Goal: Task Accomplishment & Management: Complete application form

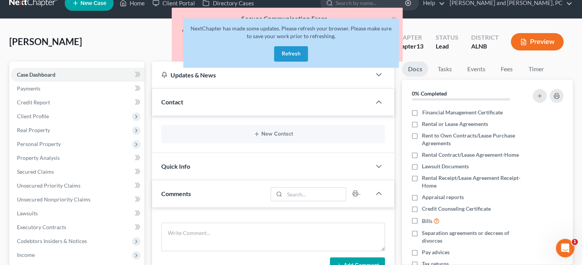
click at [294, 51] on button "Refresh" at bounding box center [291, 53] width 34 height 15
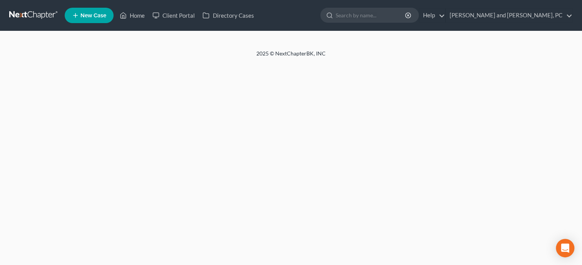
click at [98, 20] on link "New Case" at bounding box center [89, 15] width 49 height 15
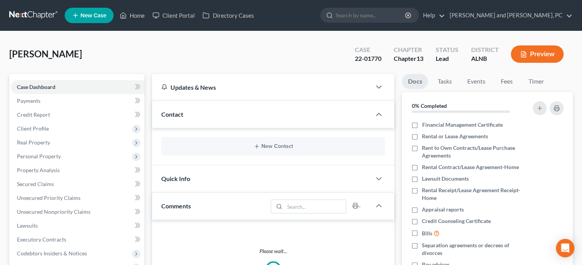
select select "1"
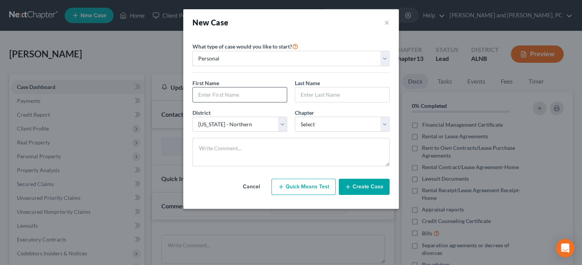
click at [197, 92] on input "text" at bounding box center [240, 94] width 94 height 15
type input "Donald"
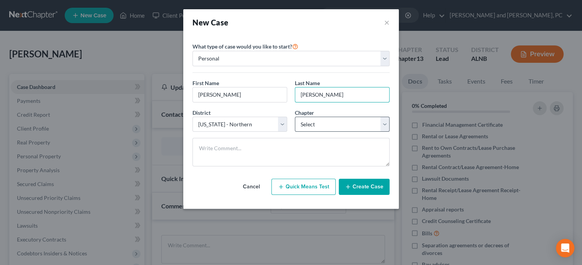
type input "Cullins"
select select "3"
click option "13" at bounding box center [0, 0] width 0 height 0
click at [360, 186] on button "Create Case" at bounding box center [364, 187] width 51 height 16
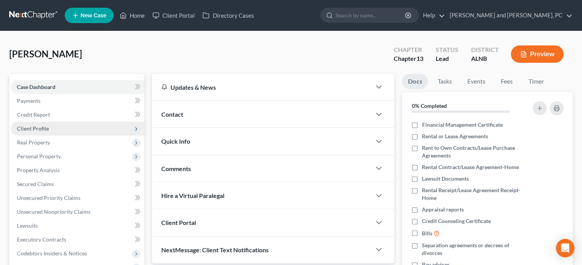
click at [33, 131] on span "Client Profile" at bounding box center [33, 128] width 32 height 7
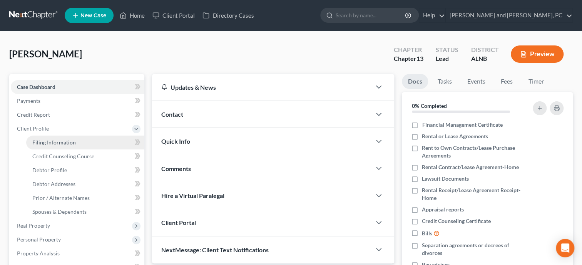
click at [41, 145] on span "Filing Information" at bounding box center [54, 142] width 44 height 7
select select "1"
select select "0"
select select "3"
select select "1"
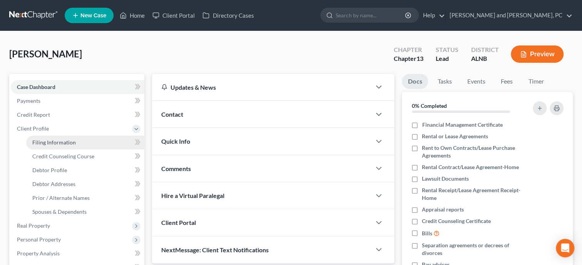
select select "0"
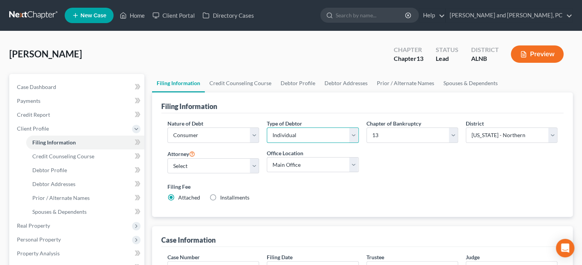
click at [267, 127] on select "Select Individual Joint" at bounding box center [313, 134] width 92 height 15
select select "1"
click option "Joint" at bounding box center [0, 0] width 0 height 0
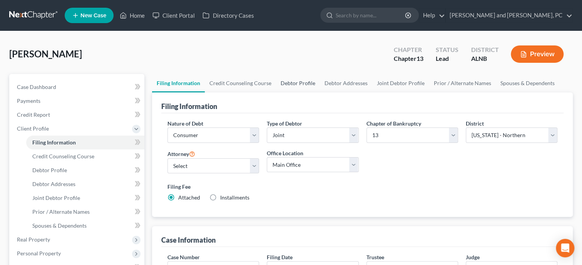
click at [303, 80] on link "Debtor Profile" at bounding box center [298, 83] width 44 height 18
select select "1"
select select "0"
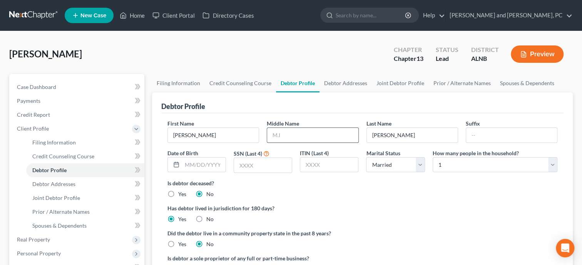
click at [294, 134] on input "text" at bounding box center [312, 135] width 91 height 15
type input "Anthony"
click at [399, 83] on link "Joint Debtor Profile" at bounding box center [400, 83] width 57 height 18
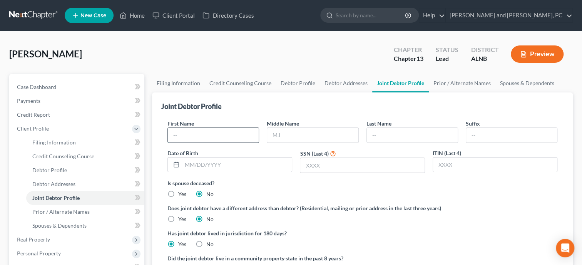
click at [239, 134] on input "text" at bounding box center [213, 135] width 91 height 15
type input "Susan"
type input "Francine"
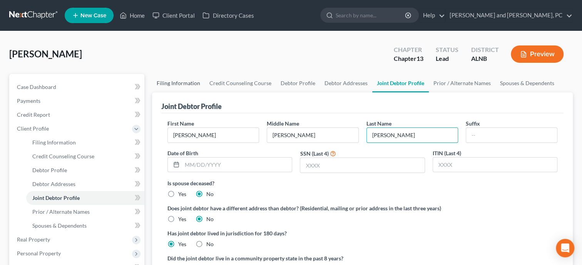
type input "Cullins"
click at [184, 80] on link "Filing Information" at bounding box center [178, 83] width 53 height 18
select select "1"
select select "3"
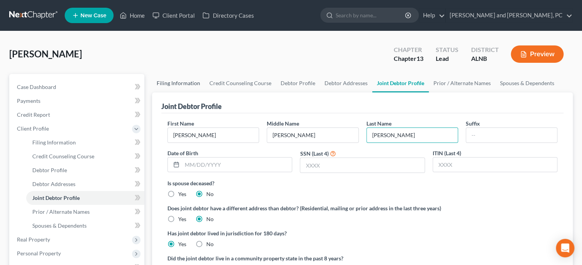
select select "1"
select select "0"
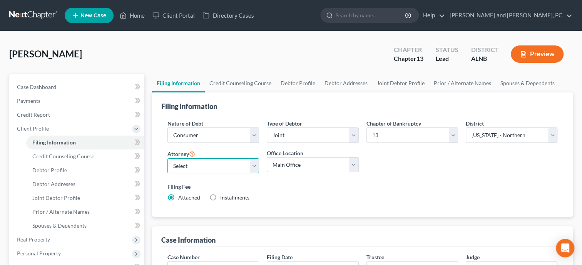
click at [168, 158] on select "Select John W. Jennings, Jr. - ALNB Christopher Messer - ALNB Christopher Messe…" at bounding box center [214, 165] width 92 height 15
select select "0"
click option "John W. Jennings, Jr. - ALNB" at bounding box center [0, 0] width 0 height 0
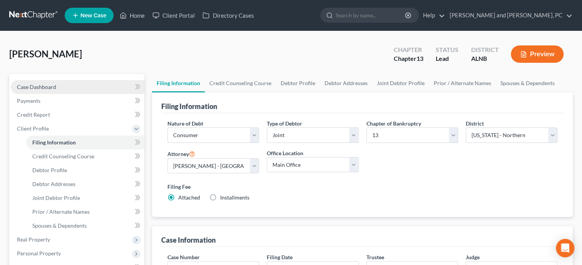
click at [47, 87] on span "Case Dashboard" at bounding box center [36, 87] width 39 height 7
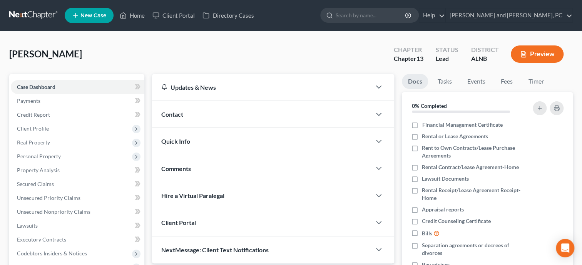
click at [253, 113] on div "Contact" at bounding box center [261, 114] width 219 height 27
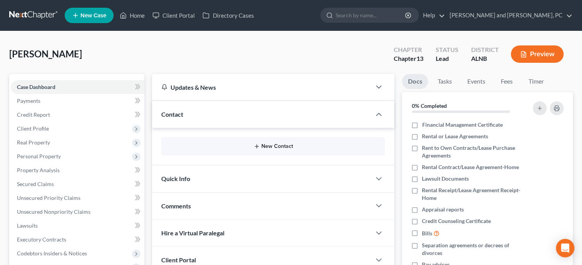
click at [263, 147] on button "New Contact" at bounding box center [273, 146] width 211 height 6
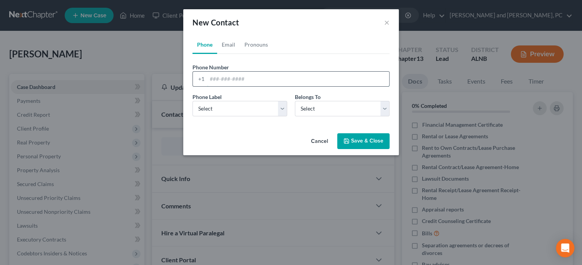
click at [214, 77] on input "tel" at bounding box center [298, 79] width 182 height 15
type input "2566137142"
click at [193, 101] on select "Select Mobile Home Work Other" at bounding box center [240, 108] width 95 height 15
select select "0"
click option "Mobile" at bounding box center [0, 0] width 0 height 0
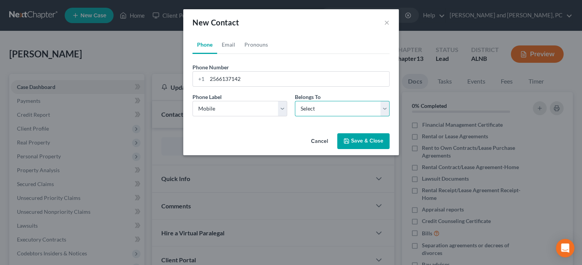
click at [295, 101] on select "Select Client Spouse Other" at bounding box center [342, 108] width 95 height 15
select select "0"
click option "Client" at bounding box center [0, 0] width 0 height 0
select select "0"
click at [231, 44] on link "Email" at bounding box center [228, 44] width 23 height 18
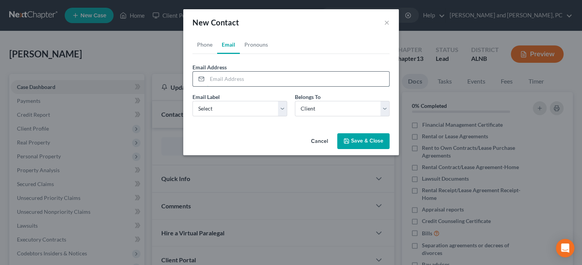
click at [237, 76] on input "email" at bounding box center [298, 79] width 182 height 15
type input "ceesrepair@gmail.com"
click at [193, 101] on select "Select Home Work Other" at bounding box center [240, 108] width 95 height 15
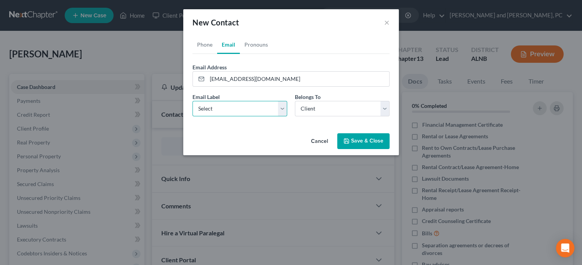
select select "0"
click option "Home" at bounding box center [0, 0] width 0 height 0
click at [380, 135] on button "Save & Close" at bounding box center [363, 141] width 52 height 16
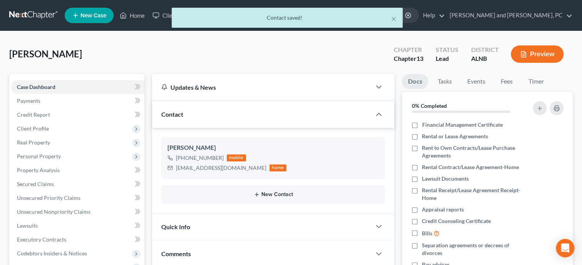
click at [275, 191] on button "New Contact" at bounding box center [273, 194] width 211 height 6
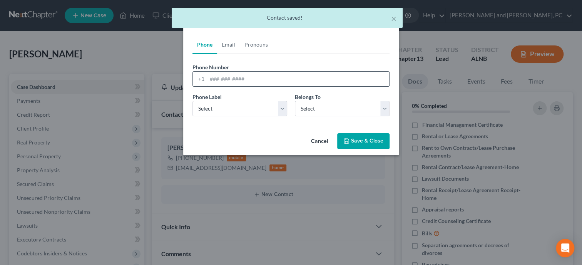
click at [236, 77] on input "tel" at bounding box center [298, 79] width 182 height 15
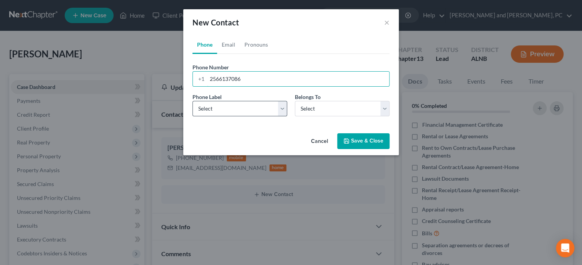
type input "2566137086"
click at [193, 101] on select "Select Mobile Home Work Other" at bounding box center [240, 108] width 95 height 15
select select "0"
click option "Mobile" at bounding box center [0, 0] width 0 height 0
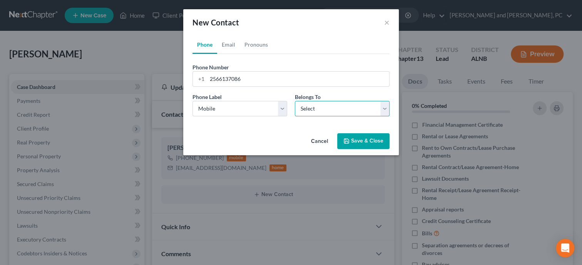
click at [295, 101] on select "Select Client Spouse Other" at bounding box center [342, 108] width 95 height 15
select select "1"
click option "Spouse" at bounding box center [0, 0] width 0 height 0
select select "1"
click at [227, 45] on link "Email" at bounding box center [228, 44] width 23 height 18
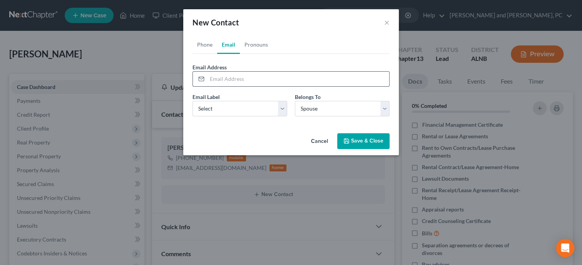
click at [234, 74] on input "email" at bounding box center [298, 79] width 182 height 15
type input "pianosuzy25@gmail.com"
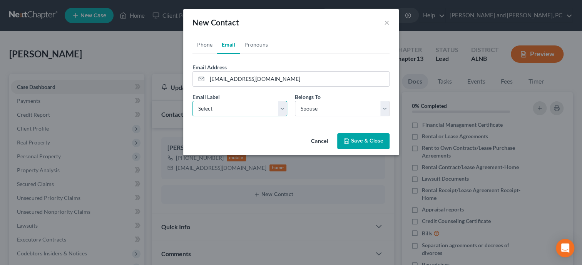
click at [193, 101] on select "Select Home Work Other" at bounding box center [240, 108] width 95 height 15
select select "0"
click option "Home" at bounding box center [0, 0] width 0 height 0
click at [357, 147] on button "Save & Close" at bounding box center [363, 141] width 52 height 16
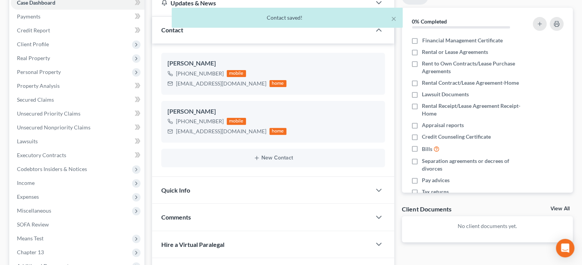
scroll to position [158, 0]
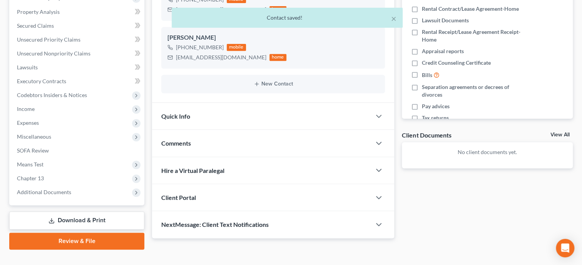
click at [216, 117] on div "Quick Info" at bounding box center [261, 116] width 219 height 27
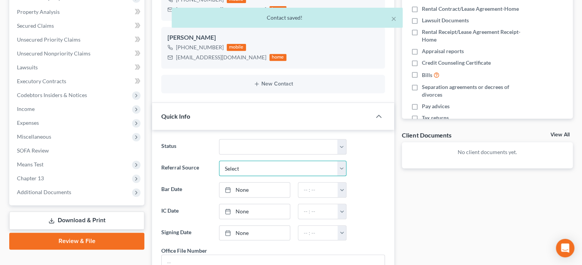
click at [219, 161] on select "Select Word Of Mouth Previous Clients Direct Mail Website Google Search Modern …" at bounding box center [282, 168] width 127 height 15
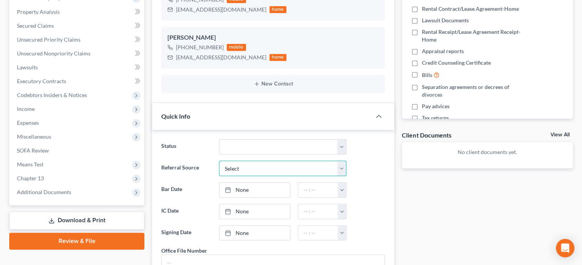
select select "4"
click option "Google Search" at bounding box center [0, 0] width 0 height 0
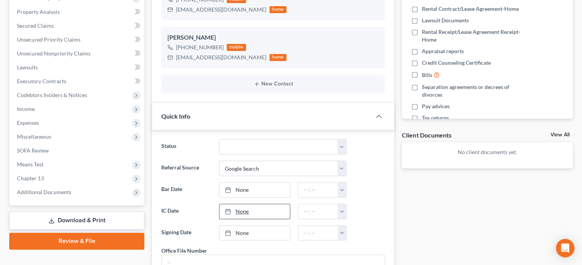
click at [259, 213] on link "None" at bounding box center [255, 211] width 70 height 15
type input "9/17/2025"
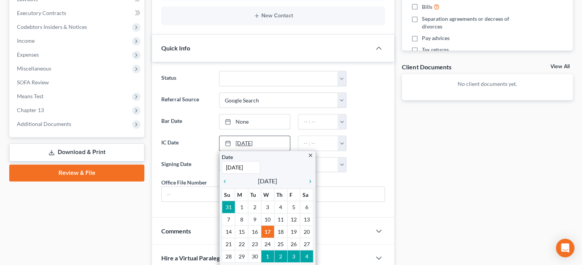
scroll to position [238, 0]
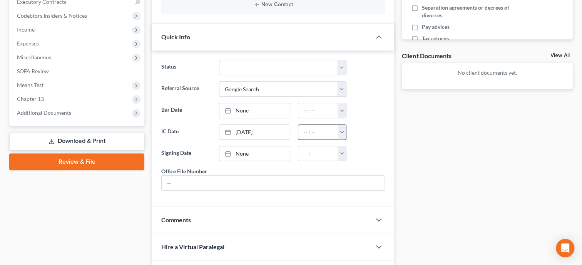
click at [339, 129] on button "button" at bounding box center [342, 132] width 8 height 15
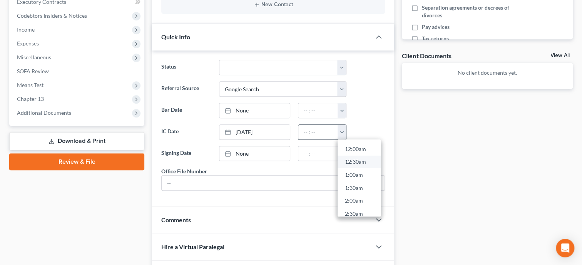
scroll to position [43, 0]
click at [357, 171] on link "2:30am" at bounding box center [359, 170] width 43 height 13
type input "2:30am"
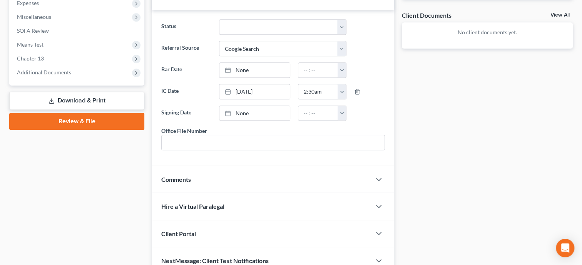
scroll to position [317, 0]
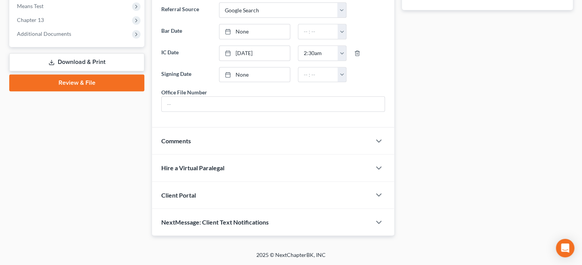
click at [277, 194] on div "Client Portal" at bounding box center [261, 195] width 219 height 27
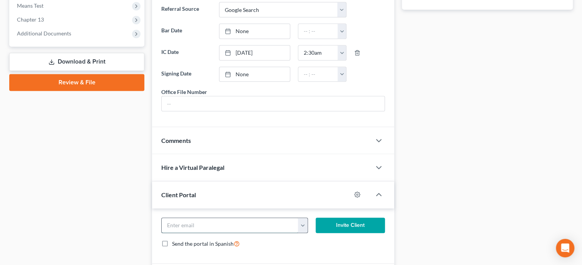
click at [256, 228] on input "email" at bounding box center [230, 225] width 137 height 15
type input "ceesrepair@gmail.com"
click at [371, 233] on button "Invite Client" at bounding box center [350, 225] width 69 height 15
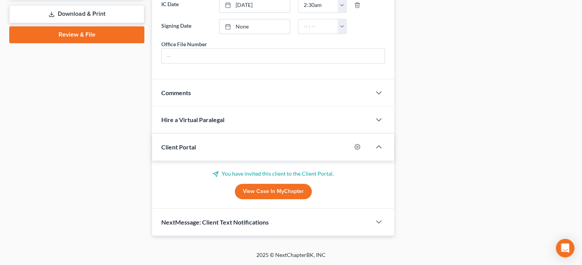
scroll to position [370, 0]
click at [257, 223] on span "NextMessage: Client Text Notifications" at bounding box center [214, 221] width 107 height 7
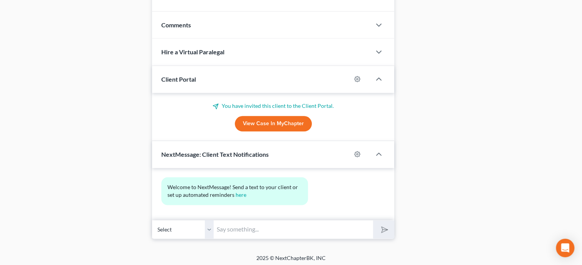
scroll to position [442, 0]
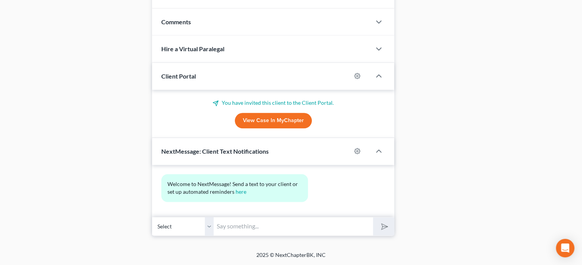
click at [257, 223] on input "text" at bounding box center [293, 226] width 159 height 19
type input "Thank you for choosing Jennings and Messer, P.C. If you have any questions conc…"
click at [384, 225] on polygon "submit" at bounding box center [383, 226] width 9 height 9
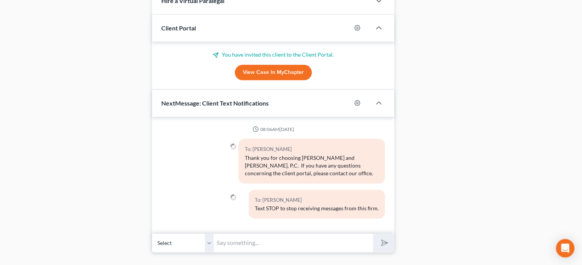
scroll to position [506, 0]
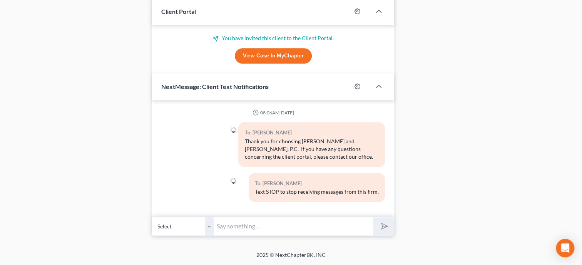
click at [152, 217] on select "Select +1 (256) 613-7142 - Donald Cullins +1 (256) 613-7086 - Susan Cullins" at bounding box center [183, 226] width 62 height 19
select select "1"
click option "+1 (256) 613-7086 - Susan Cullins" at bounding box center [0, 0] width 0 height 0
click at [232, 223] on input "text" at bounding box center [293, 226] width 159 height 19
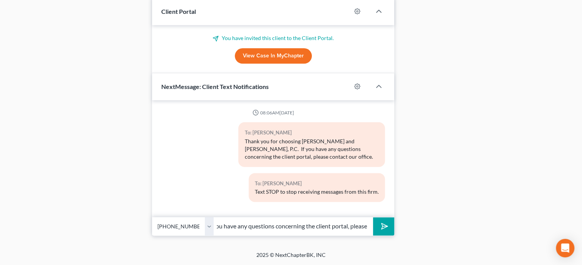
type input "Thank you for choosing Jennings and Messer, P.C. If you have any questions conc…"
click at [384, 224] on icon "submit" at bounding box center [383, 226] width 11 height 11
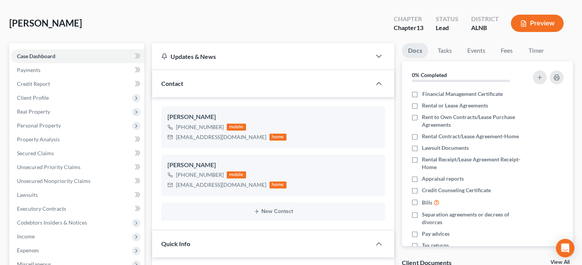
scroll to position [0, 0]
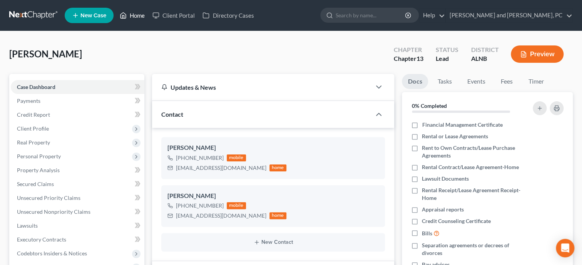
click at [140, 20] on link "Home" at bounding box center [132, 15] width 33 height 14
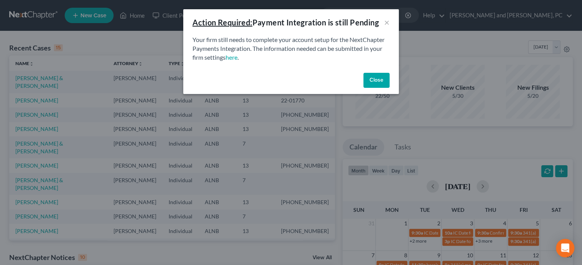
click at [366, 78] on button "Close" at bounding box center [377, 80] width 26 height 15
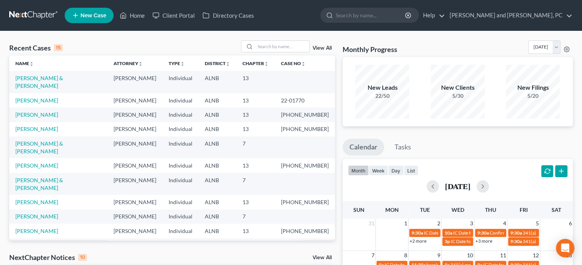
click at [99, 15] on span "New Case" at bounding box center [93, 16] width 26 height 6
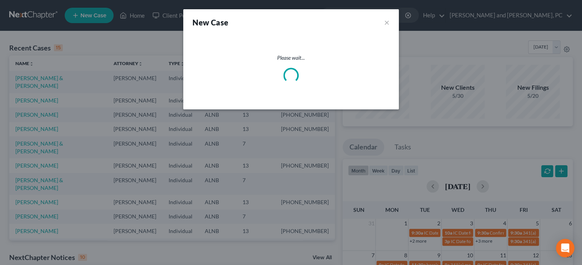
select select "1"
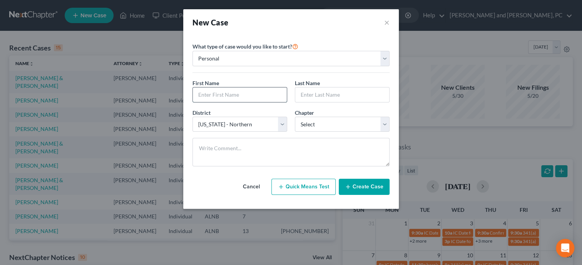
click at [224, 94] on input "text" at bounding box center [240, 94] width 94 height 15
type input "Sedekia"
type input "Bell"
click at [295, 117] on select "Select 7 11 12 13" at bounding box center [342, 124] width 95 height 15
select select "3"
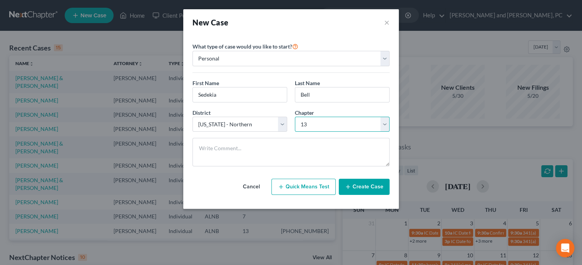
click option "13" at bounding box center [0, 0] width 0 height 0
click at [375, 188] on button "Create Case" at bounding box center [364, 187] width 51 height 16
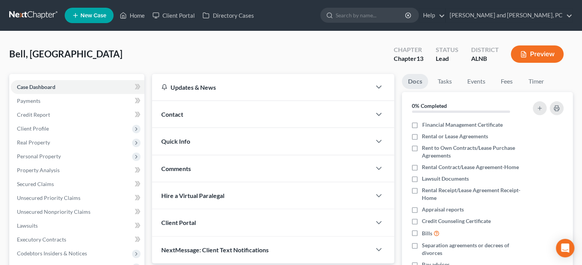
click at [261, 114] on div "Contact" at bounding box center [261, 114] width 219 height 27
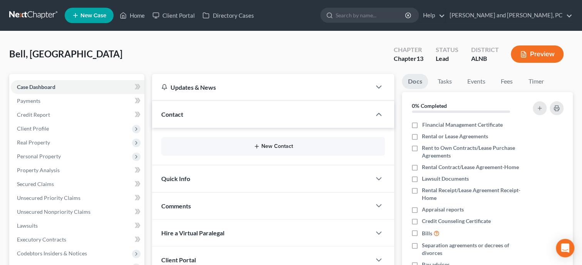
click at [265, 146] on button "New Contact" at bounding box center [273, 146] width 211 height 6
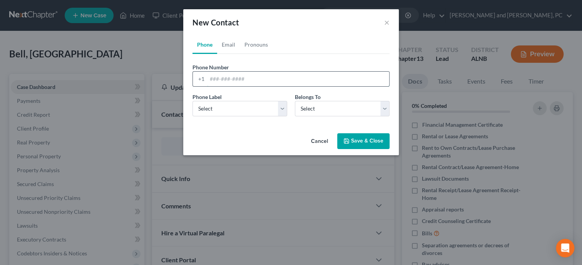
click at [238, 80] on input "tel" at bounding box center [298, 79] width 182 height 15
type input "2566490975"
click at [193, 101] on select "Select Mobile Home Work Other" at bounding box center [240, 108] width 95 height 15
select select "0"
click option "Mobile" at bounding box center [0, 0] width 0 height 0
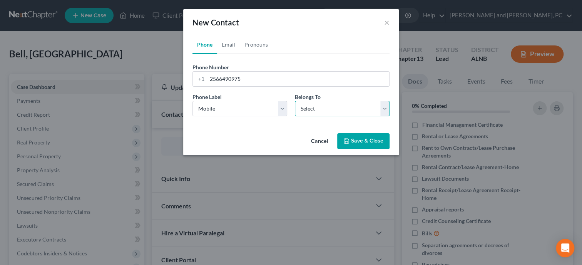
click at [295, 101] on select "Select Client Other" at bounding box center [342, 108] width 95 height 15
select select "0"
click option "Client" at bounding box center [0, 0] width 0 height 0
select select "0"
click at [235, 44] on link "Email" at bounding box center [228, 44] width 23 height 18
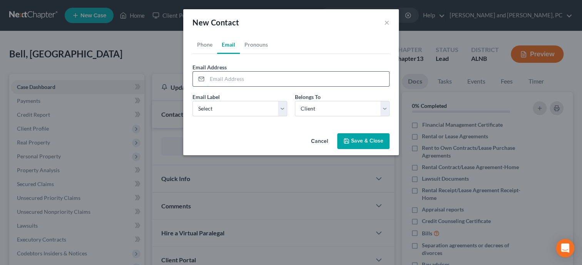
click at [240, 77] on input "email" at bounding box center [298, 79] width 182 height 15
type input "sbell_30@yahoo.com"
click at [193, 101] on select "Select Home Work Other" at bounding box center [240, 108] width 95 height 15
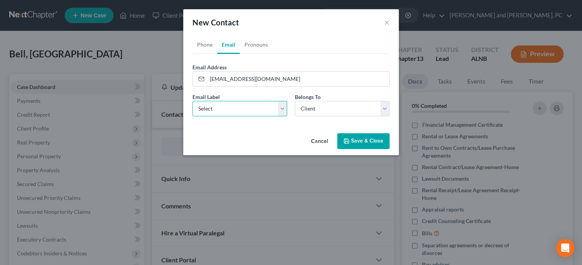
select select "0"
click option "Home" at bounding box center [0, 0] width 0 height 0
click at [369, 143] on button "Save & Close" at bounding box center [363, 141] width 52 height 16
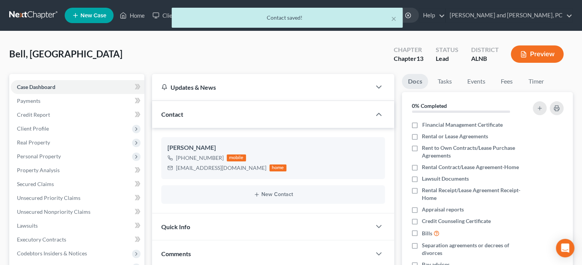
scroll to position [39, 0]
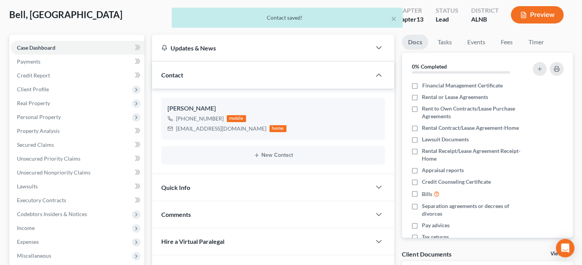
click at [270, 186] on div "Quick Info" at bounding box center [261, 187] width 219 height 27
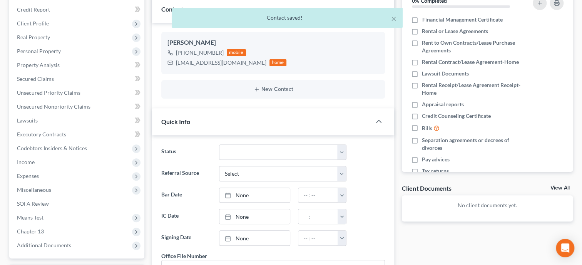
scroll to position [119, 0]
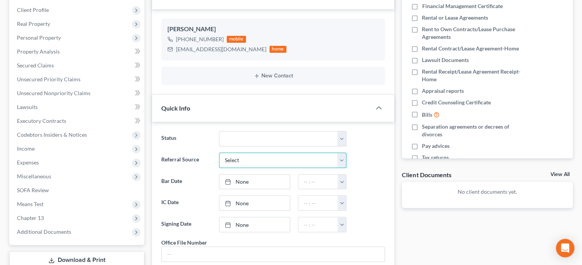
click at [219, 152] on select "Select Word Of Mouth Previous Clients Direct Mail Website Google Search Modern …" at bounding box center [282, 159] width 127 height 15
select select "4"
click option "Google Search" at bounding box center [0, 0] width 0 height 0
click at [248, 204] on link "None" at bounding box center [255, 203] width 70 height 15
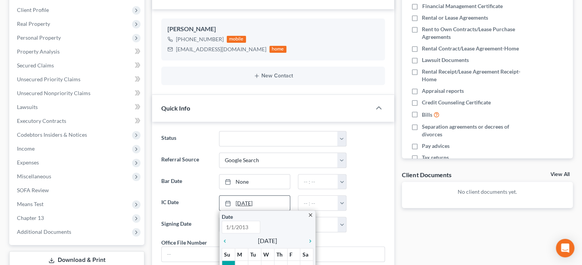
type input "9/17/2025"
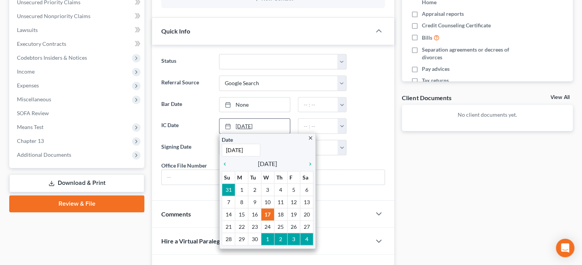
scroll to position [198, 0]
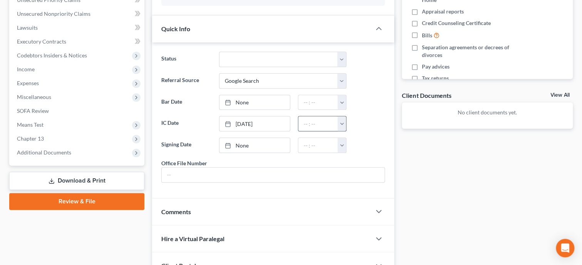
click at [342, 119] on button "button" at bounding box center [342, 123] width 8 height 15
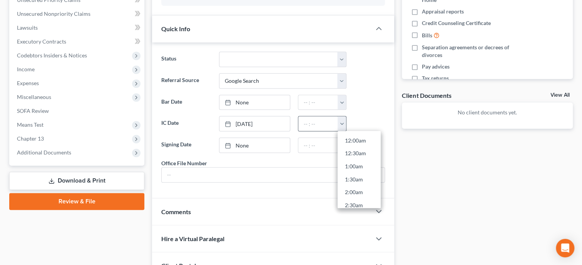
scroll to position [43, 0]
click at [350, 186] on link "3:30am" at bounding box center [359, 188] width 43 height 13
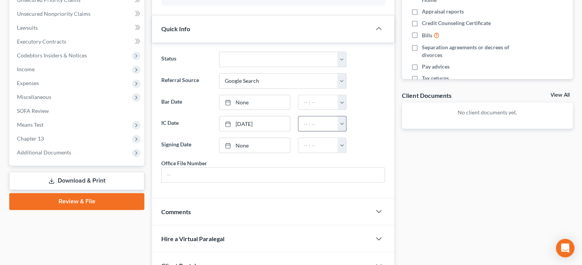
type input "3:30am"
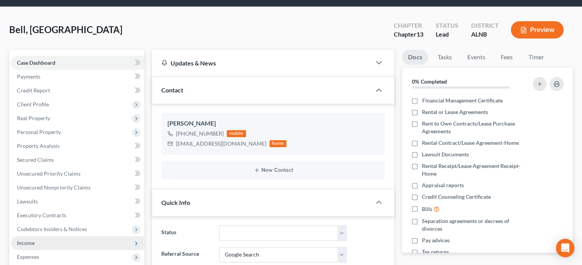
scroll to position [0, 0]
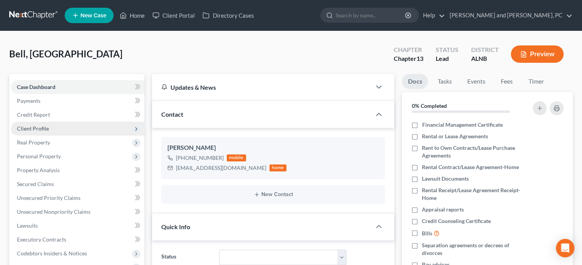
click at [38, 129] on span "Client Profile" at bounding box center [33, 128] width 32 height 7
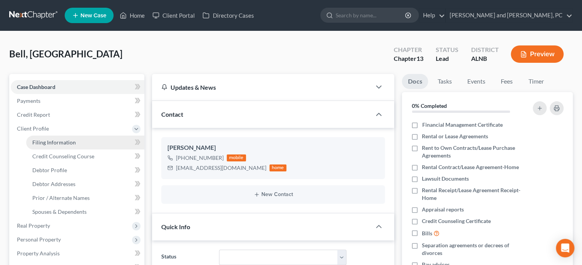
click at [42, 143] on span "Filing Information" at bounding box center [54, 142] width 44 height 7
select select "1"
select select "0"
select select "3"
select select "1"
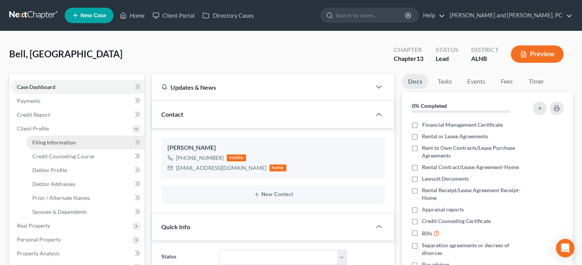
select select "0"
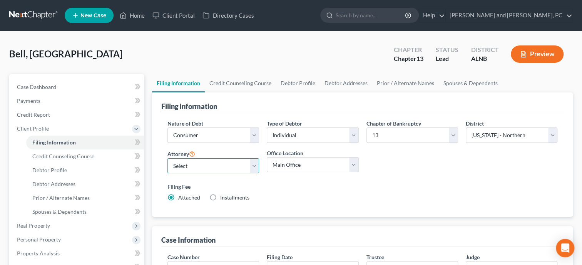
select select "0"
click option "John W. Jennings, Jr. - ALNB" at bounding box center [0, 0] width 0 height 0
click at [295, 84] on link "Debtor Profile" at bounding box center [298, 83] width 44 height 18
select select "0"
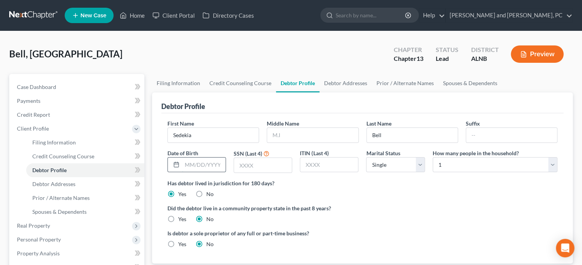
click at [218, 162] on input "text" at bounding box center [204, 165] width 44 height 15
type input "7/24/78"
click at [246, 165] on input "text" at bounding box center [263, 165] width 58 height 15
type input "0725"
click at [327, 84] on link "Debtor Addresses" at bounding box center [346, 83] width 52 height 18
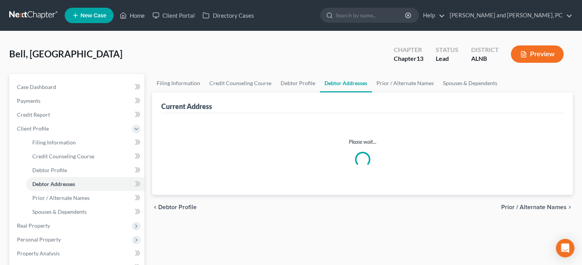
select select "0"
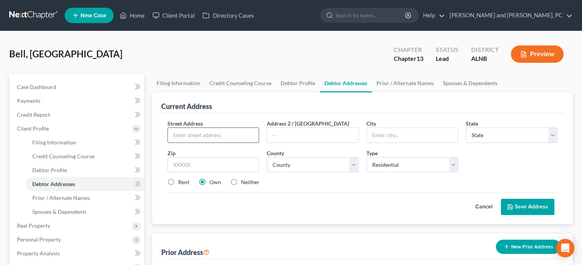
click at [213, 136] on input "text" at bounding box center [213, 135] width 91 height 15
type input "421 Henderson Street"
type input "35904"
type input "Gadsden"
select select "0"
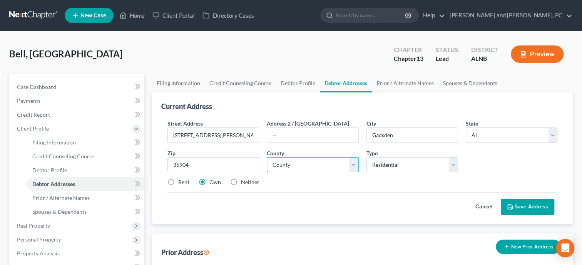
click at [267, 157] on select "County Autauga County Baldwin County Barbour County Bibb County Blount County B…" at bounding box center [313, 164] width 92 height 15
select select "27"
click option "Etowah County" at bounding box center [0, 0] width 0 height 0
click at [178, 180] on label "Rent" at bounding box center [183, 182] width 11 height 8
click at [181, 180] on input "Rent" at bounding box center [183, 180] width 5 height 5
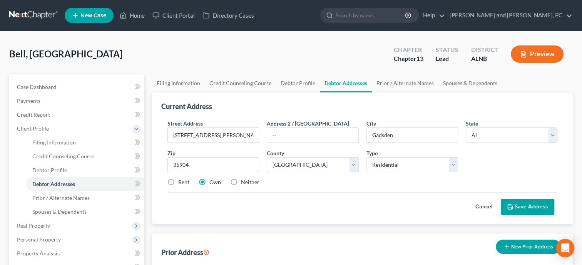
radio input "true"
click at [510, 208] on icon at bounding box center [510, 207] width 6 height 6
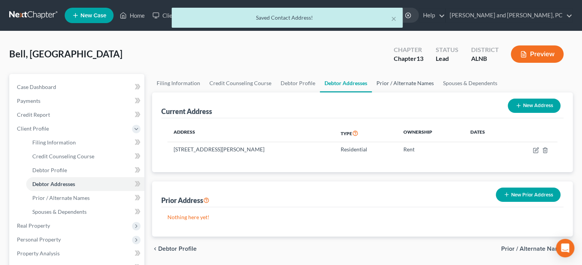
click at [413, 82] on link "Prior / Alternate Names" at bounding box center [405, 83] width 67 height 18
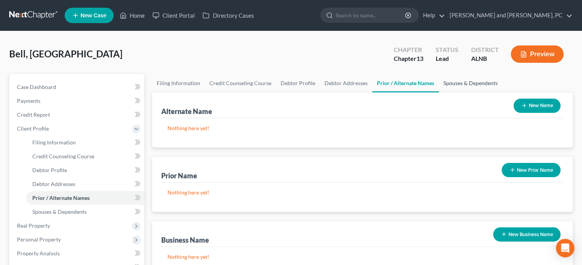
click at [451, 84] on link "Spouses & Dependents" at bounding box center [471, 83] width 64 height 18
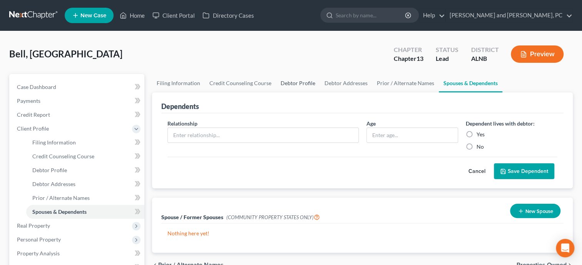
click at [286, 84] on link "Debtor Profile" at bounding box center [298, 83] width 44 height 18
select select "0"
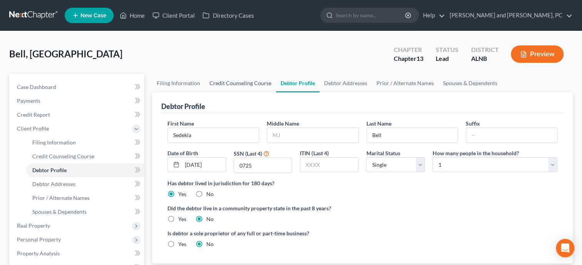
click at [246, 82] on link "Credit Counseling Course" at bounding box center [240, 83] width 71 height 18
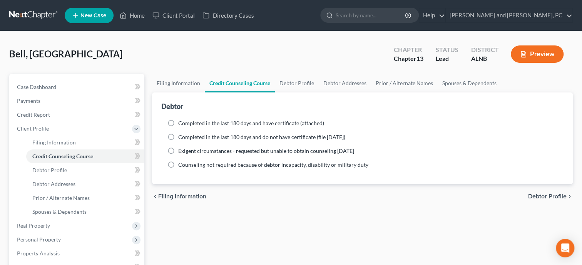
click at [205, 121] on span "Completed in the last 180 days and have certificate (attached)" at bounding box center [251, 123] width 146 height 7
click at [186, 121] on input "Completed in the last 180 days and have certificate (attached)" at bounding box center [183, 121] width 5 height 5
radio input "true"
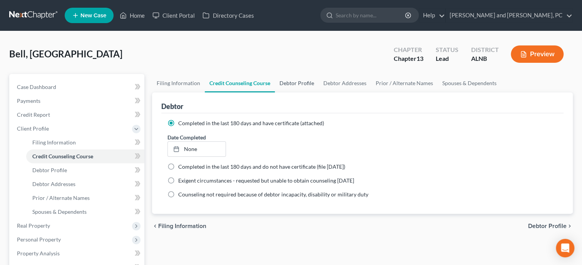
click at [297, 81] on link "Debtor Profile" at bounding box center [297, 83] width 44 height 18
select select "0"
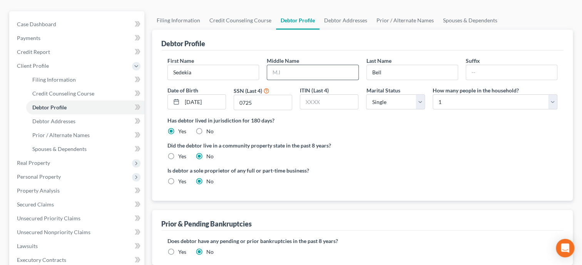
scroll to position [119, 0]
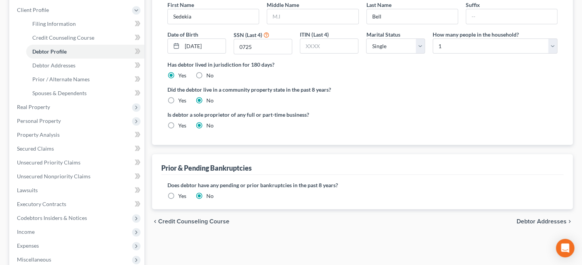
click at [178, 194] on label "Yes" at bounding box center [182, 196] width 8 height 8
click at [181, 194] on input "Yes" at bounding box center [183, 194] width 5 height 5
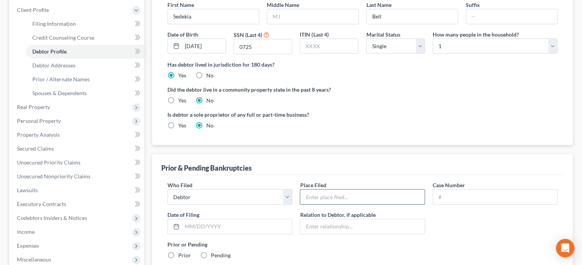
click at [310, 194] on input "text" at bounding box center [362, 196] width 124 height 15
type input "Alabama Northern Bankruptcy Court"
click at [184, 227] on input "text" at bounding box center [237, 226] width 110 height 15
paste input "04/05/2013"
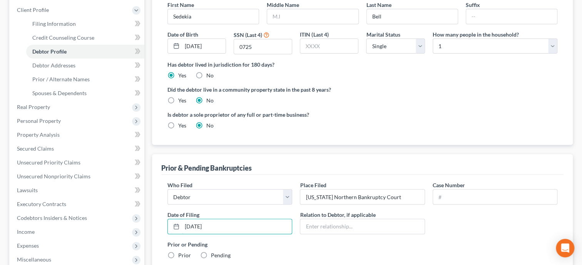
type input "04/05/2013"
click at [452, 191] on input "text" at bounding box center [495, 196] width 124 height 15
paste input "2013bk40681"
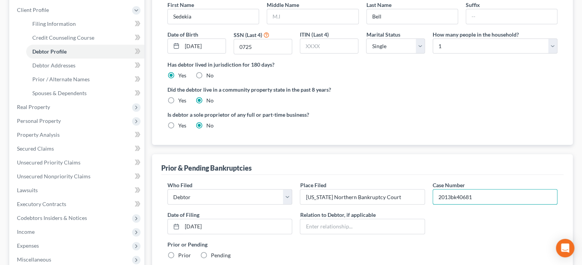
type input "2013bk40681"
click at [454, 238] on div "Who Filed * Debtor Other Place Filed * Alabama Northern Bankruptcy Court Case N…" at bounding box center [363, 230] width 398 height 98
click at [178, 255] on label "Prior" at bounding box center [184, 255] width 13 height 8
click at [181, 255] on input "Prior" at bounding box center [183, 253] width 5 height 5
radio input "true"
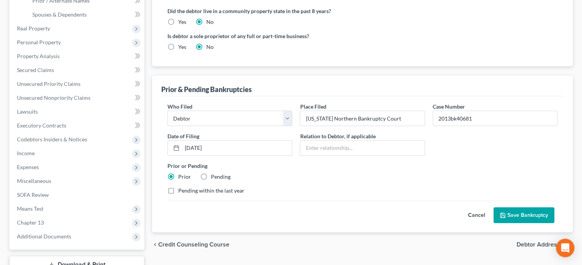
scroll to position [198, 0]
click at [516, 220] on button "Save Bankruptcy" at bounding box center [524, 214] width 61 height 16
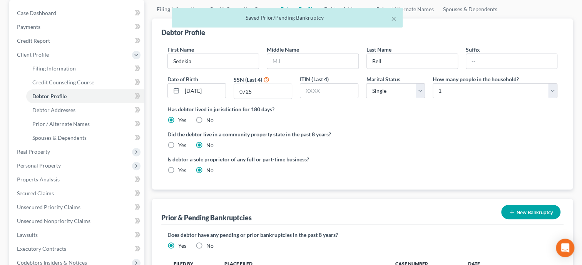
scroll to position [39, 0]
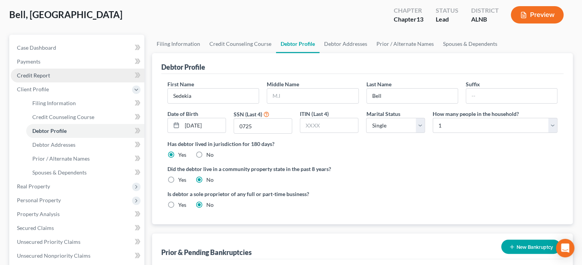
click at [37, 76] on span "Credit Report" at bounding box center [33, 75] width 33 height 7
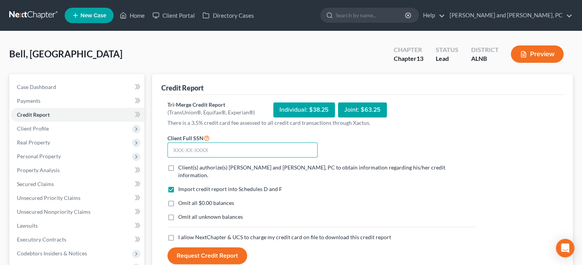
click at [218, 144] on input "text" at bounding box center [243, 149] width 150 height 15
type input "417-06-0725"
click at [178, 166] on label "Client(s) authorize(s) Jennings and Messer, PC to obtain information regarding …" at bounding box center [326, 171] width 297 height 15
click at [181, 166] on input "Client(s) authorize(s) Jennings and Messer, PC to obtain information regarding …" at bounding box center [183, 166] width 5 height 5
checkbox input "true"
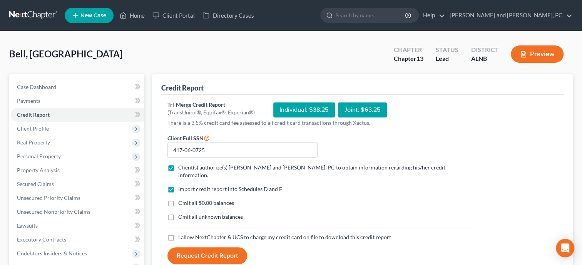
click at [178, 199] on label "Omit all $0.00 balances" at bounding box center [206, 203] width 56 height 8
click at [181, 199] on input "Omit all $0.00 balances" at bounding box center [183, 201] width 5 height 5
checkbox input "true"
click at [178, 233] on label "I allow NextChapter & UCS to charge my credit card on file to download this cre…" at bounding box center [284, 237] width 213 height 8
click at [181, 233] on input "I allow NextChapter & UCS to charge my credit card on file to download this cre…" at bounding box center [183, 235] width 5 height 5
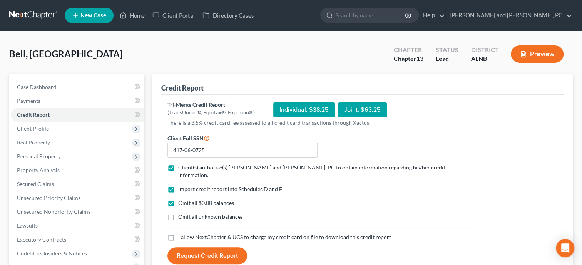
checkbox input "true"
click at [203, 247] on button "Request Credit Report" at bounding box center [208, 255] width 80 height 17
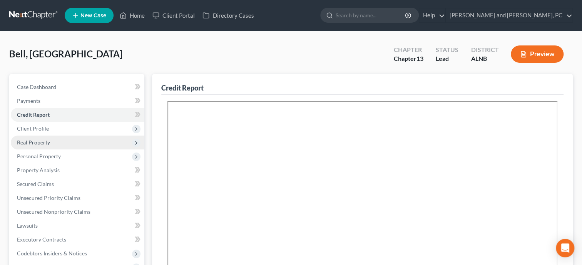
click at [35, 143] on span "Real Property" at bounding box center [33, 142] width 33 height 7
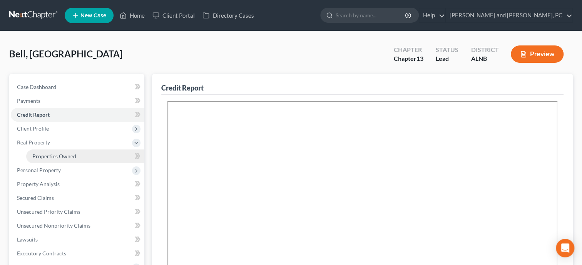
click at [44, 159] on link "Properties Owned" at bounding box center [85, 156] width 118 height 14
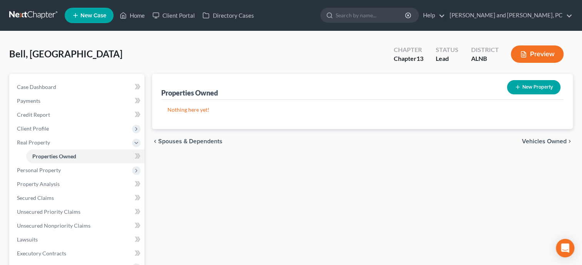
click at [535, 87] on button "New Property" at bounding box center [534, 87] width 54 height 14
select select "0"
select select "27"
select select "0"
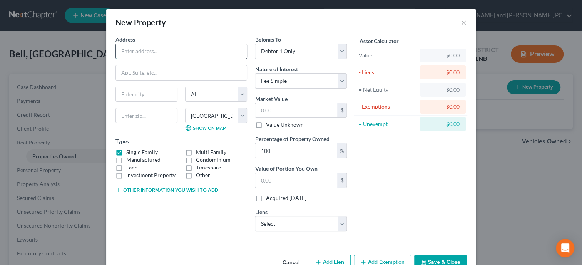
click at [215, 47] on input "text" at bounding box center [181, 51] width 131 height 15
type input "2885 Jackson Trace Road"
click at [152, 117] on input "text" at bounding box center [147, 115] width 62 height 15
type input "35160"
type input "Talladega"
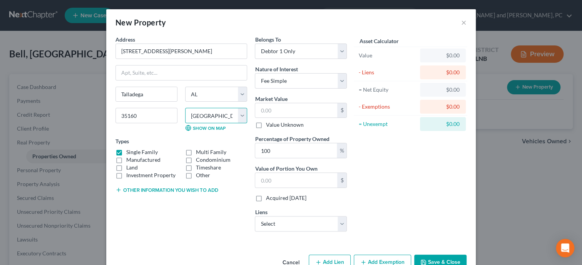
click at [185, 108] on select "County Autauga County Baldwin County Barbour County Bibb County Blount County B…" at bounding box center [216, 115] width 62 height 15
select select "60"
click option "Talladega County" at bounding box center [0, 0] width 0 height 0
click at [285, 117] on input "text" at bounding box center [296, 110] width 82 height 15
type input "1"
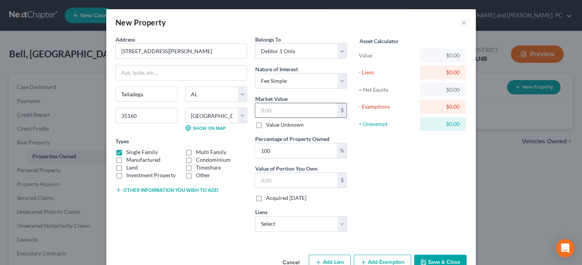
type input "1.00"
type input "10"
type input "10.00"
type input "107"
type input "107.00"
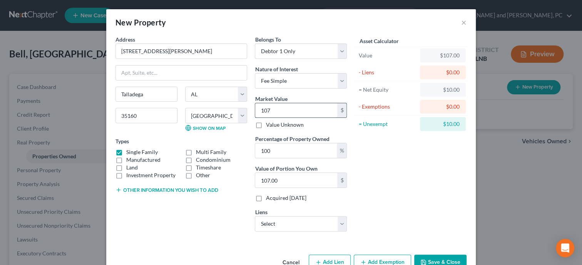
type input "1073"
type input "1,073.00"
type input "1,0730"
type input "10,730.00"
type input "10,7300"
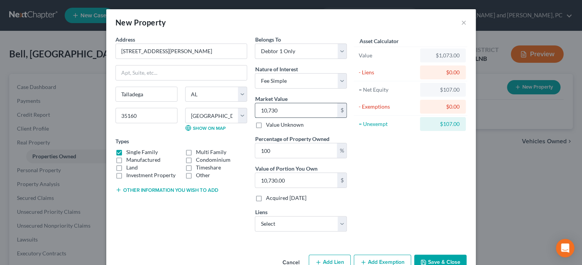
type input "107,300.00"
click at [255, 216] on select "Select Sbna - $18,940.00" at bounding box center [301, 223] width 92 height 15
click at [289, 227] on select "Select Sbna - $18,940.00" at bounding box center [301, 223] width 92 height 15
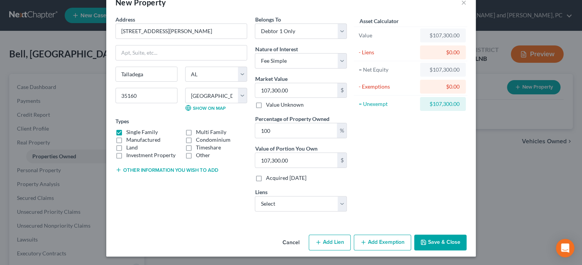
click at [336, 240] on button "Add Lien" at bounding box center [330, 243] width 42 height 16
select select "0"
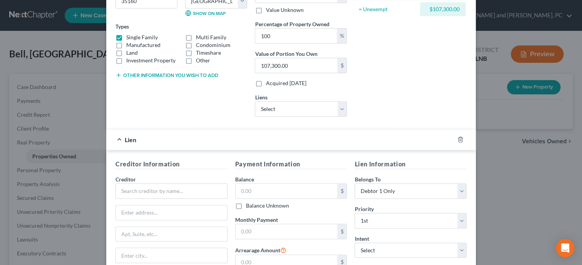
scroll to position [139, 0]
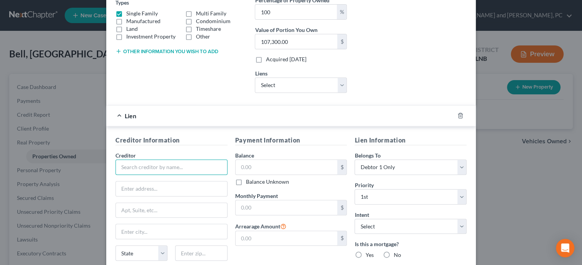
click at [171, 161] on input "text" at bounding box center [172, 166] width 112 height 15
type input "USDA Rural Development"
type input "211 N Broadway"
type input "Ste 1701; Mail Stop 2311"
type input "63102"
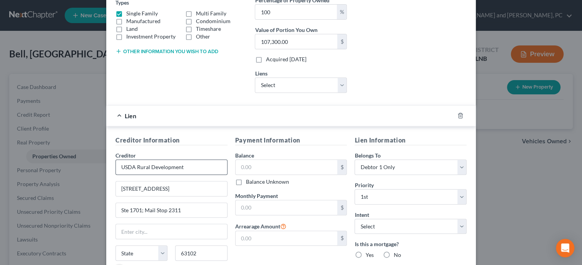
type input "Saint Louis"
select select "26"
click at [282, 164] on input "text" at bounding box center [287, 167] width 102 height 15
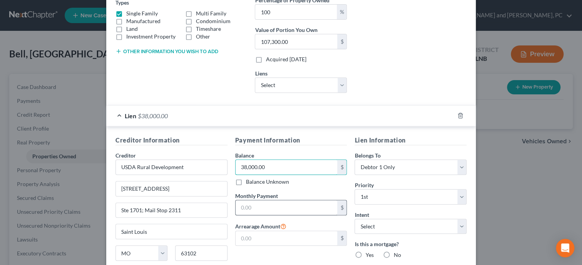
type input "38,000.00"
click at [300, 207] on input "text" at bounding box center [287, 207] width 102 height 15
type input "575.00"
click at [311, 241] on input "text" at bounding box center [287, 238] width 102 height 15
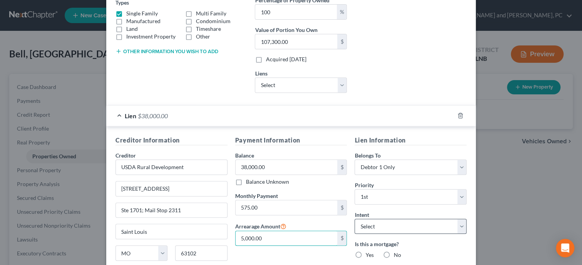
type input "5,000.00"
click at [355, 219] on select "Select Surrender Redeem Reaffirm Avoid Other" at bounding box center [411, 226] width 112 height 15
select select "2"
click option "Reaffirm" at bounding box center [0, 0] width 0 height 0
click at [365, 255] on label "Yes" at bounding box center [369, 255] width 8 height 8
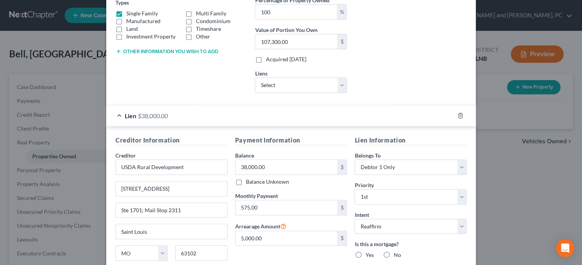
click at [369, 255] on input "Yes" at bounding box center [371, 253] width 5 height 5
radio input "true"
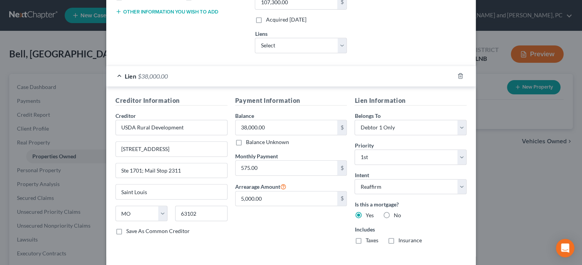
scroll to position [211, 0]
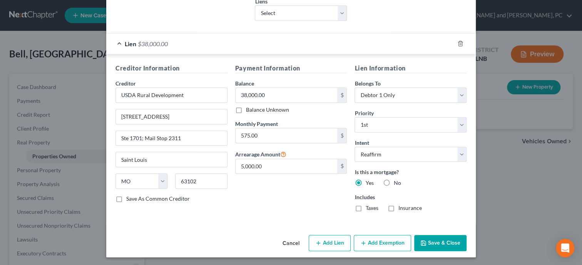
click at [365, 206] on label "Taxes" at bounding box center [371, 208] width 13 height 8
click at [369, 206] on input "Taxes" at bounding box center [371, 206] width 5 height 5
checkbox input "true"
click at [398, 206] on label "Insurance" at bounding box center [409, 208] width 23 height 8
click at [401, 206] on input "Insurance" at bounding box center [403, 206] width 5 height 5
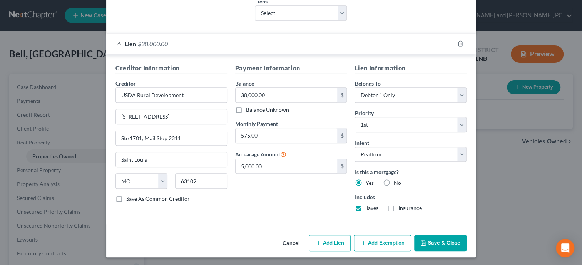
checkbox input "true"
click at [382, 245] on button "Add Exemption" at bounding box center [382, 243] width 57 height 16
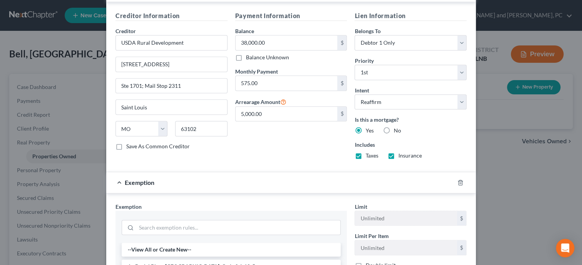
scroll to position [330, 0]
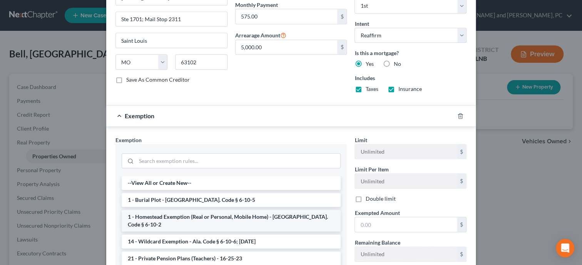
click at [194, 214] on li "1 - Homestead Exemption (Real or Personal, Mobile Home) - Ala. Code § 6-10-2" at bounding box center [231, 221] width 219 height 22
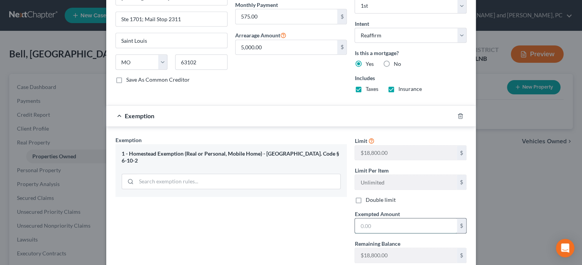
click at [373, 230] on input "text" at bounding box center [406, 225] width 102 height 15
type input "18,800.00"
click at [327, 233] on div "Exemption Set must be selected for CA. Exemption * 1 - Homestead Exemption (Rea…" at bounding box center [231, 202] width 239 height 133
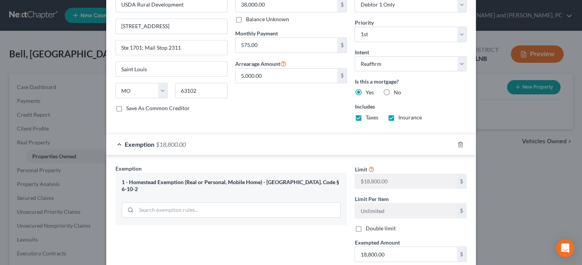
scroll to position [380, 0]
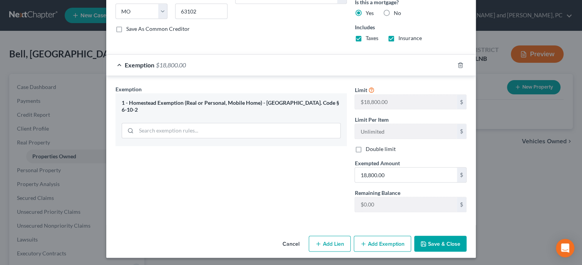
click at [431, 240] on button "Save & Close" at bounding box center [440, 244] width 52 height 16
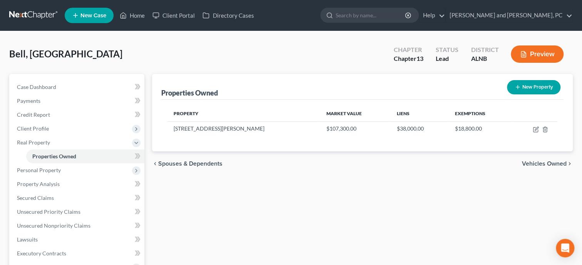
click at [431, 240] on div "Properties Owned New Property Property Market Value Liens Exemptions 2885 Jacks…" at bounding box center [362, 248] width 429 height 348
click at [57, 172] on span "Personal Property" at bounding box center [39, 170] width 44 height 7
click at [57, 172] on span "Vehicles Owned" at bounding box center [51, 170] width 39 height 7
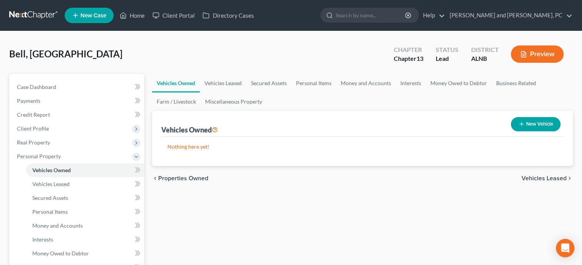
click at [541, 126] on button "New Vehicle" at bounding box center [536, 124] width 50 height 14
select select "0"
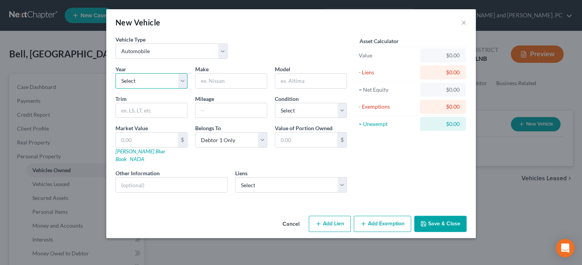
click at [116, 73] on select "Select 2026 2025 2024 2023 2022 2021 2020 2019 2018 2017 2016 2015 2014 2013 20…" at bounding box center [152, 80] width 72 height 15
select select "4"
click option "2022" at bounding box center [0, 0] width 0 height 0
click at [216, 83] on input "text" at bounding box center [231, 81] width 71 height 15
type input "Chevy"
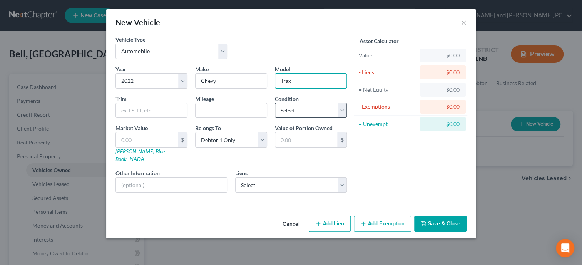
type input "Trax"
click at [275, 103] on select "Select Excellent Very Good Good Fair Poor" at bounding box center [311, 110] width 72 height 15
select select "2"
click option "Good" at bounding box center [0, 0] width 0 height 0
select select "45"
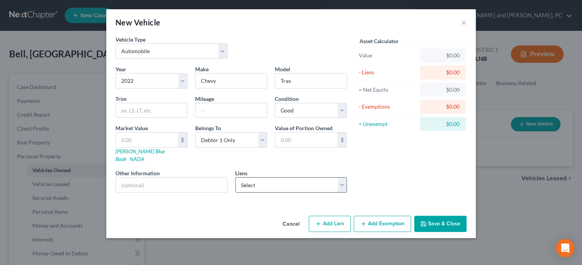
select select "0"
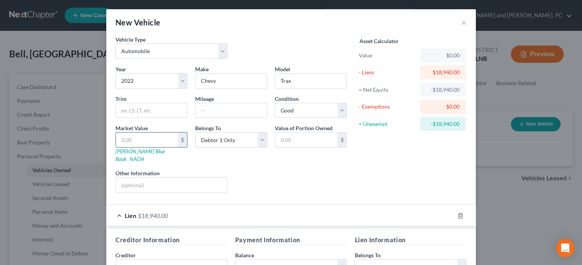
click at [135, 140] on input "text" at bounding box center [147, 139] width 62 height 15
type input "1"
type input "1.00"
type input "18"
type input "18.00"
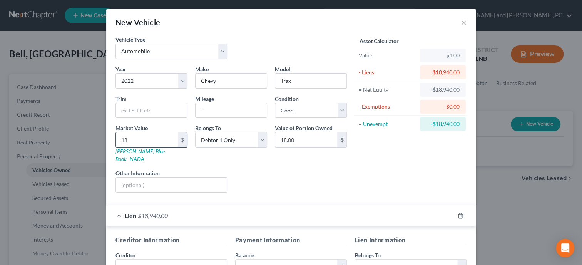
type input "189"
type input "189.00"
type input "1894"
type input "1,894.00"
type input "1,8940"
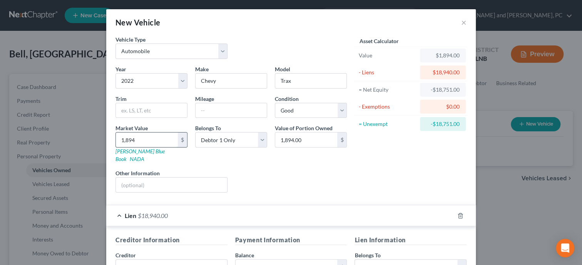
type input "18,940.00"
click at [262, 172] on div "Liens Select" at bounding box center [291, 180] width 120 height 23
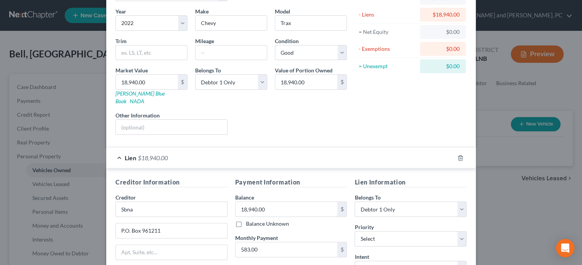
scroll to position [79, 0]
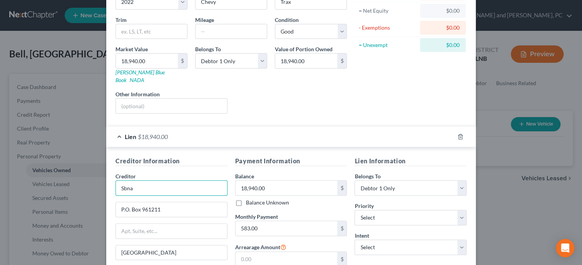
click at [171, 183] on input "Sbna" at bounding box center [172, 187] width 112 height 15
type input "SBNA"
click at [355, 210] on select "Select 1st 2nd 3rd 4th 5th 6th 7th 8th 9th 10th 11th 12th 13th 14th 15th 16th 1…" at bounding box center [411, 217] width 112 height 15
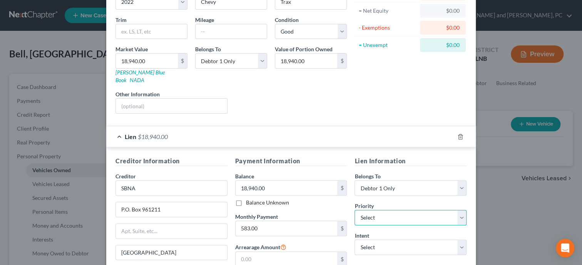
select select "0"
click option "1st" at bounding box center [0, 0] width 0 height 0
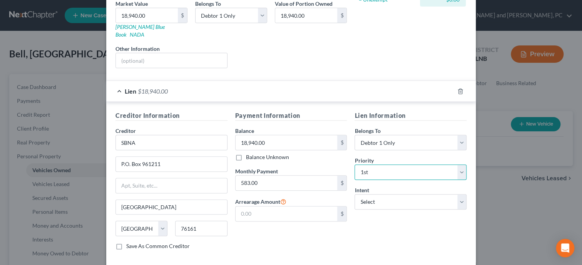
scroll to position [154, 0]
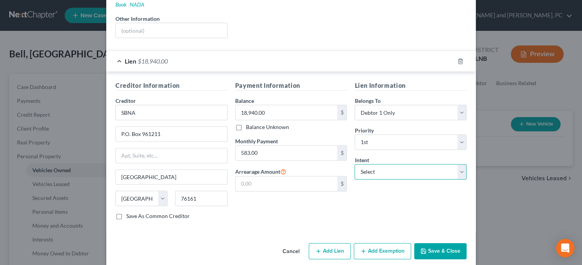
select select "2"
click option "Reaffirm" at bounding box center [0, 0] width 0 height 0
click at [449, 243] on button "Save & Close" at bounding box center [440, 251] width 52 height 16
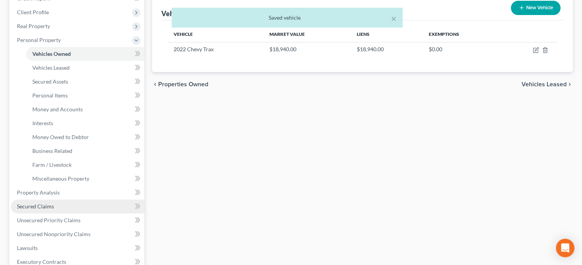
scroll to position [119, 0]
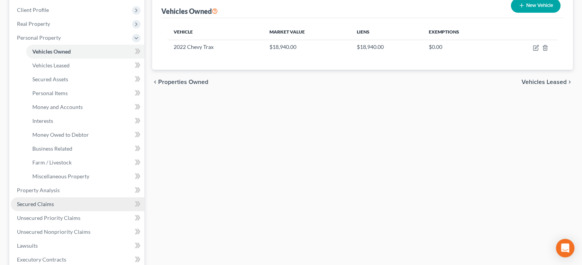
click at [64, 202] on link "Secured Claims" at bounding box center [78, 204] width 134 height 14
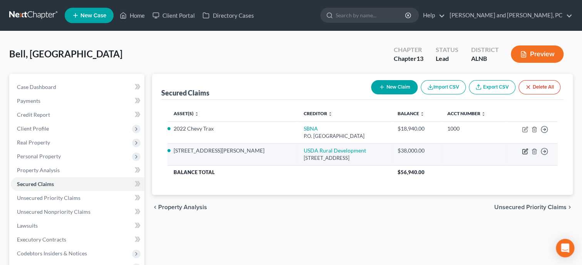
click at [526, 152] on icon "button" at bounding box center [525, 151] width 6 height 6
select select "26"
select select "2"
select select "0"
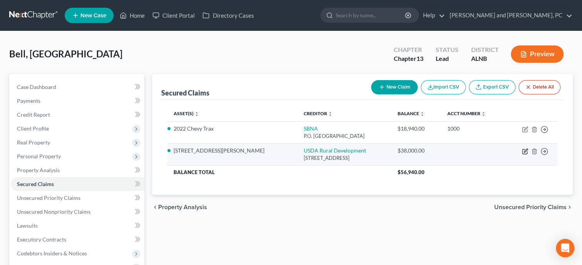
select select "0"
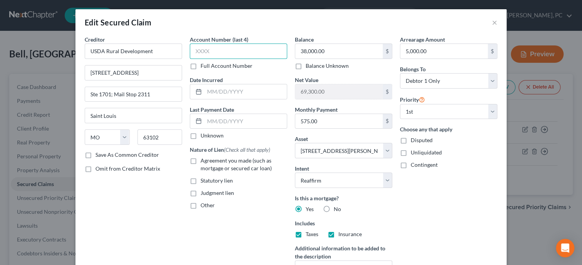
click at [269, 55] on input "text" at bounding box center [238, 51] width 97 height 15
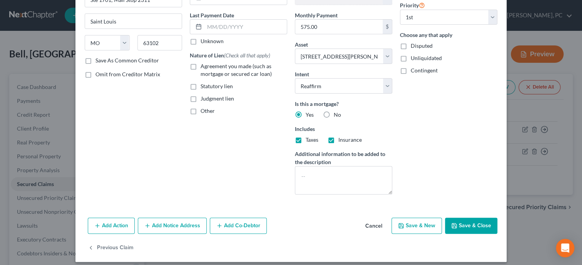
scroll to position [100, 0]
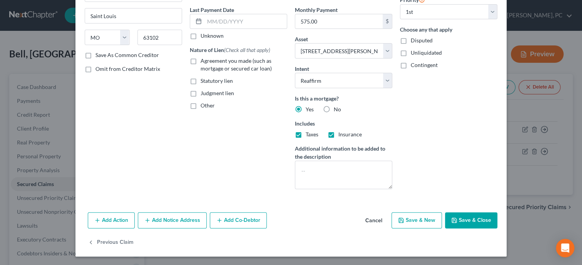
type input "1000"
click at [370, 221] on button "Cancel" at bounding box center [373, 220] width 29 height 15
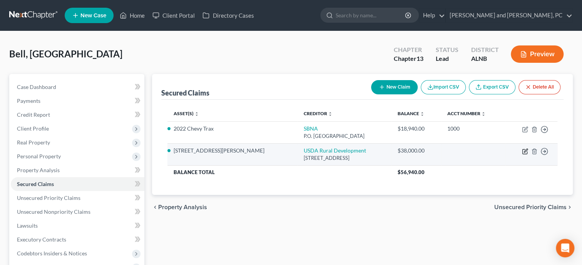
click at [525, 151] on icon "button" at bounding box center [525, 151] width 6 height 6
select select "26"
select select "2"
select select "0"
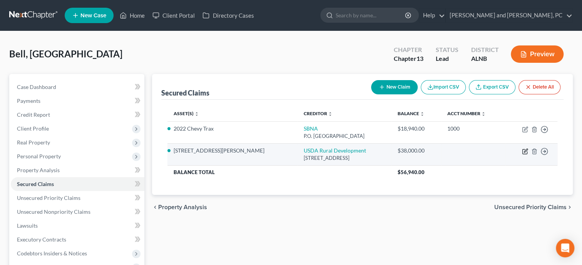
select select "0"
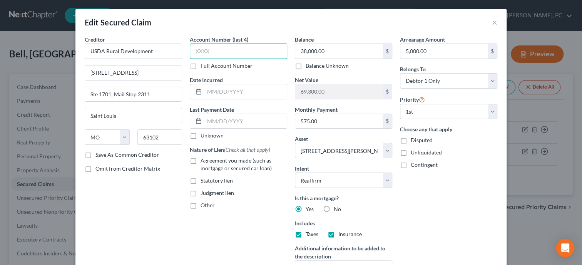
click at [240, 48] on input "text" at bounding box center [238, 51] width 97 height 15
type input "0725"
click at [245, 94] on input "text" at bounding box center [245, 91] width 82 height 15
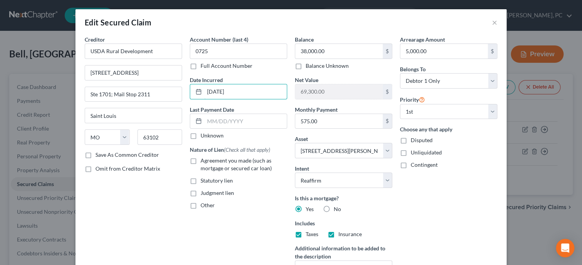
type input "2/1/2001"
click at [201, 161] on label "Agreement you made (such as mortgage or secured car loan)" at bounding box center [244, 164] width 87 height 15
click at [204, 161] on input "Agreement you made (such as mortgage or secured car loan)" at bounding box center [206, 159] width 5 height 5
checkbox input "true"
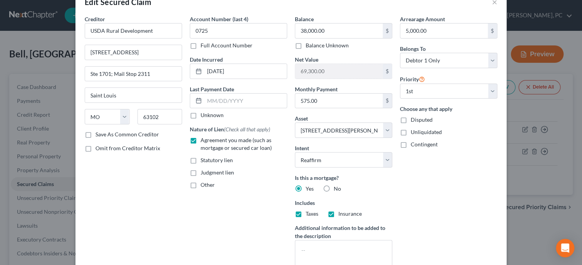
scroll to position [60, 0]
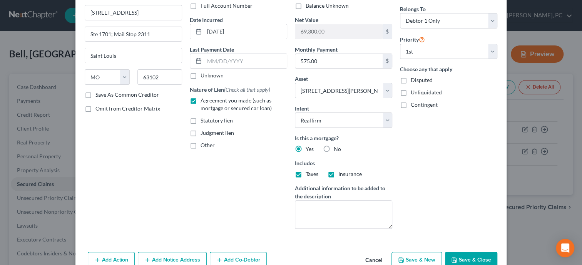
click at [473, 256] on button "Save & Close" at bounding box center [471, 260] width 52 height 16
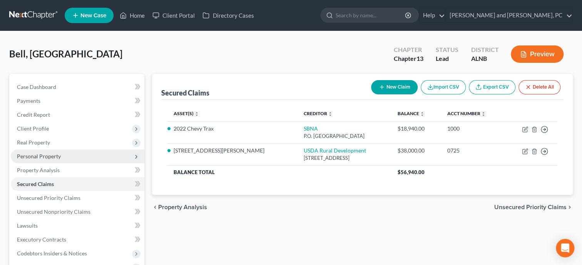
click at [37, 153] on span "Personal Property" at bounding box center [39, 156] width 44 height 7
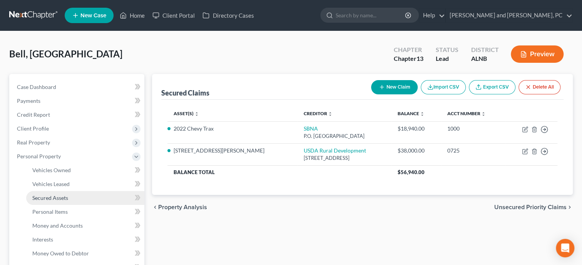
click at [32, 197] on link "Secured Assets" at bounding box center [85, 198] width 118 height 14
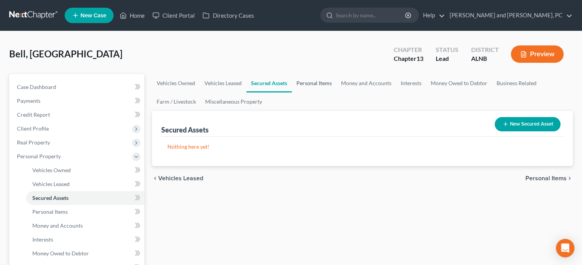
click at [308, 83] on link "Personal Items" at bounding box center [314, 83] width 45 height 18
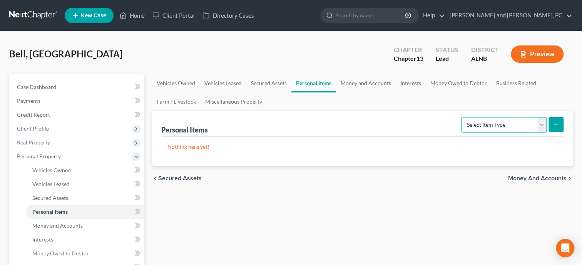
click at [461, 117] on select "Select Item Type Clothing Collectibles Of Value Electronics Firearms Household …" at bounding box center [503, 124] width 85 height 15
select select "clothing"
click option "Clothing" at bounding box center [0, 0] width 0 height 0
click at [561, 122] on button "submit" at bounding box center [556, 124] width 15 height 15
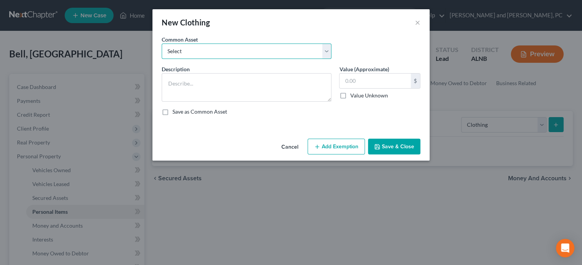
click at [162, 44] on select "Select Clothing Clothing Miscellaneous Clothing" at bounding box center [247, 51] width 170 height 15
select select "0"
click option "Clothing" at bounding box center [0, 0] width 0 height 0
type textarea "Clothing"
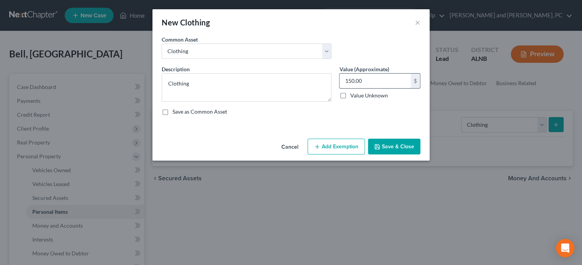
click at [370, 86] on input "150.00" at bounding box center [375, 81] width 71 height 15
type input "200.00"
click at [332, 143] on button "Add Exemption" at bounding box center [336, 147] width 57 height 16
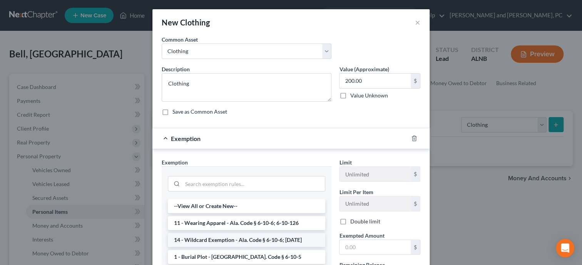
click at [241, 237] on li "14 - Wildcard Exemption - Ala. Code § 6-10-6; 6-10-12" at bounding box center [247, 240] width 158 height 14
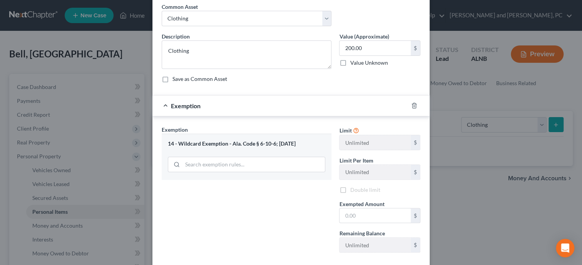
scroll to position [74, 0]
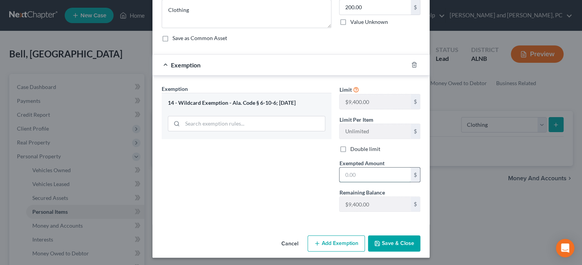
click at [358, 173] on input "text" at bounding box center [375, 175] width 71 height 15
type input "200.00"
click at [409, 240] on button "Save & Close" at bounding box center [394, 243] width 52 height 16
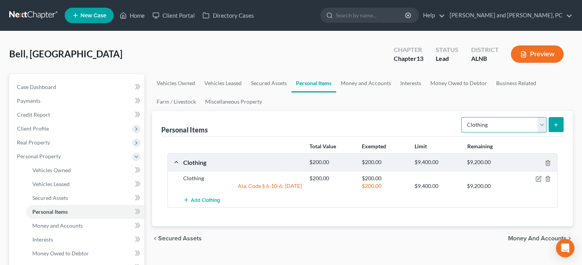
click at [461, 117] on select "Select Item Type Clothing Collectibles Of Value Electronics Firearms Household …" at bounding box center [503, 124] width 85 height 15
select select "electronics"
click option "Electronics" at bounding box center [0, 0] width 0 height 0
click at [554, 121] on button "submit" at bounding box center [556, 124] width 15 height 15
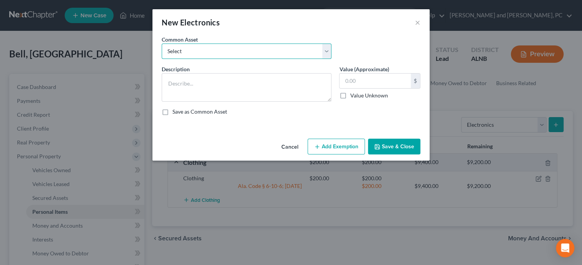
select select "0"
click option "Misc. Electronics" at bounding box center [0, 0] width 0 height 0
type textarea "Misc. Electronics"
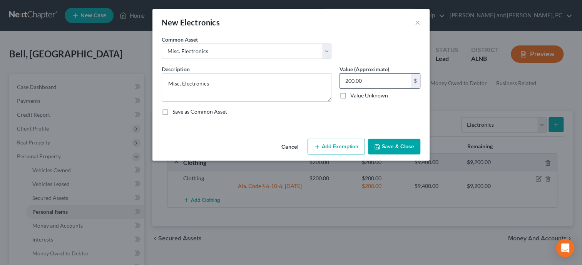
click at [370, 84] on input "200.00" at bounding box center [375, 81] width 71 height 15
type input "450.00"
click at [332, 143] on button "Add Exemption" at bounding box center [336, 147] width 57 height 16
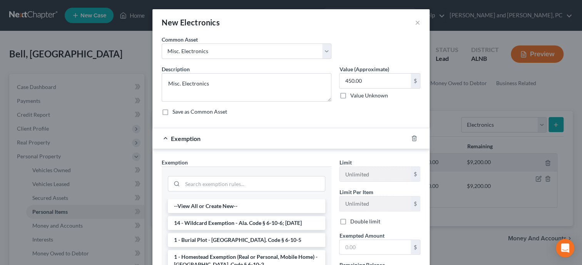
scroll to position [39, 0]
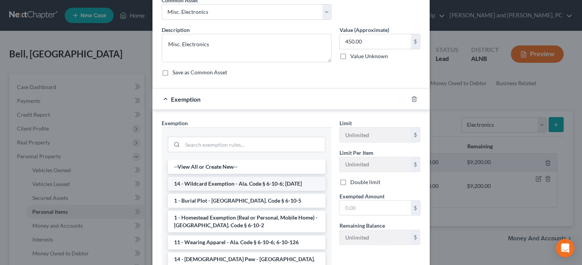
click at [258, 178] on li "14 - Wildcard Exemption - Ala. Code § 6-10-6; 6-10-12" at bounding box center [247, 184] width 158 height 14
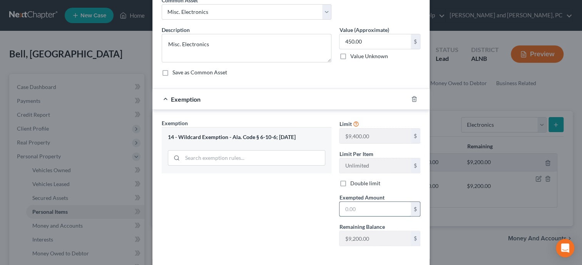
click at [367, 212] on input "text" at bounding box center [375, 209] width 71 height 15
type input "450.00"
click at [289, 223] on div "Exemption Set must be selected for CA. Exemption * 14 - Wildcard Exemption - Al…" at bounding box center [247, 185] width 178 height 133
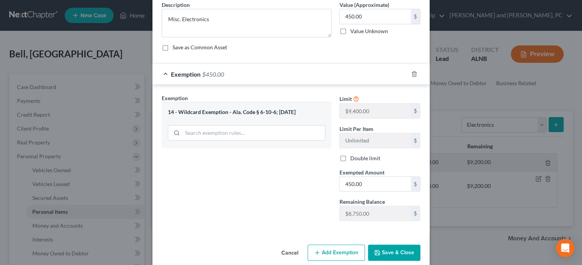
scroll to position [74, 0]
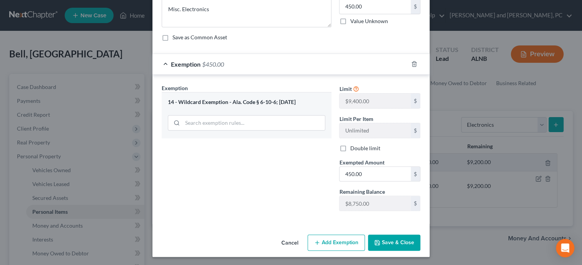
click at [399, 236] on button "Save & Close" at bounding box center [394, 243] width 52 height 16
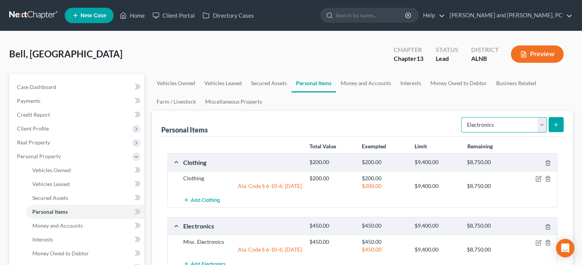
select select "household_goods"
click option "Household Goods" at bounding box center [0, 0] width 0 height 0
click at [556, 124] on icon "submit" at bounding box center [556, 125] width 6 height 6
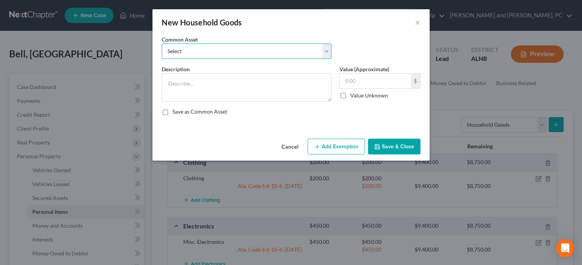
click at [162, 44] on select "Select Household Goods and Furnishings Household Goods and Furnishings" at bounding box center [247, 51] width 170 height 15
select select "0"
click option "Household Goods and Furnishings" at bounding box center [0, 0] width 0 height 0
type textarea "Household Goods and Furnishings"
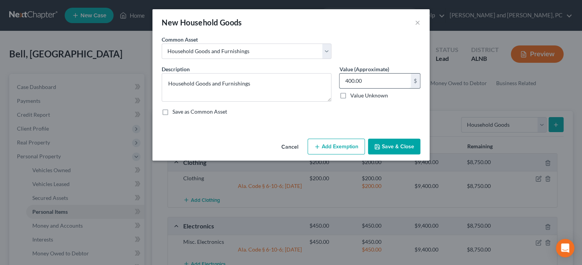
click at [381, 80] on input "400.00" at bounding box center [375, 81] width 71 height 15
type input "750.00"
click at [335, 145] on button "Add Exemption" at bounding box center [336, 147] width 57 height 16
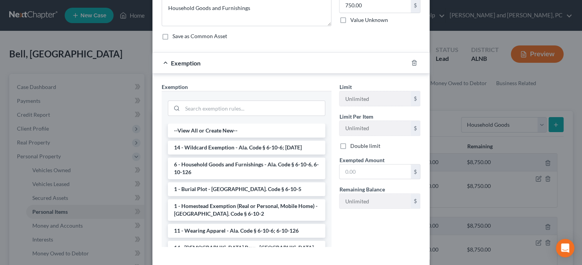
scroll to position [79, 0]
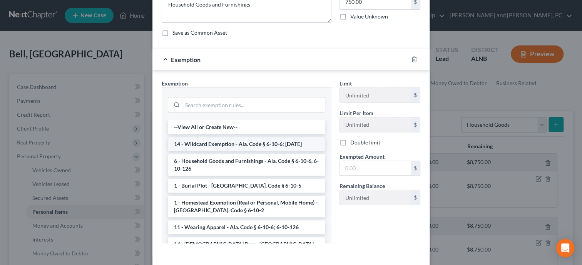
click at [258, 142] on li "14 - Wildcard Exemption - Ala. Code § 6-10-6; 6-10-12" at bounding box center [247, 144] width 158 height 14
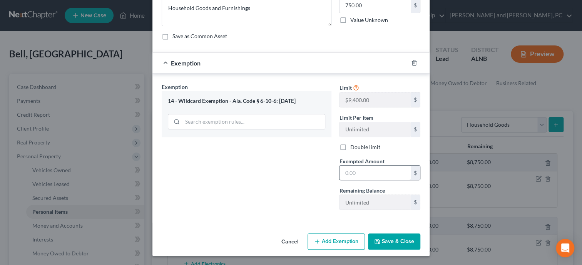
scroll to position [74, 0]
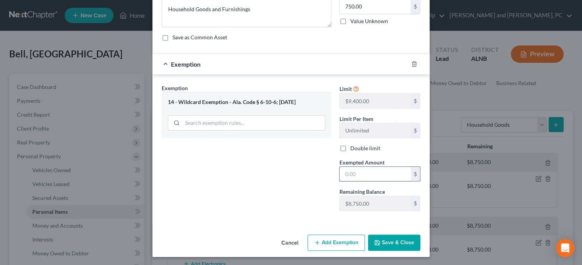
click at [351, 173] on input "text" at bounding box center [375, 174] width 71 height 15
type input "750.00"
click at [399, 239] on button "Save & Close" at bounding box center [394, 243] width 52 height 16
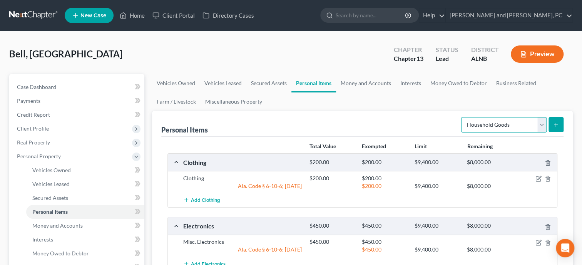
click at [461, 117] on select "Select Item Type Clothing Collectibles Of Value Electronics Firearms Household …" at bounding box center [503, 124] width 85 height 15
click option "Other" at bounding box center [0, 0] width 0 height 0
click at [461, 117] on select "Select Item Type Clothing Collectibles Of Value Electronics Firearms Household …" at bounding box center [503, 124] width 85 height 15
select select "jewelry"
click option "Jewelry" at bounding box center [0, 0] width 0 height 0
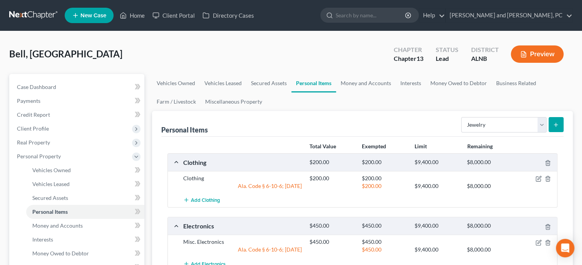
click at [555, 125] on icon "submit" at bounding box center [556, 125] width 6 height 6
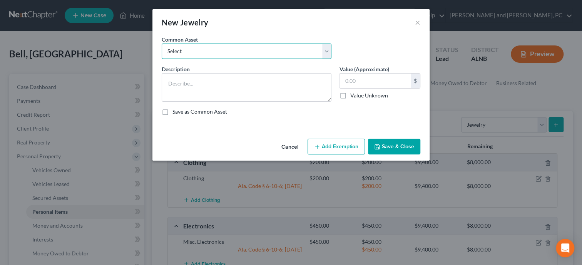
click at [162, 44] on select "Select Misc. Jewelry" at bounding box center [247, 51] width 170 height 15
select select "0"
click option "Misc. Jewelry" at bounding box center [0, 0] width 0 height 0
type textarea "Misc. Jewelry"
type input "100.00"
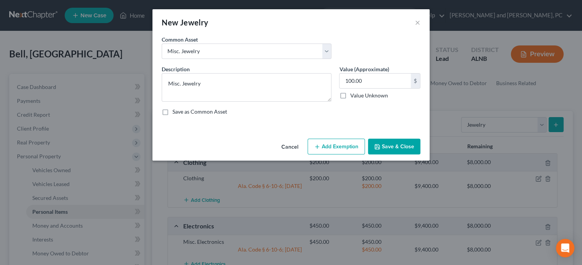
click at [327, 145] on button "Add Exemption" at bounding box center [336, 147] width 57 height 16
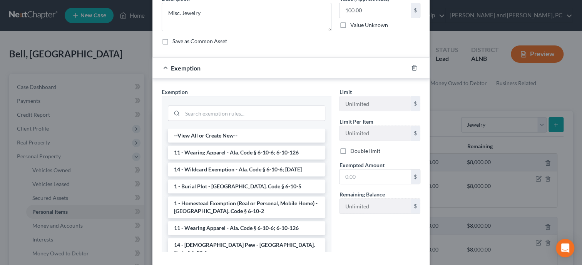
scroll to position [79, 0]
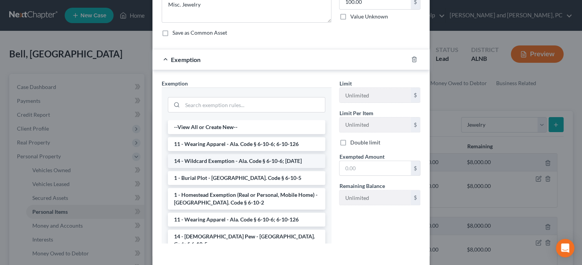
click at [248, 156] on li "14 - Wildcard Exemption - Ala. Code § 6-10-6; 6-10-12" at bounding box center [247, 161] width 158 height 14
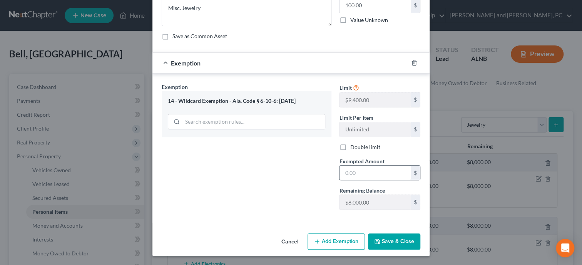
scroll to position [74, 0]
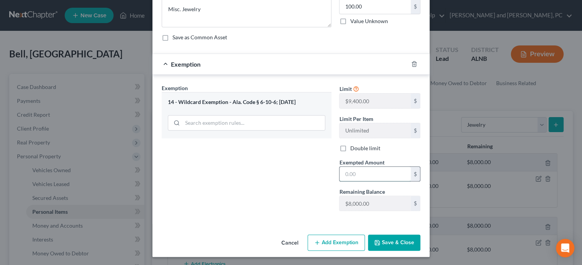
click at [356, 171] on input "text" at bounding box center [375, 174] width 71 height 15
type input "100.00"
click at [409, 243] on button "Save & Close" at bounding box center [394, 243] width 52 height 16
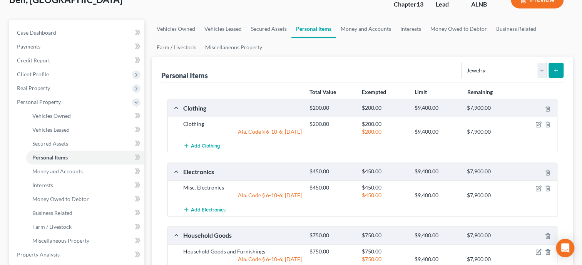
scroll to position [39, 0]
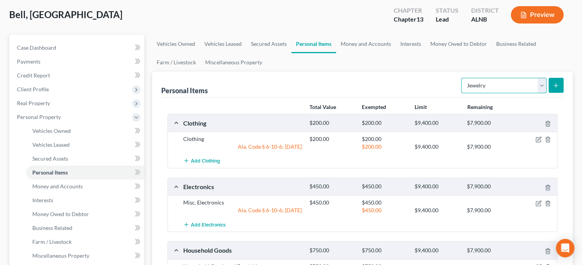
click at [461, 78] on select "Select Item Type Clothing Collectibles Of Value Electronics Firearms Household …" at bounding box center [503, 85] width 85 height 15
click at [498, 79] on select "Select Item Type Clothing Collectibles Of Value Electronics Firearms Household …" at bounding box center [503, 85] width 85 height 15
click at [367, 44] on link "Money and Accounts" at bounding box center [366, 44] width 60 height 18
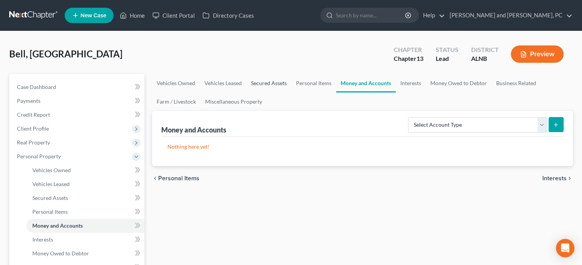
click at [276, 82] on link "Secured Assets" at bounding box center [268, 83] width 45 height 18
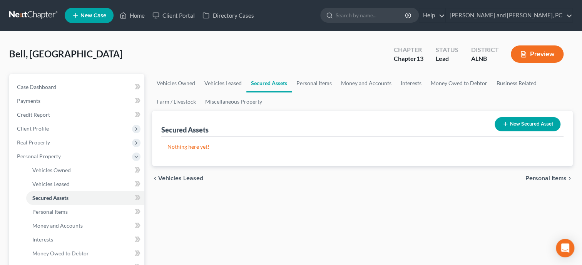
click at [522, 128] on button "New Secured Asset" at bounding box center [528, 124] width 66 height 14
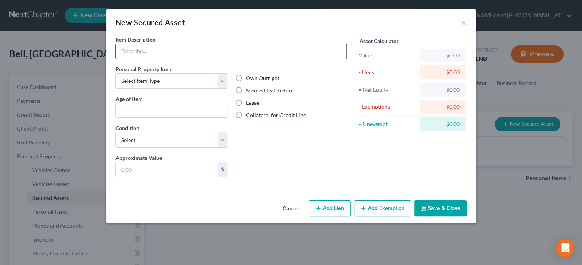
click at [162, 54] on input "text" at bounding box center [231, 51] width 231 height 15
type input "Livingroom Suit Bedroom Suit, Table"
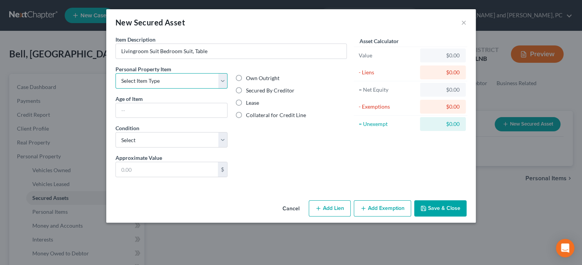
select select "household_goods"
click option "Household Goods" at bounding box center [0, 0] width 0 height 0
click at [246, 90] on label "Secured By Creditor" at bounding box center [270, 91] width 49 height 8
click at [249, 90] on input "Secured By Creditor" at bounding box center [251, 89] width 5 height 5
radio input "true"
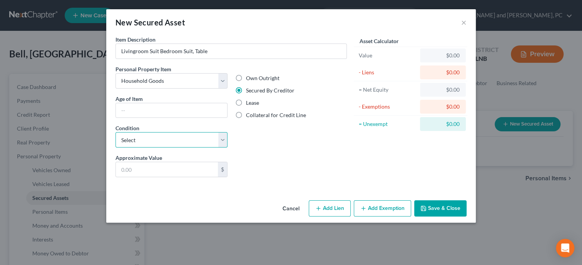
click at [116, 132] on select "Select Excellent Very Good Good Fair Poor" at bounding box center [172, 139] width 112 height 15
select select "2"
click option "Good" at bounding box center [0, 0] width 0 height 0
click at [152, 169] on input "text" at bounding box center [167, 169] width 102 height 15
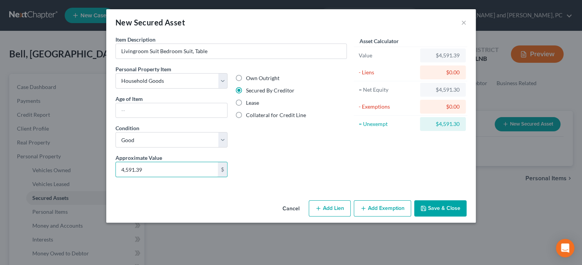
type input "4,591.39"
click at [340, 211] on button "Add Lien" at bounding box center [330, 208] width 42 height 16
select select "0"
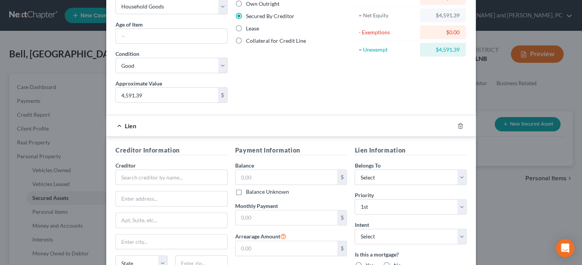
scroll to position [79, 0]
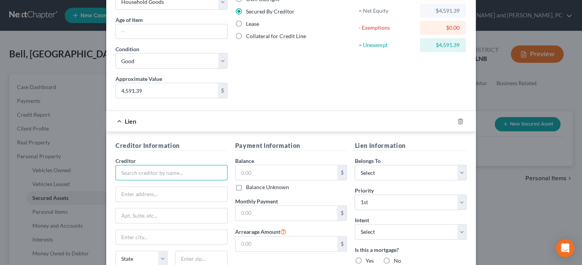
click at [141, 176] on input "text" at bounding box center [172, 172] width 112 height 15
type input "American First Finance"
type input "PO Box 565848"
type input "75356"
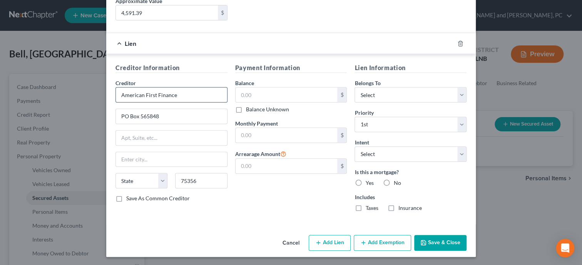
type input "Dallas"
select select "45"
click at [256, 99] on input "text" at bounding box center [287, 94] width 102 height 15
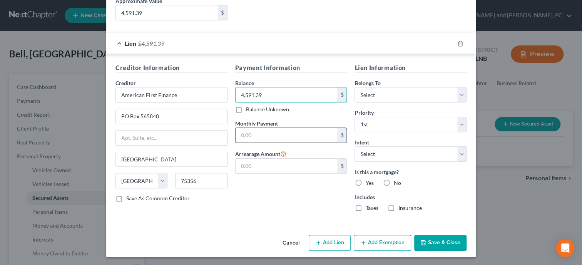
type input "4,591.39"
click at [265, 129] on input "text" at bounding box center [287, 135] width 102 height 15
type input "285.00"
drag, startPoint x: 276, startPoint y: 139, endPoint x: 233, endPoint y: 141, distance: 42.8
click at [236, 141] on input "285.00" at bounding box center [287, 135] width 102 height 15
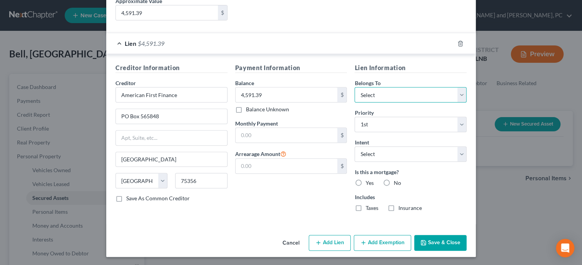
select select "0"
click option "Debtor 1 Only" at bounding box center [0, 0] width 0 height 0
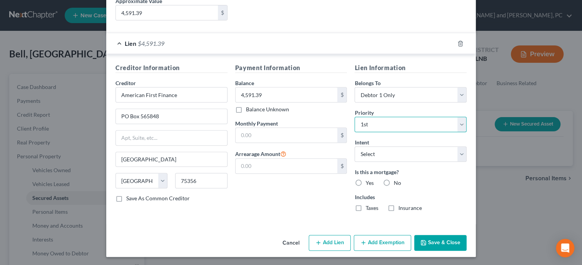
click at [355, 117] on select "Select 1st 2nd 3rd 4th 5th 6th 7th 8th 9th 10th 11th 12th 13th 14th 15th 16th 1…" at bounding box center [411, 124] width 112 height 15
click option "1st" at bounding box center [0, 0] width 0 height 0
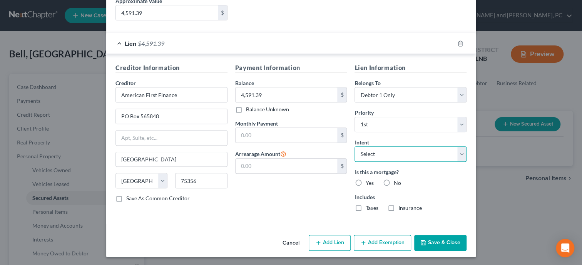
click at [355, 146] on select "Select Surrender Redeem Reaffirm Avoid Other" at bounding box center [411, 153] width 112 height 15
select select "2"
click option "Reaffirm" at bounding box center [0, 0] width 0 height 0
click at [394, 183] on label "No" at bounding box center [397, 183] width 7 height 8
click at [397, 183] on input "No" at bounding box center [399, 181] width 5 height 5
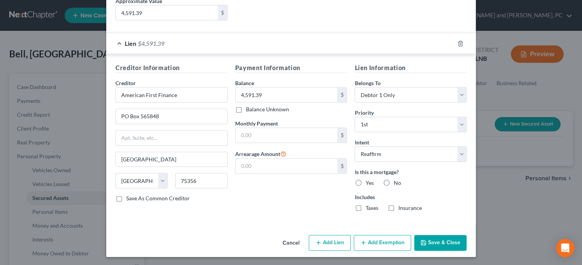
radio input "true"
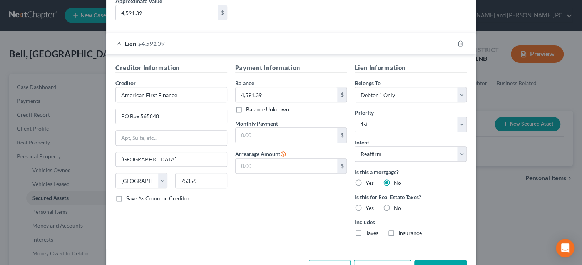
click at [394, 207] on label "No" at bounding box center [397, 208] width 7 height 8
click at [397, 207] on input "No" at bounding box center [399, 206] width 5 height 5
radio input "true"
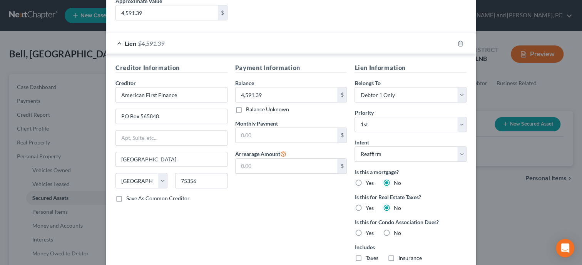
scroll to position [196, 0]
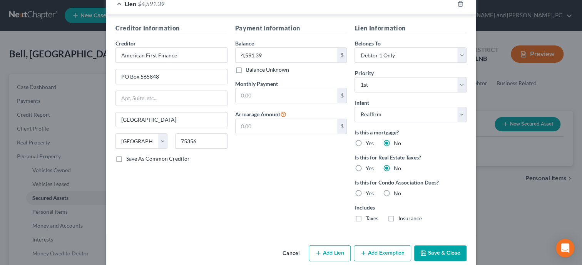
click at [394, 193] on label "No" at bounding box center [397, 193] width 7 height 8
click at [397, 193] on input "No" at bounding box center [399, 191] width 5 height 5
radio input "true"
click at [440, 250] on button "Save & Close" at bounding box center [440, 253] width 52 height 16
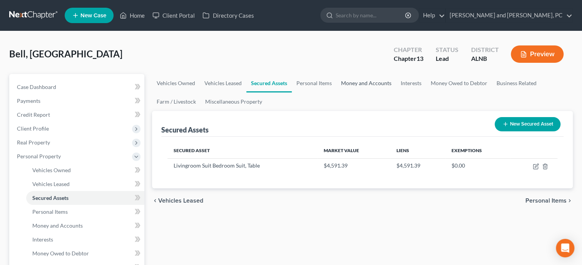
click at [358, 83] on link "Money and Accounts" at bounding box center [367, 83] width 60 height 18
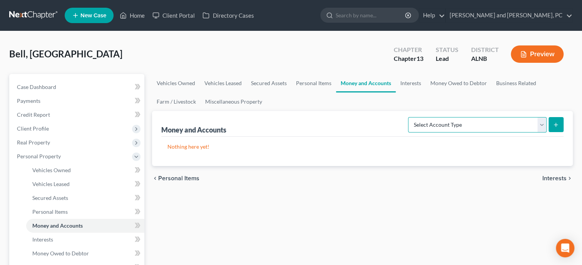
click at [408, 117] on select "Select Account Type Brokerage Cash on Hand Certificates of Deposit Checking Acc…" at bounding box center [477, 124] width 139 height 15
select select "cash_on_hand"
click option "Cash on Hand" at bounding box center [0, 0] width 0 height 0
click at [555, 125] on icon "submit" at bounding box center [556, 125] width 6 height 6
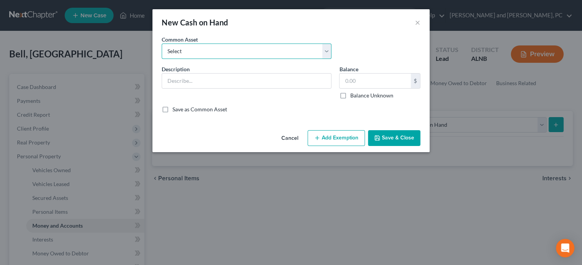
click at [162, 44] on select "Select Cash In Hand" at bounding box center [247, 51] width 170 height 15
select select "0"
click option "Cash In Hand" at bounding box center [0, 0] width 0 height 0
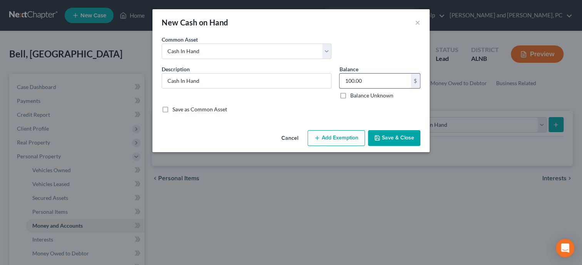
click at [367, 80] on input "100.00" at bounding box center [375, 81] width 71 height 15
click at [338, 139] on button "Add Exemption" at bounding box center [336, 138] width 57 height 16
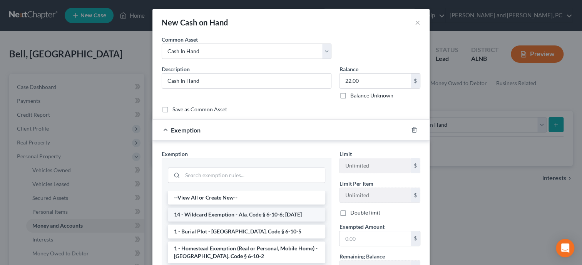
click at [248, 214] on li "14 - Wildcard Exemption - Ala. Code § 6-10-6; 6-10-12" at bounding box center [247, 215] width 158 height 14
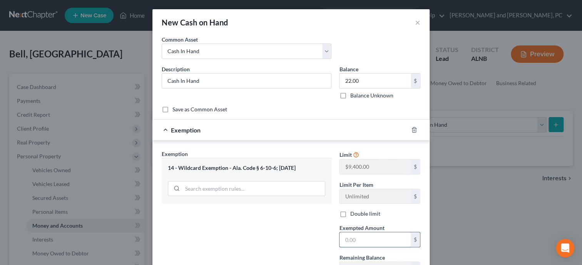
click at [361, 240] on input "text" at bounding box center [375, 239] width 71 height 15
click at [301, 238] on div "Exemption Set must be selected for CA. Exemption * 14 - Wildcard Exemption - Al…" at bounding box center [247, 216] width 178 height 133
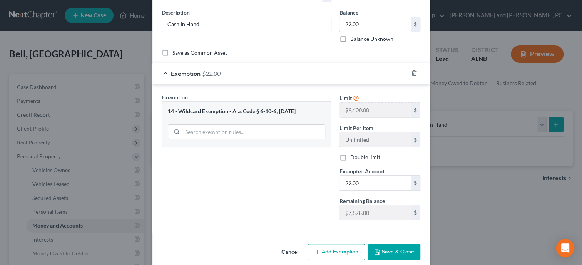
scroll to position [66, 0]
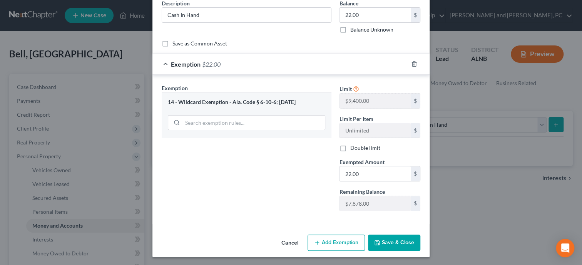
click at [403, 239] on button "Save & Close" at bounding box center [394, 243] width 52 height 16
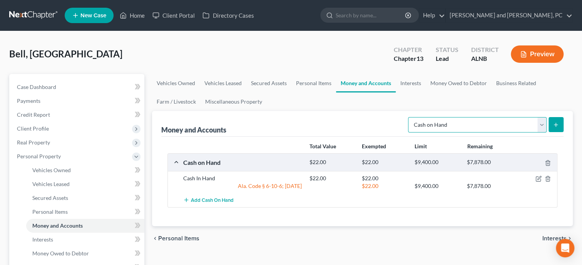
click at [408, 117] on select "Select Account Type Brokerage Cash on Hand Certificates of Deposit Checking Acc…" at bounding box center [477, 124] width 139 height 15
click option "Checking Account" at bounding box center [0, 0] width 0 height 0
click at [558, 128] on button "submit" at bounding box center [556, 124] width 15 height 15
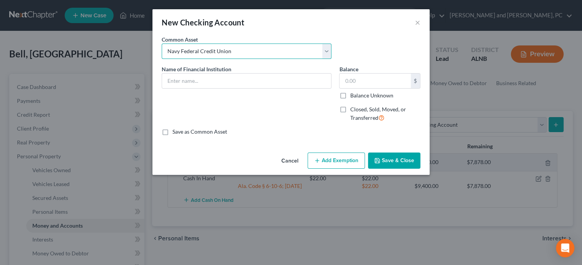
click option "Navy Federal Credit Union" at bounding box center [0, 0] width 0 height 0
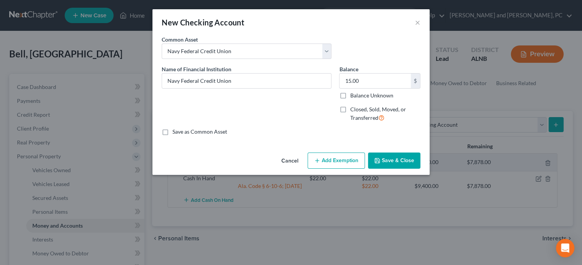
click at [338, 157] on button "Add Exemption" at bounding box center [336, 160] width 57 height 16
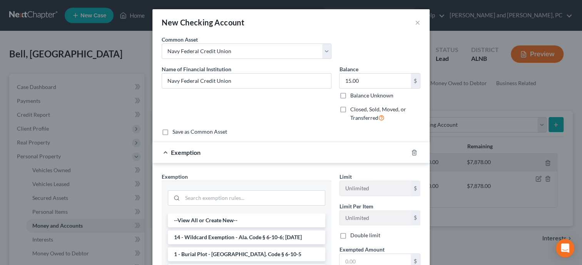
scroll to position [119, 0]
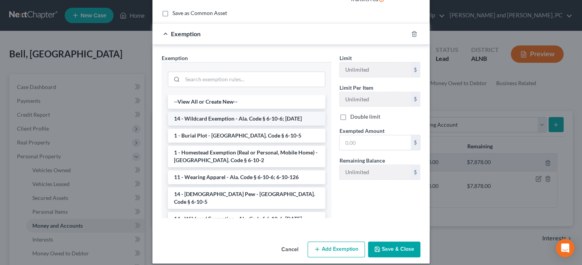
click at [253, 117] on li "14 - Wildcard Exemption - Ala. Code § 6-10-6; 6-10-12" at bounding box center [247, 119] width 158 height 14
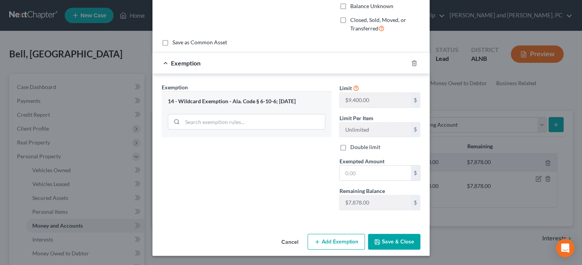
scroll to position [89, 0]
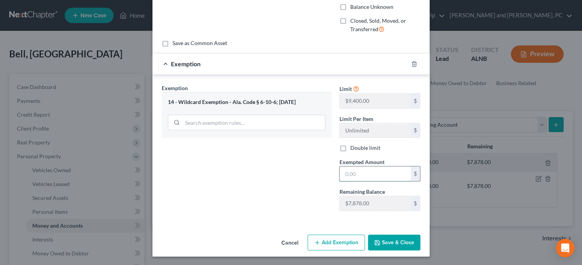
click at [357, 175] on input "text" at bounding box center [375, 173] width 71 height 15
click at [384, 238] on button "Save & Close" at bounding box center [394, 243] width 52 height 16
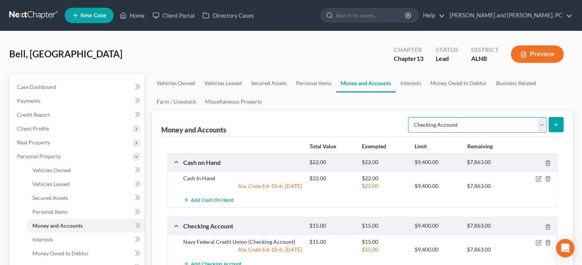
click at [408, 117] on select "Select Account Type Brokerage Cash on Hand Certificates of Deposit Checking Acc…" at bounding box center [477, 124] width 139 height 15
click option "Savings Account" at bounding box center [0, 0] width 0 height 0
click at [558, 123] on icon "submit" at bounding box center [556, 125] width 6 height 6
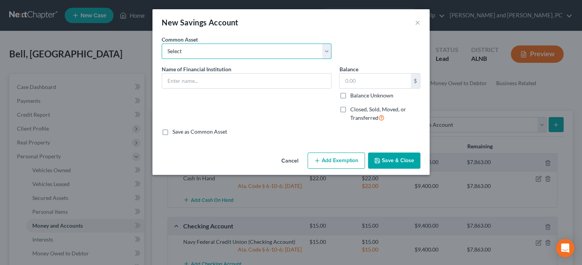
click at [162, 44] on select "Select Redstone Federal Credit Union OnePay Liberty Bank Chase Cadence Bank Tru…" at bounding box center [247, 51] width 170 height 15
click option "Navy Federal Credit Union" at bounding box center [0, 0] width 0 height 0
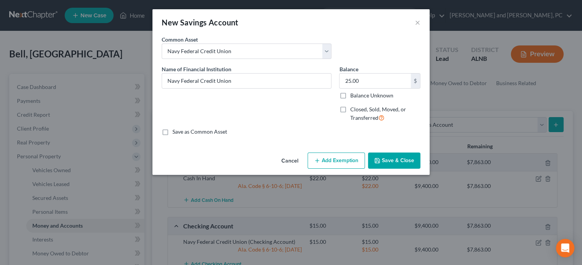
click at [339, 166] on button "Add Exemption" at bounding box center [336, 160] width 57 height 16
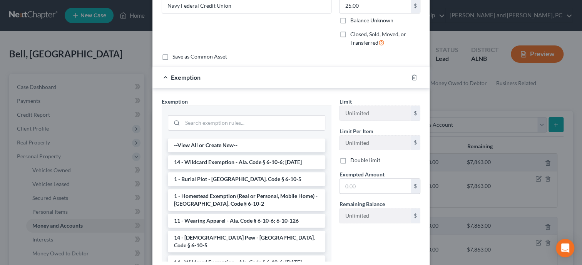
scroll to position [79, 0]
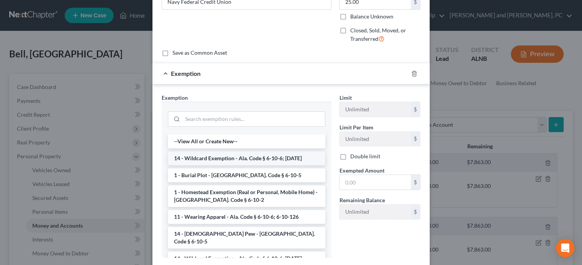
click at [258, 156] on li "14 - Wildcard Exemption - Ala. Code § 6-10-6; 6-10-12" at bounding box center [247, 158] width 158 height 14
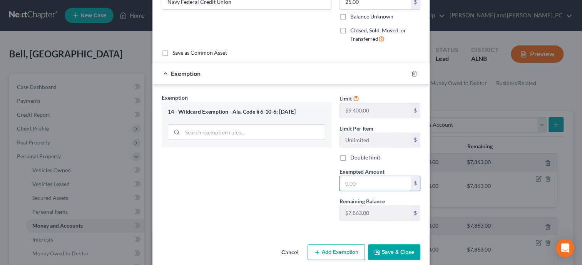
click at [346, 182] on input "text" at bounding box center [375, 183] width 71 height 15
click at [261, 193] on div "Exemption Set must be selected for CA. Exemption * 14 - Wildcard Exemption - Al…" at bounding box center [247, 160] width 178 height 133
click at [397, 255] on button "Save & Close" at bounding box center [394, 252] width 52 height 16
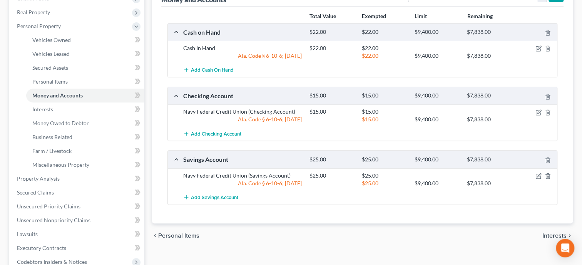
scroll to position [158, 0]
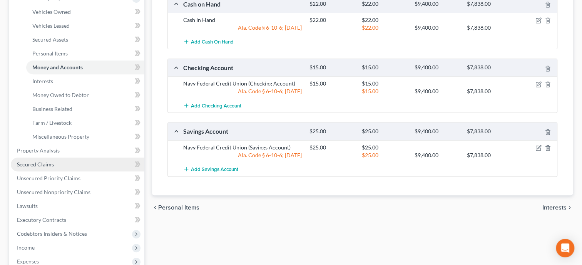
click at [39, 165] on span "Secured Claims" at bounding box center [35, 164] width 37 height 7
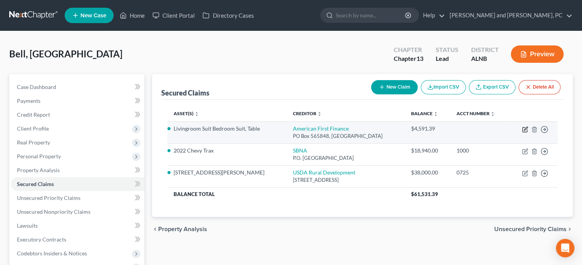
click at [523, 129] on icon "button" at bounding box center [525, 129] width 6 height 6
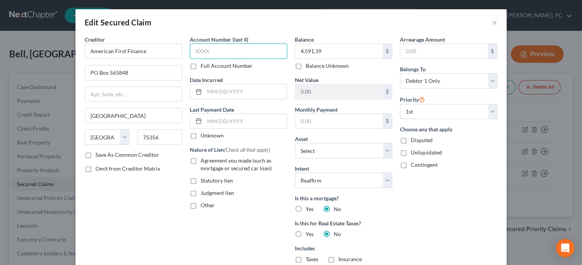
click at [217, 54] on input "text" at bounding box center [238, 51] width 97 height 15
click at [237, 92] on input "text" at bounding box center [245, 91] width 82 height 15
click at [201, 161] on label "Agreement you made (such as mortgage or secured car loan)" at bounding box center [244, 164] width 87 height 15
click at [204, 161] on input "Agreement you made (such as mortgage or secured car loan)" at bounding box center [206, 159] width 5 height 5
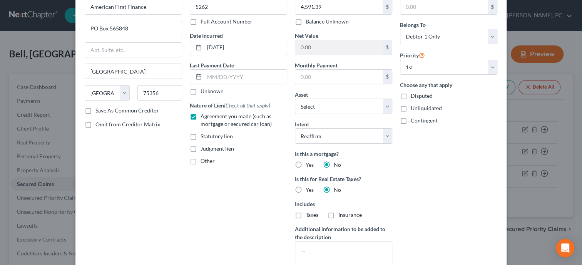
scroll to position [125, 0]
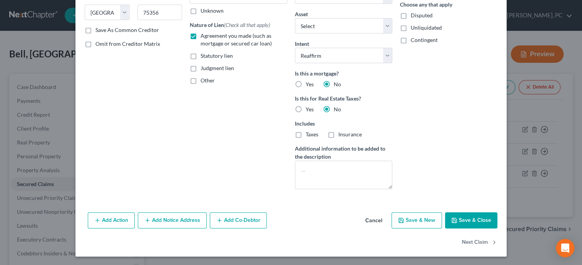
click at [460, 217] on button "Save & Close" at bounding box center [471, 220] width 52 height 16
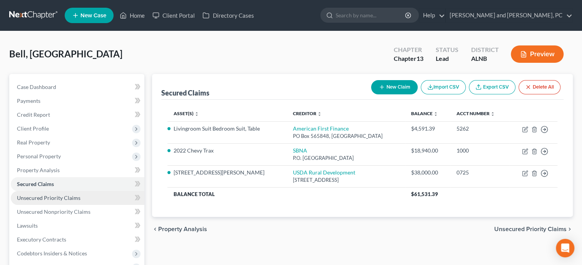
click at [27, 201] on span "Unsecured Priority Claims" at bounding box center [49, 197] width 64 height 7
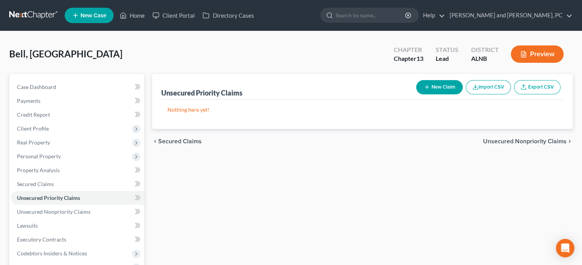
click at [450, 85] on button "New Claim" at bounding box center [439, 87] width 47 height 14
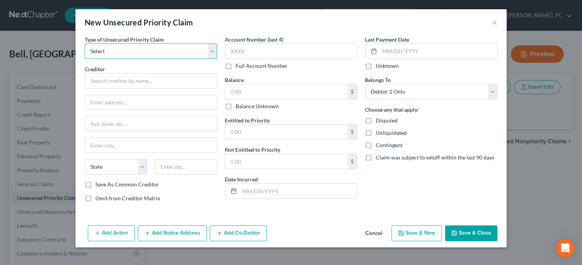
click at [85, 44] on select "Select Taxes & Other Government Units Domestic Support Obligations Extensions o…" at bounding box center [151, 51] width 132 height 15
click option "Taxes & Other Government Units" at bounding box center [0, 0] width 0 height 0
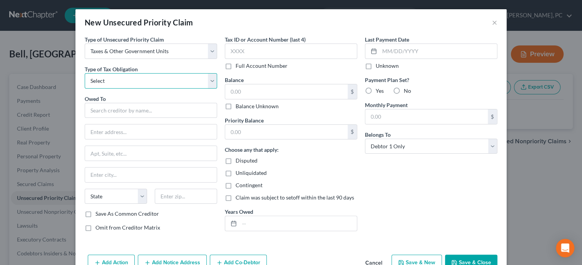
click at [85, 73] on select "Select Federal City State Franchise Tax Board Other" at bounding box center [151, 80] width 132 height 15
click option "Federal" at bounding box center [0, 0] width 0 height 0
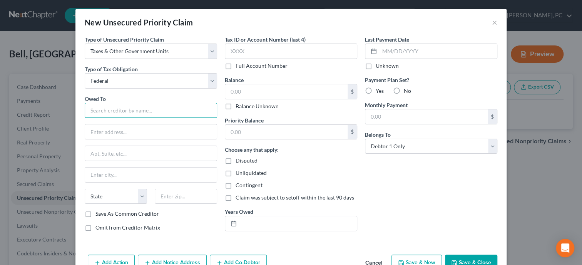
click at [127, 109] on input "text" at bounding box center [151, 110] width 132 height 15
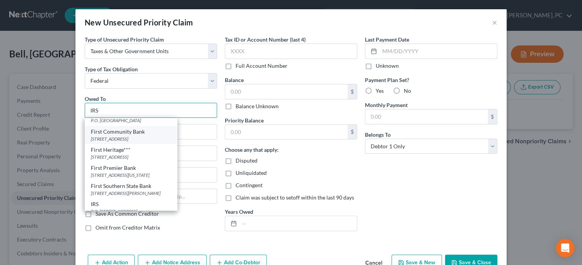
scroll to position [34, 0]
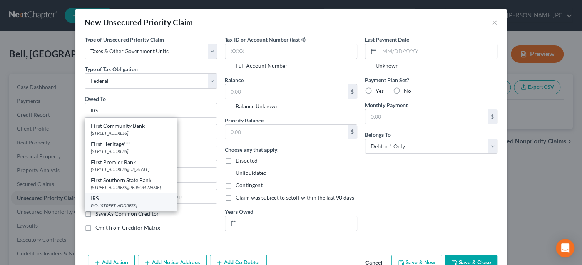
click at [129, 201] on div "IRS" at bounding box center [131, 198] width 80 height 8
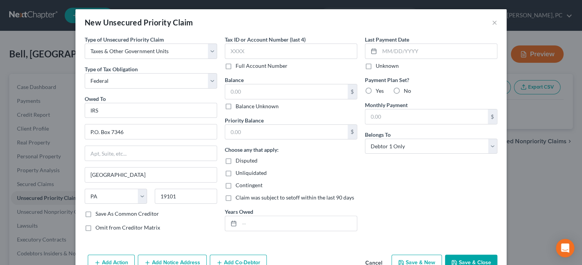
scroll to position [0, 0]
click at [245, 52] on input "text" at bounding box center [291, 51] width 132 height 15
click at [254, 93] on input "text" at bounding box center [286, 91] width 122 height 15
click at [255, 127] on input "text" at bounding box center [286, 132] width 122 height 15
click at [241, 224] on input "text" at bounding box center [298, 223] width 117 height 15
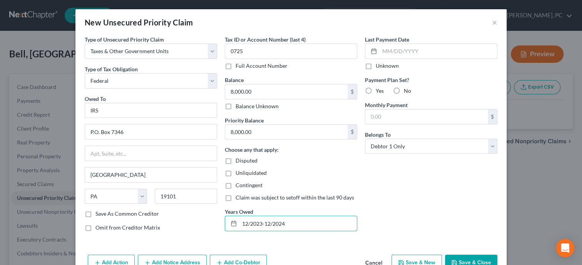
click at [404, 90] on label "No" at bounding box center [407, 91] width 7 height 8
click at [407, 90] on input "No" at bounding box center [409, 89] width 5 height 5
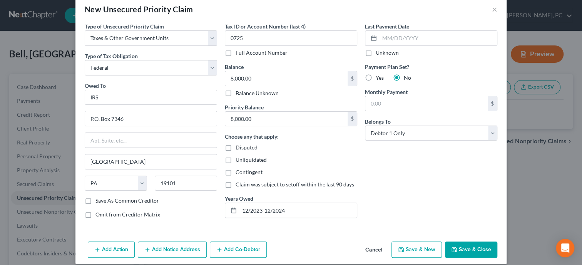
scroll to position [20, 0]
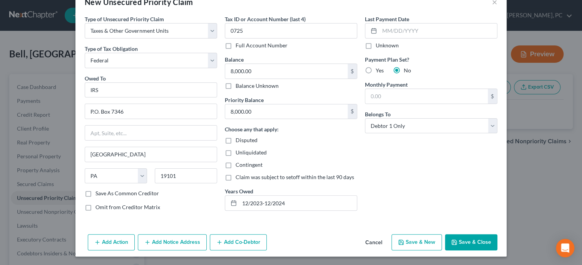
click at [458, 246] on button "Save & Close" at bounding box center [471, 242] width 52 height 16
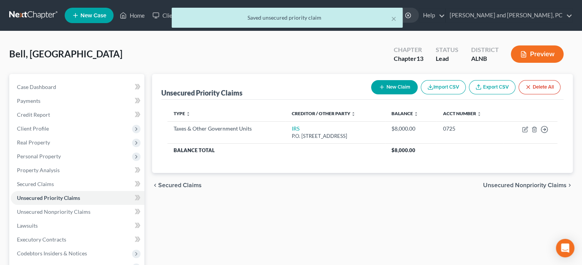
click at [403, 86] on button "New Claim" at bounding box center [394, 87] width 47 height 14
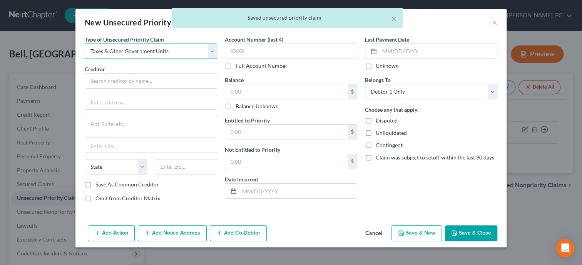
click option "Taxes & Other Government Units" at bounding box center [0, 0] width 0 height 0
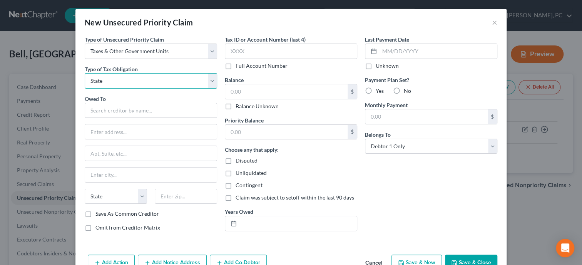
click option "State" at bounding box center [0, 0] width 0 height 0
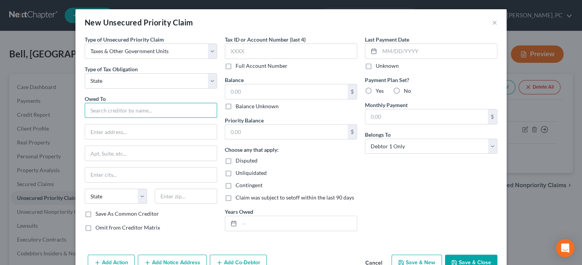
click at [154, 109] on input "text" at bounding box center [151, 110] width 132 height 15
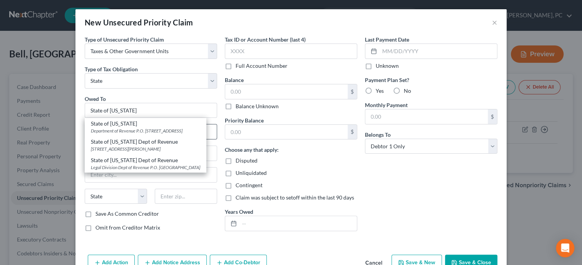
click at [129, 125] on div "State of Alabama" at bounding box center [145, 124] width 109 height 8
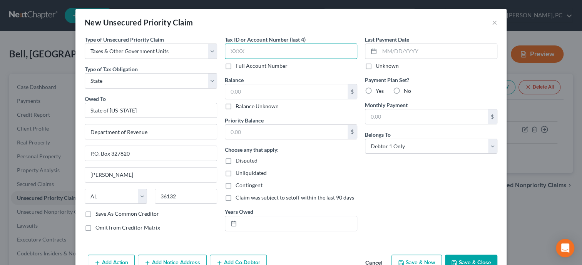
click at [248, 52] on input "text" at bounding box center [291, 51] width 132 height 15
click at [252, 89] on input "text" at bounding box center [286, 91] width 122 height 15
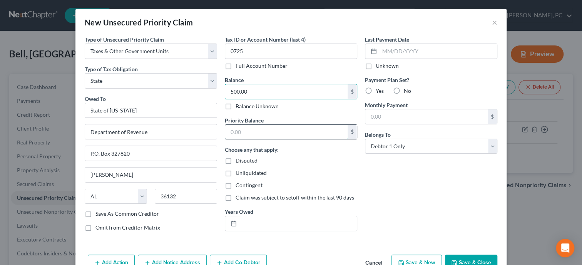
click at [253, 130] on input "text" at bounding box center [286, 132] width 122 height 15
click at [268, 227] on input "text" at bounding box center [298, 223] width 117 height 15
click at [404, 92] on label "No" at bounding box center [407, 91] width 7 height 8
click at [407, 92] on input "No" at bounding box center [409, 89] width 5 height 5
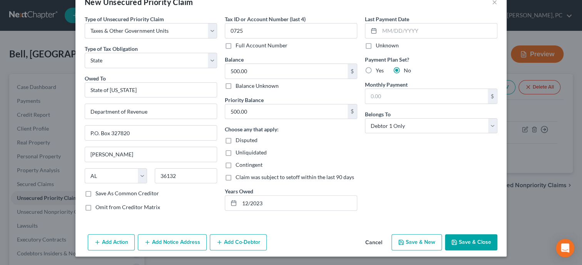
click at [466, 236] on button "Save & Close" at bounding box center [471, 242] width 52 height 16
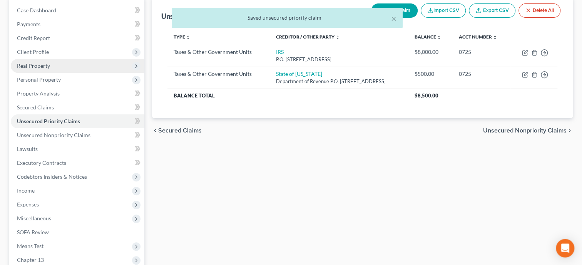
scroll to position [79, 0]
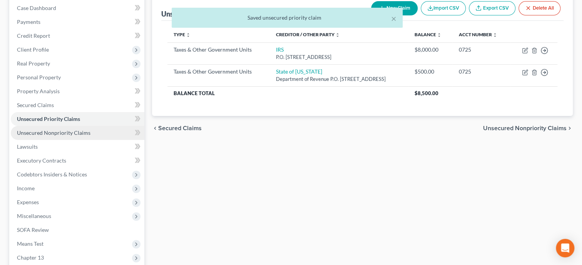
click at [39, 134] on span "Unsecured Nonpriority Claims" at bounding box center [54, 132] width 74 height 7
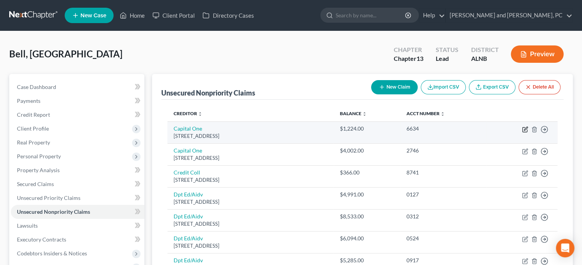
click at [524, 129] on icon "button" at bounding box center [525, 129] width 6 height 6
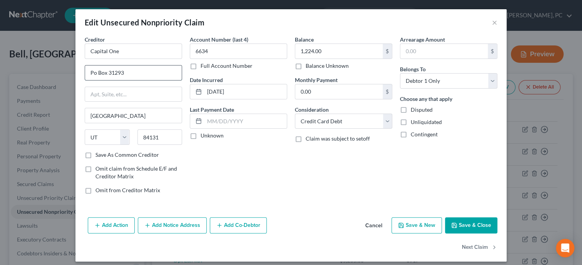
click at [93, 71] on input "Po Box 31293" at bounding box center [133, 72] width 97 height 15
click at [474, 225] on button "Save & Close" at bounding box center [471, 225] width 52 height 16
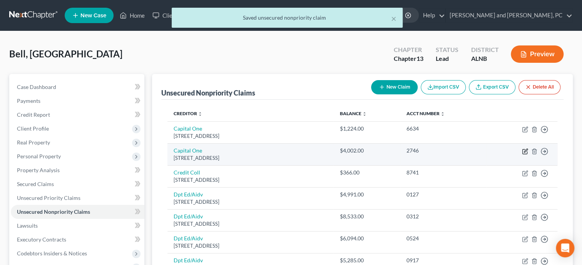
click at [526, 150] on icon "button" at bounding box center [525, 150] width 3 height 3
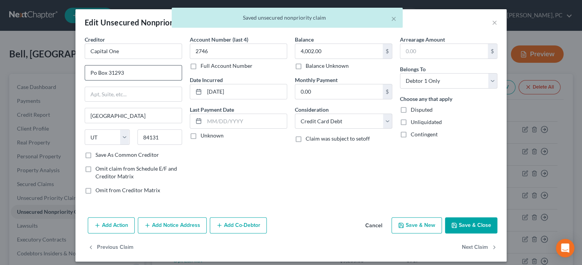
click at [92, 75] on input "Po Box 31293" at bounding box center [133, 72] width 97 height 15
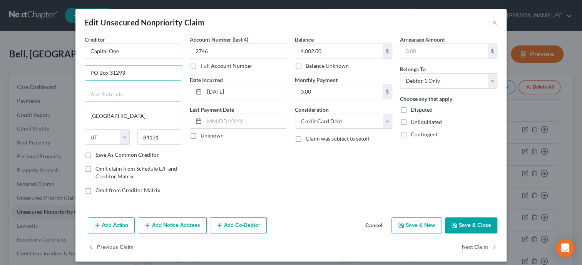
click at [486, 224] on button "Save & Close" at bounding box center [471, 225] width 52 height 16
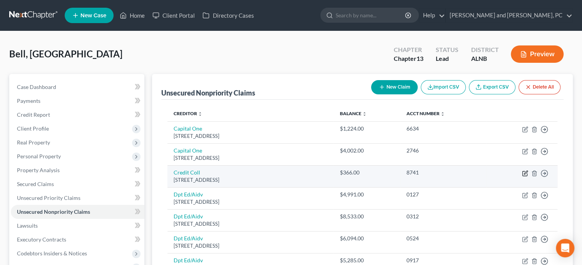
click at [526, 173] on icon "button" at bounding box center [525, 172] width 3 height 3
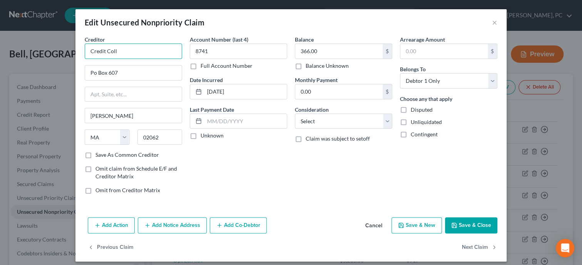
click at [141, 55] on input "Credit Coll" at bounding box center [133, 51] width 97 height 15
click at [95, 74] on input "Po Box 607" at bounding box center [133, 72] width 97 height 15
click at [150, 51] on input "Credit Coll/Progressive" at bounding box center [133, 51] width 97 height 15
click at [295, 114] on select "Select Cable / Satellite Services Collection Agency Credit Card Debt Debt Couns…" at bounding box center [343, 121] width 97 height 15
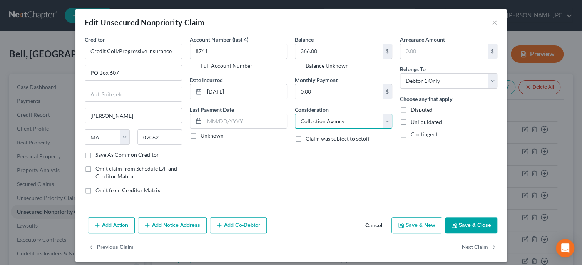
click option "Collection Agency" at bounding box center [0, 0] width 0 height 0
click at [466, 224] on button "Save & Close" at bounding box center [471, 225] width 52 height 16
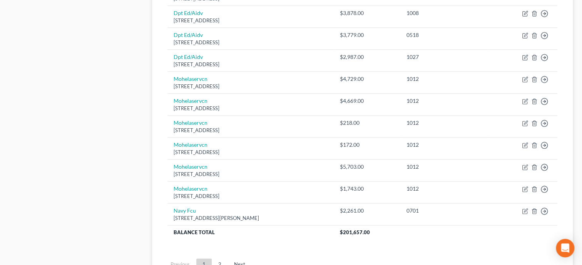
scroll to position [594, 0]
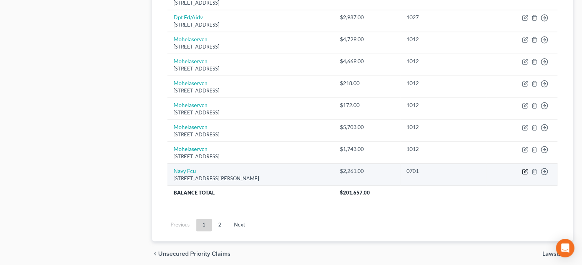
click at [523, 171] on icon "button" at bounding box center [525, 171] width 6 height 6
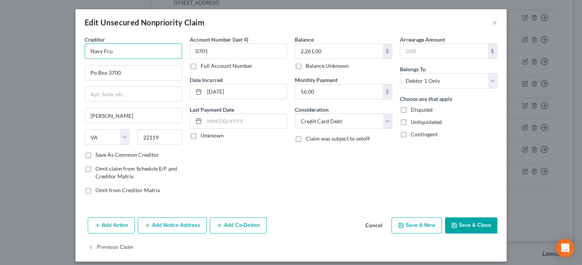
click at [126, 55] on input "Navy Fcu" at bounding box center [133, 51] width 97 height 15
click at [94, 75] on input "Po Box 3700" at bounding box center [133, 72] width 97 height 15
click at [484, 226] on button "Save & Close" at bounding box center [471, 225] width 52 height 16
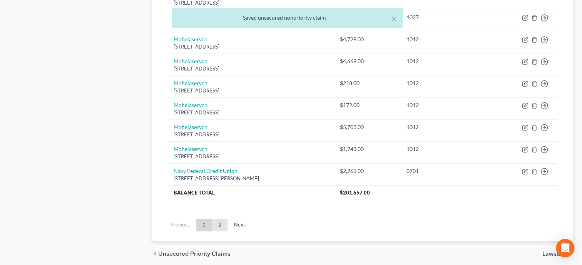
click at [220, 224] on link "2" at bounding box center [219, 225] width 15 height 12
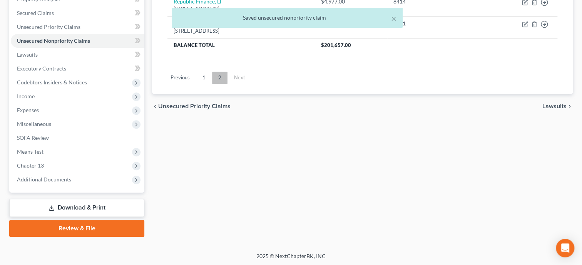
scroll to position [0, 0]
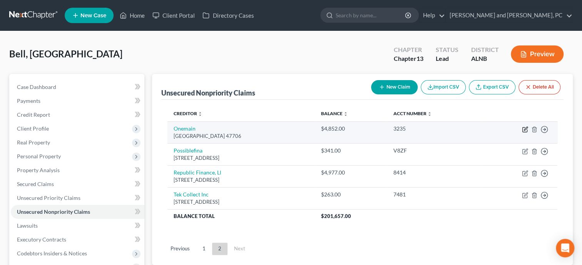
click at [524, 131] on icon "button" at bounding box center [525, 129] width 6 height 6
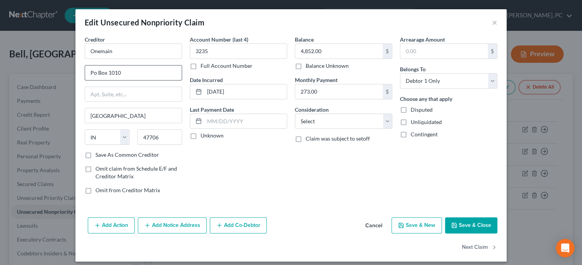
click at [94, 73] on input "Po Box 1010" at bounding box center [133, 72] width 97 height 15
click option "Monies Loaned / Advanced" at bounding box center [0, 0] width 0 height 0
click at [474, 227] on button "Save & Close" at bounding box center [471, 225] width 52 height 16
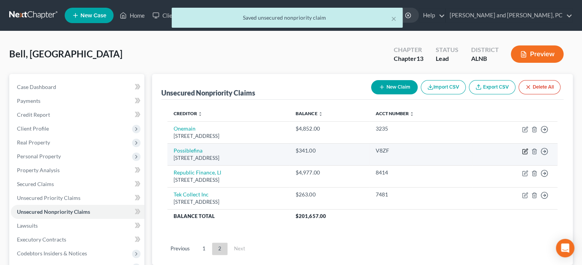
click at [525, 149] on icon "button" at bounding box center [525, 151] width 6 height 6
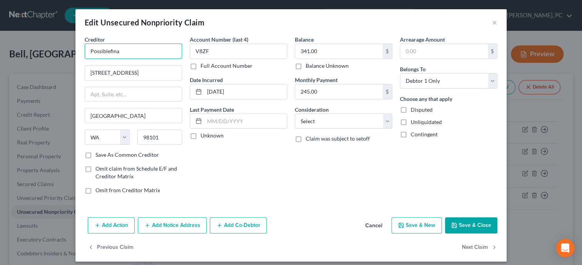
click at [109, 51] on input "Possiblefina" at bounding box center [133, 51] width 97 height 15
click at [122, 50] on input "Possible Fina" at bounding box center [133, 51] width 97 height 15
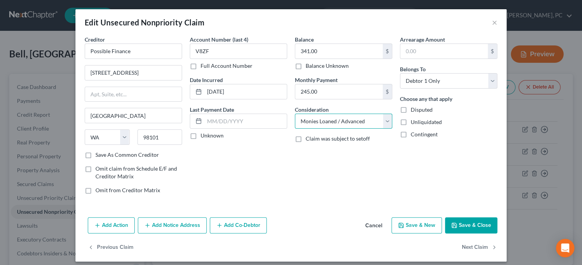
click option "Monies Loaned / Advanced" at bounding box center [0, 0] width 0 height 0
click at [469, 220] on button "Save & Close" at bounding box center [471, 225] width 52 height 16
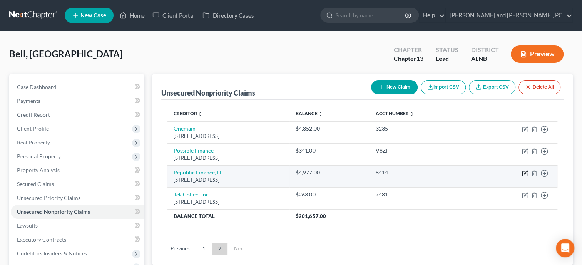
click at [524, 174] on icon "button" at bounding box center [525, 173] width 6 height 6
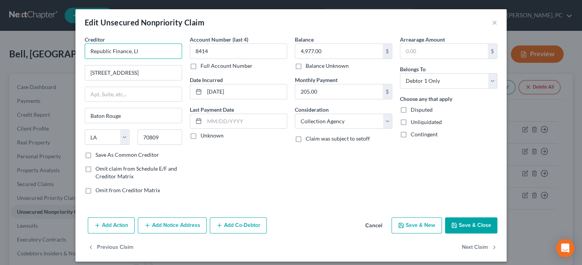
click at [157, 54] on input "Republic Finance, Ll" at bounding box center [133, 51] width 97 height 15
click at [295, 114] on select "Select Cable / Satellite Services Collection Agency Credit Card Debt Debt Couns…" at bounding box center [343, 121] width 97 height 15
click option "Monies Loaned / Advanced" at bounding box center [0, 0] width 0 height 0
click at [468, 224] on button "Save & Close" at bounding box center [471, 225] width 52 height 16
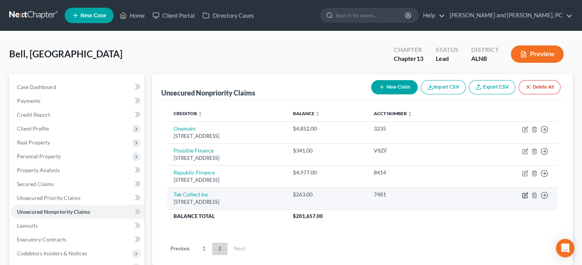
click at [524, 194] on icon "button" at bounding box center [525, 195] width 6 height 6
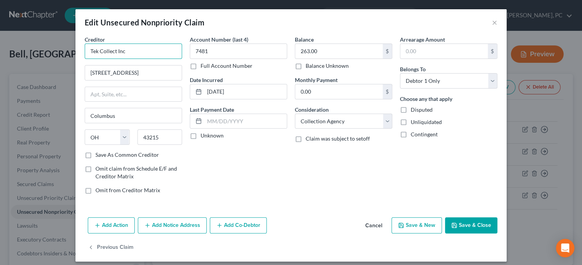
click at [154, 51] on input "Tek Collect Inc" at bounding box center [133, 51] width 97 height 15
click at [476, 225] on button "Save & Close" at bounding box center [471, 225] width 52 height 16
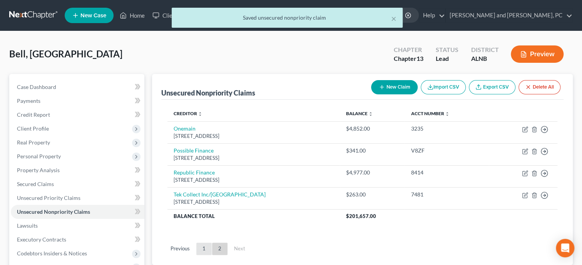
click at [206, 246] on link "1" at bounding box center [203, 249] width 15 height 12
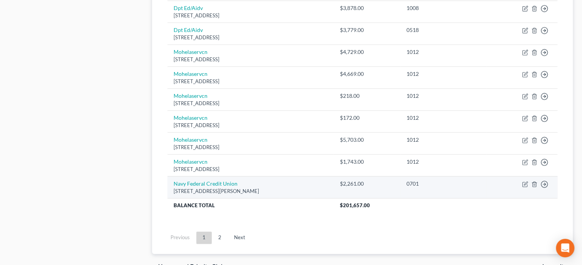
scroll to position [594, 0]
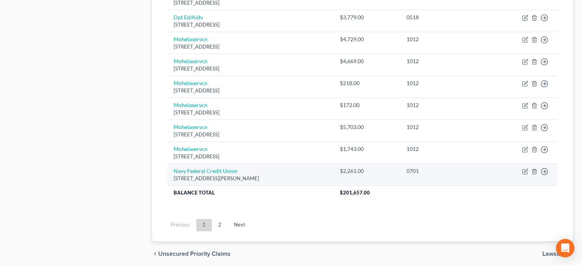
click at [219, 219] on link "2" at bounding box center [219, 225] width 15 height 12
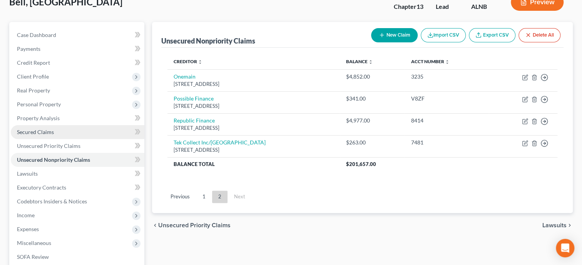
scroll to position [92, 0]
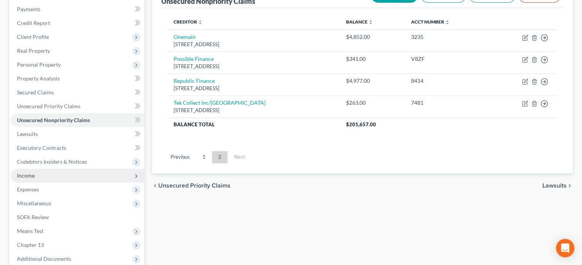
click at [50, 173] on span "Income" at bounding box center [78, 176] width 134 height 14
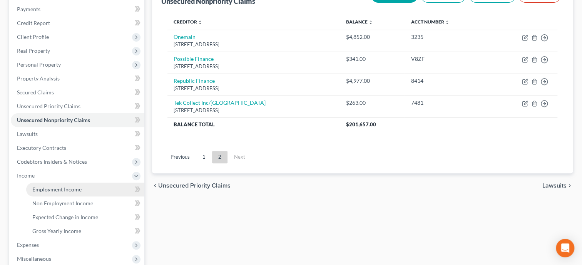
click at [51, 186] on span "Employment Income" at bounding box center [56, 189] width 49 height 7
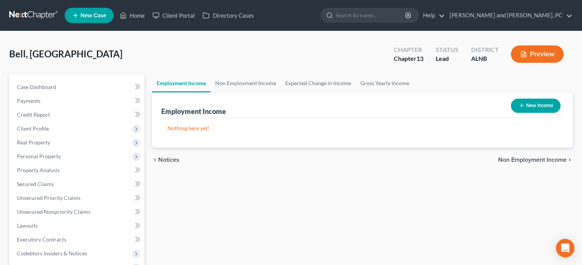
click at [535, 106] on button "New Income" at bounding box center [536, 106] width 50 height 14
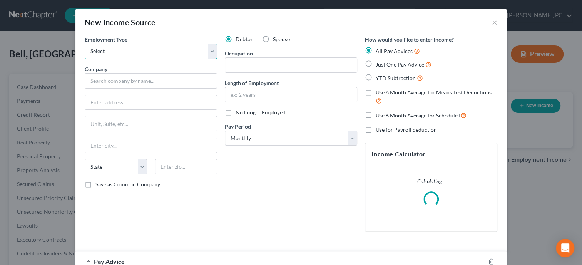
click at [85, 44] on select "Select Full or Part Time Employment Self Employment" at bounding box center [151, 51] width 132 height 15
click option "Full or Part Time Employment" at bounding box center [0, 0] width 0 height 0
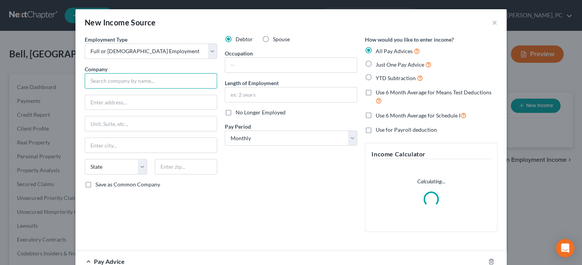
click at [139, 79] on input "text" at bounding box center [151, 80] width 132 height 15
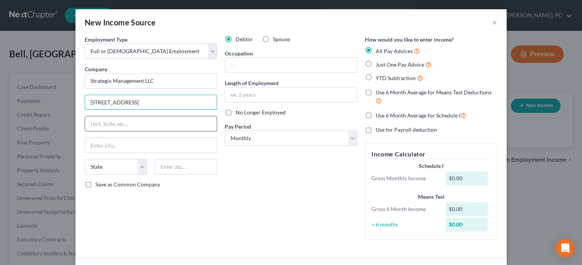
click at [136, 125] on input "text" at bounding box center [151, 123] width 132 height 15
click at [167, 168] on input "text" at bounding box center [186, 166] width 62 height 15
click at [274, 66] on input "text" at bounding box center [291, 65] width 132 height 15
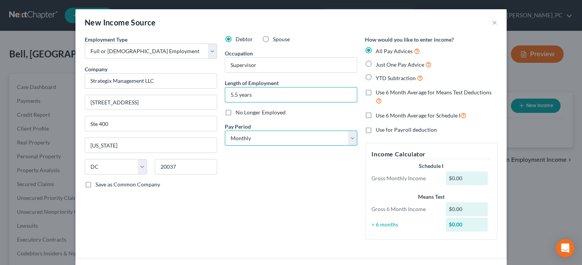
click at [225, 131] on select "Select Monthly Twice Monthly Every Other Week Weekly" at bounding box center [291, 138] width 132 height 15
click option "Every Other Week" at bounding box center [0, 0] width 0 height 0
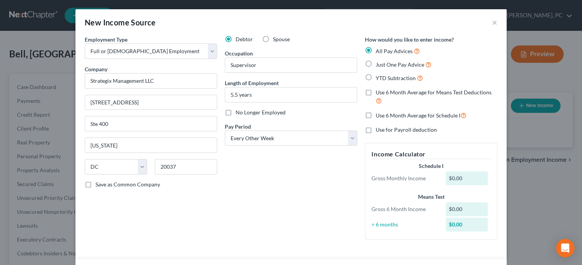
click at [376, 63] on label "Just One Pay Advice" at bounding box center [404, 64] width 56 height 9
click at [379, 63] on input "Just One Pay Advice" at bounding box center [381, 62] width 5 height 5
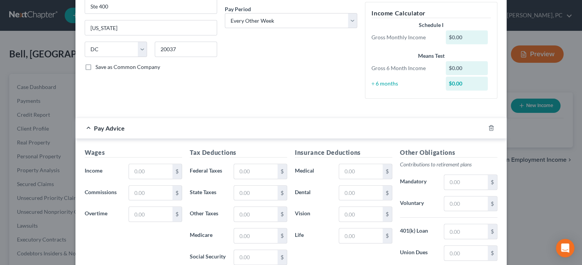
scroll to position [119, 0]
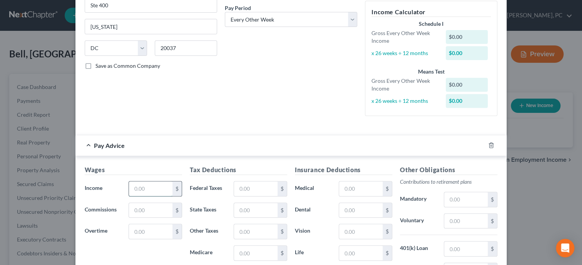
click at [152, 189] on input "text" at bounding box center [151, 188] width 44 height 15
click at [251, 186] on input "text" at bounding box center [256, 188] width 44 height 15
click at [253, 205] on input "text" at bounding box center [256, 210] width 44 height 15
click at [255, 229] on input "text" at bounding box center [256, 231] width 44 height 15
click at [256, 250] on input "text" at bounding box center [256, 253] width 44 height 15
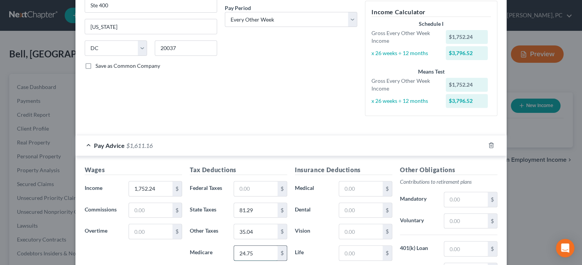
scroll to position [158, 0]
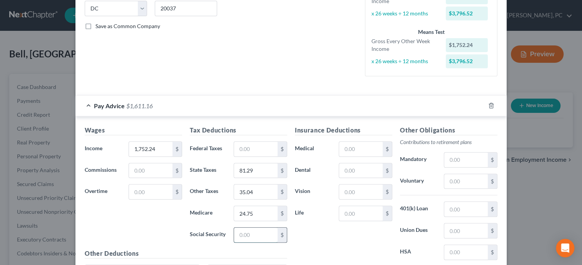
click at [259, 239] on input "text" at bounding box center [256, 235] width 44 height 15
click at [373, 145] on input "text" at bounding box center [361, 149] width 44 height 15
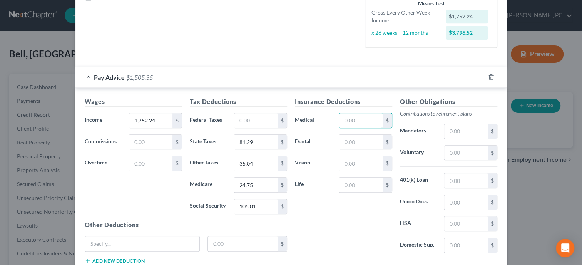
scroll to position [198, 0]
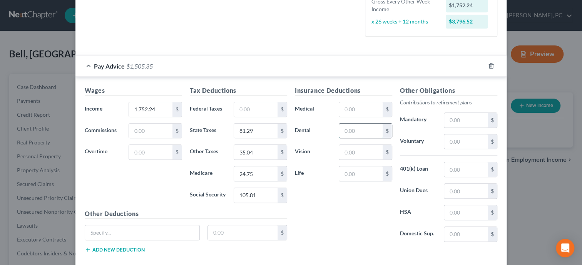
click at [349, 134] on input "text" at bounding box center [361, 131] width 44 height 15
click at [347, 149] on input "text" at bounding box center [361, 152] width 44 height 15
click at [349, 168] on input "text" at bounding box center [361, 173] width 44 height 15
click at [344, 106] on input "text" at bounding box center [361, 109] width 44 height 15
click at [364, 208] on div "Insurance Deductions Medical 13.05 $ Dental 4.86 $ Vision 0.72 $ Life 13.29 $" at bounding box center [343, 167] width 105 height 162
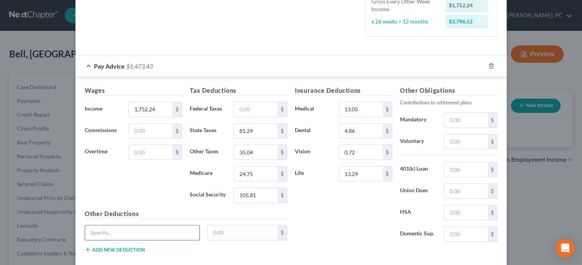
click at [115, 234] on input "text" at bounding box center [142, 232] width 114 height 15
click at [368, 107] on input "13.05" at bounding box center [361, 109] width 44 height 15
drag, startPoint x: 151, startPoint y: 232, endPoint x: 75, endPoint y: 232, distance: 76.6
click at [85, 232] on input "Flex" at bounding box center [142, 232] width 114 height 15
click at [322, 229] on div "Insurance Deductions Medical 53.05 $ Dental 4.86 $ Vision 0.72 $ Life 13.29 $" at bounding box center [343, 167] width 105 height 162
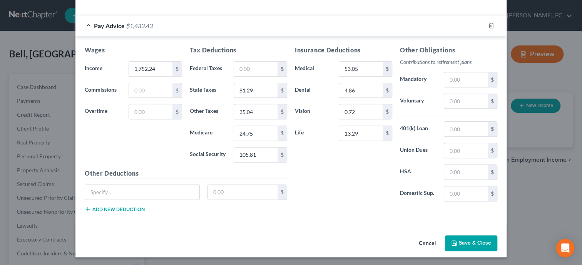
scroll to position [238, 0]
click at [488, 239] on button "Save & Close" at bounding box center [471, 243] width 52 height 16
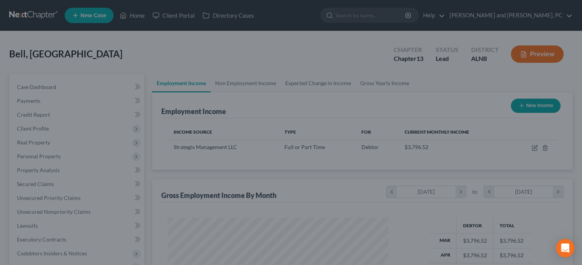
scroll to position [137, 236]
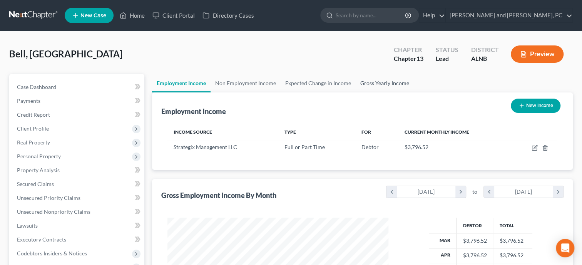
click at [382, 86] on link "Gross Yearly Income" at bounding box center [385, 83] width 58 height 18
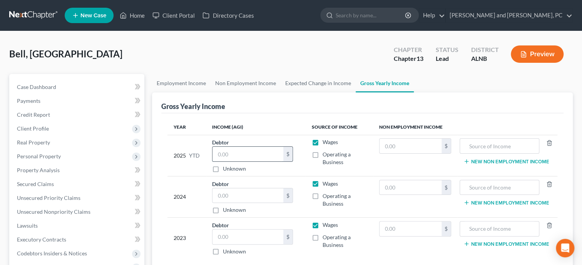
click at [273, 156] on input "text" at bounding box center [248, 154] width 71 height 15
click at [267, 191] on input "text" at bounding box center [248, 195] width 71 height 15
click at [275, 231] on input "text" at bounding box center [248, 237] width 71 height 15
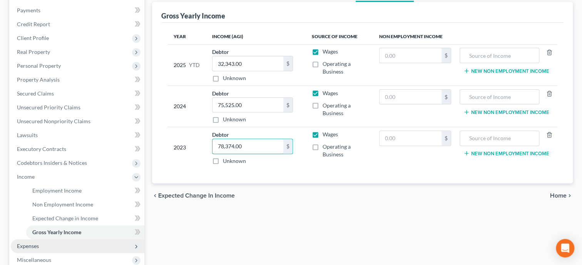
scroll to position [119, 0]
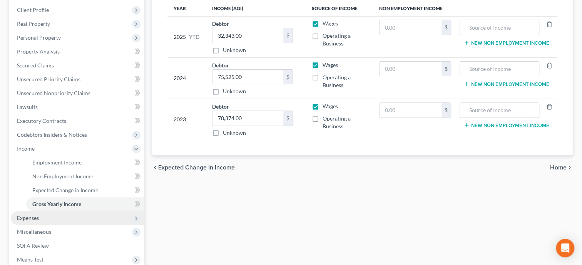
click at [66, 219] on span "Expenses" at bounding box center [78, 218] width 134 height 14
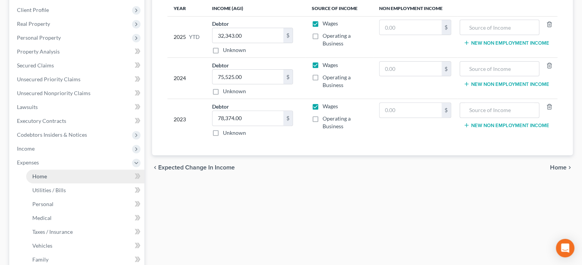
click at [57, 177] on link "Home" at bounding box center [85, 176] width 118 height 14
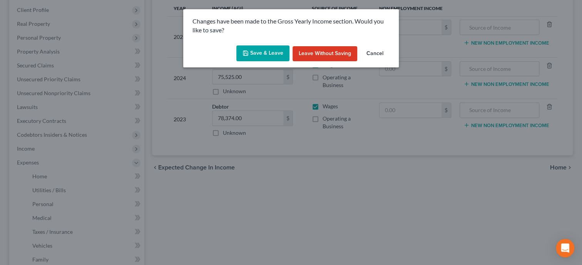
click at [282, 53] on button "Save & Leave" at bounding box center [262, 53] width 53 height 16
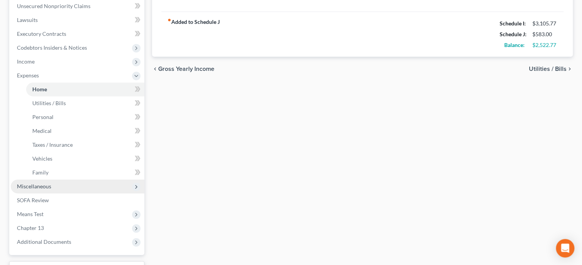
scroll to position [238, 0]
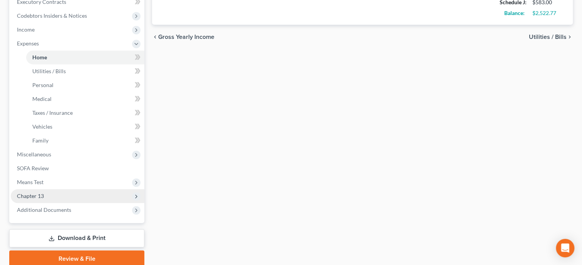
click at [70, 196] on span "Chapter 13" at bounding box center [78, 196] width 134 height 14
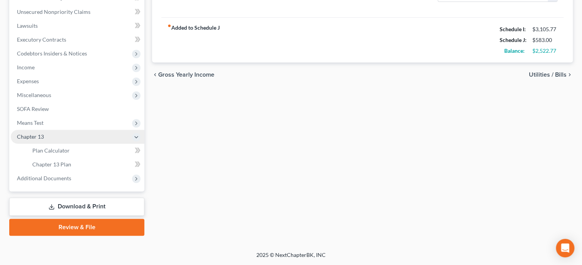
scroll to position [199, 0]
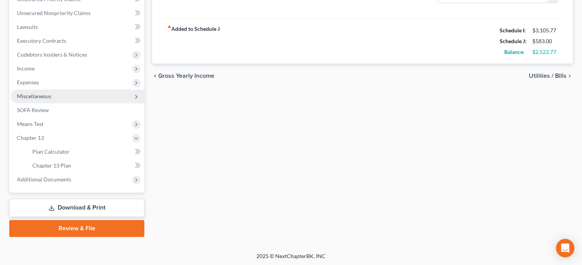
click at [45, 98] on span "Miscellaneous" at bounding box center [34, 96] width 34 height 7
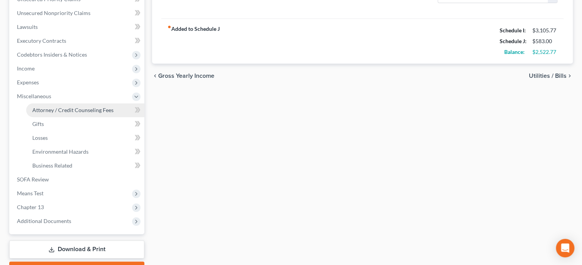
click at [52, 112] on span "Attorney / Credit Counseling Fees" at bounding box center [72, 110] width 81 height 7
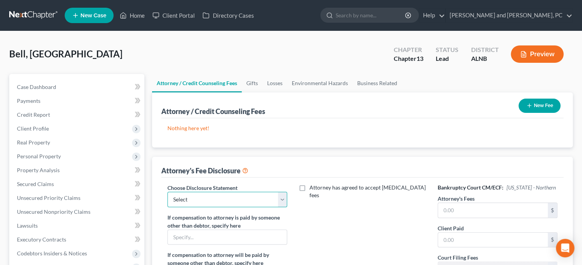
click at [168, 192] on select "Select Attorney Fee Disclosure" at bounding box center [228, 199] width 120 height 15
click option "Attorney Fee Disclosure" at bounding box center [0, 0] width 0 height 0
click at [456, 209] on input "text" at bounding box center [493, 210] width 110 height 15
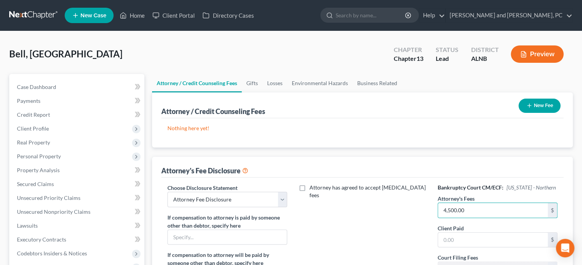
click at [393, 231] on div "Attorney has agreed to accept retainer fees" at bounding box center [362, 255] width 135 height 143
click at [449, 238] on input "text" at bounding box center [493, 240] width 110 height 15
click at [384, 251] on div "Attorney has agreed to accept retainer fees" at bounding box center [362, 255] width 135 height 143
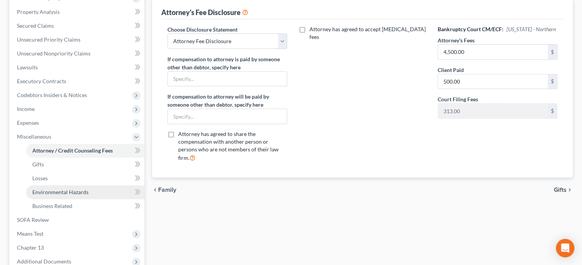
scroll to position [198, 0]
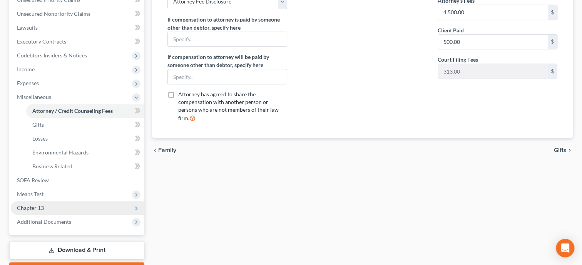
click at [44, 203] on span "Chapter 13" at bounding box center [78, 208] width 134 height 14
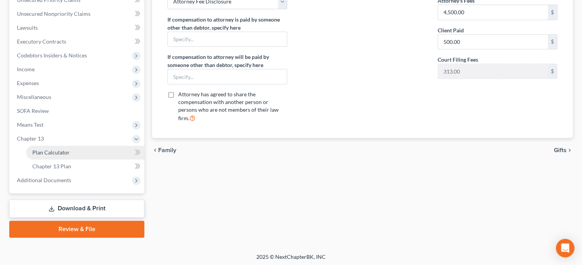
click at [52, 151] on span "Plan Calculator" at bounding box center [50, 152] width 37 height 7
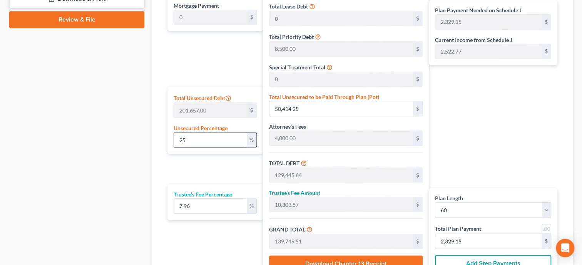
scroll to position [436, 0]
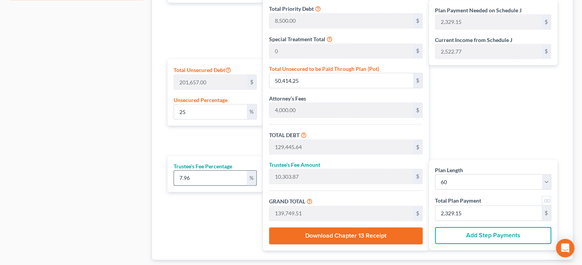
click at [205, 180] on input "7.96" at bounding box center [210, 178] width 73 height 15
click at [186, 223] on div "Plan Length 1 2 3 4 5 6 7 8 9 10 11 12 13 14 15 16 17 18 19 20 21 22 23 24 25 2…" at bounding box center [213, 94] width 99 height 313
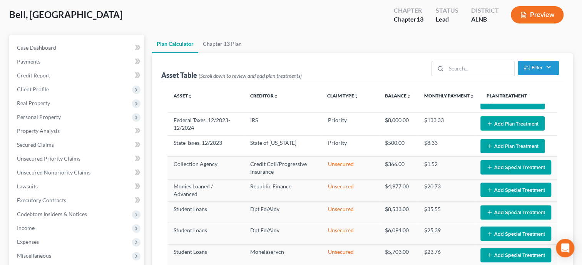
scroll to position [0, 0]
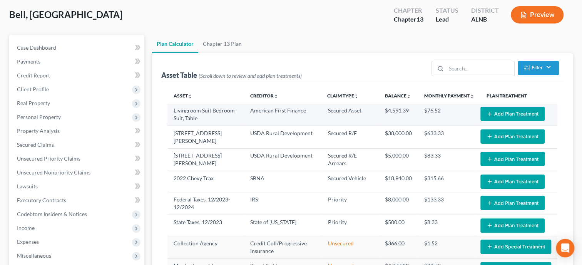
click at [516, 118] on button "Add Plan Treatment" at bounding box center [513, 114] width 64 height 14
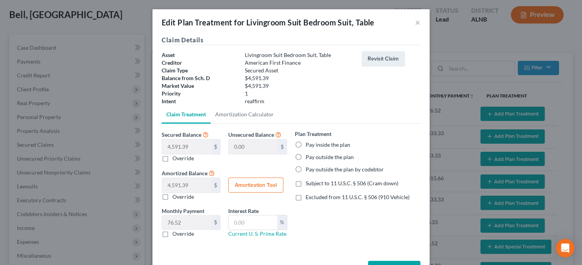
click at [306, 142] on label "Pay inside the plan" at bounding box center [328, 145] width 45 height 8
click at [309, 142] on input "Pay inside the plan" at bounding box center [311, 143] width 5 height 5
click at [306, 196] on label "Excluded from 11 U.S.C. § 506 (910 Vehicle)" at bounding box center [358, 197] width 104 height 8
click at [309, 196] on input "Excluded from 11 U.S.C. § 506 (910 Vehicle)" at bounding box center [311, 195] width 5 height 5
click at [259, 224] on input "text" at bounding box center [253, 222] width 49 height 15
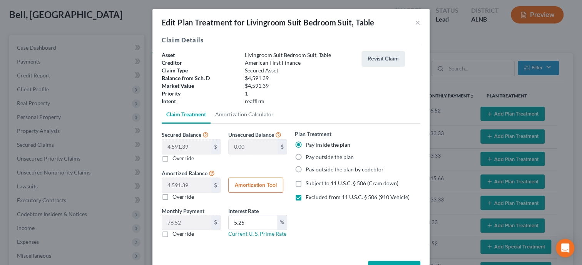
click at [237, 186] on button "Amortization Tool" at bounding box center [255, 185] width 55 height 15
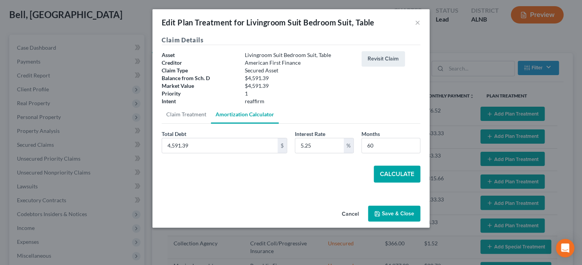
click at [387, 176] on button "Calculate" at bounding box center [397, 174] width 47 height 17
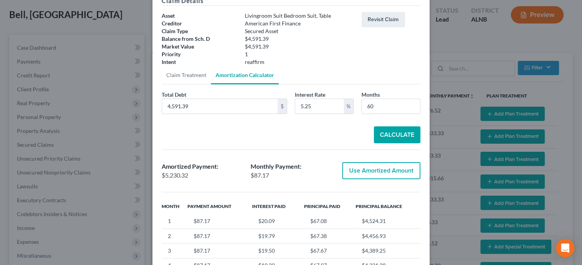
click at [356, 172] on button "Use Amortized Amount" at bounding box center [381, 170] width 78 height 17
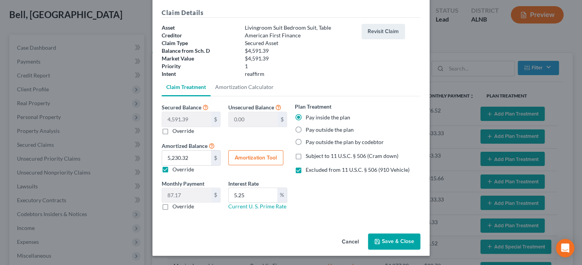
scroll to position [27, 0]
click at [388, 245] on button "Save & Close" at bounding box center [394, 242] width 52 height 16
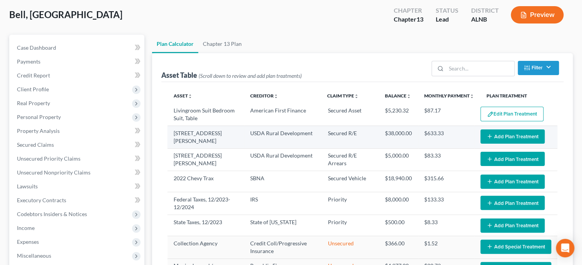
click at [497, 140] on button "Add Plan Treatment" at bounding box center [513, 136] width 64 height 14
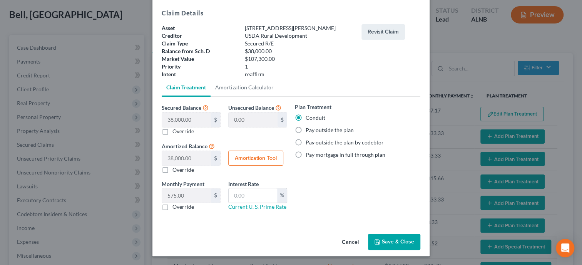
click at [387, 243] on button "Save & Close" at bounding box center [394, 242] width 52 height 16
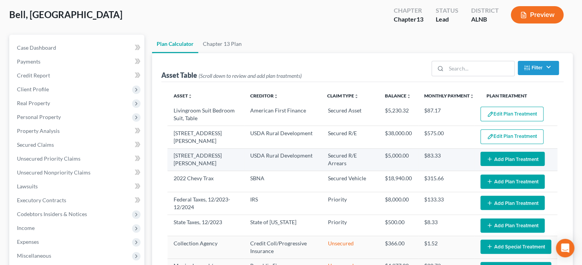
click at [491, 160] on icon "button" at bounding box center [490, 159] width 6 height 6
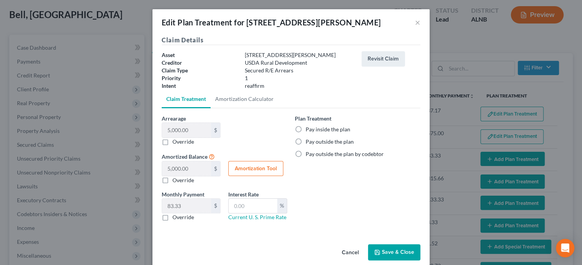
click at [306, 131] on label "Pay inside the plan" at bounding box center [328, 130] width 45 height 8
click at [309, 131] on input "Pay inside the plan" at bounding box center [311, 128] width 5 height 5
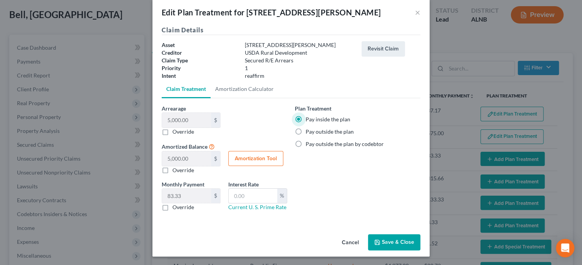
click at [411, 243] on button "Save & Close" at bounding box center [394, 242] width 52 height 16
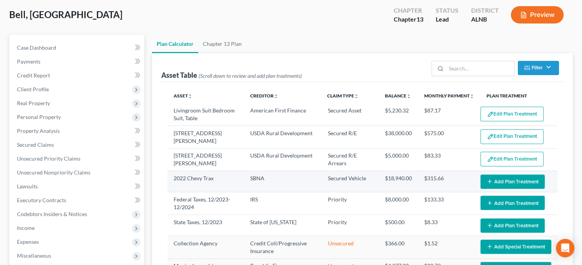
click at [497, 179] on button "Add Plan Treatment" at bounding box center [513, 181] width 64 height 14
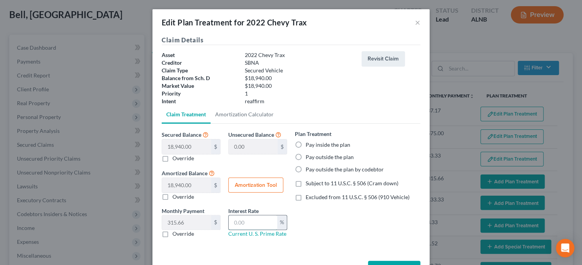
click at [250, 222] on input "text" at bounding box center [253, 222] width 49 height 15
click at [306, 145] on label "Pay inside the plan" at bounding box center [328, 145] width 45 height 8
click at [309, 145] on input "Pay inside the plan" at bounding box center [311, 143] width 5 height 5
click at [306, 199] on label "Excluded from 11 U.S.C. § 506 (910 Vehicle)" at bounding box center [358, 197] width 104 height 8
click at [309, 198] on input "Excluded from 11 U.S.C. § 506 (910 Vehicle)" at bounding box center [311, 195] width 5 height 5
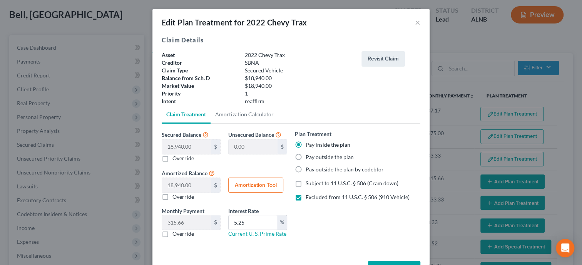
click at [273, 186] on button "Amortization Tool" at bounding box center [255, 185] width 55 height 15
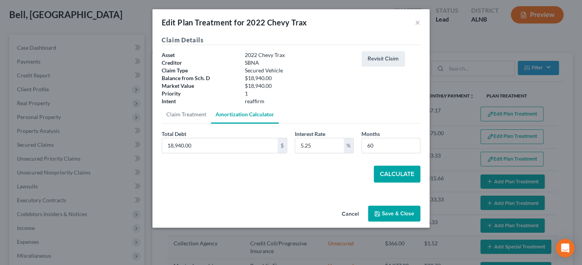
click at [389, 170] on button "Calculate" at bounding box center [397, 174] width 47 height 17
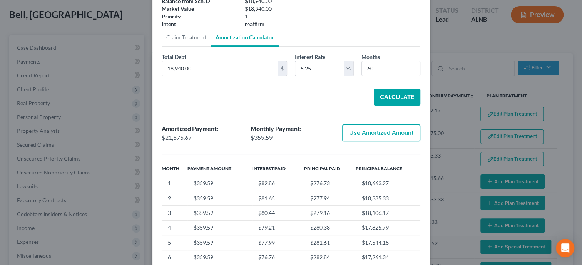
scroll to position [79, 0]
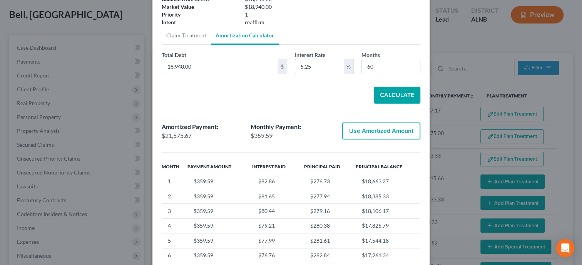
click at [357, 128] on button "Use Amortized Amount" at bounding box center [381, 130] width 78 height 17
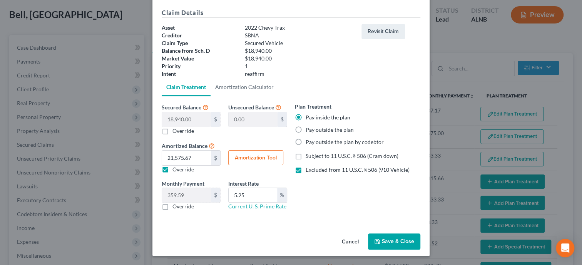
scroll to position [27, 0]
click at [411, 240] on button "Save & Close" at bounding box center [394, 242] width 52 height 16
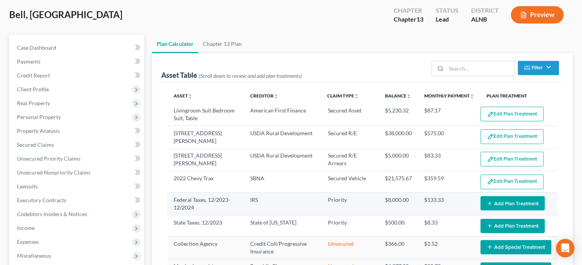
click at [495, 201] on button "Add Plan Treatment" at bounding box center [513, 203] width 64 height 14
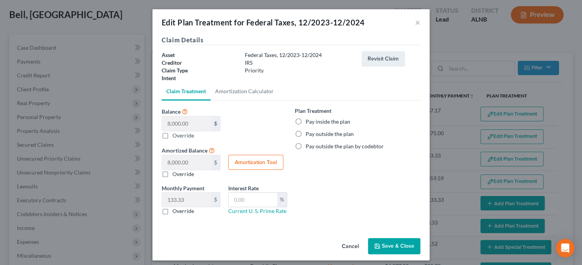
click at [306, 123] on label "Pay inside the plan" at bounding box center [328, 122] width 45 height 8
click at [309, 123] on input "Pay inside the plan" at bounding box center [311, 120] width 5 height 5
click at [384, 246] on button "Save & Close" at bounding box center [394, 246] width 52 height 16
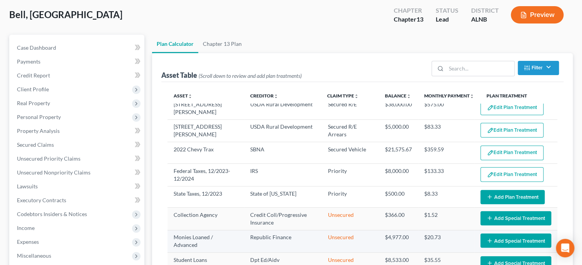
scroll to position [39, 0]
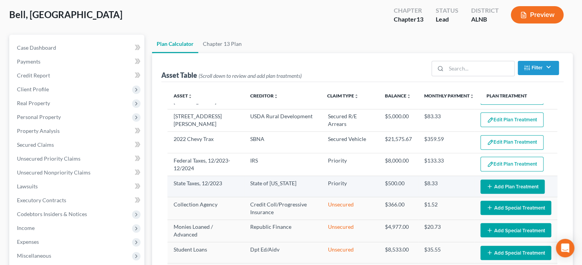
click at [500, 184] on button "Add Plan Treatment" at bounding box center [513, 186] width 64 height 14
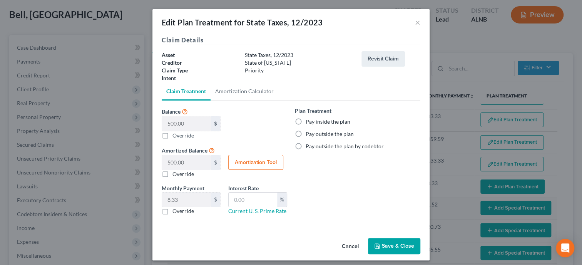
click at [306, 123] on label "Pay inside the plan" at bounding box center [328, 122] width 45 height 8
click at [309, 123] on input "Pay inside the plan" at bounding box center [311, 120] width 5 height 5
click at [392, 244] on button "Save & Close" at bounding box center [394, 246] width 52 height 16
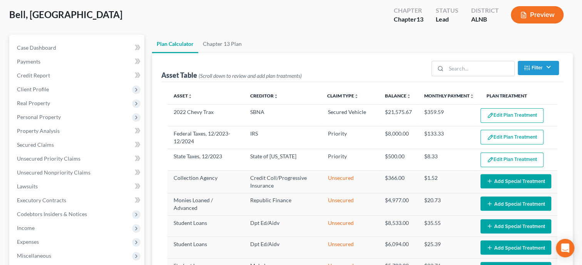
scroll to position [79, 0]
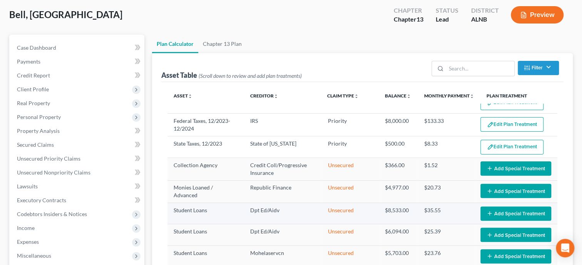
click at [493, 211] on button "Add Special Treatment" at bounding box center [516, 213] width 71 height 14
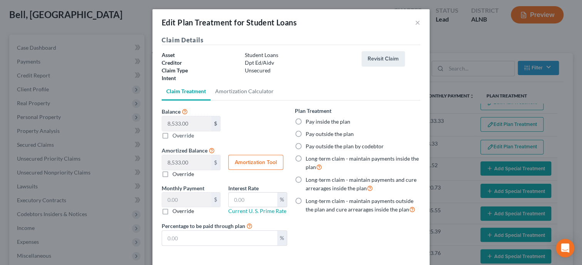
click at [306, 181] on label "Long-term claim - maintain payments and cure arrearages inside the plan" at bounding box center [363, 184] width 115 height 17
click at [309, 181] on input "Long-term claim - maintain payments and cure arrearages inside the plan" at bounding box center [311, 178] width 5 height 5
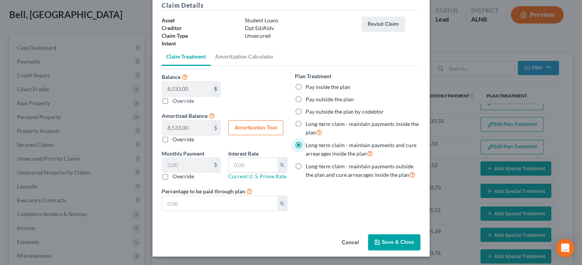
click at [396, 245] on button "Save & Close" at bounding box center [394, 242] width 52 height 16
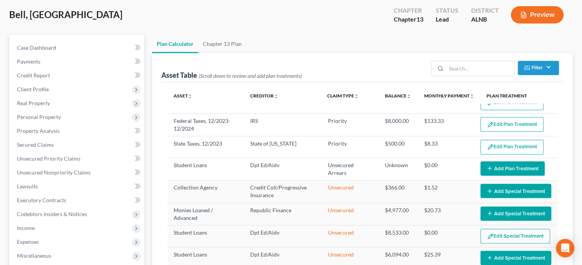
scroll to position [119, 0]
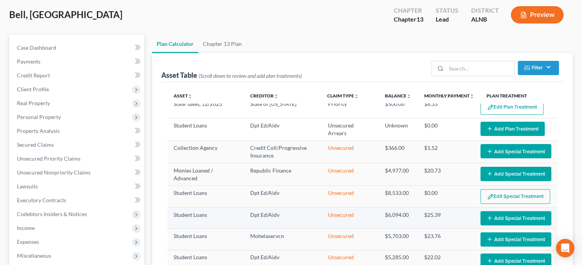
click at [498, 216] on button "Add Special Treatment" at bounding box center [516, 218] width 71 height 14
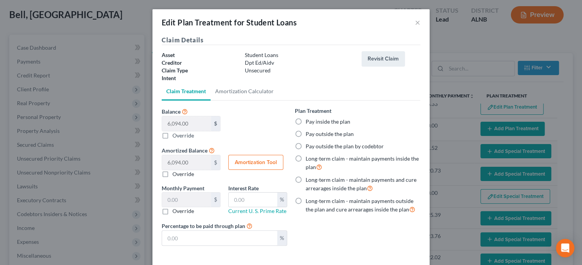
click at [306, 179] on label "Long-term claim - maintain payments and cure arrearages inside the plan" at bounding box center [363, 184] width 115 height 17
click at [309, 179] on input "Long-term claim - maintain payments and cure arrearages inside the plan" at bounding box center [311, 178] width 5 height 5
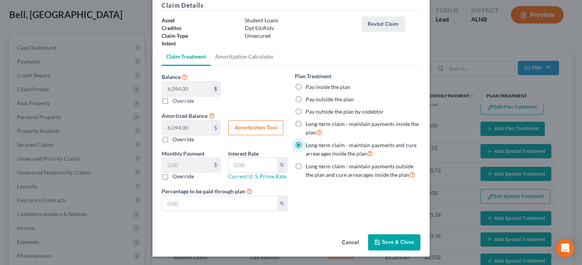
click at [390, 238] on button "Save & Close" at bounding box center [394, 242] width 52 height 16
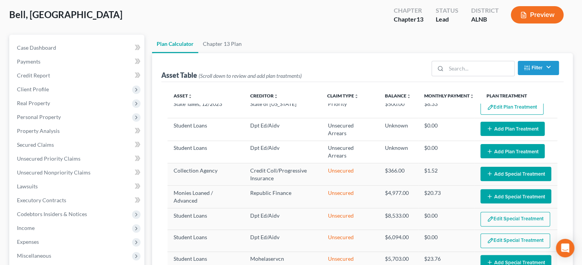
scroll to position [158, 0]
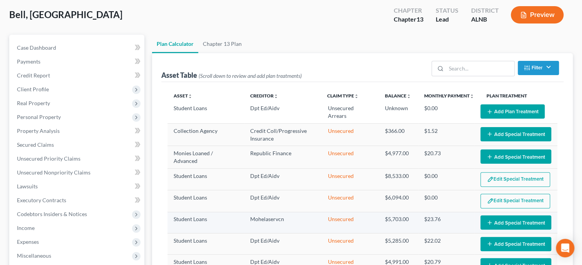
click at [499, 220] on button "Add Special Treatment" at bounding box center [516, 222] width 71 height 14
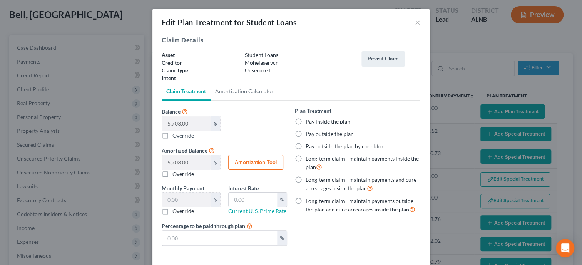
click at [306, 156] on label "Long-term claim - maintain payments inside the plan" at bounding box center [363, 163] width 115 height 17
click at [309, 156] on input "Long-term claim - maintain payments inside the plan" at bounding box center [311, 157] width 5 height 5
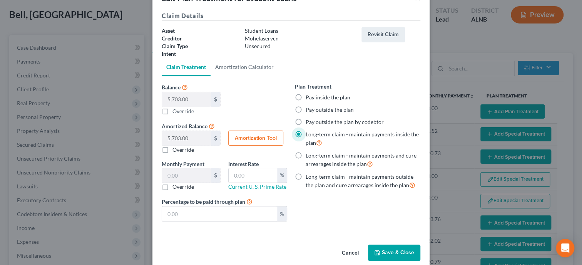
scroll to position [35, 0]
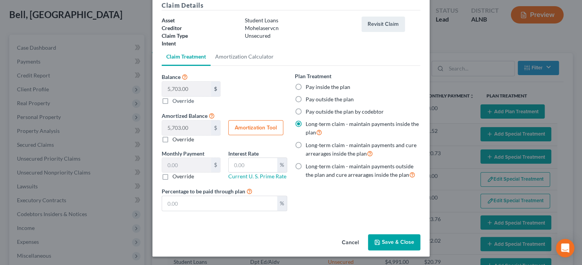
click at [306, 164] on label "Long-term claim - maintain payments outside the plan and cure arrearages inside…" at bounding box center [363, 171] width 115 height 17
click at [309, 164] on input "Long-term claim - maintain payments outside the plan and cure arrearages inside…" at bounding box center [311, 165] width 5 height 5
click at [393, 240] on button "Save & Close" at bounding box center [394, 242] width 52 height 16
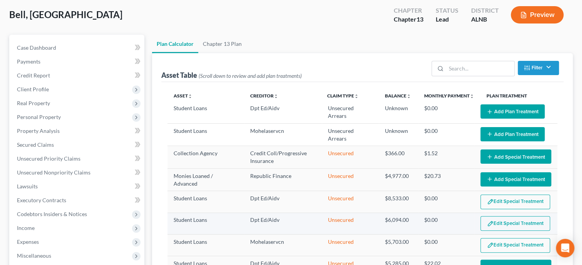
click at [502, 220] on button "Edit Special Treatment" at bounding box center [516, 223] width 70 height 15
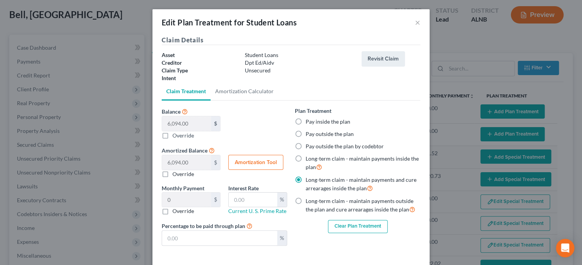
click at [306, 201] on label "Long-term claim - maintain payments outside the plan and cure arrearages inside…" at bounding box center [363, 205] width 115 height 17
click at [309, 201] on input "Long-term claim - maintain payments outside the plan and cure arrearages inside…" at bounding box center [311, 199] width 5 height 5
click at [339, 245] on div "Plan Treatment Pay inside the plan Pay outside the plan Pay outside the plan by…" at bounding box center [357, 179] width 133 height 145
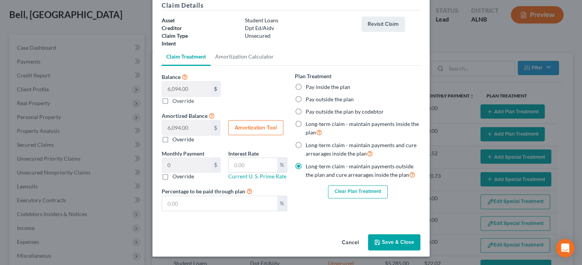
click at [380, 243] on icon "button" at bounding box center [377, 242] width 6 height 6
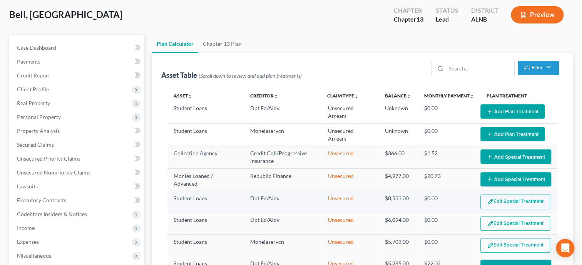
click at [504, 194] on button "Edit Special Treatment" at bounding box center [516, 201] width 70 height 15
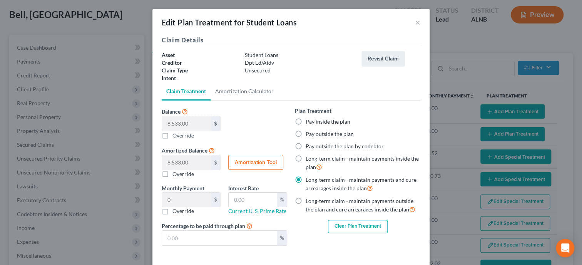
click at [306, 201] on label "Long-term claim - maintain payments outside the plan and cure arrearages inside…" at bounding box center [363, 205] width 115 height 17
click at [309, 201] on input "Long-term claim - maintain payments outside the plan and cure arrearages inside…" at bounding box center [311, 199] width 5 height 5
click at [333, 246] on div "Plan Treatment Pay inside the plan Pay outside the plan Pay outside the plan by…" at bounding box center [357, 179] width 133 height 145
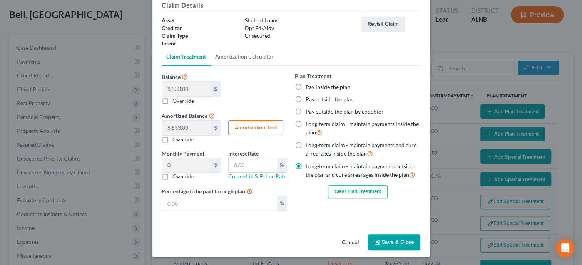
click at [403, 244] on button "Save & Close" at bounding box center [394, 242] width 52 height 16
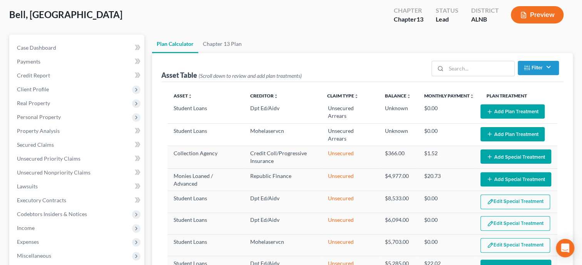
scroll to position [198, 0]
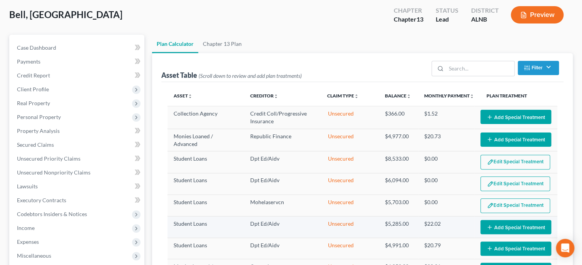
click at [499, 220] on button "Add Special Treatment" at bounding box center [516, 227] width 71 height 14
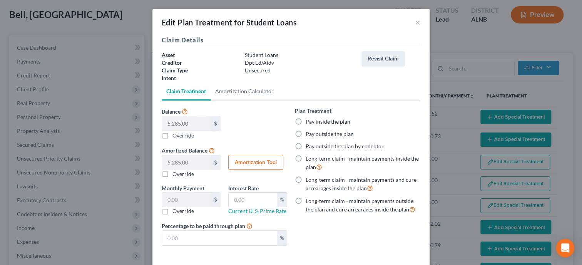
click at [306, 201] on label "Long-term claim - maintain payments outside the plan and cure arrearages inside…" at bounding box center [363, 205] width 115 height 17
click at [309, 201] on input "Long-term claim - maintain payments outside the plan and cure arrearages inside…" at bounding box center [311, 199] width 5 height 5
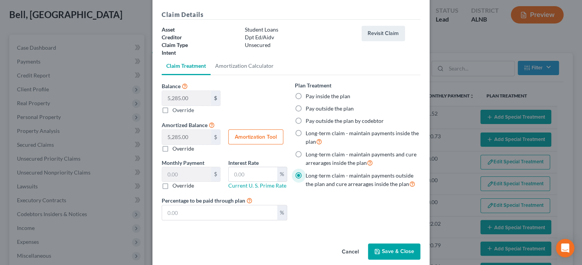
scroll to position [35, 0]
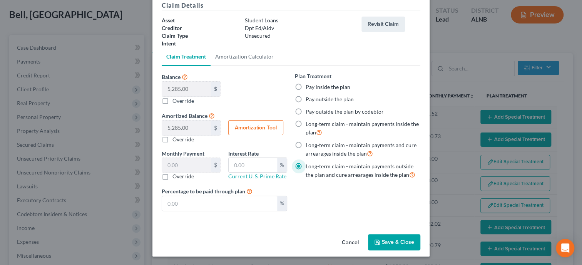
click at [390, 245] on button "Save & Close" at bounding box center [394, 242] width 52 height 16
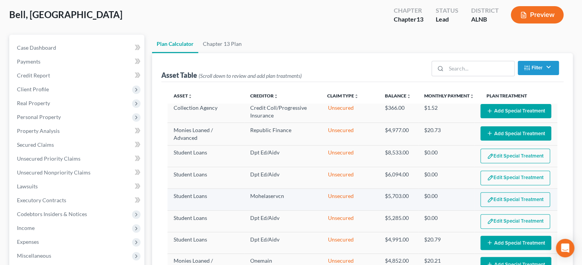
scroll to position [238, 0]
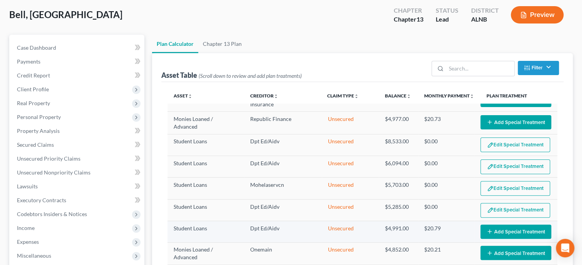
click at [492, 228] on icon "button" at bounding box center [490, 231] width 6 height 6
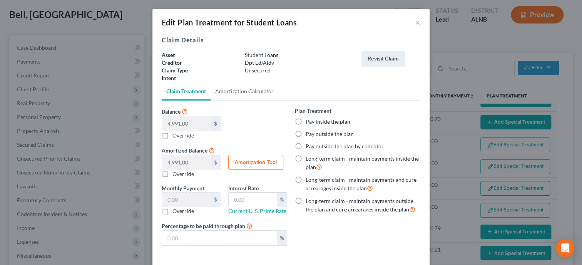
click at [306, 200] on label "Long-term claim - maintain payments outside the plan and cure arrearages inside…" at bounding box center [363, 205] width 115 height 17
click at [309, 200] on input "Long-term claim - maintain payments outside the plan and cure arrearages inside…" at bounding box center [311, 199] width 5 height 5
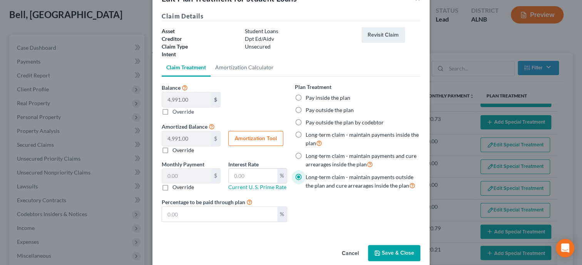
scroll to position [35, 0]
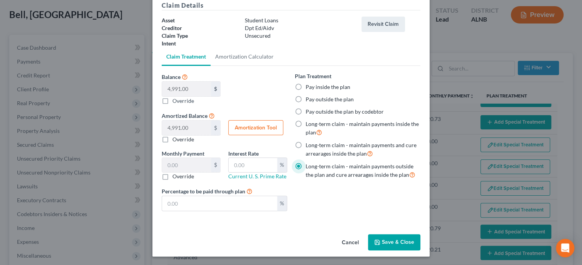
click at [395, 241] on button "Save & Close" at bounding box center [394, 242] width 52 height 16
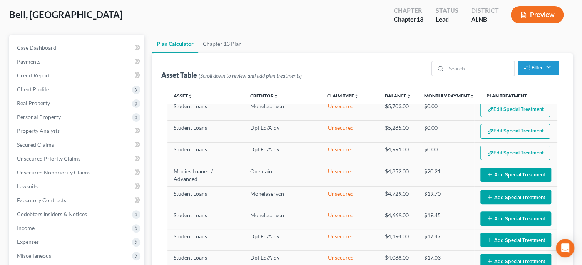
scroll to position [357, 0]
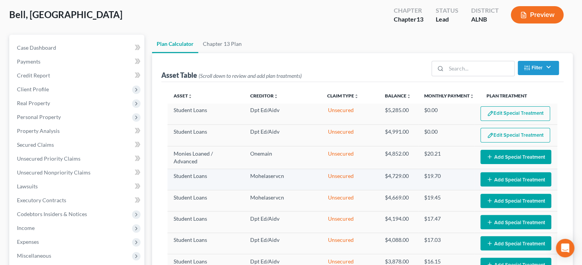
click at [504, 172] on button "Add Special Treatment" at bounding box center [516, 179] width 71 height 14
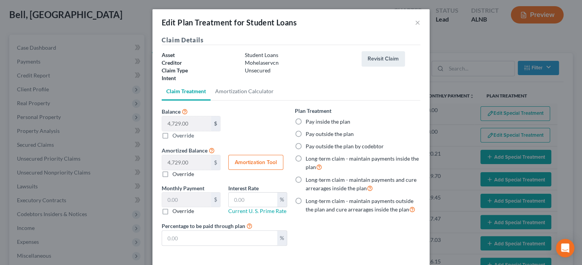
click at [306, 199] on label "Long-term claim - maintain payments outside the plan and cure arrearages inside…" at bounding box center [363, 205] width 115 height 17
click at [309, 199] on input "Long-term claim - maintain payments outside the plan and cure arrearages inside…" at bounding box center [311, 199] width 5 height 5
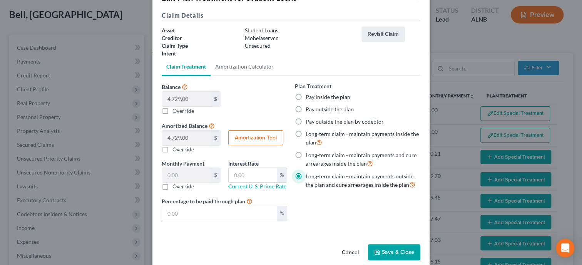
scroll to position [35, 0]
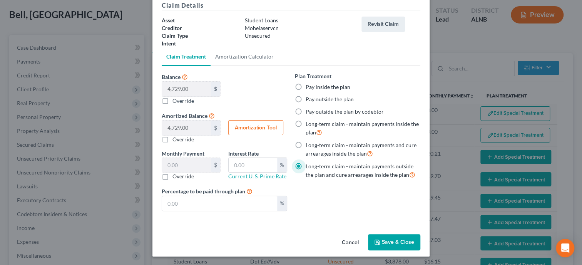
click at [396, 241] on button "Save & Close" at bounding box center [394, 242] width 52 height 16
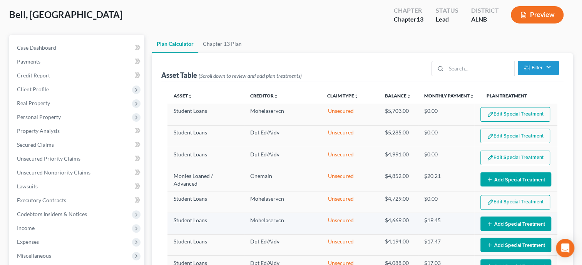
click at [501, 216] on button "Add Special Treatment" at bounding box center [516, 223] width 71 height 14
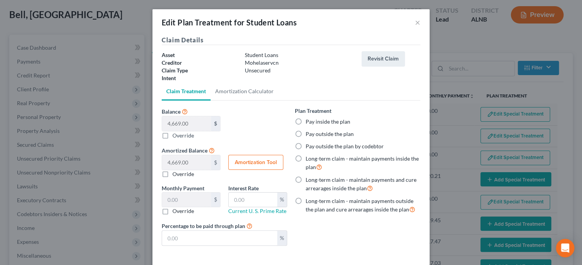
click at [306, 201] on label "Long-term claim - maintain payments outside the plan and cure arrearages inside…" at bounding box center [363, 205] width 115 height 17
click at [309, 201] on input "Long-term claim - maintain payments outside the plan and cure arrearages inside…" at bounding box center [311, 199] width 5 height 5
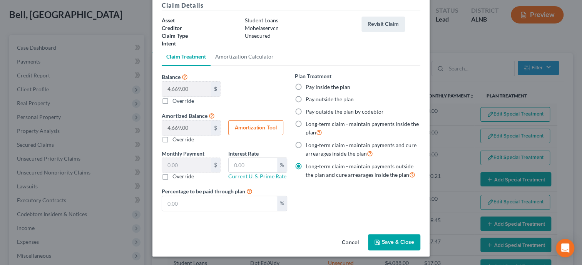
click at [386, 237] on button "Save & Close" at bounding box center [394, 242] width 52 height 16
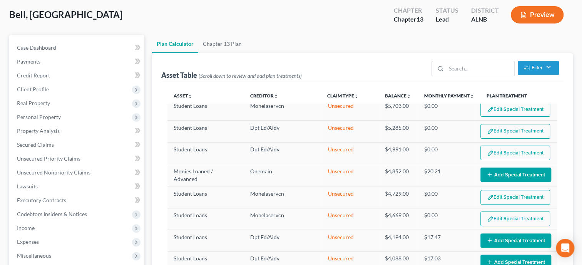
scroll to position [396, 0]
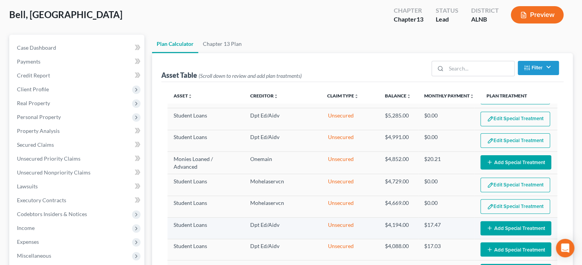
click at [511, 221] on button "Add Special Treatment" at bounding box center [516, 228] width 71 height 14
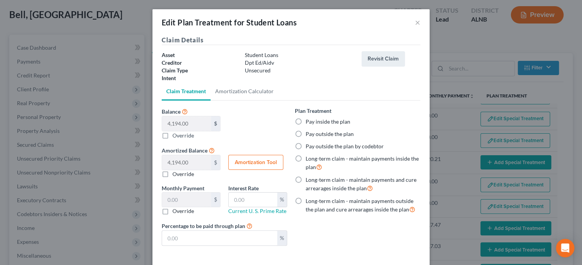
click at [306, 202] on label "Long-term claim - maintain payments outside the plan and cure arrearages inside…" at bounding box center [363, 205] width 115 height 17
click at [309, 202] on input "Long-term claim - maintain payments outside the plan and cure arrearages inside…" at bounding box center [311, 199] width 5 height 5
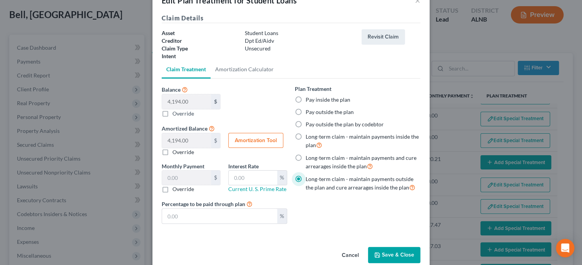
scroll to position [35, 0]
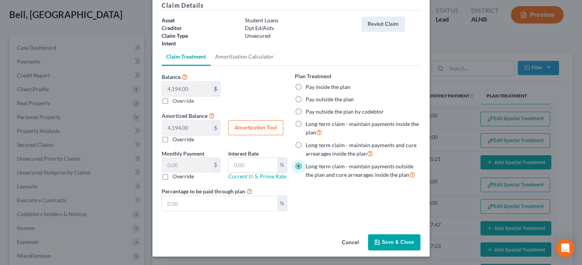
click at [395, 243] on button "Save & Close" at bounding box center [394, 242] width 52 height 16
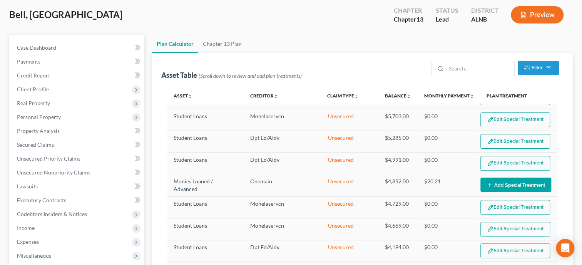
scroll to position [436, 0]
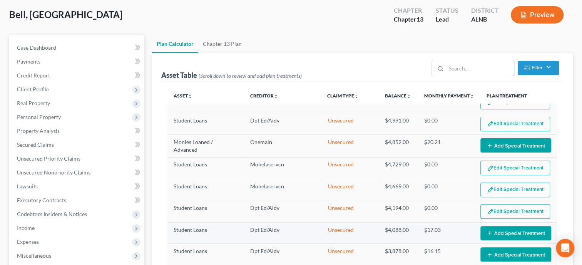
click at [510, 226] on button "Add Special Treatment" at bounding box center [516, 233] width 71 height 14
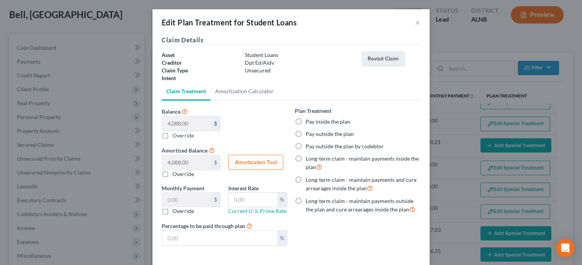
click at [306, 198] on label "Long-term claim - maintain payments outside the plan and cure arrearages inside…" at bounding box center [363, 205] width 115 height 17
click at [309, 198] on input "Long-term claim - maintain payments outside the plan and cure arrearages inside…" at bounding box center [311, 199] width 5 height 5
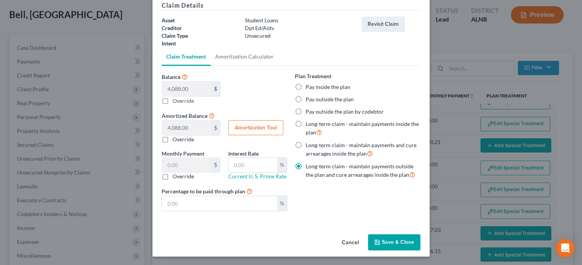
click at [384, 238] on button "Save & Close" at bounding box center [394, 242] width 52 height 16
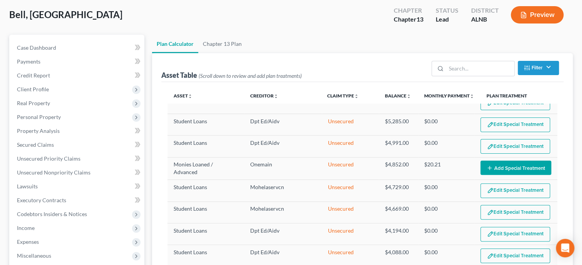
scroll to position [475, 0]
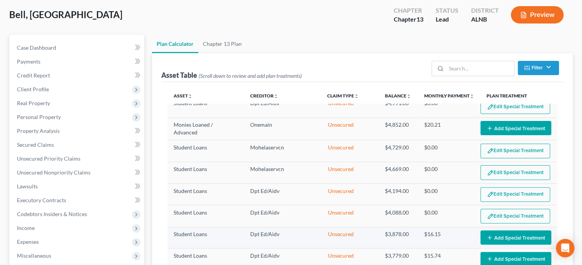
click at [514, 230] on button "Add Special Treatment" at bounding box center [516, 237] width 71 height 14
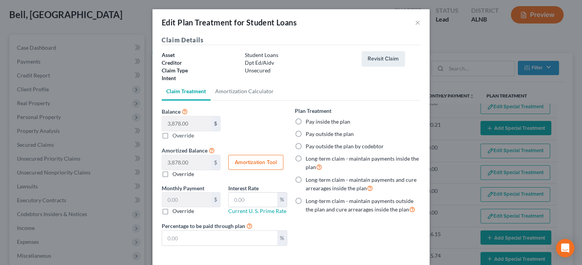
click at [306, 201] on label "Long-term claim - maintain payments outside the plan and cure arrearages inside…" at bounding box center [363, 205] width 115 height 17
click at [309, 201] on input "Long-term claim - maintain payments outside the plan and cure arrearages inside…" at bounding box center [311, 199] width 5 height 5
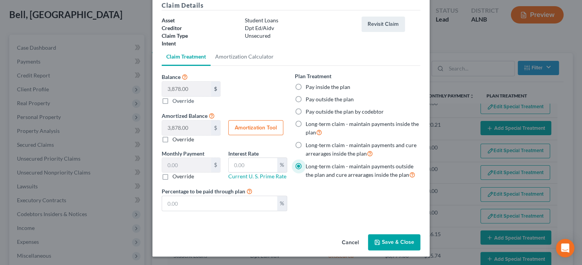
click at [387, 242] on button "Save & Close" at bounding box center [394, 242] width 52 height 16
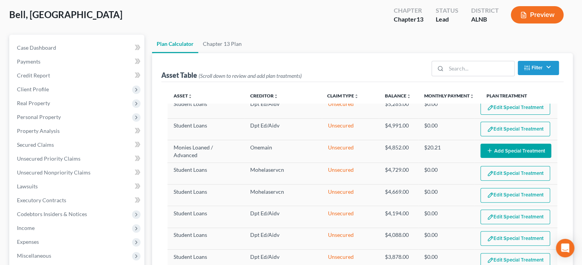
scroll to position [515, 0]
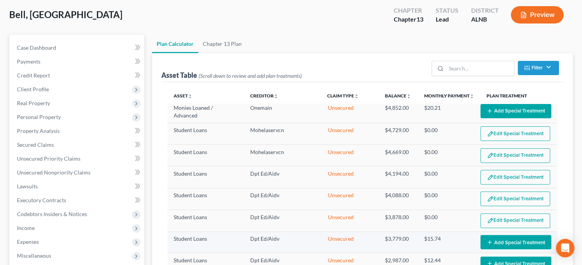
click at [483, 235] on button "Add Special Treatment" at bounding box center [516, 242] width 71 height 14
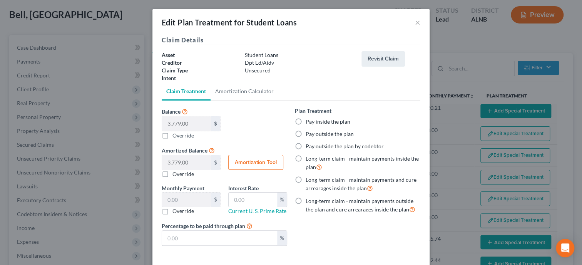
click at [306, 201] on label "Long-term claim - maintain payments outside the plan and cure arrearages inside…" at bounding box center [363, 205] width 115 height 17
click at [309, 201] on input "Long-term claim - maintain payments outside the plan and cure arrearages inside…" at bounding box center [311, 199] width 5 height 5
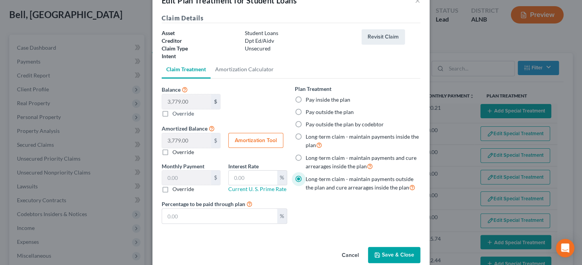
scroll to position [35, 0]
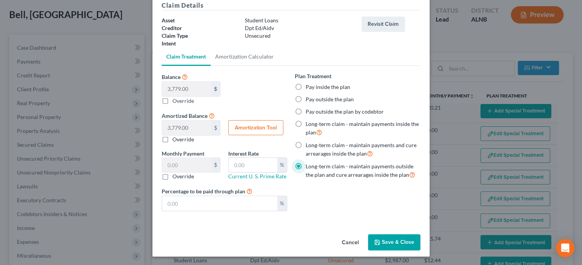
click at [395, 240] on button "Save & Close" at bounding box center [394, 242] width 52 height 16
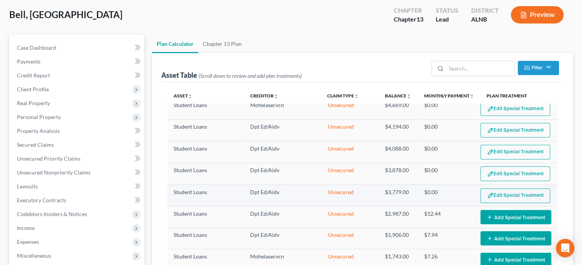
scroll to position [594, 0]
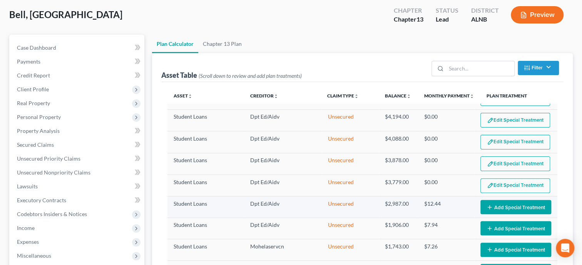
click at [507, 200] on button "Add Special Treatment" at bounding box center [516, 207] width 71 height 14
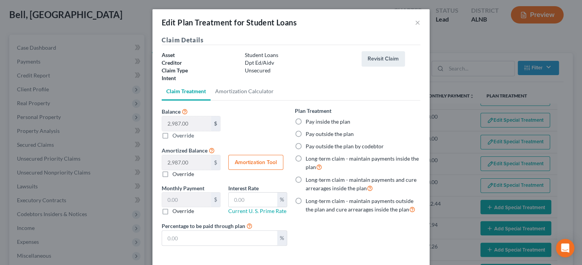
click at [306, 201] on label "Long-term claim - maintain payments outside the plan and cure arrearages inside…" at bounding box center [363, 205] width 115 height 17
click at [309, 201] on input "Long-term claim - maintain payments outside the plan and cure arrearages inside…" at bounding box center [311, 199] width 5 height 5
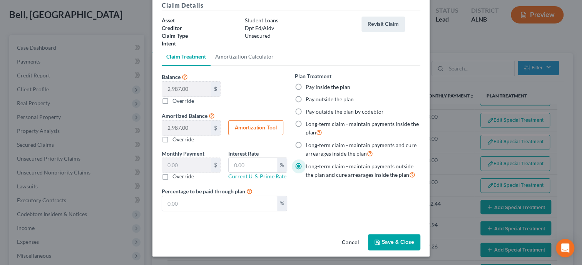
click at [384, 241] on button "Save & Close" at bounding box center [394, 242] width 52 height 16
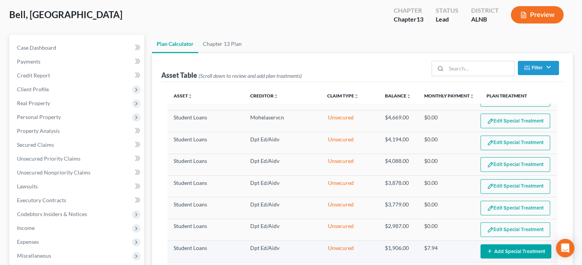
click at [505, 244] on button "Add Special Treatment" at bounding box center [516, 251] width 71 height 14
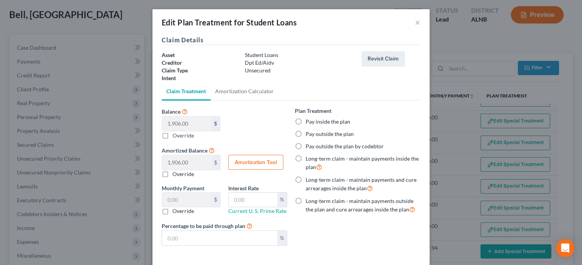
click at [306, 198] on label "Long-term claim - maintain payments outside the plan and cure arrearages inside…" at bounding box center [363, 205] width 115 height 17
click at [309, 198] on input "Long-term claim - maintain payments outside the plan and cure arrearages inside…" at bounding box center [311, 199] width 5 height 5
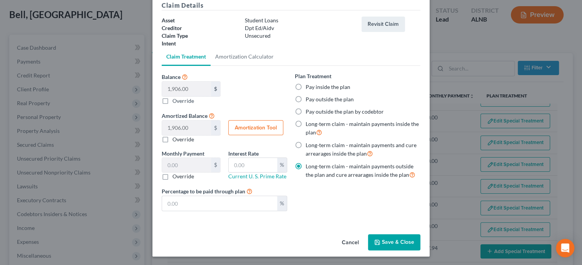
click at [407, 240] on button "Save & Close" at bounding box center [394, 242] width 52 height 16
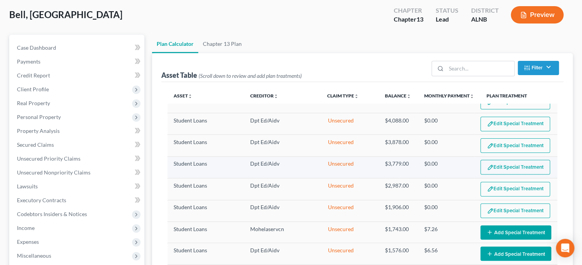
scroll to position [674, 0]
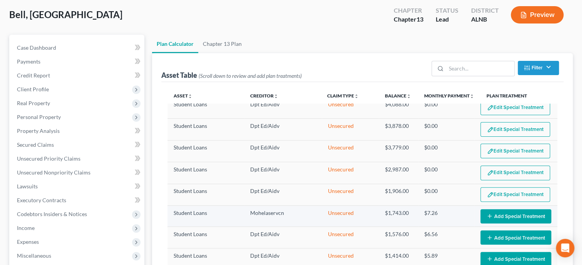
click at [513, 209] on button "Add Special Treatment" at bounding box center [516, 216] width 71 height 14
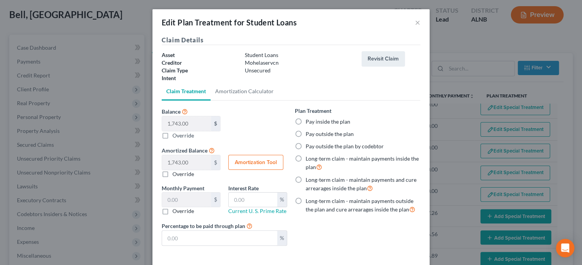
click at [306, 201] on label "Long-term claim - maintain payments outside the plan and cure arrearages inside…" at bounding box center [363, 205] width 115 height 17
click at [309, 201] on input "Long-term claim - maintain payments outside the plan and cure arrearages inside…" at bounding box center [311, 199] width 5 height 5
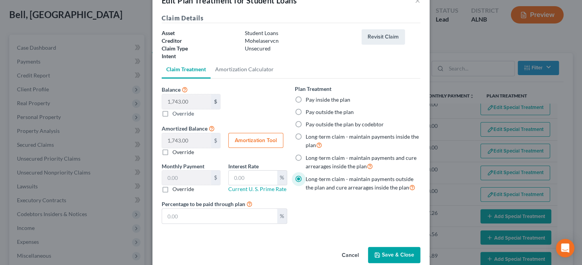
scroll to position [35, 0]
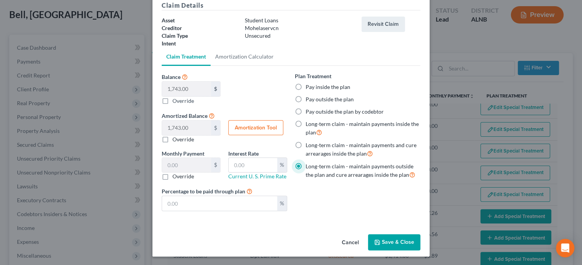
click at [391, 246] on button "Save & Close" at bounding box center [394, 242] width 52 height 16
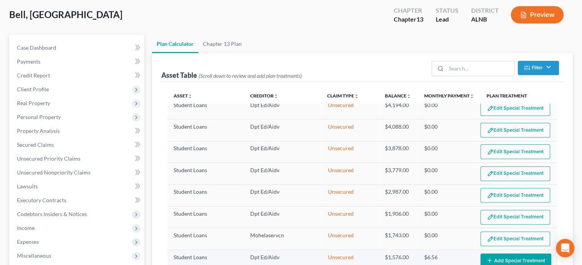
click at [504, 253] on button "Add Special Treatment" at bounding box center [516, 260] width 71 height 14
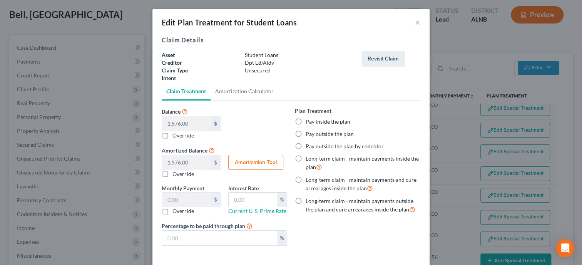
click at [306, 199] on label "Long-term claim - maintain payments outside the plan and cure arrearages inside…" at bounding box center [363, 205] width 115 height 17
click at [309, 199] on input "Long-term claim - maintain payments outside the plan and cure arrearages inside…" at bounding box center [311, 199] width 5 height 5
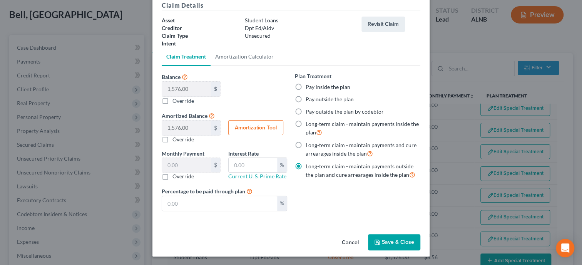
click at [402, 241] on button "Save & Close" at bounding box center [394, 242] width 52 height 16
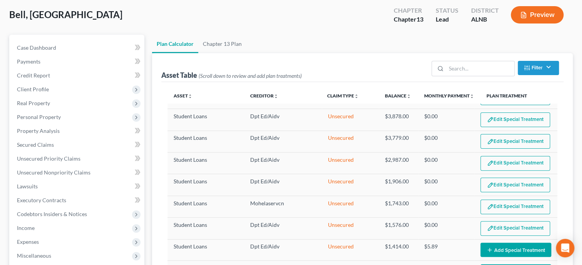
scroll to position [753, 0]
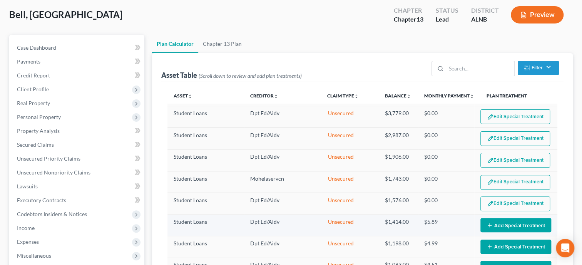
click at [516, 218] on button "Add Special Treatment" at bounding box center [516, 225] width 71 height 14
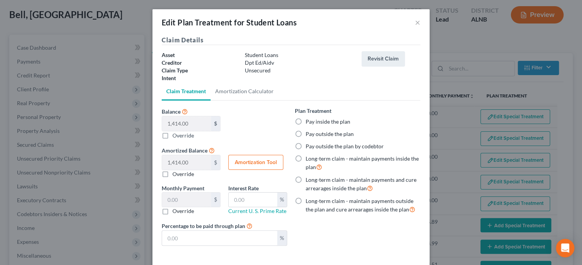
click at [306, 199] on label "Long-term claim - maintain payments outside the plan and cure arrearages inside…" at bounding box center [363, 205] width 115 height 17
click at [309, 199] on input "Long-term claim - maintain payments outside the plan and cure arrearages inside…" at bounding box center [311, 199] width 5 height 5
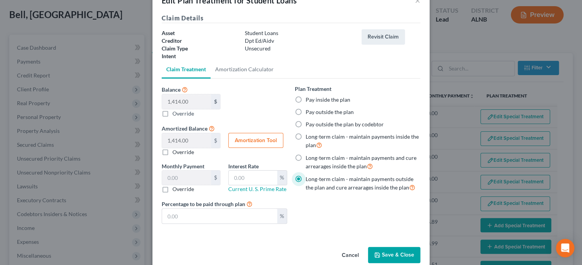
scroll to position [35, 0]
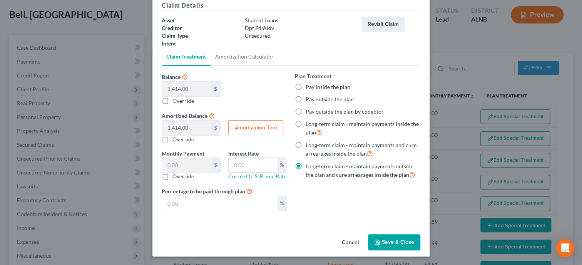
click at [401, 244] on button "Save & Close" at bounding box center [394, 242] width 52 height 16
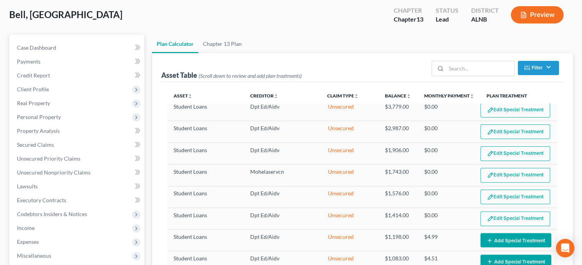
scroll to position [793, 0]
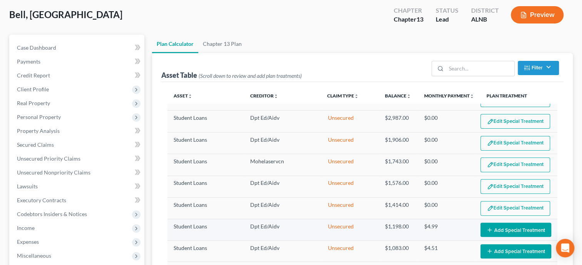
click at [488, 227] on icon "button" at bounding box center [490, 230] width 6 height 6
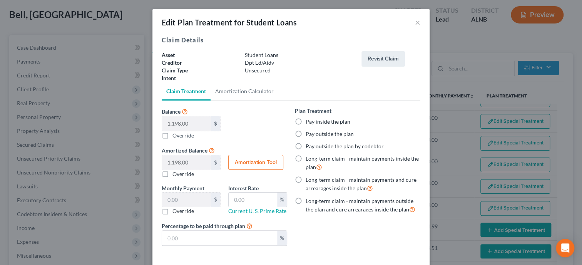
click at [306, 201] on label "Long-term claim - maintain payments outside the plan and cure arrearages inside…" at bounding box center [363, 205] width 115 height 17
click at [309, 201] on input "Long-term claim - maintain payments outside the plan and cure arrearages inside…" at bounding box center [311, 199] width 5 height 5
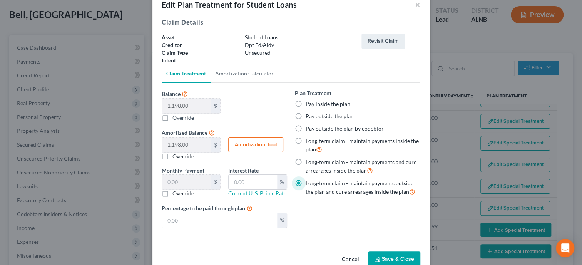
scroll to position [35, 0]
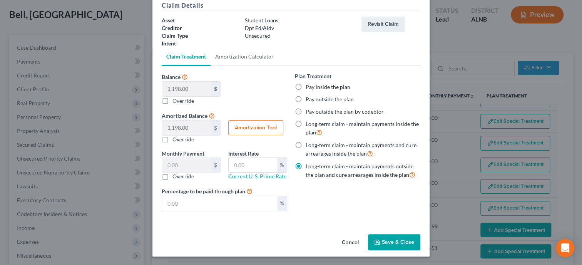
click at [401, 239] on button "Save & Close" at bounding box center [394, 242] width 52 height 16
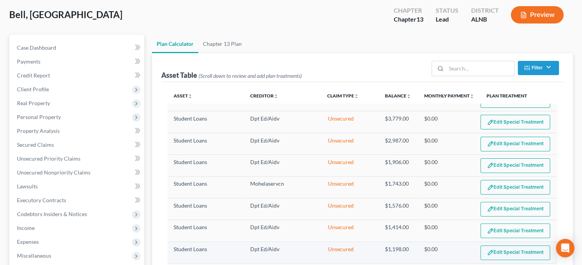
scroll to position [871, 0]
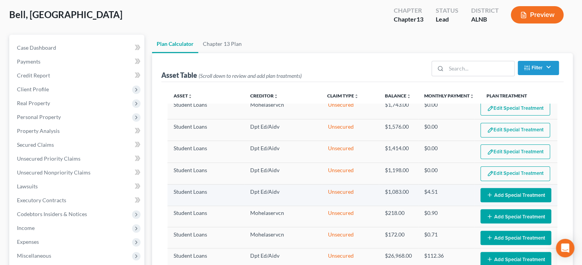
click at [505, 188] on button "Add Special Treatment" at bounding box center [516, 195] width 71 height 14
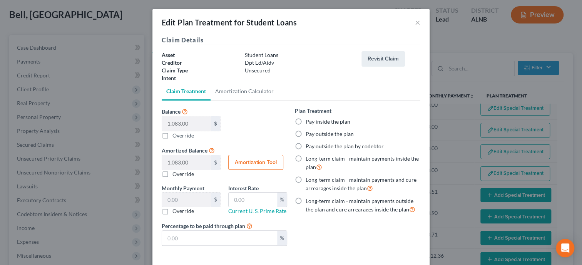
click at [306, 200] on label "Long-term claim - maintain payments outside the plan and cure arrearages inside…" at bounding box center [363, 205] width 115 height 17
click at [309, 200] on input "Long-term claim - maintain payments outside the plan and cure arrearages inside…" at bounding box center [311, 199] width 5 height 5
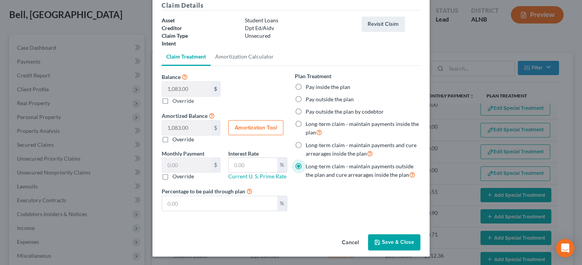
click at [392, 238] on button "Save & Close" at bounding box center [394, 242] width 52 height 16
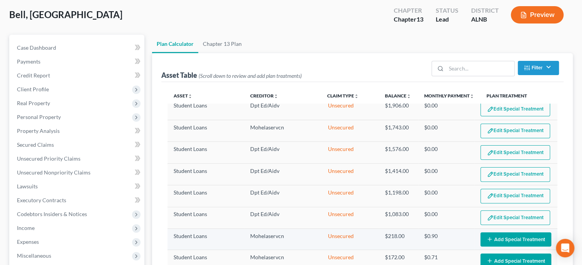
click at [522, 232] on button "Add Special Treatment" at bounding box center [516, 239] width 71 height 14
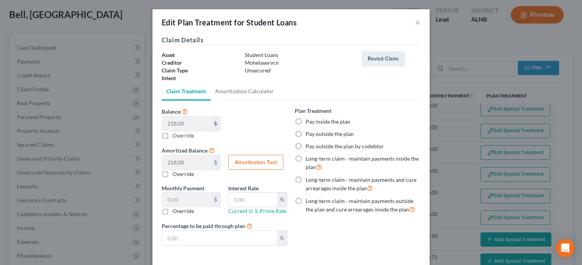
click at [306, 200] on label "Long-term claim - maintain payments outside the plan and cure arrearages inside…" at bounding box center [363, 205] width 115 height 17
click at [309, 200] on input "Long-term claim - maintain payments outside the plan and cure arrearages inside…" at bounding box center [311, 199] width 5 height 5
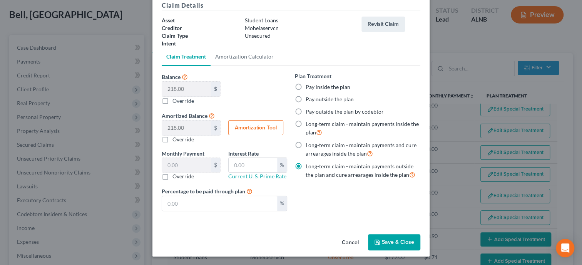
click at [387, 236] on button "Save & Close" at bounding box center [394, 242] width 52 height 16
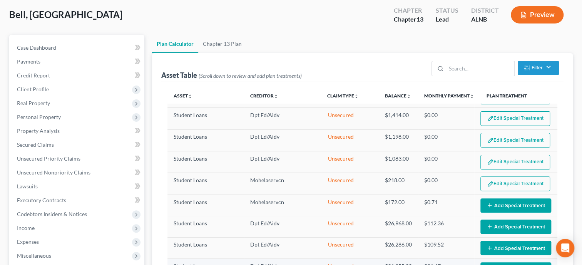
scroll to position [951, 0]
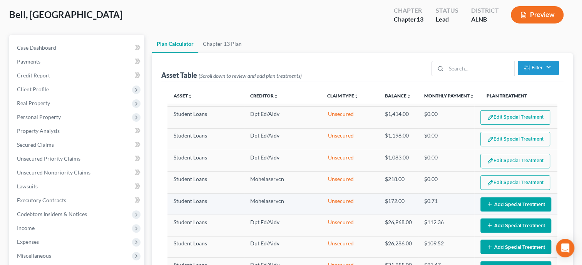
click at [531, 197] on button "Add Special Treatment" at bounding box center [516, 204] width 71 height 14
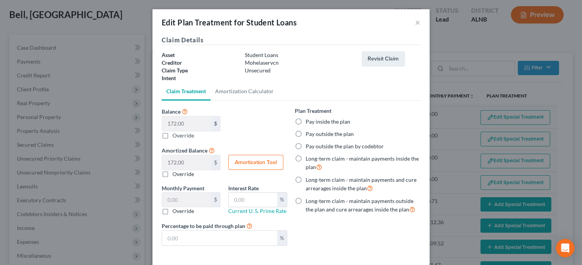
click at [306, 201] on label "Long-term claim - maintain payments outside the plan and cure arrearages inside…" at bounding box center [363, 205] width 115 height 17
click at [309, 201] on input "Long-term claim - maintain payments outside the plan and cure arrearages inside…" at bounding box center [311, 199] width 5 height 5
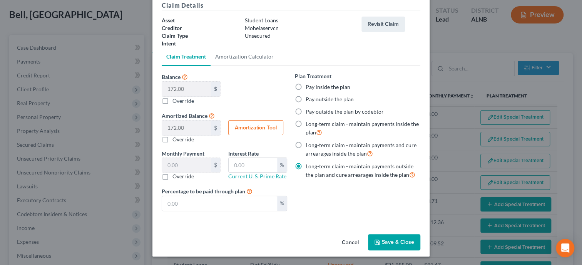
click at [382, 241] on button "Save & Close" at bounding box center [394, 242] width 52 height 16
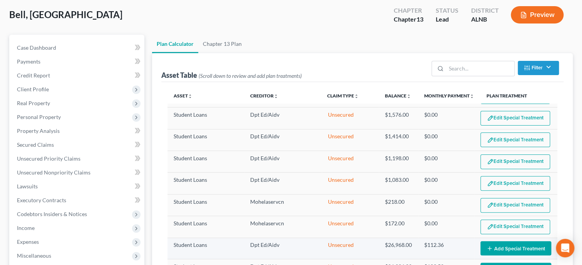
click at [521, 241] on button "Add Special Treatment" at bounding box center [516, 248] width 71 height 14
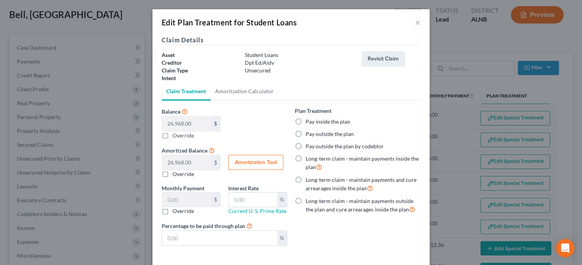
click at [306, 198] on label "Long-term claim - maintain payments outside the plan and cure arrearages inside…" at bounding box center [363, 205] width 115 height 17
click at [309, 198] on input "Long-term claim - maintain payments outside the plan and cure arrearages inside…" at bounding box center [311, 199] width 5 height 5
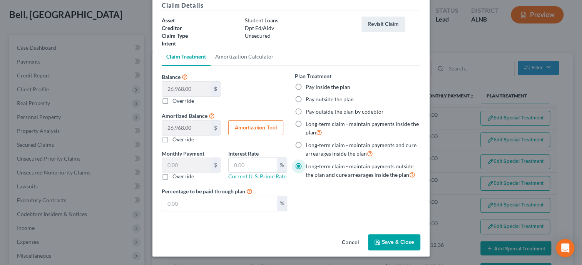
click at [402, 244] on button "Save & Close" at bounding box center [394, 242] width 52 height 16
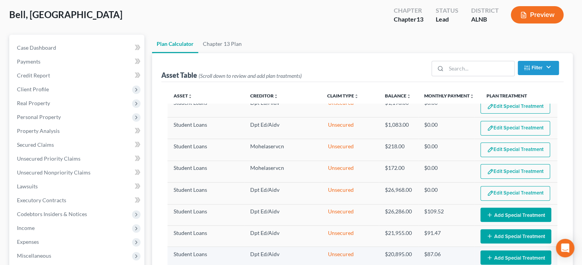
scroll to position [1030, 0]
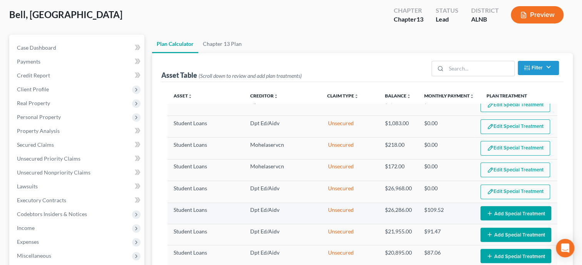
click at [506, 206] on button "Add Special Treatment" at bounding box center [516, 213] width 71 height 14
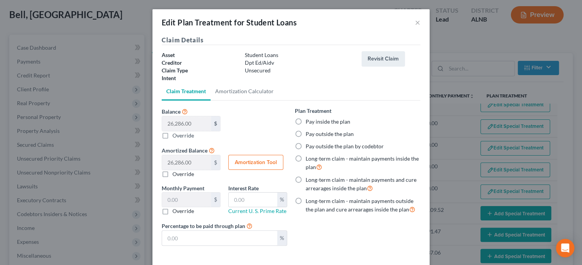
click at [306, 201] on label "Long-term claim - maintain payments outside the plan and cure arrearages inside…" at bounding box center [363, 205] width 115 height 17
click at [309, 201] on input "Long-term claim - maintain payments outside the plan and cure arrearages inside…" at bounding box center [311, 199] width 5 height 5
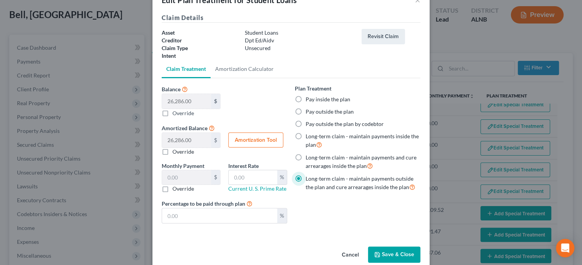
scroll to position [35, 0]
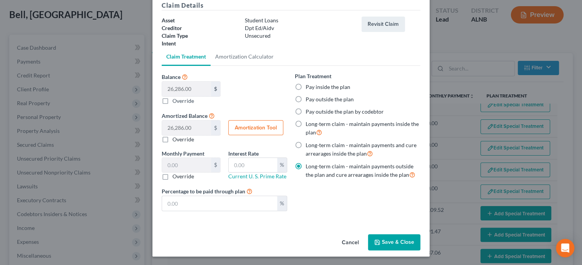
click at [389, 245] on button "Save & Close" at bounding box center [394, 242] width 52 height 16
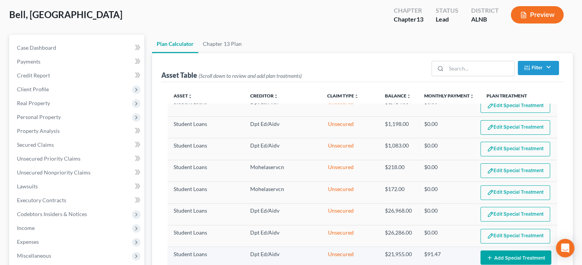
click at [522, 250] on button "Add Special Treatment" at bounding box center [516, 257] width 71 height 14
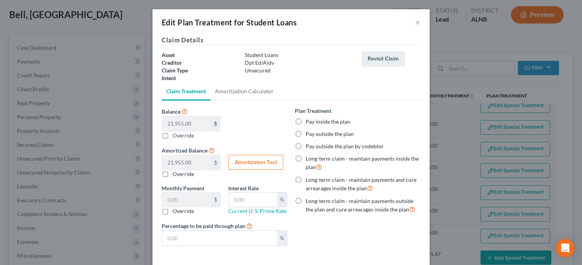
click at [306, 198] on label "Long-term claim - maintain payments outside the plan and cure arrearages inside…" at bounding box center [363, 205] width 115 height 17
click at [309, 198] on input "Long-term claim - maintain payments outside the plan and cure arrearages inside…" at bounding box center [311, 199] width 5 height 5
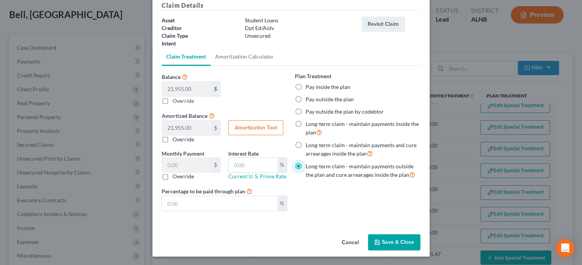
click at [395, 244] on button "Save & Close" at bounding box center [394, 242] width 52 height 16
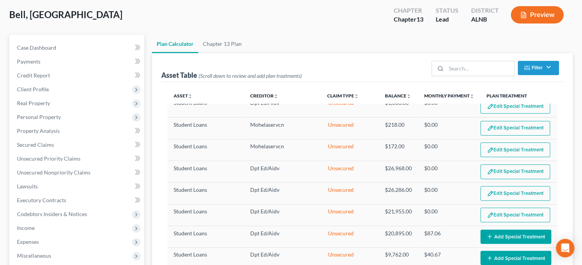
scroll to position [1109, 0]
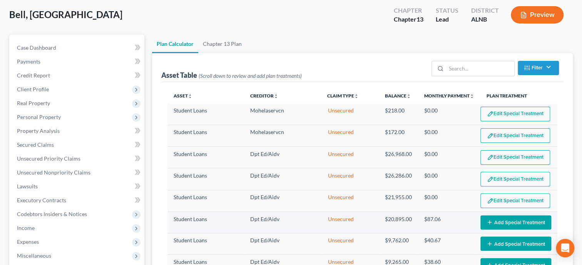
click at [501, 215] on button "Add Special Treatment" at bounding box center [516, 222] width 71 height 14
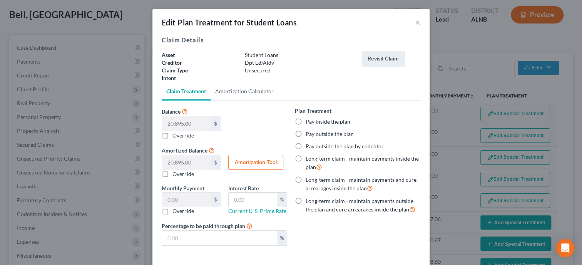
click at [306, 201] on label "Long-term claim - maintain payments outside the plan and cure arrearages inside…" at bounding box center [363, 205] width 115 height 17
click at [309, 201] on input "Long-term claim - maintain payments outside the plan and cure arrearages inside…" at bounding box center [311, 199] width 5 height 5
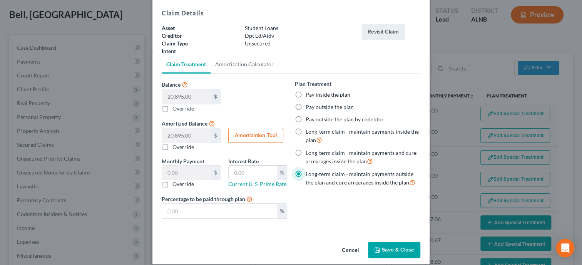
scroll to position [35, 0]
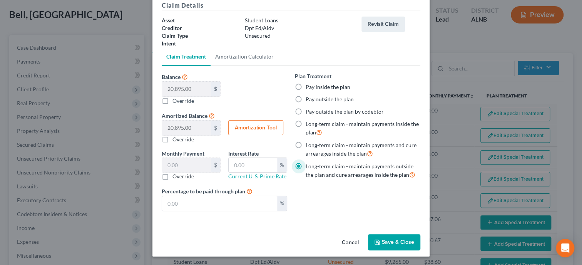
click at [384, 239] on button "Save & Close" at bounding box center [394, 242] width 52 height 16
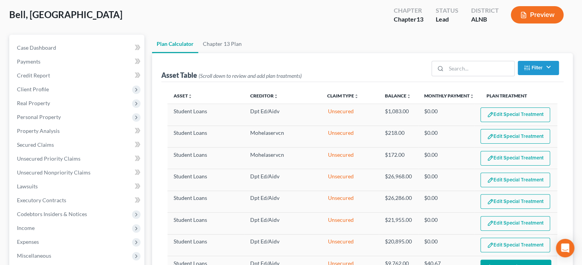
click at [514, 260] on button "Add Special Treatment" at bounding box center [516, 267] width 71 height 14
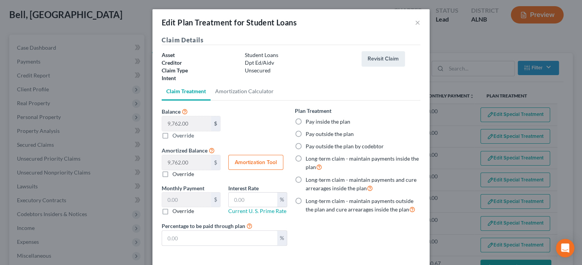
click at [306, 201] on label "Long-term claim - maintain payments outside the plan and cure arrearages inside…" at bounding box center [363, 205] width 115 height 17
click at [309, 201] on input "Long-term claim - maintain payments outside the plan and cure arrearages inside…" at bounding box center [311, 199] width 5 height 5
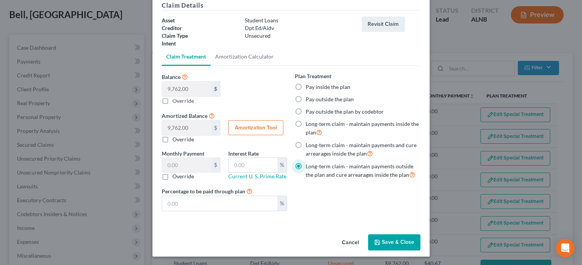
click at [379, 238] on button "Save & Close" at bounding box center [394, 242] width 52 height 16
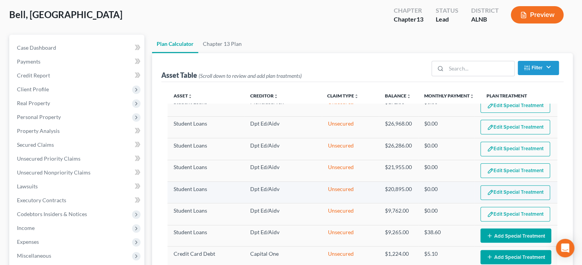
scroll to position [1189, 0]
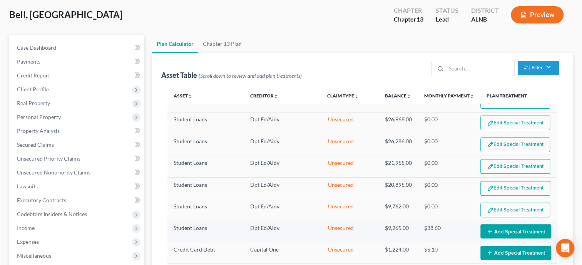
click at [522, 224] on button "Add Special Treatment" at bounding box center [516, 231] width 71 height 14
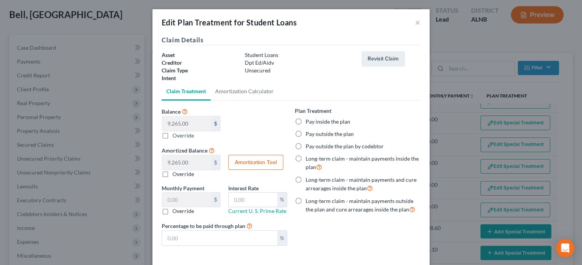
click at [306, 201] on label "Long-term claim - maintain payments outside the plan and cure arrearages inside…" at bounding box center [363, 205] width 115 height 17
click at [309, 201] on input "Long-term claim - maintain payments outside the plan and cure arrearages inside…" at bounding box center [311, 199] width 5 height 5
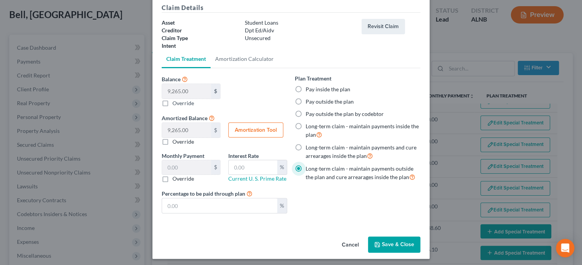
scroll to position [35, 0]
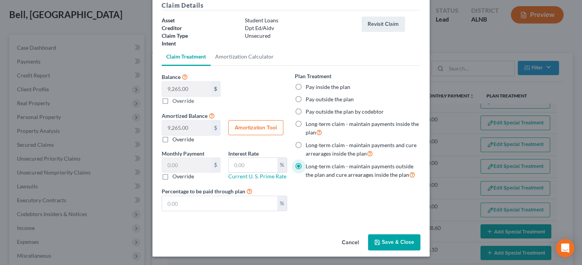
click at [385, 234] on button "Save & Close" at bounding box center [394, 242] width 52 height 16
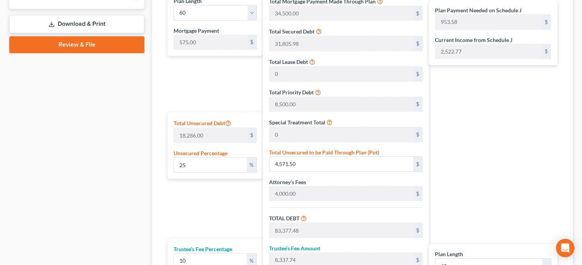
scroll to position [396, 0]
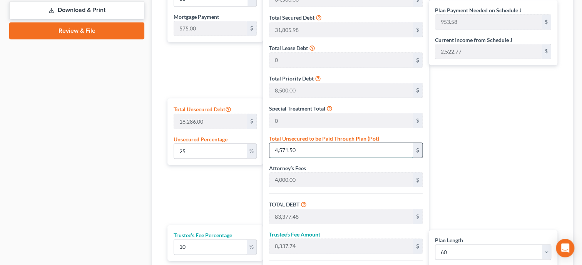
click at [304, 150] on input "4,571.50" at bounding box center [341, 150] width 143 height 15
click at [221, 184] on div "Plan Length 1 2 3 4 5 6 7 8 9 10 11 12 13 14 15 16 17 18 19 20 21 22 23 24 25 2…" at bounding box center [213, 148] width 99 height 343
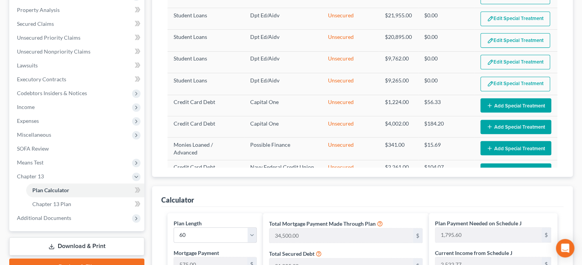
scroll to position [117, 0]
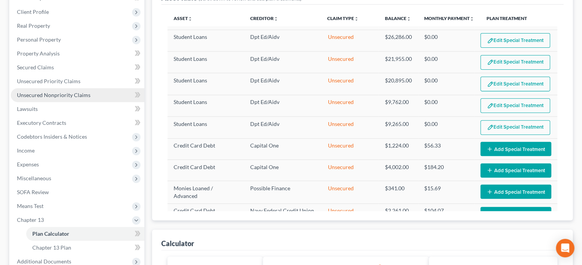
click at [35, 98] on link "Unsecured Nonpriority Claims" at bounding box center [78, 95] width 134 height 14
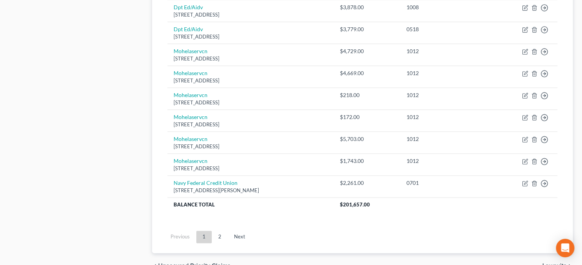
scroll to position [582, 0]
click at [219, 236] on link "2" at bounding box center [219, 237] width 15 height 12
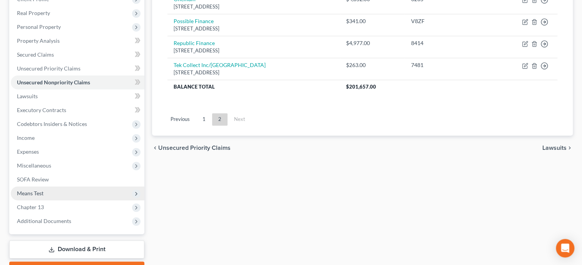
scroll to position [171, 0]
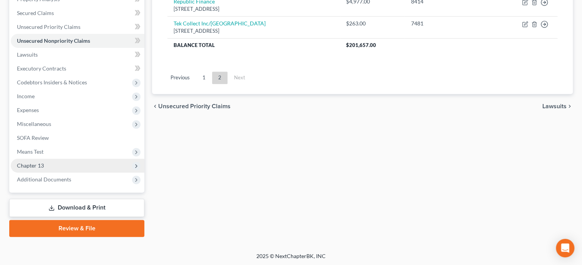
click at [42, 160] on span "Chapter 13" at bounding box center [78, 166] width 134 height 14
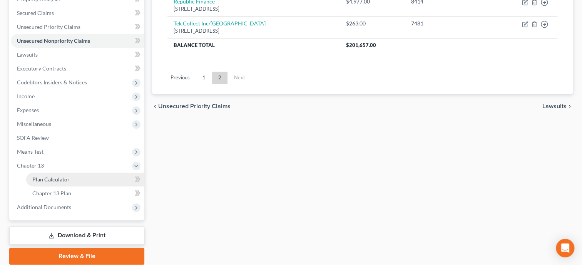
click at [49, 183] on link "Plan Calculator" at bounding box center [85, 180] width 118 height 14
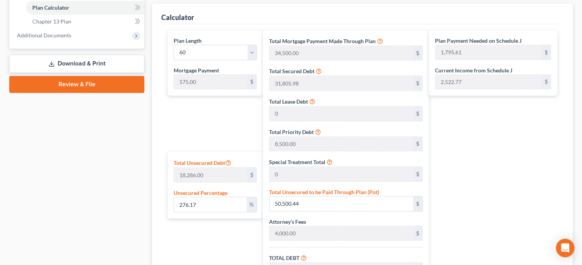
scroll to position [356, 0]
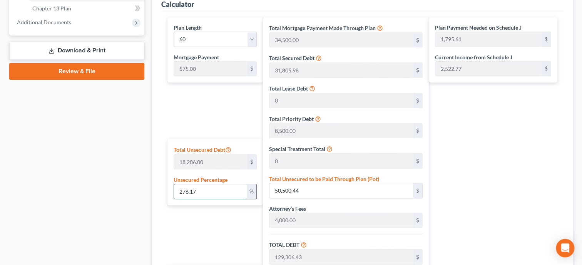
click at [204, 193] on input "276.17" at bounding box center [210, 191] width 73 height 15
drag, startPoint x: 204, startPoint y: 193, endPoint x: 119, endPoint y: 204, distance: 86.2
click at [174, 199] on input "276.17" at bounding box center [210, 191] width 73 height 15
click at [126, 207] on div "Case Dashboard Payments Invoices Payments Payments Credit Report Client Profile" at bounding box center [76, 56] width 143 height 676
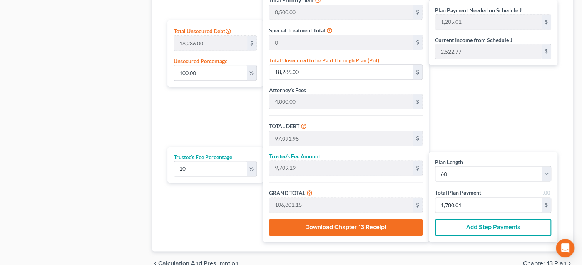
scroll to position [475, 0]
click at [483, 202] on input "1,780.01" at bounding box center [489, 204] width 106 height 15
click at [168, 227] on div "Plan Length 1 2 3 4 5 6 7 8 9 10 11 12 13 14 15 16 17 18 19 20 21 22 23 24 25 2…" at bounding box center [213, 69] width 99 height 343
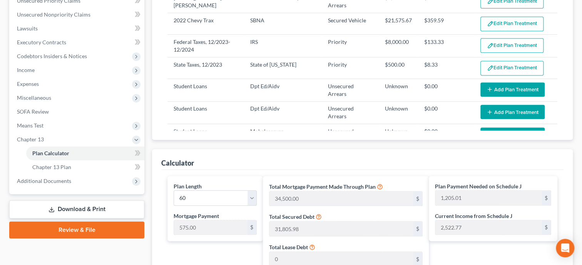
scroll to position [118, 0]
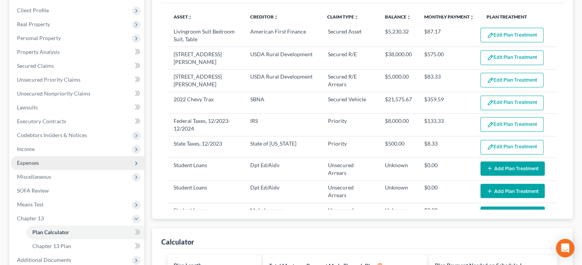
click at [27, 161] on span "Expenses" at bounding box center [28, 162] width 22 height 7
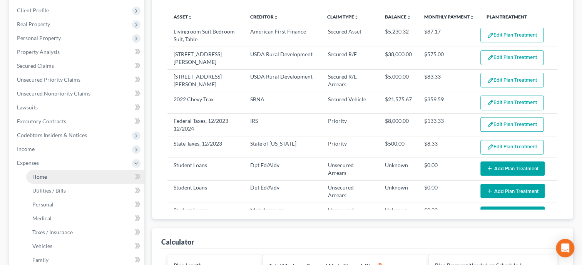
click at [35, 174] on span "Home" at bounding box center [39, 176] width 15 height 7
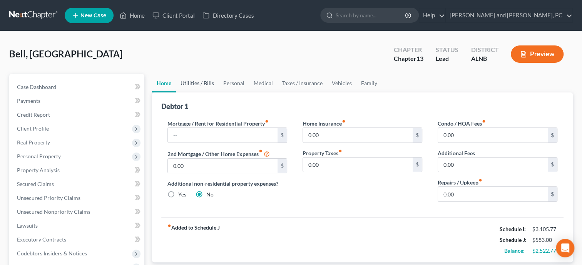
click at [199, 88] on link "Utilities / Bills" at bounding box center [197, 83] width 43 height 18
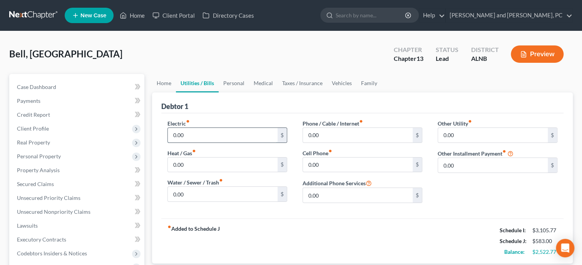
click at [210, 135] on input "0.00" at bounding box center [223, 135] width 110 height 15
click at [198, 189] on input "0.00" at bounding box center [223, 194] width 110 height 15
click at [323, 133] on input "0.00" at bounding box center [358, 135] width 110 height 15
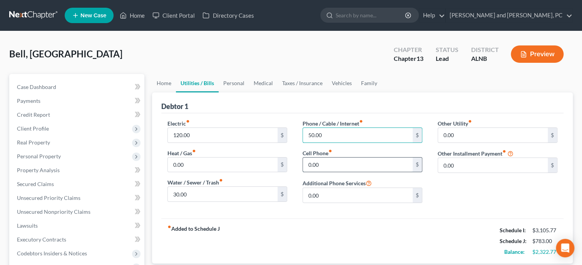
click at [323, 164] on input "0.00" at bounding box center [358, 165] width 110 height 15
click at [227, 83] on link "Personal" at bounding box center [234, 83] width 30 height 18
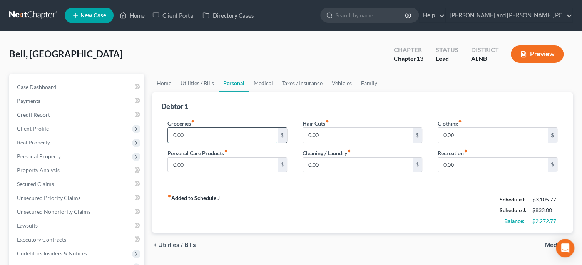
click at [212, 134] on input "0.00" at bounding box center [223, 135] width 110 height 15
click at [206, 162] on input "0.00" at bounding box center [223, 165] width 110 height 15
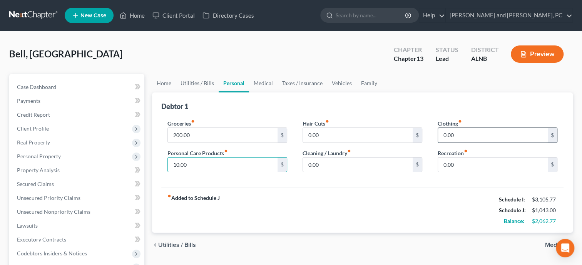
click at [467, 134] on input "0.00" at bounding box center [493, 135] width 110 height 15
click at [388, 203] on div "fiber_manual_record Added to Schedule J Schedule I: $3,105.77 Schedule J: $1,06…" at bounding box center [362, 210] width 402 height 45
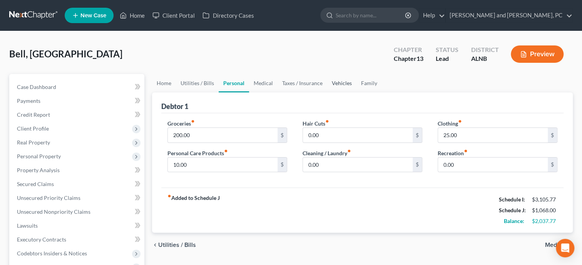
click at [350, 82] on link "Vehicles" at bounding box center [341, 83] width 29 height 18
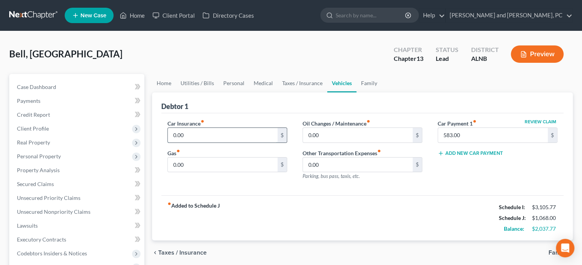
click at [234, 129] on input "0.00" at bounding box center [223, 135] width 110 height 15
click at [208, 159] on input "0.00" at bounding box center [223, 165] width 110 height 15
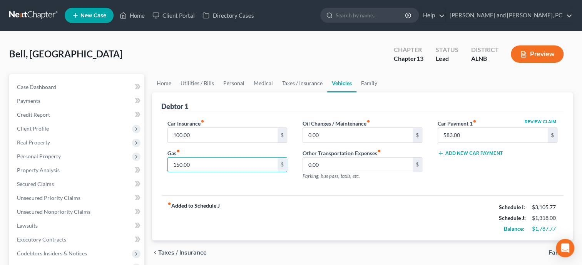
click at [209, 197] on div "fiber_manual_record Added to Schedule J Schedule I: $3,105.77 Schedule J: $1,31…" at bounding box center [362, 217] width 402 height 45
click at [191, 87] on link "Utilities / Bills" at bounding box center [197, 83] width 43 height 18
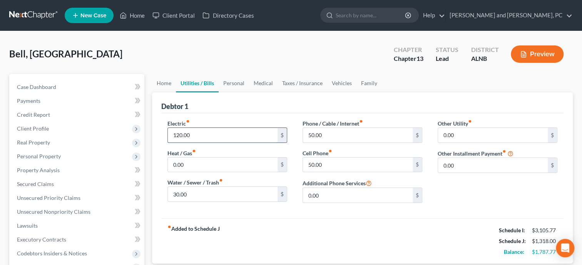
click at [179, 135] on input "120.00" at bounding box center [223, 135] width 110 height 15
click at [179, 138] on input "120.00" at bounding box center [223, 135] width 110 height 15
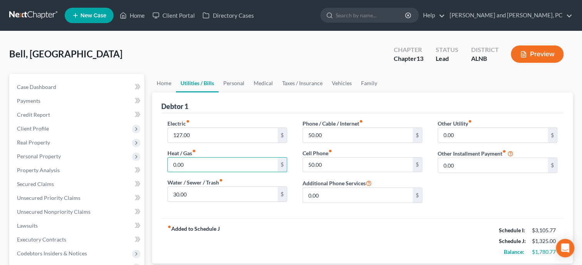
click at [323, 233] on div "fiber_manual_record Added to Schedule J Schedule I: $3,105.77 Schedule J: $1,32…" at bounding box center [362, 240] width 402 height 45
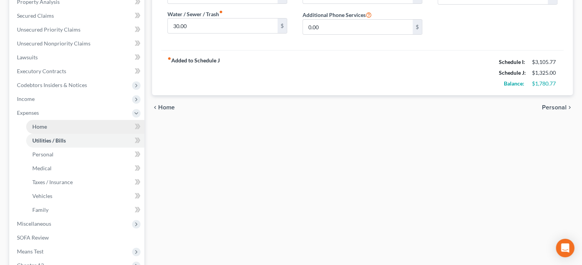
scroll to position [238, 0]
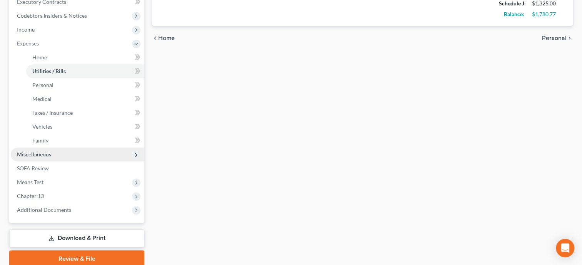
click at [89, 158] on span "Miscellaneous" at bounding box center [78, 154] width 134 height 14
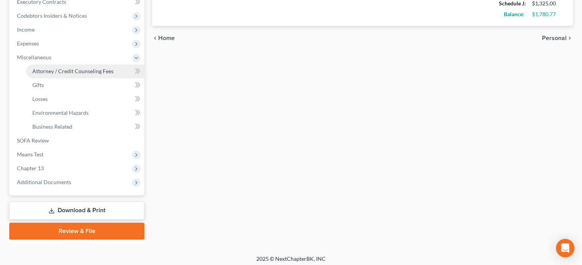
click at [76, 71] on span "Attorney / Credit Counseling Fees" at bounding box center [72, 71] width 81 height 7
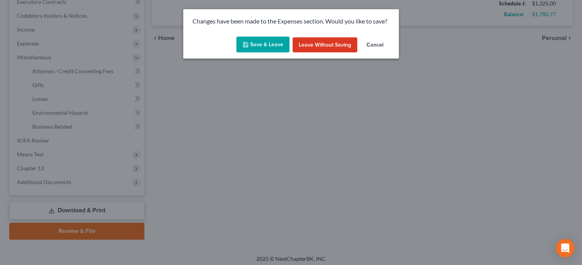
click at [240, 55] on div "Save & Leave Leave without Saving Cancel" at bounding box center [291, 46] width 216 height 25
click at [251, 40] on button "Save & Leave" at bounding box center [262, 45] width 53 height 16
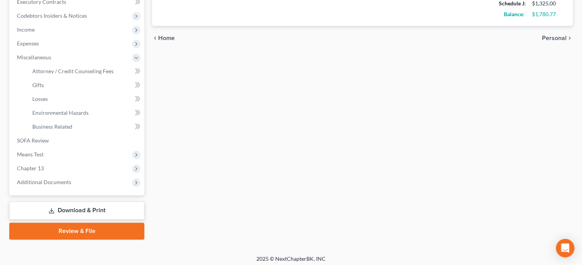
scroll to position [39, 0]
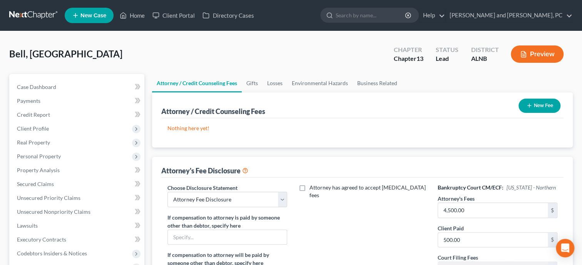
click at [550, 102] on button "New Fee" at bounding box center [540, 106] width 42 height 14
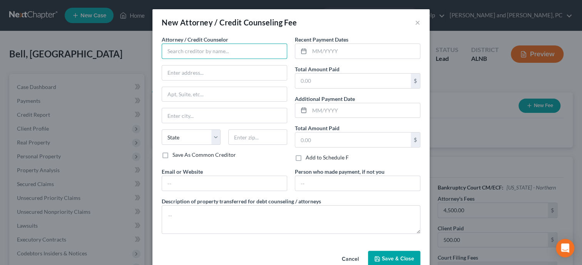
click at [214, 49] on input "text" at bounding box center [225, 51] width 126 height 15
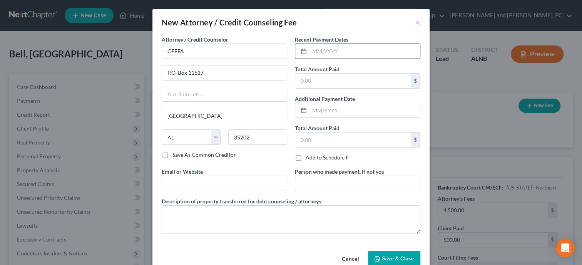
click at [312, 51] on input "text" at bounding box center [365, 51] width 111 height 15
click at [302, 87] on input "text" at bounding box center [353, 81] width 116 height 15
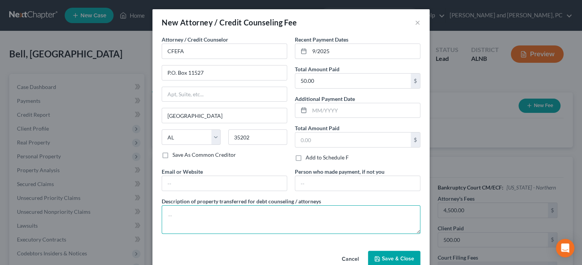
click at [283, 216] on textarea at bounding box center [291, 219] width 259 height 28
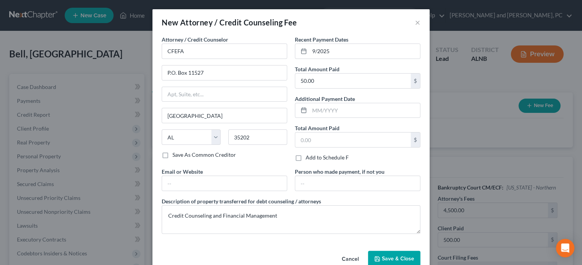
click at [389, 260] on span "Save & Close" at bounding box center [398, 258] width 32 height 7
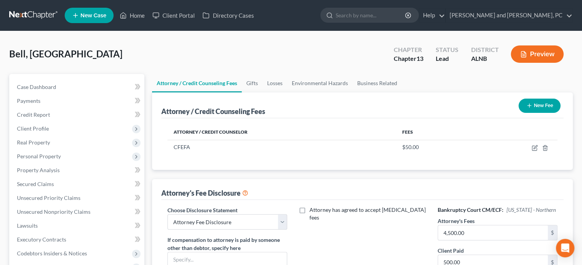
click at [531, 105] on icon "button" at bounding box center [529, 105] width 6 height 6
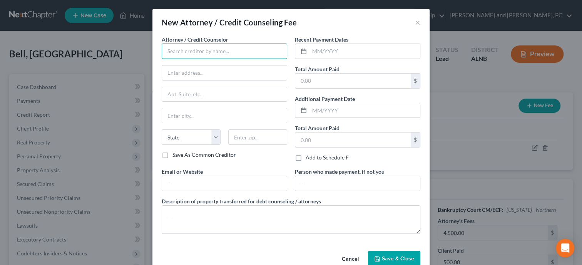
click at [207, 48] on input "text" at bounding box center [225, 51] width 126 height 15
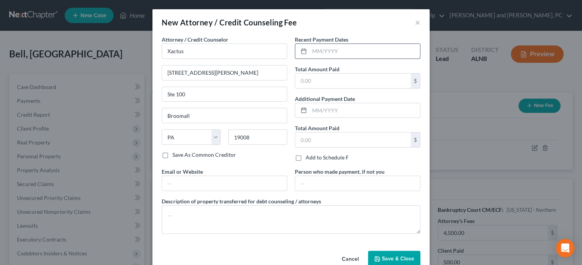
click at [352, 49] on input "text" at bounding box center [365, 51] width 111 height 15
click at [349, 86] on input "text" at bounding box center [353, 81] width 116 height 15
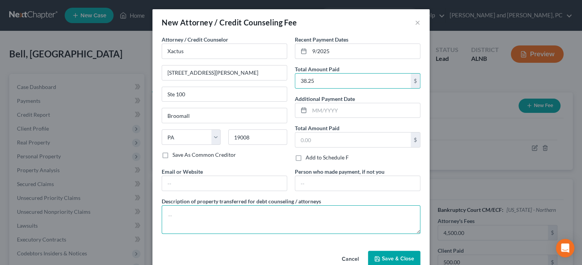
click at [312, 211] on textarea at bounding box center [291, 219] width 259 height 28
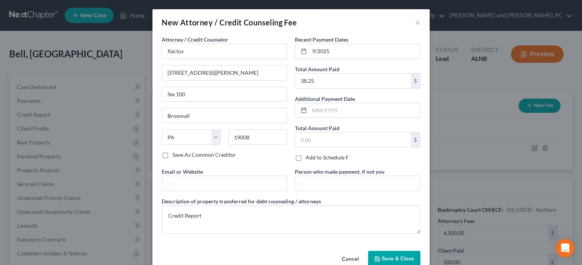
click at [386, 257] on span "Save & Close" at bounding box center [398, 258] width 32 height 7
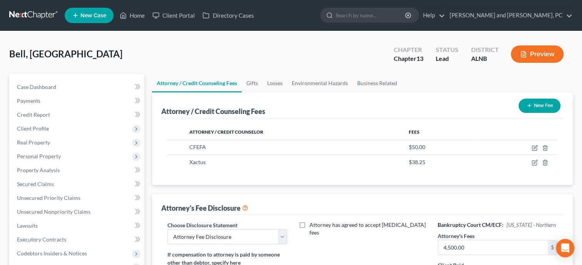
click at [555, 106] on button "New Fee" at bounding box center [540, 106] width 42 height 14
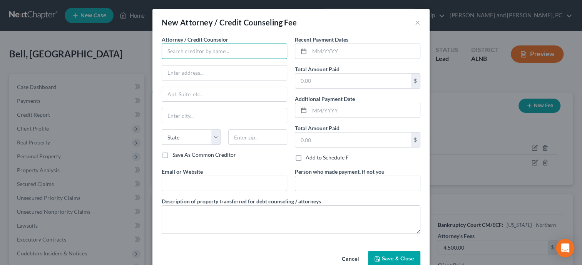
click at [179, 52] on input "text" at bounding box center [225, 51] width 126 height 15
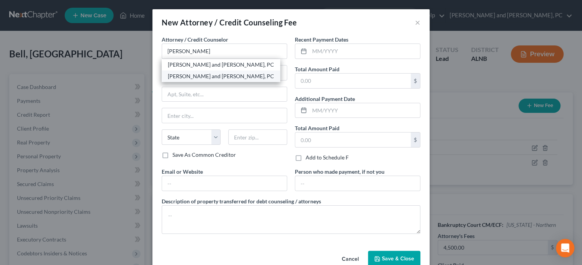
click at [176, 77] on div "[PERSON_NAME] and [PERSON_NAME], PC" at bounding box center [221, 76] width 106 height 8
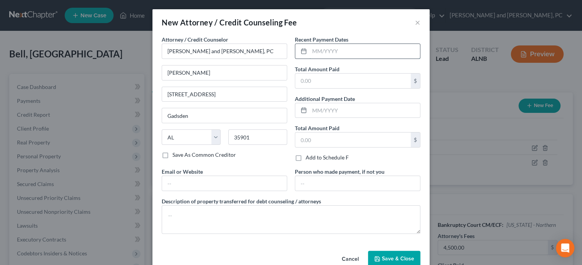
click at [326, 50] on input "text" at bounding box center [365, 51] width 111 height 15
click at [315, 83] on input "text" at bounding box center [353, 81] width 116 height 15
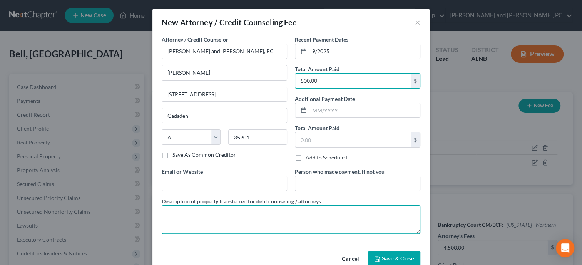
click at [251, 226] on textarea at bounding box center [291, 219] width 259 height 28
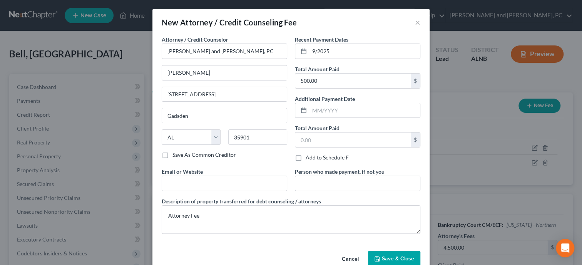
click at [384, 257] on span "Save & Close" at bounding box center [398, 258] width 32 height 7
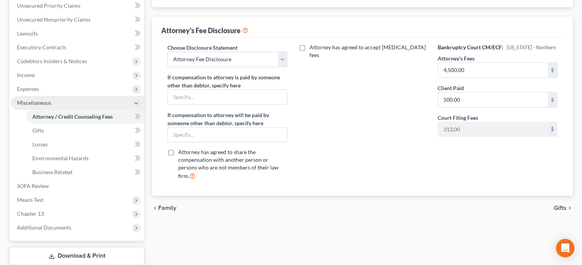
scroll to position [198, 0]
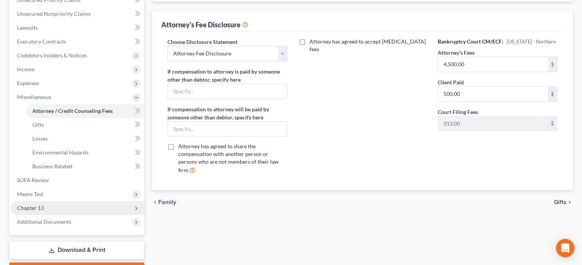
click at [47, 209] on span "Chapter 13" at bounding box center [78, 208] width 134 height 14
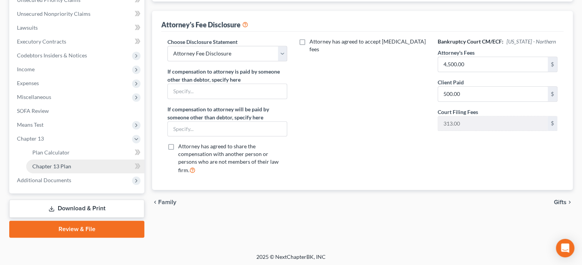
click at [56, 167] on span "Chapter 13 Plan" at bounding box center [51, 166] width 39 height 7
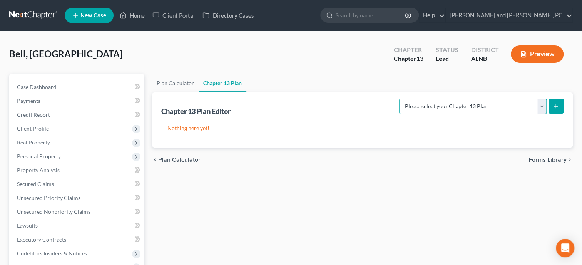
click at [399, 99] on select "Please select your Chapter 13 Plan Alabama - Northern District - Revised 1/1/19…" at bounding box center [472, 106] width 147 height 15
click option "Alabama - Northern District - Revised 1/1/19" at bounding box center [0, 0] width 0 height 0
click at [557, 105] on icon "submit" at bounding box center [556, 106] width 6 height 6
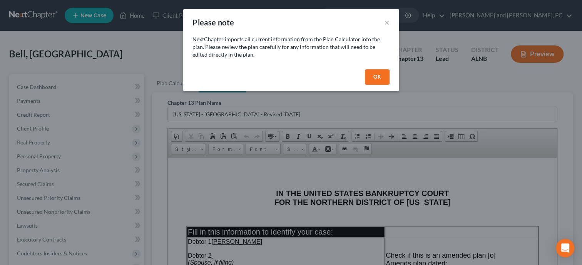
click at [369, 72] on button "OK" at bounding box center [377, 76] width 25 height 15
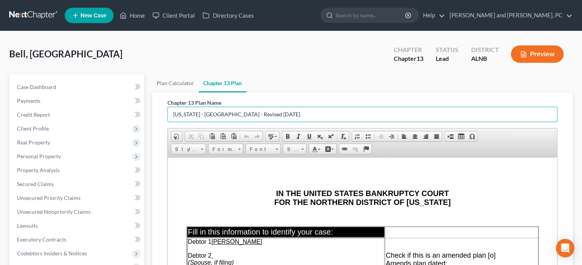
drag, startPoint x: 305, startPoint y: 109, endPoint x: 198, endPoint y: 125, distance: 108.3
click at [250, 117] on input "Alabama - Northern District - Revised 1/1/19" at bounding box center [362, 114] width 389 height 15
click at [174, 128] on div "Chapter 13 Plan Name Alabama - Northern District - Revised 1/1/19 Rich Text Edi…" at bounding box center [363, 221] width 390 height 244
drag, startPoint x: 286, startPoint y: 116, endPoint x: 159, endPoint y: 121, distance: 127.2
click at [168, 121] on input "Alabama - Northern District - Revised 1/1/19" at bounding box center [362, 114] width 389 height 15
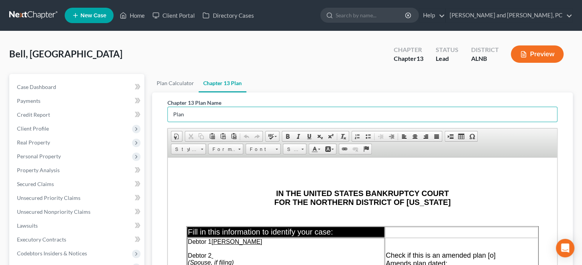
click at [230, 192] on p "IN THE UNITED STATES BANKRUPTCY COURT FOR THE NORTHERN DISTRICT OF ALABAMA" at bounding box center [362, 198] width 352 height 18
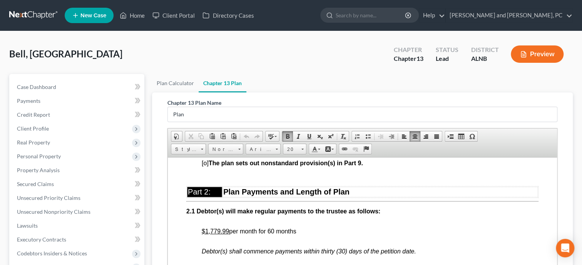
scroll to position [396, 0]
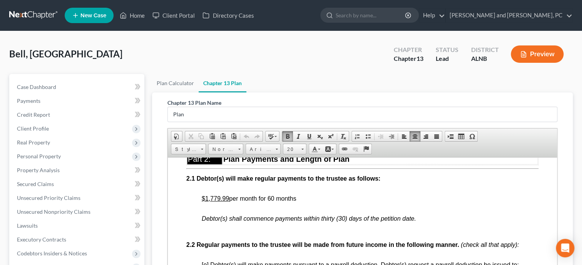
click at [205, 201] on u "$1,779.99" at bounding box center [215, 198] width 27 height 7
click at [226, 201] on span "$822.00 per month for 60 months" at bounding box center [246, 198] width 89 height 7
drag, startPoint x: 201, startPoint y: 206, endPoint x: 251, endPoint y: 205, distance: 49.3
click at [287, 133] on span at bounding box center [288, 136] width 6 height 6
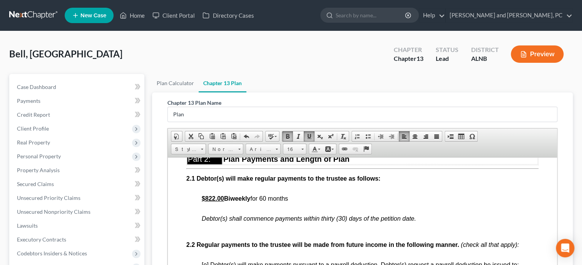
click at [373, 203] on p "$822.00 Biweekly for 60 months" at bounding box center [370, 202] width 337 height 14
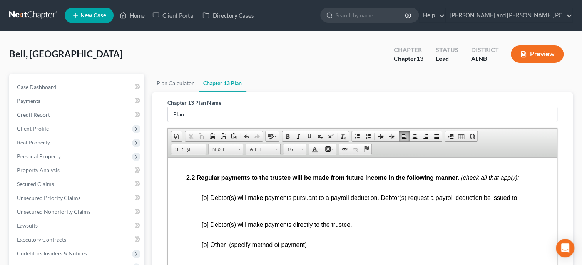
scroll to position [475, 0]
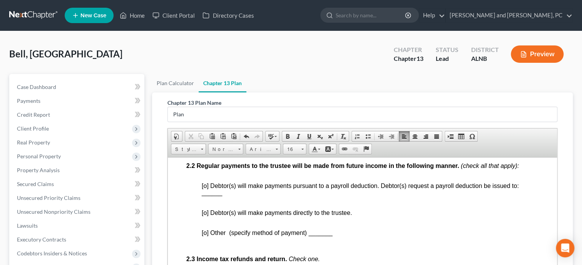
click at [205, 189] on span "[o] Debtor(s) will make payments pursuant to a payroll deduction. Debtor(s) req…" at bounding box center [360, 185] width 317 height 7
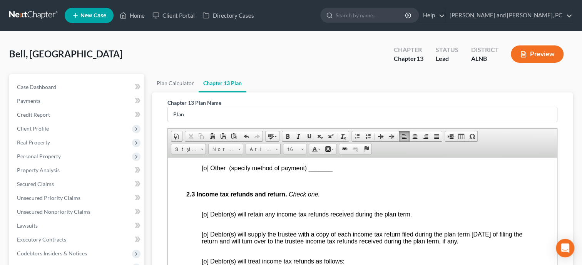
scroll to position [555, 0]
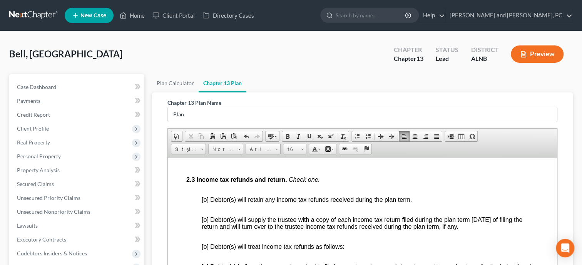
click at [206, 203] on span "[o] Debtor(s) will retain any income tax refunds received during the plan term." at bounding box center [307, 199] width 210 height 7
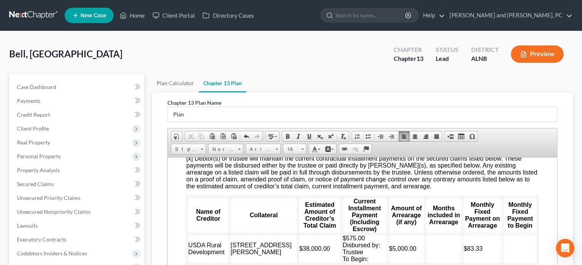
scroll to position [951, 0]
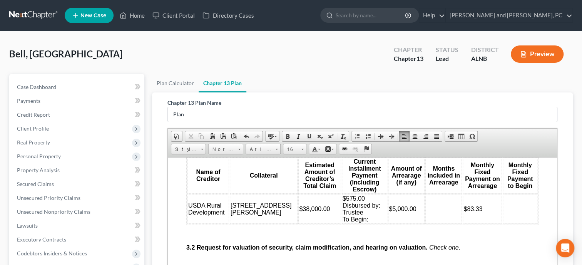
click at [358, 223] on td "$575.00 Disbursed by: Trustee To Begin:" at bounding box center [364, 208] width 45 height 29
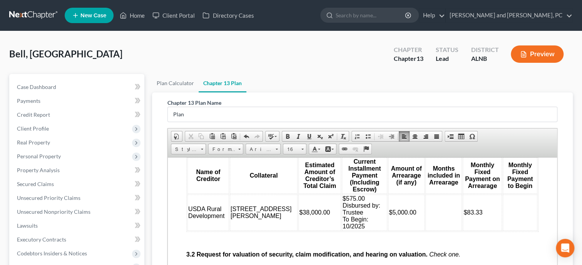
click at [437, 225] on td at bounding box center [444, 212] width 37 height 36
click at [512, 223] on td at bounding box center [520, 212] width 35 height 36
drag, startPoint x: 514, startPoint y: 227, endPoint x: 501, endPoint y: 226, distance: 13.5
click at [503, 226] on td "Conf" at bounding box center [520, 212] width 35 height 36
click at [257, 150] on span "Font" at bounding box center [259, 149] width 27 height 10
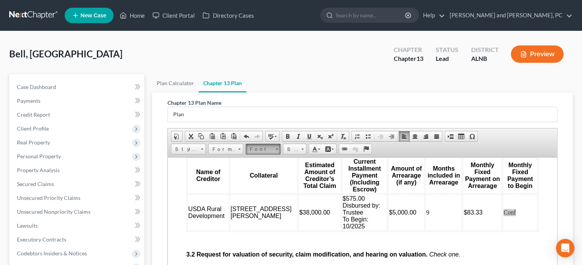
scroll to position [0, 0]
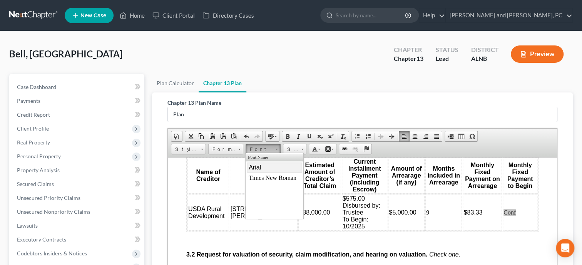
click at [258, 169] on span "Arial" at bounding box center [255, 167] width 12 height 7
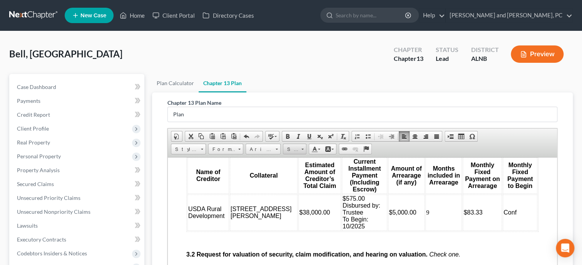
click at [295, 151] on span "Size" at bounding box center [290, 149] width 15 height 10
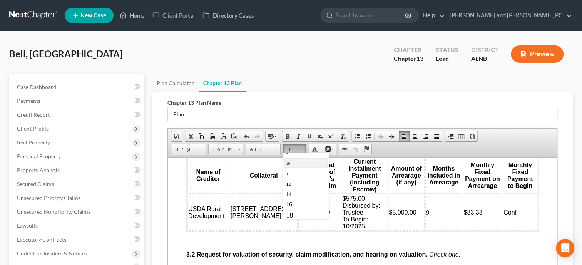
scroll to position [39, 0]
click at [309, 187] on link "16" at bounding box center [306, 191] width 44 height 10
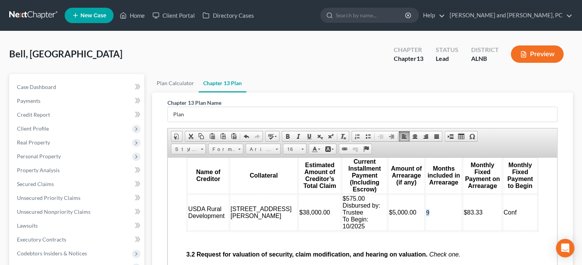
drag, startPoint x: 418, startPoint y: 223, endPoint x: 414, endPoint y: 223, distance: 3.9
click at [426, 223] on td "9" at bounding box center [444, 212] width 37 height 36
click at [264, 150] on span "Font" at bounding box center [259, 149] width 27 height 10
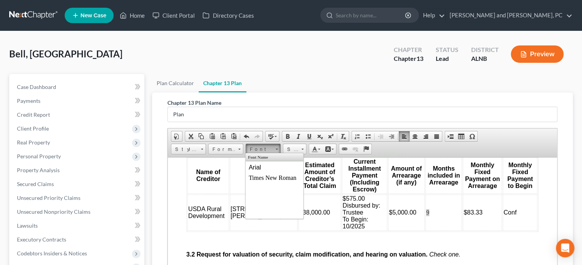
scroll to position [0, 0]
click at [263, 168] on link "Arial" at bounding box center [274, 168] width 55 height 10
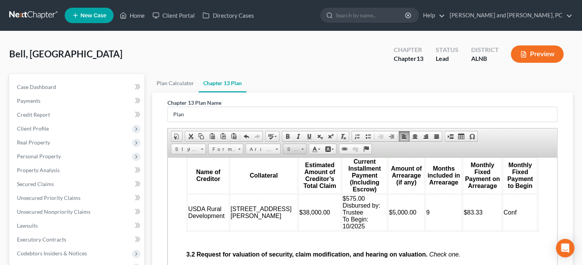
click at [291, 148] on span "Size" at bounding box center [290, 149] width 15 height 10
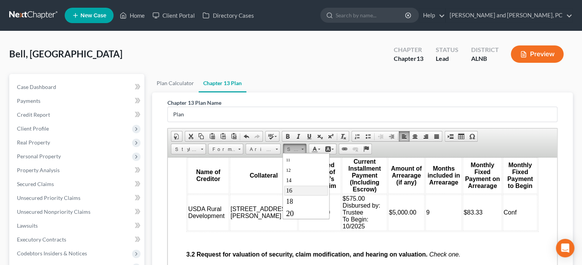
click at [302, 191] on link "16" at bounding box center [306, 191] width 44 height 10
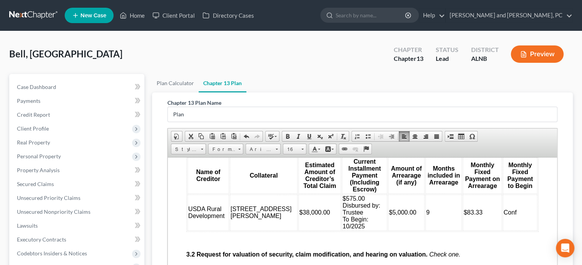
scroll to position [990, 0]
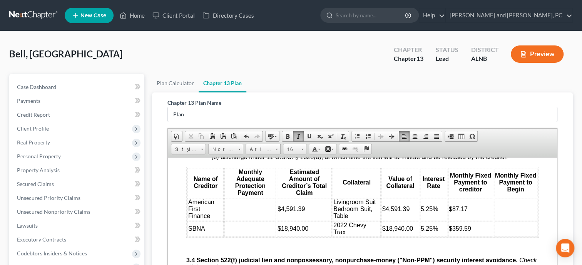
scroll to position [1268, 0]
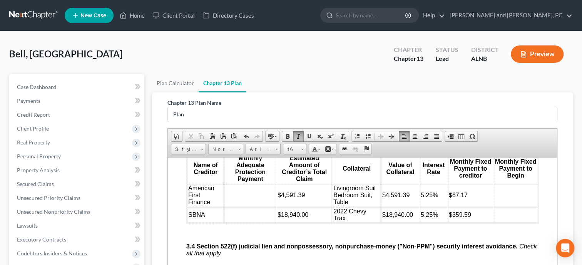
click at [259, 206] on td at bounding box center [251, 195] width 52 height 22
drag, startPoint x: 245, startPoint y: 211, endPoint x: 226, endPoint y: 211, distance: 18.9
click at [226, 206] on td "$45.91" at bounding box center [251, 195] width 52 height 22
click at [259, 150] on span "Font" at bounding box center [259, 149] width 27 height 10
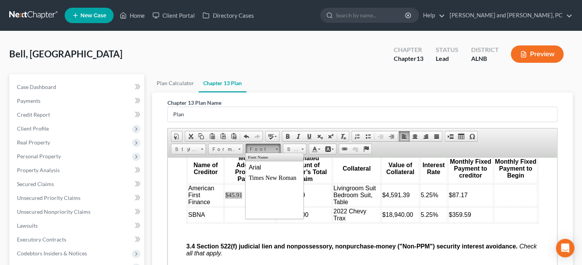
scroll to position [0, 0]
drag, startPoint x: 266, startPoint y: 168, endPoint x: 364, endPoint y: 154, distance: 99.5
click at [266, 168] on link "Arial" at bounding box center [274, 168] width 55 height 10
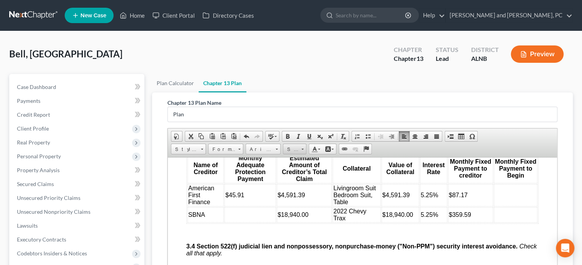
click at [297, 147] on span "Size" at bounding box center [290, 149] width 15 height 10
click at [304, 188] on link "16" at bounding box center [306, 191] width 44 height 10
click at [511, 206] on td at bounding box center [516, 195] width 44 height 22
drag, startPoint x: 506, startPoint y: 211, endPoint x: 496, endPoint y: 210, distance: 10.4
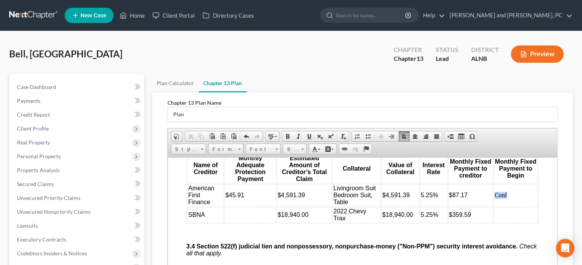
click at [496, 206] on td "Conf" at bounding box center [516, 195] width 44 height 22
click at [272, 149] on span "Font" at bounding box center [259, 149] width 27 height 10
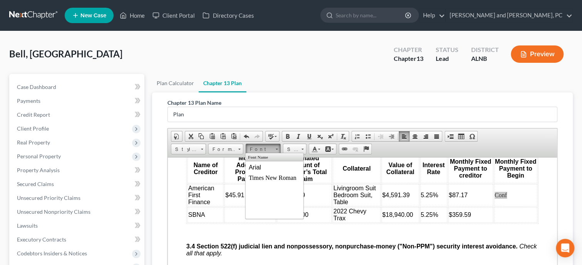
scroll to position [0, 0]
click at [273, 165] on link "Arial" at bounding box center [274, 168] width 55 height 10
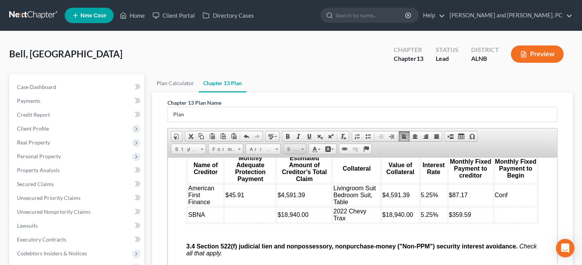
click at [297, 145] on span "Size" at bounding box center [290, 149] width 15 height 10
click at [298, 189] on link "16" at bounding box center [306, 191] width 44 height 10
click at [242, 222] on td at bounding box center [251, 214] width 52 height 15
drag, startPoint x: 246, startPoint y: 227, endPoint x: 226, endPoint y: 227, distance: 20.0
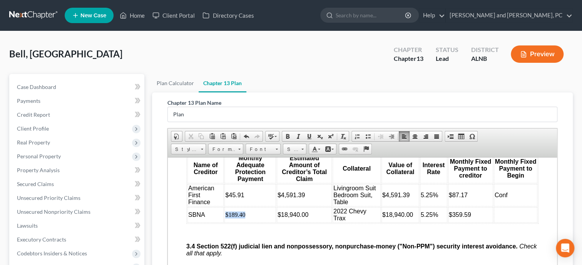
click at [226, 222] on td "$189.40" at bounding box center [251, 214] width 52 height 15
click at [255, 150] on span "Font" at bounding box center [259, 149] width 27 height 10
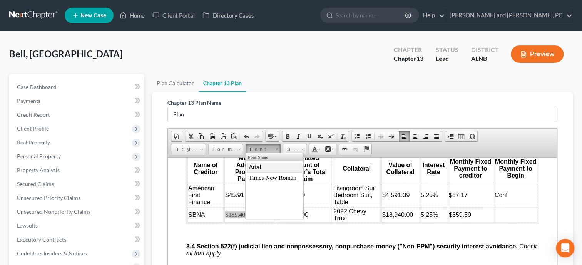
click at [255, 165] on span "Arial" at bounding box center [255, 167] width 12 height 7
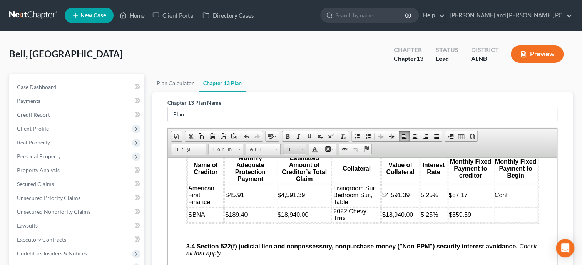
click at [290, 149] on span "Size" at bounding box center [290, 149] width 15 height 10
click at [297, 186] on link "16" at bounding box center [306, 191] width 44 height 10
click at [504, 222] on td at bounding box center [516, 214] width 44 height 15
drag, startPoint x: 511, startPoint y: 229, endPoint x: 496, endPoint y: 232, distance: 14.9
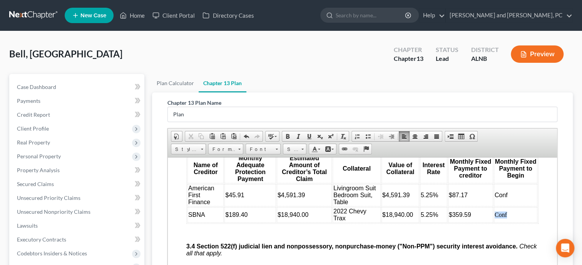
click at [496, 223] on table "Name of Creditor Monthly Adequate Protection Payment Estimated Amount of Credit…" at bounding box center [362, 187] width 352 height 71
click at [259, 148] on span "Font" at bounding box center [259, 149] width 27 height 10
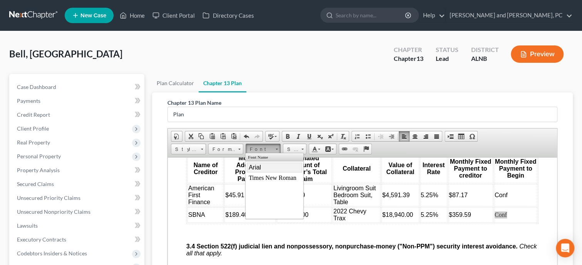
click at [258, 170] on span "Arial" at bounding box center [255, 167] width 12 height 7
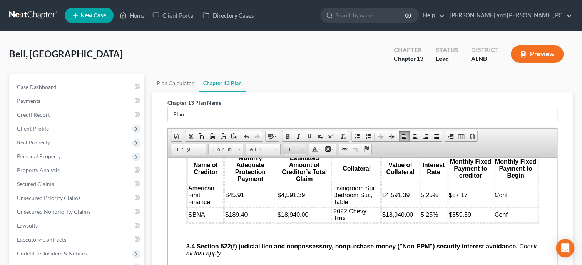
click at [293, 149] on span "Size" at bounding box center [290, 149] width 15 height 10
drag, startPoint x: 301, startPoint y: 191, endPoint x: 416, endPoint y: 191, distance: 114.8
click at [301, 191] on link "16" at bounding box center [306, 191] width 44 height 10
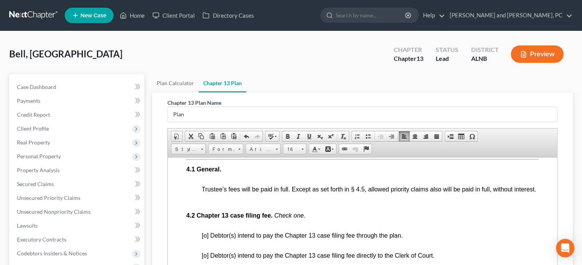
scroll to position [1506, 0]
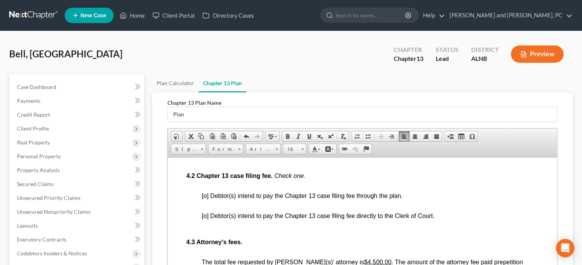
click at [203, 199] on span "[o] Debtor(s) intend to pay the Chapter 13 case filing fee through the plan." at bounding box center [302, 195] width 201 height 7
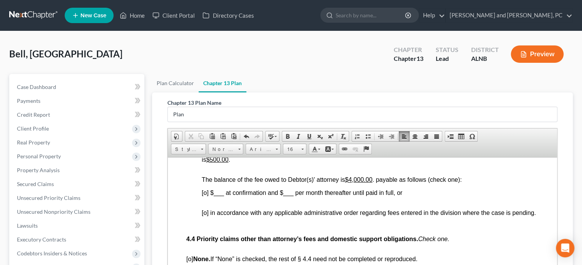
scroll to position [1624, 0]
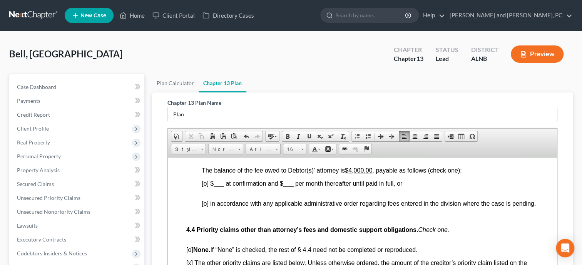
click at [204, 206] on span "[o] in accordance with any applicable administrative order regarding fees enter…" at bounding box center [369, 203] width 334 height 7
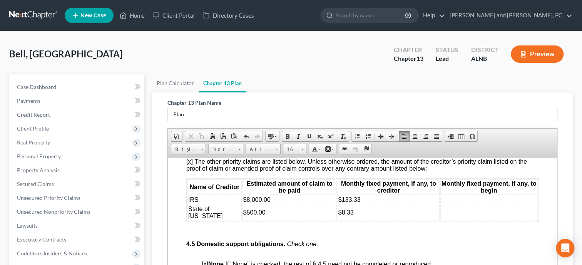
scroll to position [1743, 0]
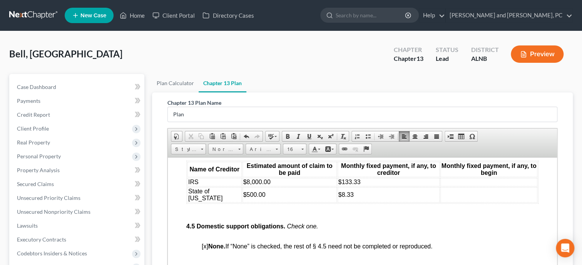
click at [452, 186] on td at bounding box center [489, 182] width 97 height 8
drag, startPoint x: 452, startPoint y: 193, endPoint x: 441, endPoint y: 194, distance: 12.0
click at [441, 194] on table "Name of Creditor Estimated amount of claim to be paid Monthly fixed payment, if…" at bounding box center [362, 181] width 352 height 43
click at [255, 149] on span "Font" at bounding box center [259, 149] width 27 height 10
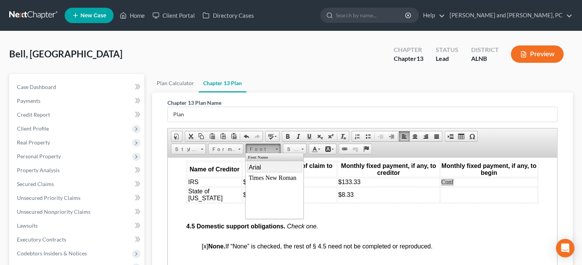
click at [264, 166] on link "Arial" at bounding box center [274, 168] width 55 height 10
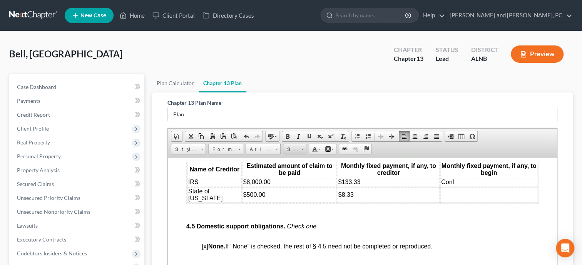
click at [300, 147] on link "Size" at bounding box center [294, 149] width 23 height 11
click at [297, 188] on link "16" at bounding box center [306, 191] width 44 height 10
click at [454, 201] on td at bounding box center [489, 194] width 97 height 15
drag, startPoint x: 454, startPoint y: 202, endPoint x: 439, endPoint y: 204, distance: 14.8
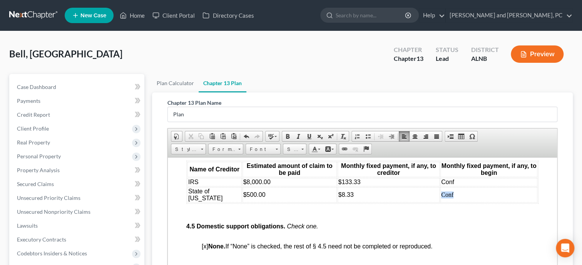
click at [441, 202] on td "Conf" at bounding box center [489, 194] width 97 height 15
click at [264, 149] on span "Font" at bounding box center [259, 149] width 27 height 10
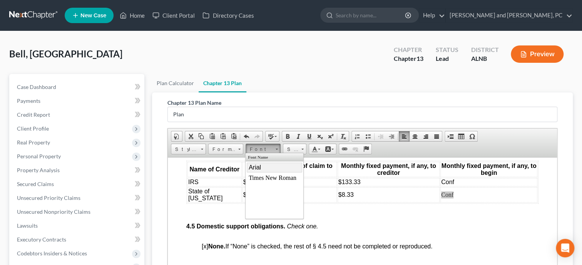
scroll to position [0, 0]
click at [262, 171] on link "Arial" at bounding box center [274, 168] width 55 height 10
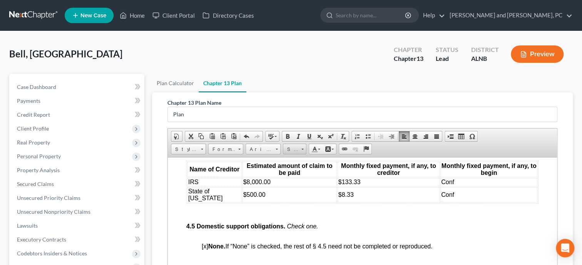
click at [293, 149] on span "Size" at bounding box center [290, 149] width 15 height 10
click at [302, 191] on link "16" at bounding box center [306, 191] width 44 height 10
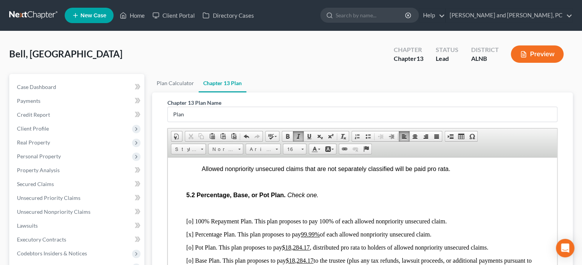
scroll to position [1902, 0]
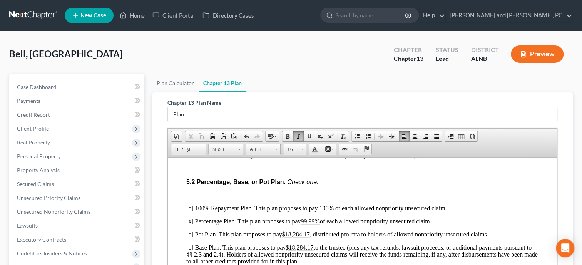
click at [192, 225] on p "[x] Percentage Plan. This plan proposes to pay 99.99% of each allowed nonpriori…" at bounding box center [362, 221] width 352 height 7
click at [190, 211] on p "[o] 100% Repayment Plan. This plan proposes to pay 100% of each allowed nonprio…" at bounding box center [362, 207] width 352 height 7
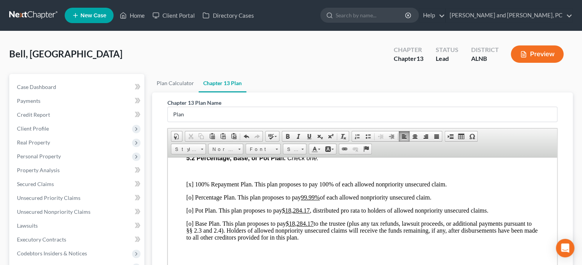
scroll to position [1942, 0]
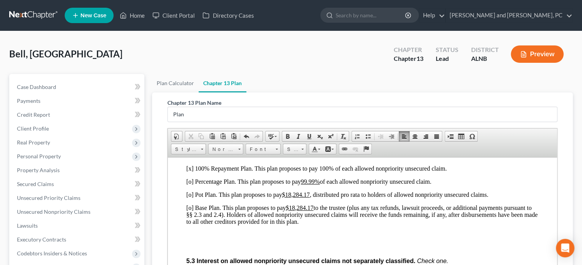
click at [303, 184] on u "99.99%" at bounding box center [310, 181] width 19 height 7
click at [287, 198] on u "$18,284.17" at bounding box center [296, 194] width 28 height 7
click at [291, 211] on u "$18,284.17" at bounding box center [300, 207] width 28 height 7
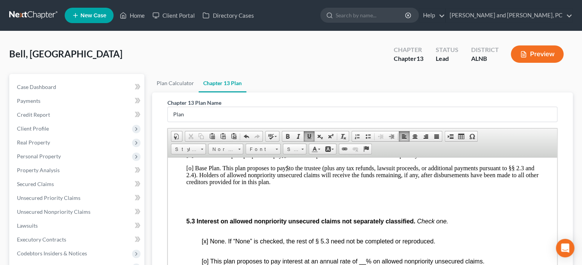
scroll to position [2021, 0]
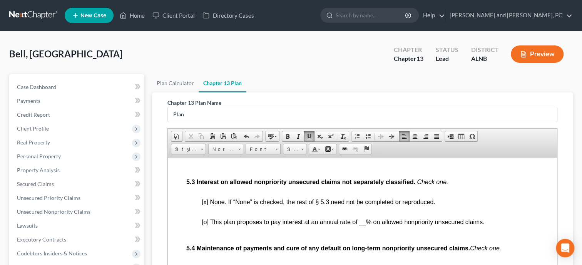
click at [206, 205] on span "[x] None. If “None” is checked, the rest of § 5.3 need not be completed or repr…" at bounding box center [319, 201] width 234 height 7
click at [207, 225] on span "[o] This plan proposes to pay interest at an annual rate of __% on allowed nonp…" at bounding box center [343, 221] width 283 height 7
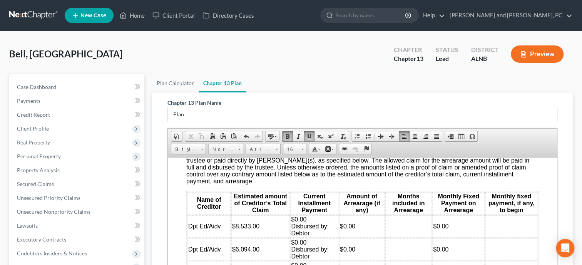
scroll to position [2179, 0]
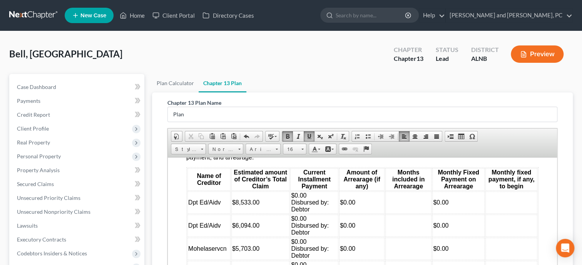
click at [312, 209] on td "$0.00 Disbursed by: Debtor" at bounding box center [314, 202] width 48 height 22
click at [395, 213] on td at bounding box center [408, 202] width 46 height 22
drag, startPoint x: 399, startPoint y: 215, endPoint x: 387, endPoint y: 215, distance: 12.3
click at [387, 213] on td "N/A" at bounding box center [408, 202] width 46 height 22
click at [260, 144] on span "Font" at bounding box center [259, 149] width 27 height 10
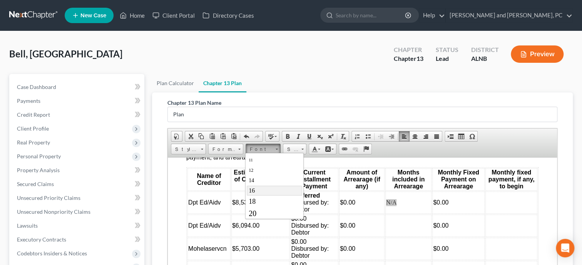
scroll to position [0, 0]
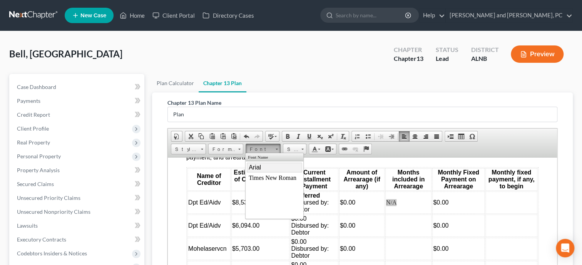
click at [262, 166] on link "Arial" at bounding box center [274, 168] width 55 height 10
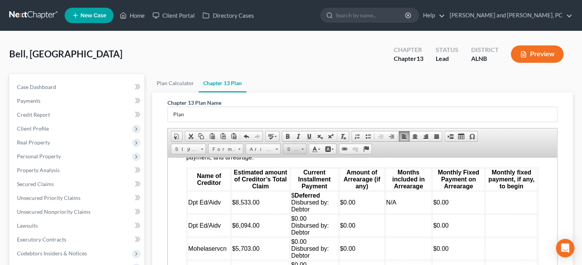
click at [297, 150] on span "Size" at bounding box center [290, 149] width 15 height 10
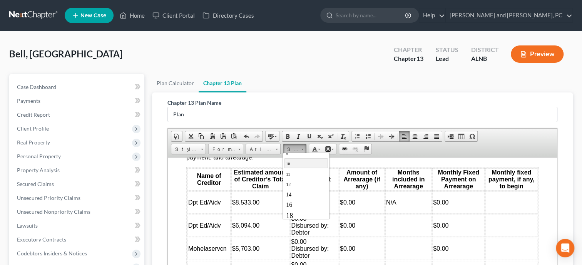
scroll to position [39, 0]
click at [307, 188] on link "16" at bounding box center [306, 191] width 44 height 10
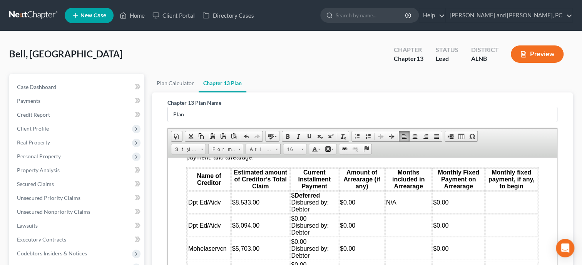
click at [495, 213] on td at bounding box center [512, 202] width 52 height 22
drag, startPoint x: 500, startPoint y: 216, endPoint x: 487, endPoint y: 216, distance: 13.1
click at [487, 213] on td "N/A" at bounding box center [512, 202] width 52 height 22
click at [273, 148] on link "Font" at bounding box center [263, 149] width 35 height 11
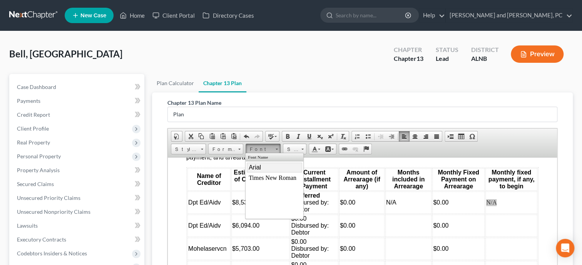
click at [272, 168] on link "Arial" at bounding box center [274, 168] width 55 height 10
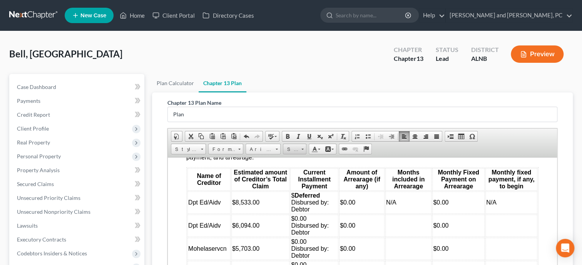
click at [293, 149] on span "Size" at bounding box center [290, 149] width 15 height 10
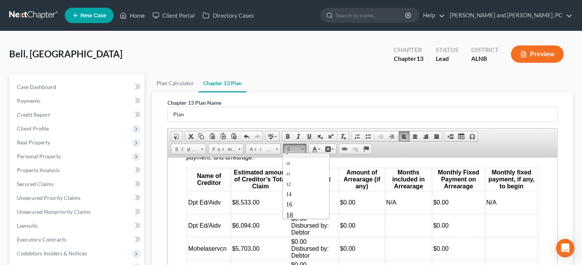
scroll to position [39, 0]
click at [303, 189] on link "16" at bounding box center [306, 191] width 44 height 10
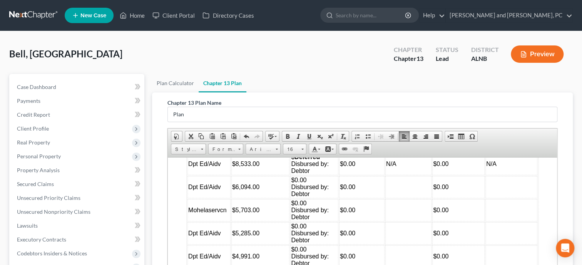
scroll to position [2219, 0]
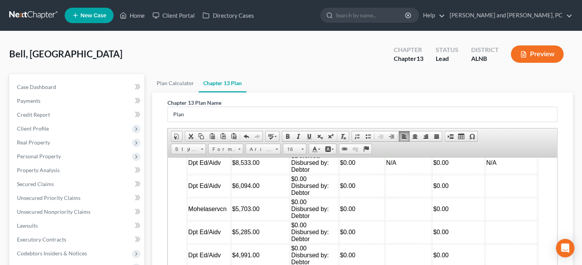
click at [307, 193] on td "$0.00 Disbursed by: Debtor" at bounding box center [314, 185] width 48 height 22
click at [389, 197] on td at bounding box center [408, 185] width 46 height 22
click at [516, 197] on td at bounding box center [512, 185] width 52 height 22
click at [295, 159] on strong "Deferred" at bounding box center [307, 155] width 25 height 7
click at [296, 182] on strong "Deferred" at bounding box center [307, 178] width 25 height 7
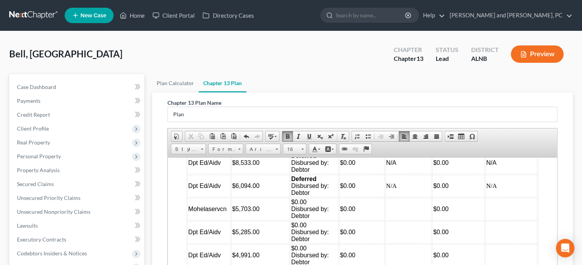
click at [308, 218] on td "$0.00 Disbursed by: Debtor" at bounding box center [314, 209] width 48 height 22
click at [392, 220] on td at bounding box center [408, 209] width 46 height 22
click at [492, 220] on td at bounding box center [512, 209] width 52 height 22
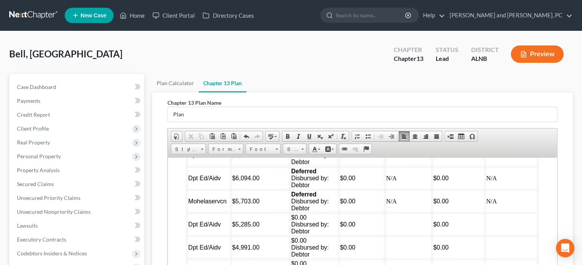
scroll to position [2246, 0]
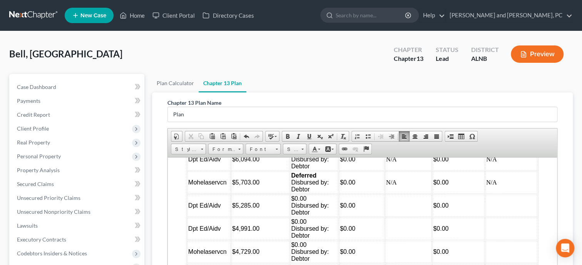
click at [317, 213] on td "$0.00 Disbursed by: Debtor" at bounding box center [314, 205] width 48 height 22
click at [414, 216] on td at bounding box center [408, 205] width 46 height 22
click at [494, 216] on td at bounding box center [512, 205] width 52 height 22
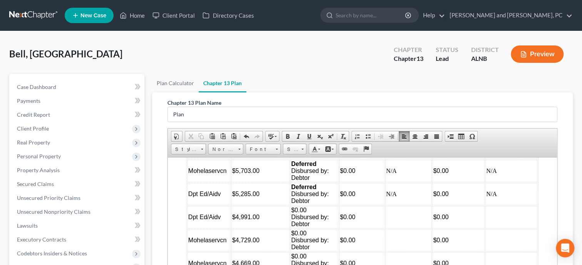
scroll to position [2271, 0]
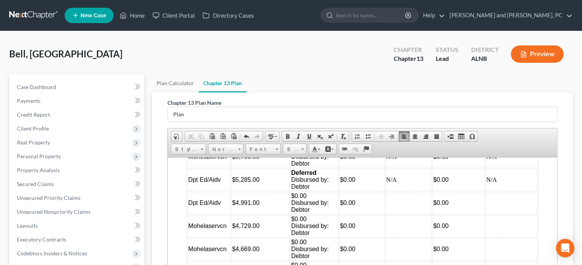
click at [309, 211] on td "$0.00 Disbursed by: Debtor" at bounding box center [314, 202] width 48 height 22
click at [395, 214] on td at bounding box center [408, 202] width 46 height 22
click at [498, 214] on td at bounding box center [512, 202] width 52 height 22
click at [319, 237] on td "$0.00 Disbursed by: Debtor" at bounding box center [314, 226] width 48 height 22
click at [412, 237] on td at bounding box center [408, 226] width 46 height 22
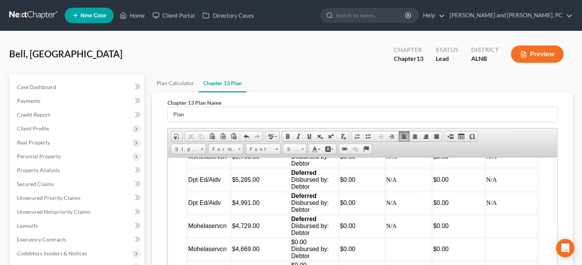
click at [489, 237] on td at bounding box center [512, 226] width 52 height 22
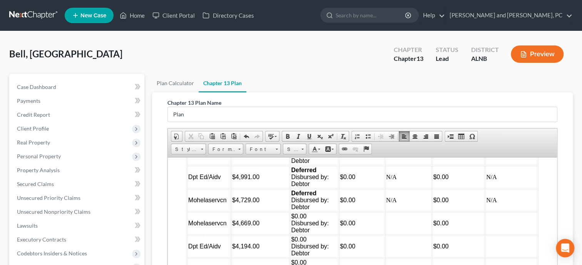
scroll to position [2311, 0]
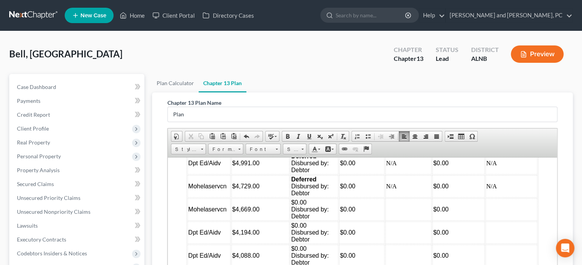
click at [319, 220] on td "$0.00 Disbursed by: Debtor" at bounding box center [314, 209] width 48 height 22
click at [395, 220] on td at bounding box center [408, 209] width 46 height 22
click at [502, 220] on td at bounding box center [512, 209] width 52 height 22
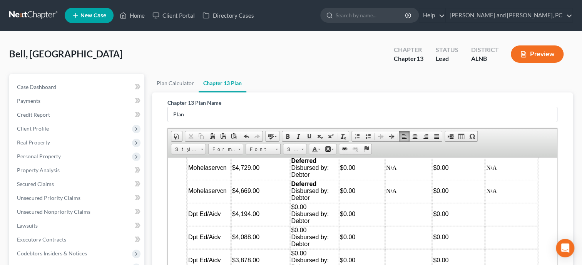
scroll to position [2351, 0]
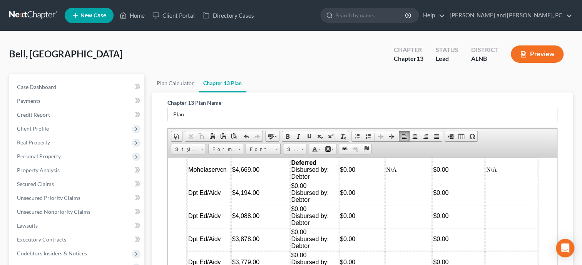
click at [323, 200] on td "$0.00 Disbursed by: Debtor" at bounding box center [314, 192] width 48 height 22
click at [401, 204] on td at bounding box center [408, 192] width 46 height 22
click at [500, 204] on td at bounding box center [512, 192] width 52 height 22
click at [312, 227] on td "$0.00 Disbursed by: Debtor" at bounding box center [314, 215] width 48 height 22
click at [389, 227] on td at bounding box center [408, 215] width 46 height 22
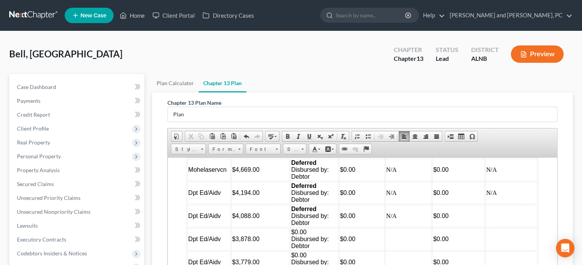
click at [497, 227] on td at bounding box center [512, 215] width 52 height 22
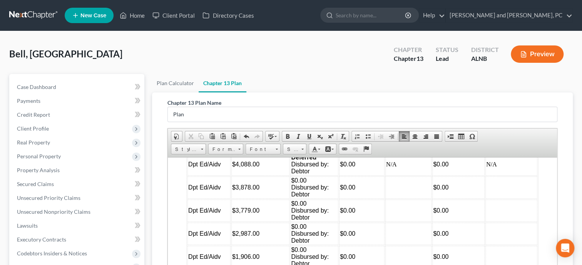
scroll to position [2390, 0]
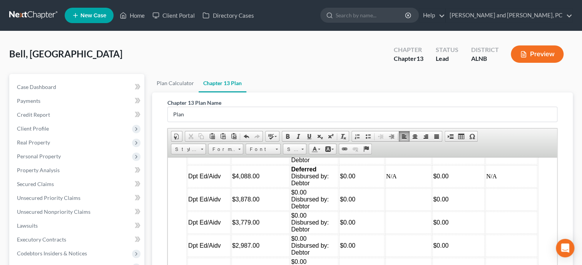
click at [310, 210] on td "$0.00 Disbursed by: Debtor" at bounding box center [314, 199] width 48 height 22
click at [399, 210] on td at bounding box center [408, 199] width 46 height 22
click at [494, 210] on td at bounding box center [512, 199] width 52 height 22
click at [324, 233] on td "$0.00 Disbursed by: Debtor" at bounding box center [314, 222] width 48 height 22
click at [403, 233] on td at bounding box center [408, 222] width 46 height 22
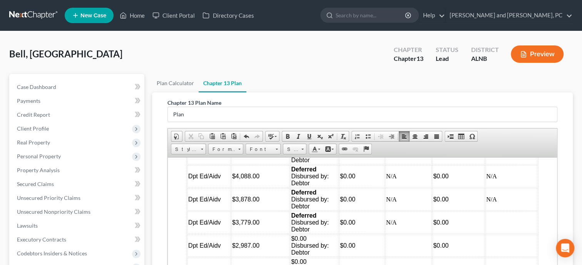
click at [491, 233] on td at bounding box center [512, 222] width 52 height 22
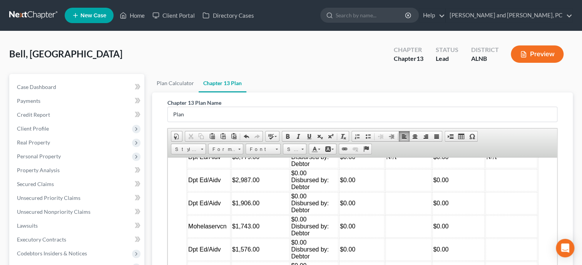
scroll to position [2470, 0]
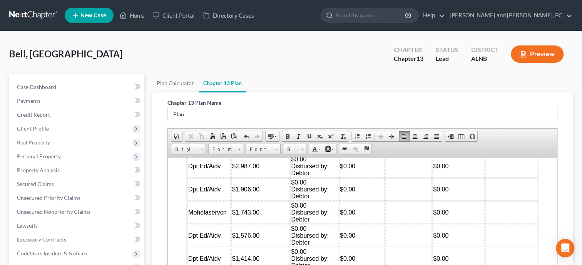
click at [309, 177] on td "$0.00 Disbursed by: Debtor" at bounding box center [314, 166] width 48 height 22
click at [404, 177] on td at bounding box center [408, 166] width 46 height 22
click at [503, 177] on td at bounding box center [512, 166] width 52 height 22
click at [310, 200] on td "$0.00 Disbursed by: Debtor" at bounding box center [314, 189] width 48 height 22
click at [398, 200] on td at bounding box center [408, 189] width 46 height 22
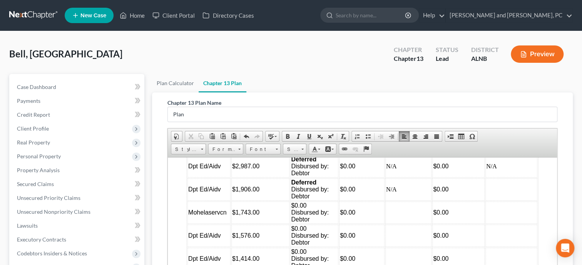
click at [493, 200] on td at bounding box center [512, 189] width 52 height 22
click at [323, 223] on td "$0.00 Disbursed by: Debtor" at bounding box center [314, 212] width 48 height 22
click at [399, 223] on td at bounding box center [408, 212] width 46 height 22
click at [493, 223] on td at bounding box center [512, 212] width 52 height 22
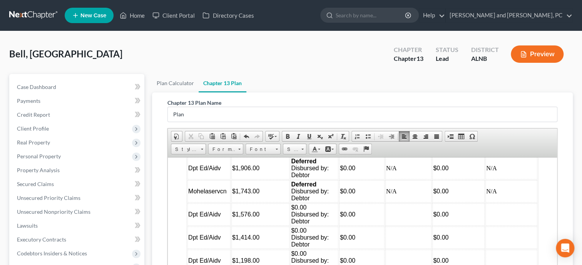
scroll to position [2509, 0]
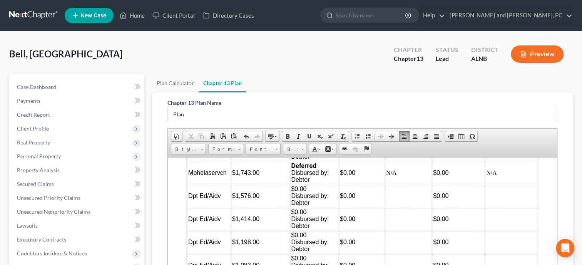
click at [317, 207] on td "$0.00 Disbursed by: Debtor" at bounding box center [314, 195] width 48 height 22
click at [408, 207] on td at bounding box center [408, 195] width 46 height 22
click at [498, 207] on td at bounding box center [512, 195] width 52 height 22
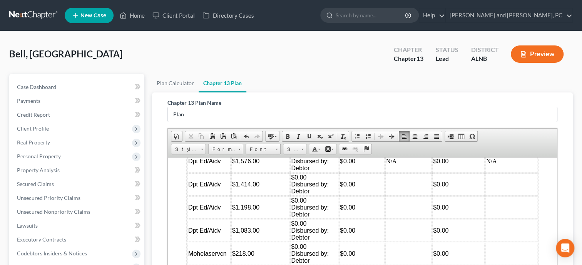
scroll to position [2549, 0]
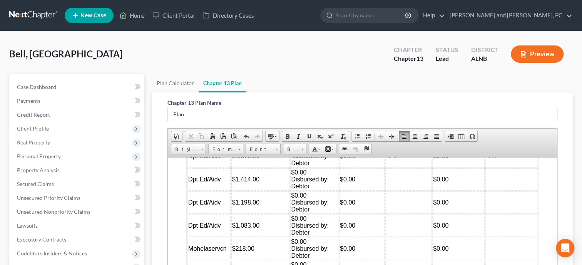
click at [315, 190] on td "$0.00 Disbursed by: Debtor" at bounding box center [314, 179] width 48 height 22
click at [389, 190] on td at bounding box center [408, 179] width 46 height 22
click at [494, 190] on td at bounding box center [512, 179] width 52 height 22
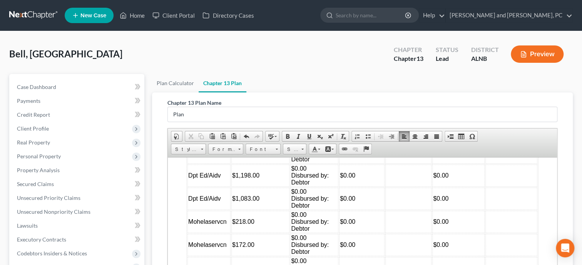
scroll to position [2588, 0]
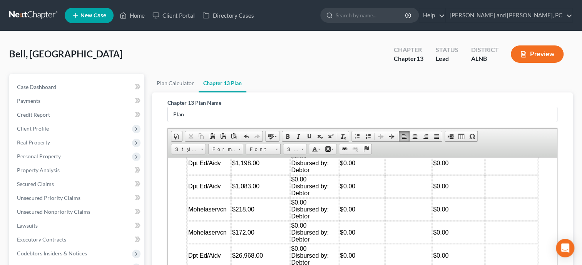
click at [314, 174] on td "$0.00 Disbursed by: Debtor" at bounding box center [314, 163] width 48 height 22
click at [469, 82] on ul "Plan Calculator Chapter 13 Plan" at bounding box center [362, 83] width 421 height 18
click at [327, 174] on td "Disbursed by: Debtor" at bounding box center [314, 163] width 48 height 22
click at [398, 174] on td at bounding box center [408, 163] width 46 height 22
click at [501, 174] on td at bounding box center [512, 163] width 52 height 22
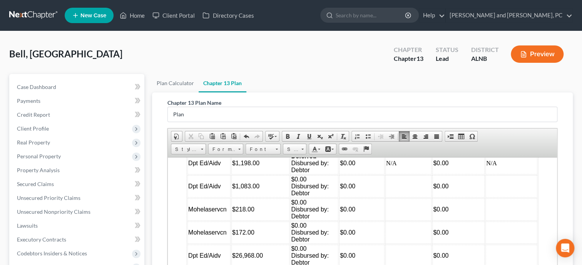
click at [323, 197] on td "$0.00 Disbursed by: Debtor" at bounding box center [314, 186] width 48 height 22
click at [396, 197] on td at bounding box center [408, 186] width 46 height 22
click at [497, 197] on td at bounding box center [512, 186] width 52 height 22
click at [320, 220] on td "$0.00 Disbursed by: Debtor" at bounding box center [314, 209] width 48 height 22
click at [392, 220] on td at bounding box center [408, 209] width 46 height 22
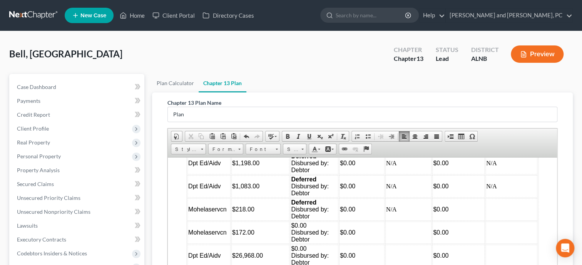
click at [489, 220] on td at bounding box center [512, 209] width 52 height 22
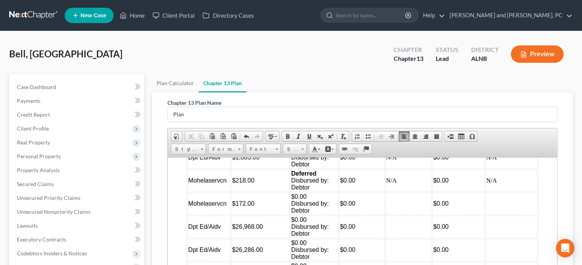
scroll to position [2628, 0]
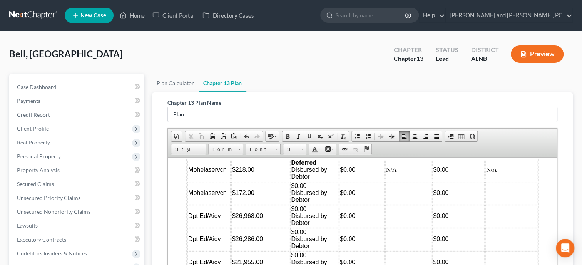
click at [309, 204] on td "$0.00 Disbursed by: Debtor" at bounding box center [314, 192] width 48 height 22
click at [396, 204] on td at bounding box center [408, 192] width 46 height 22
click at [518, 204] on td at bounding box center [512, 192] width 52 height 22
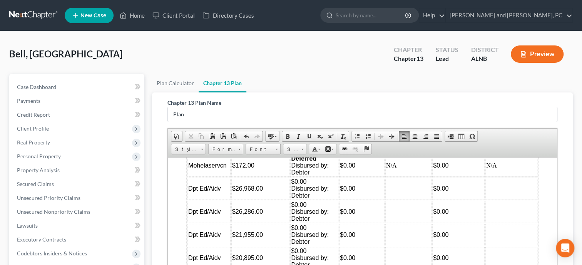
scroll to position [2668, 0]
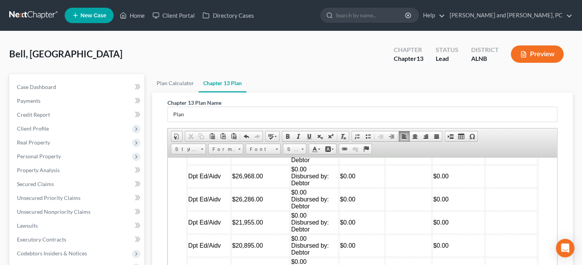
click at [316, 187] on td "$0.00 Disbursed by: Debtor" at bounding box center [314, 176] width 48 height 22
click at [394, 187] on td at bounding box center [408, 176] width 46 height 22
click at [498, 187] on td at bounding box center [512, 176] width 52 height 22
click at [326, 210] on td "$0.00 Disbursed by: Debtor" at bounding box center [314, 199] width 48 height 22
click at [406, 210] on td at bounding box center [408, 199] width 46 height 22
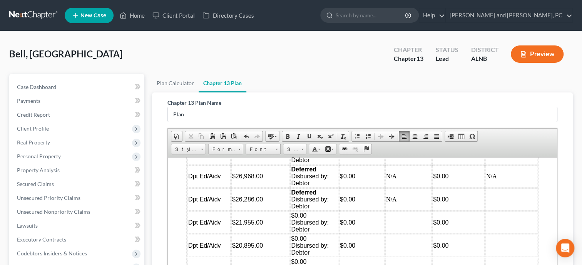
click at [496, 210] on td at bounding box center [512, 199] width 52 height 22
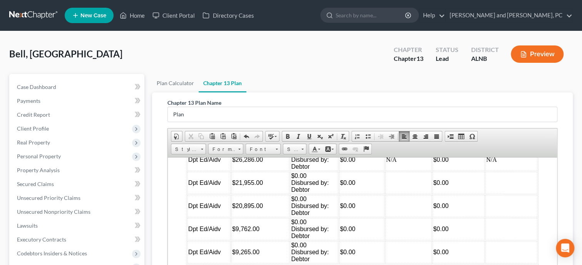
click at [312, 194] on td "$0.00 Disbursed by: Debtor" at bounding box center [314, 182] width 48 height 22
click at [394, 194] on td at bounding box center [408, 182] width 46 height 22
click at [491, 194] on td at bounding box center [512, 182] width 52 height 22
click at [312, 217] on td "$0.00 Disbursed by: Debtor" at bounding box center [314, 205] width 48 height 22
click at [397, 217] on td at bounding box center [408, 205] width 46 height 22
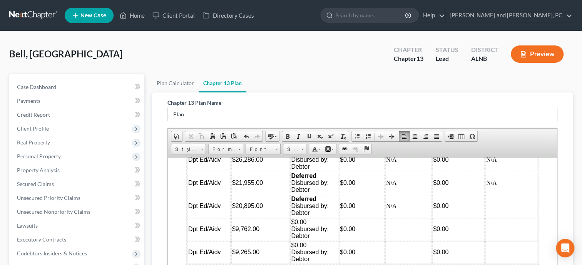
click at [512, 217] on td at bounding box center [512, 205] width 52 height 22
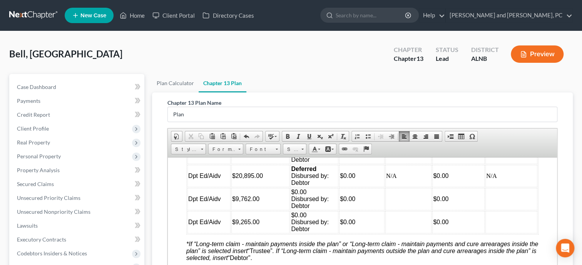
scroll to position [2747, 0]
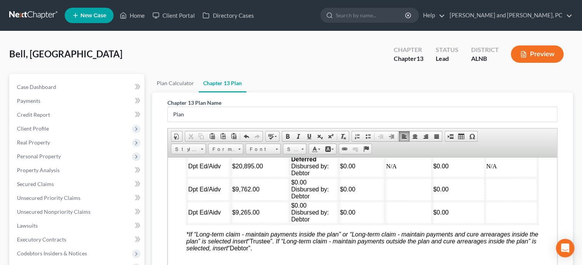
click at [312, 200] on td "$0.00 Disbursed by: Debtor" at bounding box center [314, 189] width 48 height 22
click at [409, 200] on td at bounding box center [408, 189] width 46 height 22
click at [511, 200] on td at bounding box center [512, 189] width 52 height 22
click at [319, 223] on td "$0.00 Disbursed by: Debtor" at bounding box center [314, 212] width 48 height 22
click at [397, 223] on td at bounding box center [408, 212] width 46 height 22
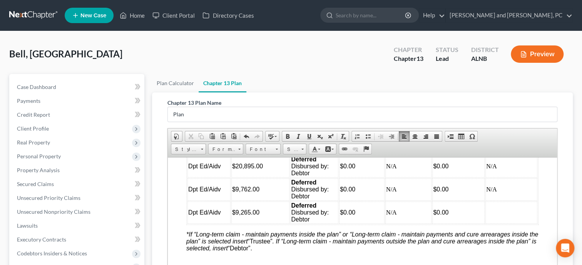
click at [492, 223] on td at bounding box center [512, 212] width 52 height 22
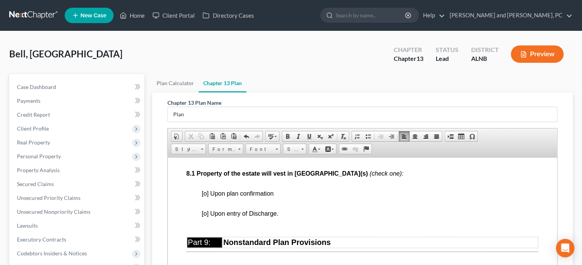
scroll to position [3143, 0]
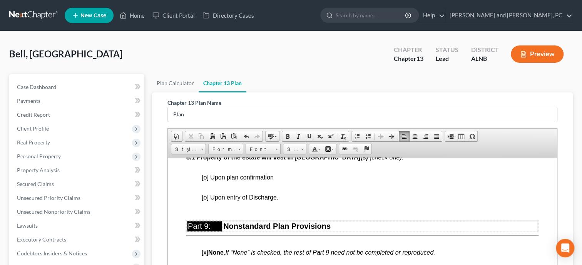
click at [203, 180] on span "[o] Upon plan confirmation" at bounding box center [238, 177] width 72 height 7
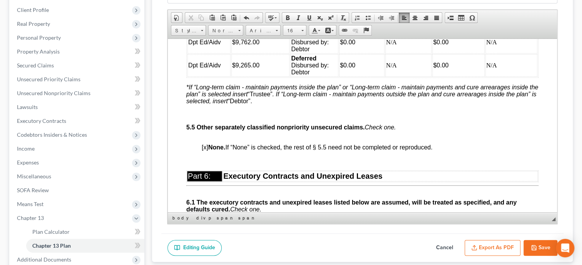
scroll to position [2762, 0]
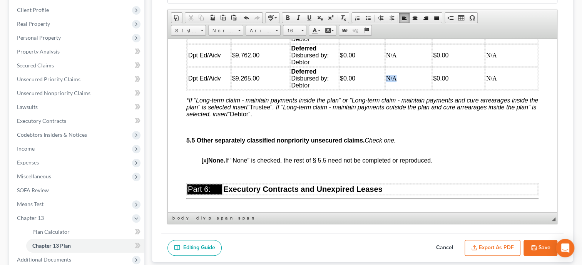
drag, startPoint x: 398, startPoint y: 111, endPoint x: 387, endPoint y: 111, distance: 11.2
click at [387, 89] on td "N/A" at bounding box center [408, 78] width 46 height 22
click at [255, 31] on span "Font" at bounding box center [259, 31] width 27 height 10
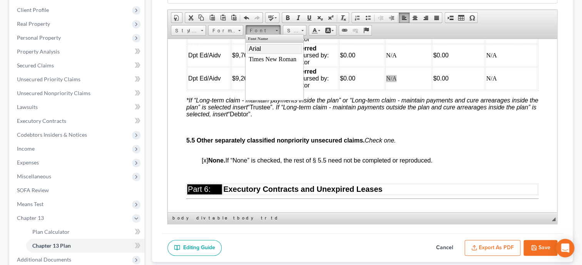
drag, startPoint x: 256, startPoint y: 50, endPoint x: 359, endPoint y: 35, distance: 104.7
click at [256, 50] on span "Arial" at bounding box center [255, 48] width 12 height 7
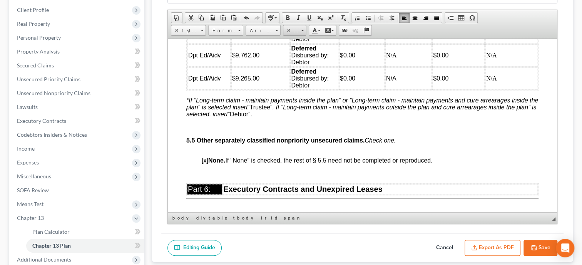
click at [293, 30] on span "Size" at bounding box center [290, 31] width 15 height 10
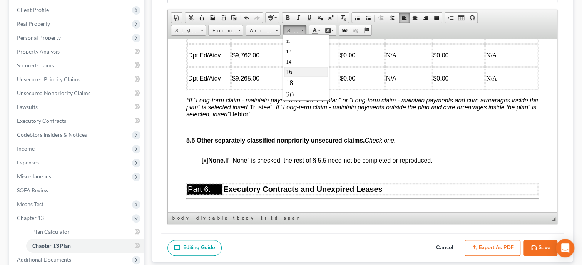
click at [303, 70] on link "16" at bounding box center [306, 72] width 44 height 10
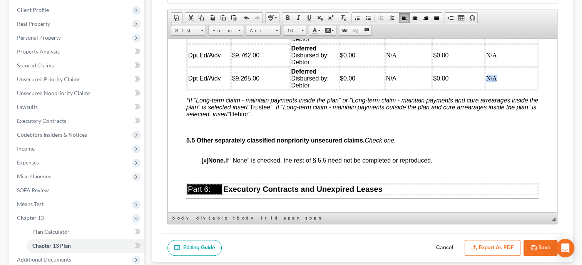
drag, startPoint x: 500, startPoint y: 113, endPoint x: 488, endPoint y: 113, distance: 12.3
click at [488, 89] on td "N/A" at bounding box center [512, 78] width 52 height 22
click at [267, 31] on span "Font" at bounding box center [259, 31] width 27 height 10
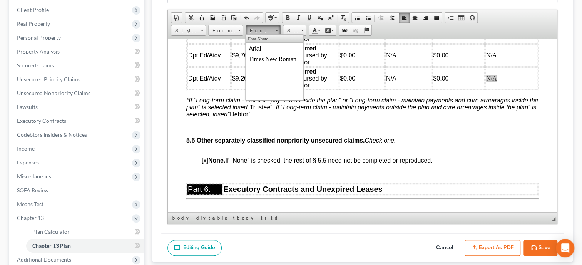
scroll to position [0, 0]
click at [266, 48] on link "Arial" at bounding box center [274, 49] width 55 height 10
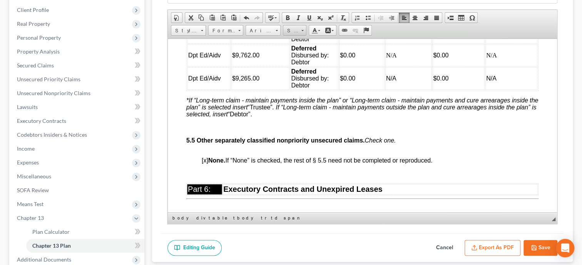
click at [292, 29] on span "Size" at bounding box center [290, 31] width 15 height 10
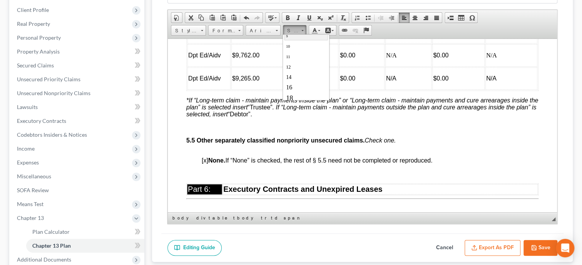
scroll to position [39, 0]
click at [297, 67] on link "16" at bounding box center [306, 72] width 44 height 10
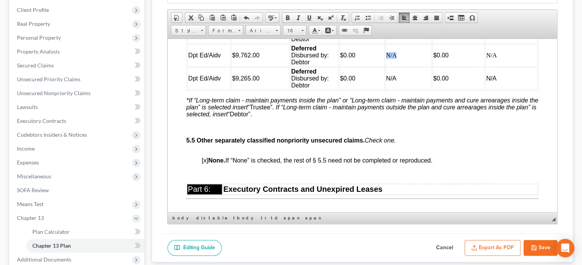
drag, startPoint x: 398, startPoint y: 87, endPoint x: 387, endPoint y: 87, distance: 10.8
click at [387, 66] on td "N/A" at bounding box center [408, 55] width 46 height 22
click at [258, 30] on span "Font" at bounding box center [259, 31] width 27 height 10
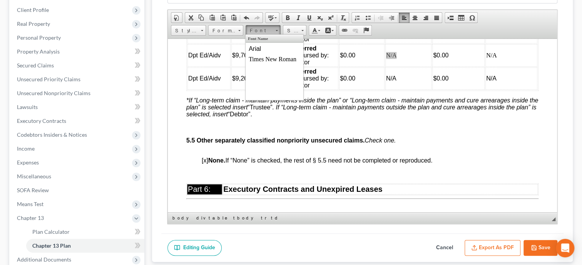
scroll to position [0, 0]
click at [259, 48] on span "Arial" at bounding box center [255, 48] width 12 height 7
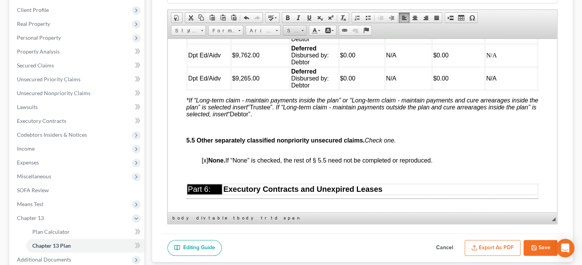
click at [293, 30] on span "Size" at bounding box center [290, 31] width 15 height 10
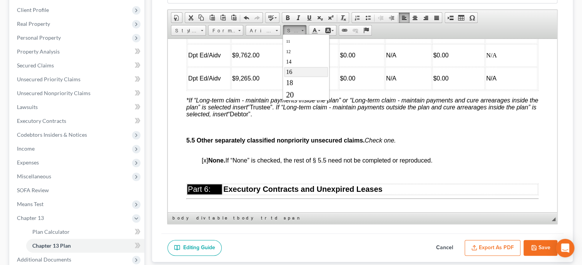
drag, startPoint x: 303, startPoint y: 67, endPoint x: 503, endPoint y: 79, distance: 199.8
click at [303, 67] on link "16" at bounding box center [306, 72] width 44 height 10
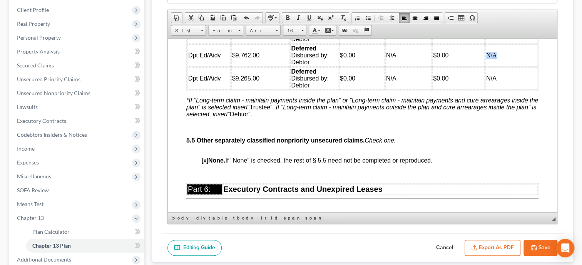
drag, startPoint x: 501, startPoint y: 89, endPoint x: 487, endPoint y: 90, distance: 13.9
click at [487, 66] on td "N/A" at bounding box center [512, 55] width 52 height 22
click at [256, 29] on span "Font" at bounding box center [259, 31] width 27 height 10
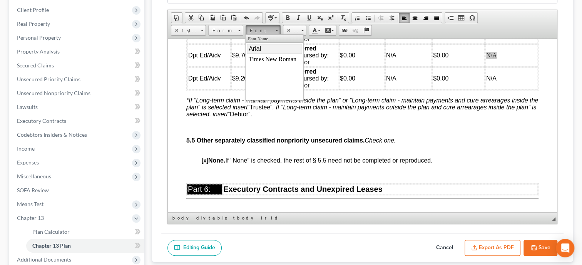
click at [262, 48] on link "Arial" at bounding box center [274, 49] width 55 height 10
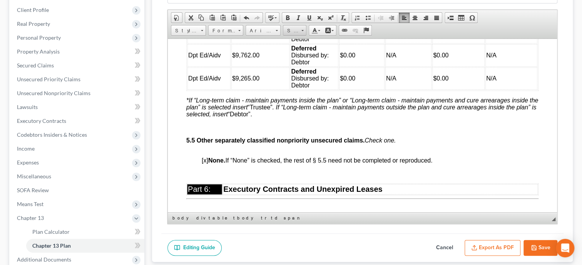
click at [293, 28] on span "Size" at bounding box center [290, 31] width 15 height 10
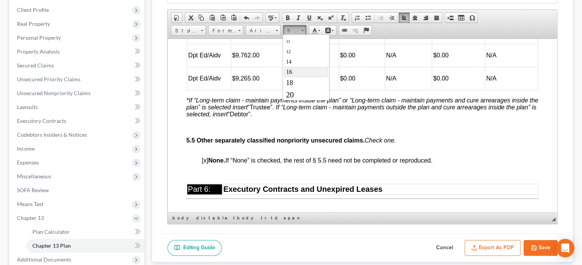
click at [301, 70] on link "16" at bounding box center [306, 72] width 44 height 10
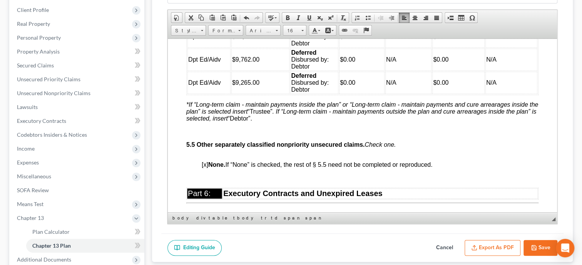
scroll to position [2723, 0]
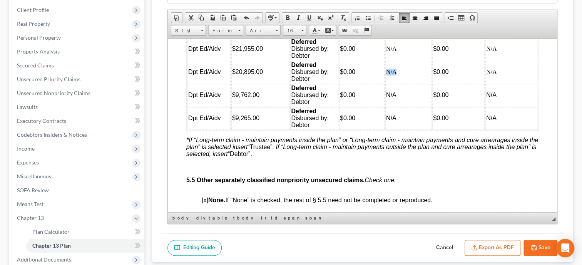
drag, startPoint x: 397, startPoint y: 103, endPoint x: 387, endPoint y: 102, distance: 10.4
click at [387, 83] on td "N/A" at bounding box center [408, 71] width 46 height 22
click at [257, 28] on span "Font" at bounding box center [259, 31] width 27 height 10
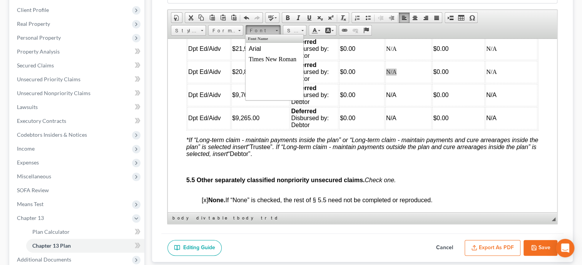
scroll to position [0, 0]
click at [258, 49] on span "Arial" at bounding box center [255, 48] width 12 height 7
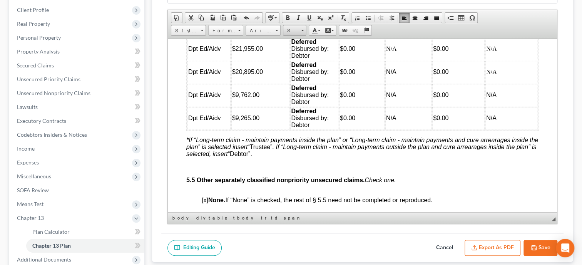
click at [295, 32] on span "Size" at bounding box center [290, 31] width 15 height 10
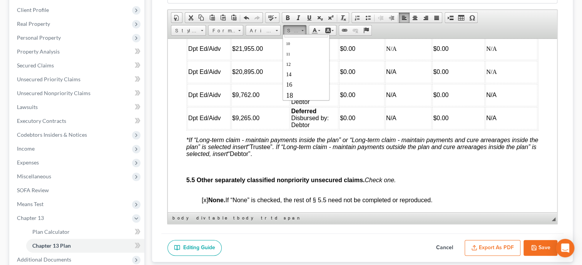
scroll to position [39, 0]
click at [302, 68] on link "16" at bounding box center [306, 72] width 44 height 10
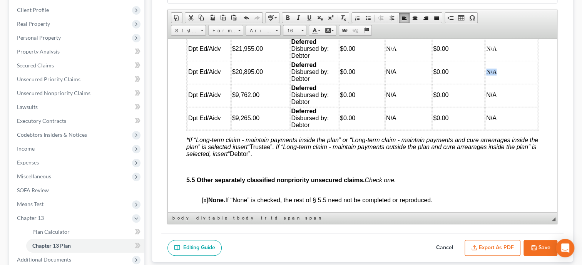
drag, startPoint x: 504, startPoint y: 103, endPoint x: 487, endPoint y: 103, distance: 16.9
click at [487, 83] on td "N/A" at bounding box center [512, 71] width 52 height 22
click at [264, 30] on span "Font" at bounding box center [259, 31] width 27 height 10
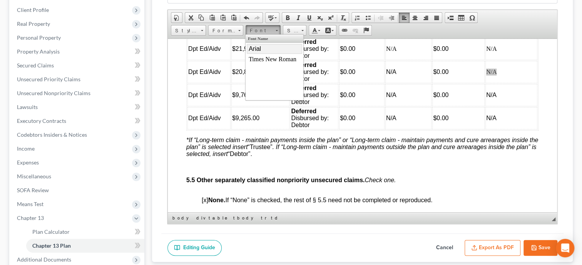
click at [262, 47] on link "Arial" at bounding box center [274, 49] width 55 height 10
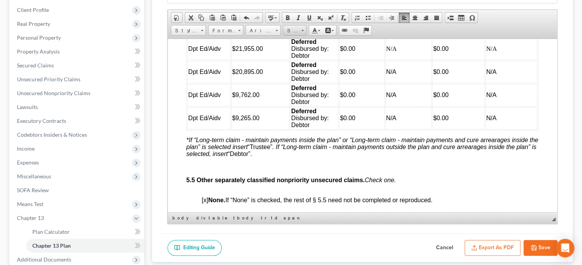
click at [291, 31] on span "Size" at bounding box center [290, 31] width 15 height 10
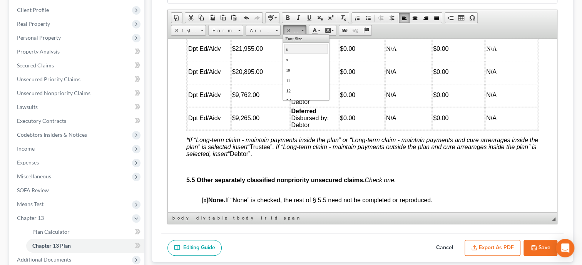
scroll to position [39, 0]
click at [292, 67] on link "16" at bounding box center [306, 72] width 44 height 10
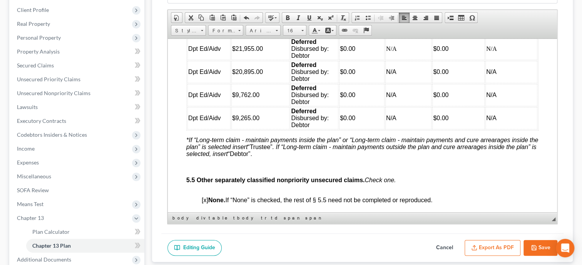
scroll to position [2683, 0]
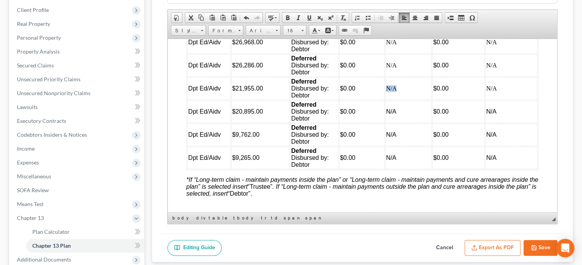
drag, startPoint x: 404, startPoint y: 121, endPoint x: 388, endPoint y: 120, distance: 16.2
click at [388, 99] on td "N/A" at bounding box center [408, 88] width 46 height 22
click at [270, 30] on span "Font" at bounding box center [259, 31] width 27 height 10
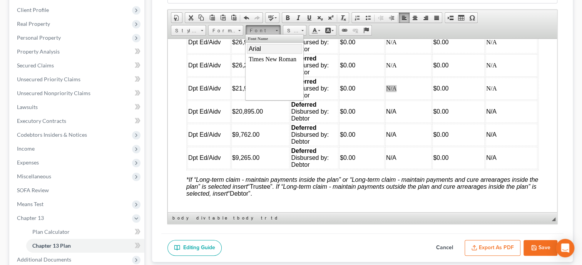
click at [267, 47] on link "Arial" at bounding box center [274, 49] width 55 height 10
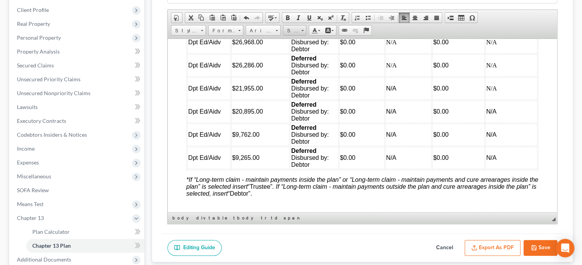
drag, startPoint x: 295, startPoint y: 30, endPoint x: 15, endPoint y: 3, distance: 280.9
click at [295, 30] on span "Size" at bounding box center [290, 31] width 15 height 10
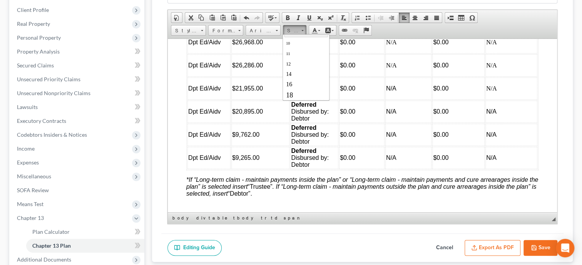
scroll to position [39, 0]
click at [303, 70] on link "16" at bounding box center [306, 72] width 44 height 10
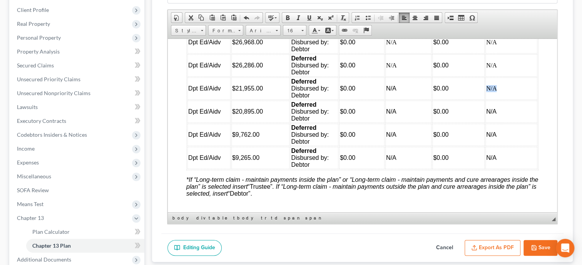
drag, startPoint x: 501, startPoint y: 117, endPoint x: 488, endPoint y: 119, distance: 12.8
click at [488, 99] on td "N/A" at bounding box center [512, 88] width 52 height 22
click at [254, 32] on span "Font" at bounding box center [259, 31] width 27 height 10
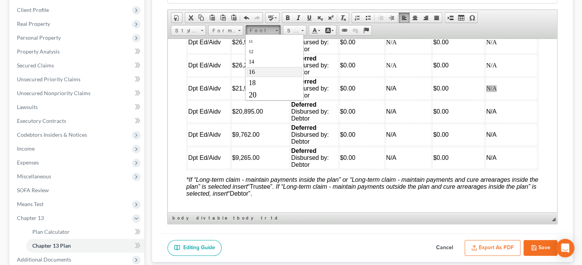
scroll to position [0, 0]
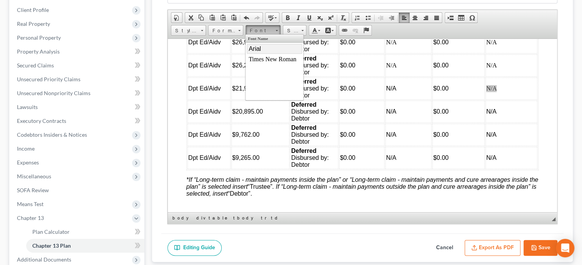
click at [255, 50] on span "Arial" at bounding box center [255, 48] width 12 height 7
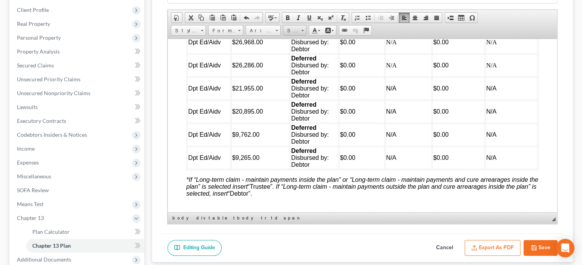
click at [296, 28] on span "Size" at bounding box center [290, 31] width 15 height 10
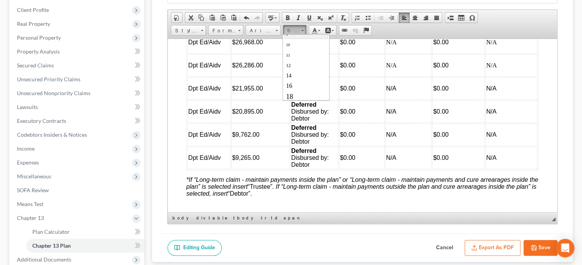
scroll to position [39, 0]
click at [297, 69] on link "16" at bounding box center [306, 72] width 44 height 10
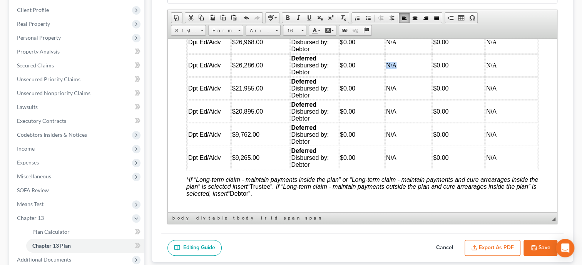
drag, startPoint x: 398, startPoint y: 98, endPoint x: 386, endPoint y: 98, distance: 11.9
click at [386, 76] on td "N/A" at bounding box center [408, 65] width 46 height 22
click at [270, 33] on span "Font" at bounding box center [259, 31] width 27 height 10
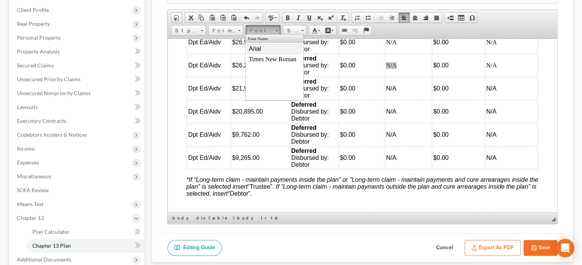
click at [265, 49] on link "Arial" at bounding box center [274, 49] width 55 height 10
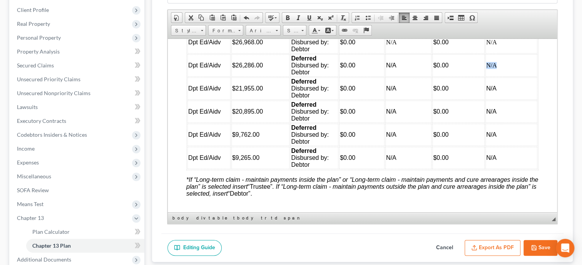
drag, startPoint x: 501, startPoint y: 97, endPoint x: 488, endPoint y: 97, distance: 13.9
click at [488, 76] on td "N/A" at bounding box center [512, 65] width 52 height 22
click at [297, 27] on span "Size" at bounding box center [290, 31] width 15 height 10
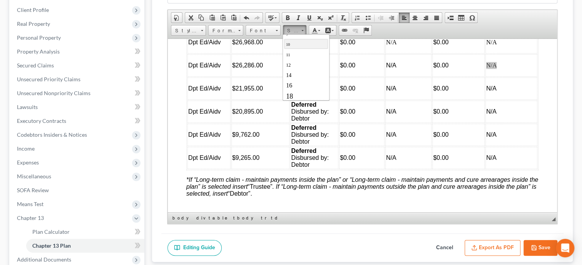
scroll to position [39, 0]
click at [299, 70] on link "16" at bounding box center [306, 72] width 44 height 10
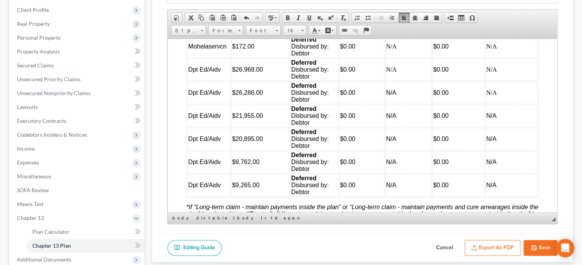
scroll to position [2643, 0]
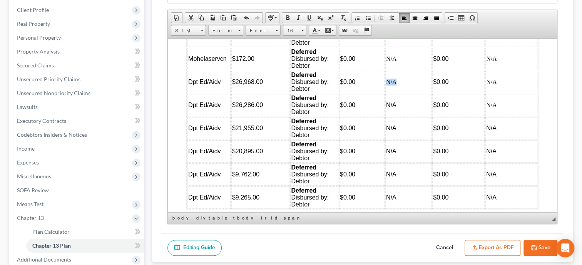
drag, startPoint x: 397, startPoint y: 110, endPoint x: 386, endPoint y: 110, distance: 10.4
click at [386, 93] on td "N/A" at bounding box center [408, 81] width 46 height 22
click at [267, 29] on span "Font" at bounding box center [259, 31] width 27 height 10
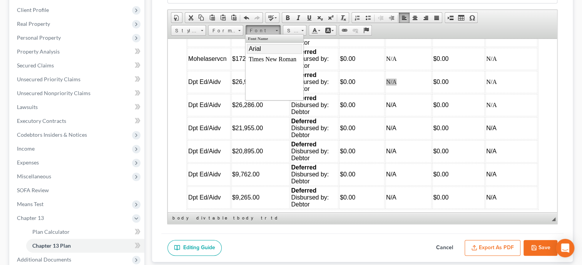
click at [267, 49] on link "Arial" at bounding box center [274, 49] width 55 height 10
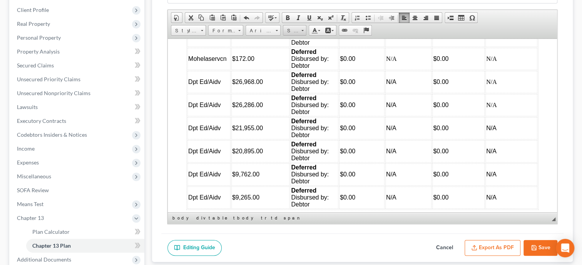
click at [299, 32] on link "Size" at bounding box center [294, 30] width 23 height 11
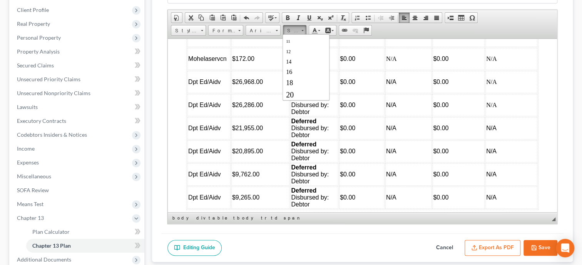
scroll to position [39, 0]
click at [305, 70] on link "16" at bounding box center [306, 72] width 44 height 10
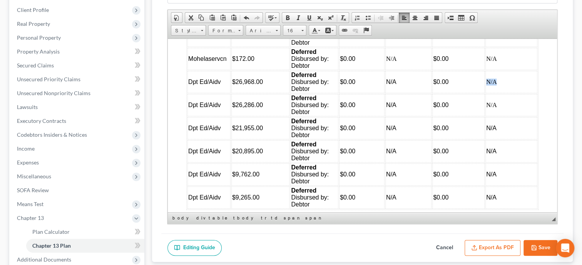
drag, startPoint x: 497, startPoint y: 109, endPoint x: 488, endPoint y: 109, distance: 9.6
click at [488, 93] on td "N/A" at bounding box center [512, 81] width 52 height 22
click at [271, 29] on span "Font" at bounding box center [259, 31] width 27 height 10
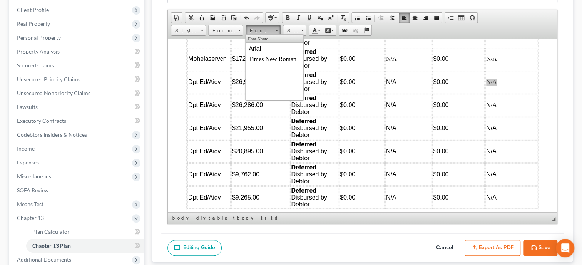
scroll to position [0, 0]
click at [270, 51] on link "Arial" at bounding box center [274, 49] width 55 height 10
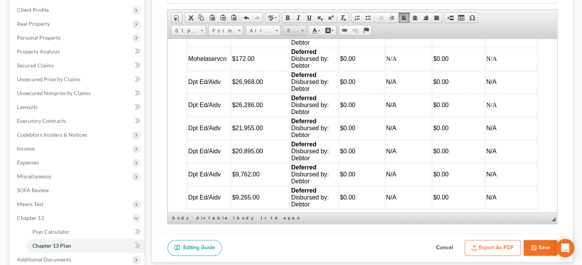
click at [299, 29] on link "Size" at bounding box center [294, 30] width 23 height 11
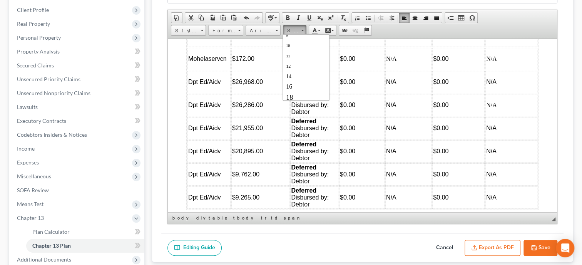
scroll to position [39, 0]
drag, startPoint x: 307, startPoint y: 69, endPoint x: 423, endPoint y: 69, distance: 116.3
click at [307, 69] on link "16" at bounding box center [306, 72] width 44 height 10
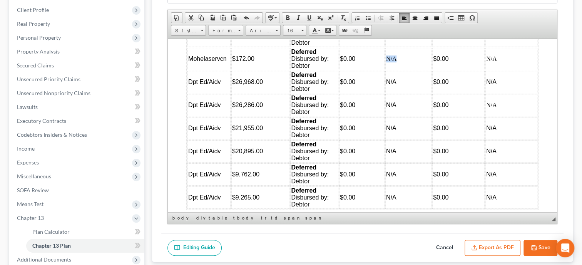
drag, startPoint x: 400, startPoint y: 87, endPoint x: 387, endPoint y: 88, distance: 13.5
click at [387, 70] on td "N/A" at bounding box center [408, 58] width 46 height 22
click at [250, 30] on span "Font" at bounding box center [259, 31] width 27 height 10
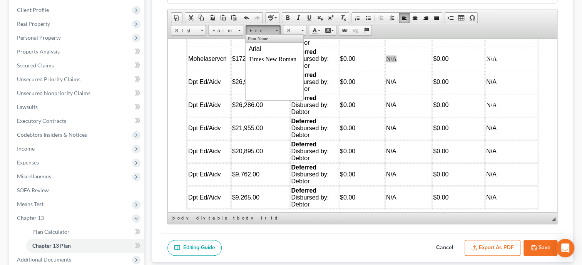
scroll to position [0, 0]
drag, startPoint x: 253, startPoint y: 49, endPoint x: 352, endPoint y: 35, distance: 99.9
click at [253, 49] on span "Arial" at bounding box center [255, 48] width 12 height 7
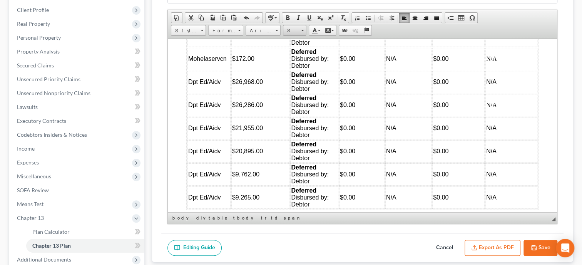
click at [290, 28] on span "Size" at bounding box center [290, 31] width 15 height 10
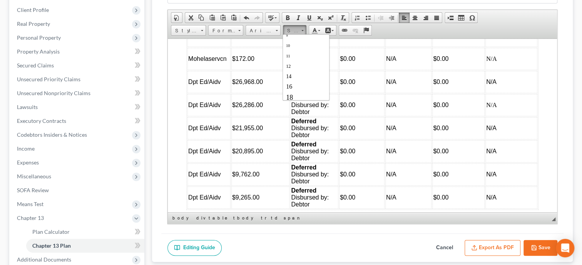
scroll to position [39, 0]
click at [298, 70] on link "16" at bounding box center [306, 72] width 44 height 10
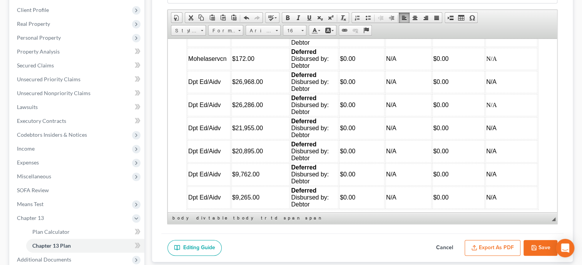
click at [500, 70] on td "N/A" at bounding box center [512, 58] width 52 height 22
drag, startPoint x: 499, startPoint y: 89, endPoint x: 487, endPoint y: 89, distance: 11.9
click at [487, 70] on td "N/A" at bounding box center [512, 58] width 52 height 22
click at [266, 32] on span "Font" at bounding box center [259, 31] width 27 height 10
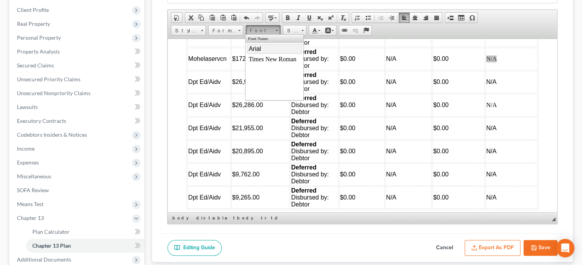
click at [267, 48] on link "Arial" at bounding box center [274, 49] width 55 height 10
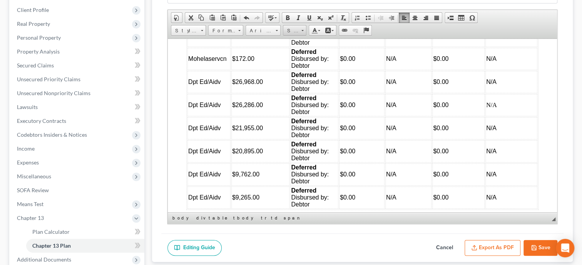
drag, startPoint x: 292, startPoint y: 28, endPoint x: 14, endPoint y: 10, distance: 278.7
click at [292, 28] on span "Size" at bounding box center [290, 31] width 15 height 10
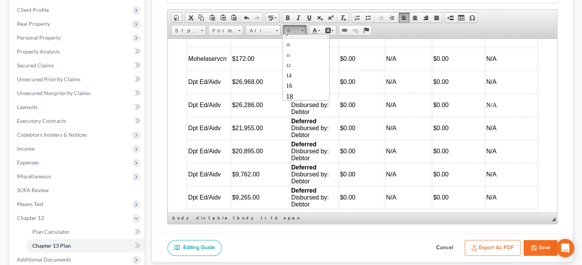
scroll to position [39, 0]
click at [305, 70] on link "16" at bounding box center [306, 72] width 44 height 10
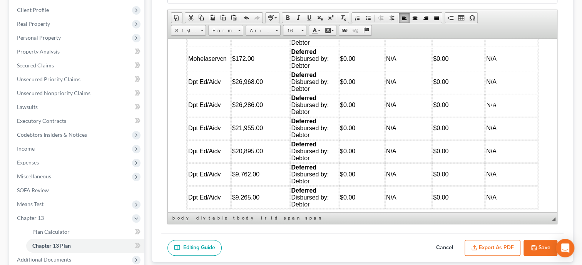
drag, startPoint x: 399, startPoint y: 63, endPoint x: 388, endPoint y: 64, distance: 11.2
click at [388, 47] on td "N/A" at bounding box center [408, 35] width 46 height 22
drag, startPoint x: 253, startPoint y: 25, endPoint x: 10, endPoint y: 1, distance: 244.6
click at [253, 26] on span "Font" at bounding box center [259, 31] width 27 height 10
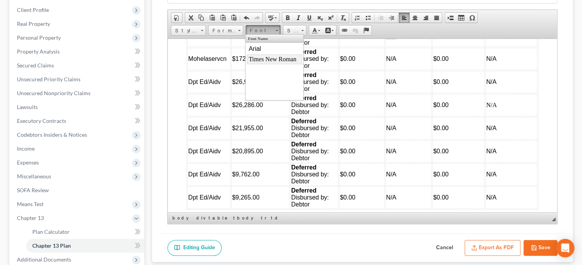
scroll to position [158, 0]
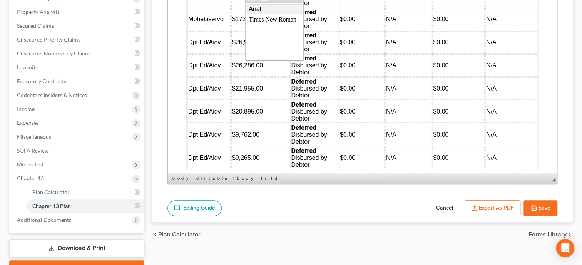
click at [261, 9] on link "Arial" at bounding box center [274, 10] width 55 height 10
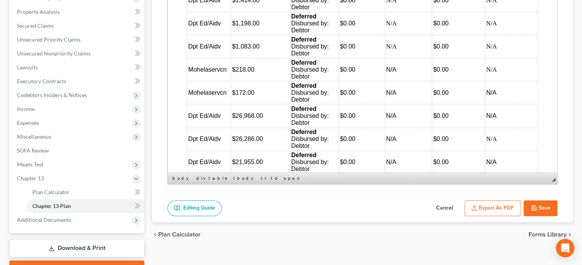
scroll to position [2564, 0]
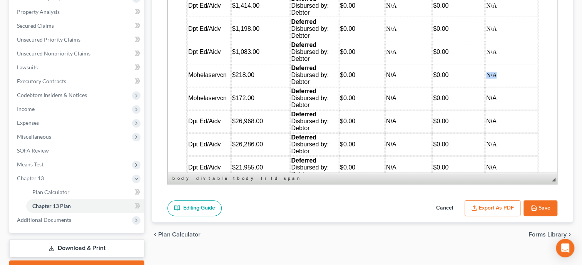
drag, startPoint x: 504, startPoint y: 101, endPoint x: 488, endPoint y: 103, distance: 15.9
click at [488, 86] on td "N/A" at bounding box center [512, 75] width 52 height 22
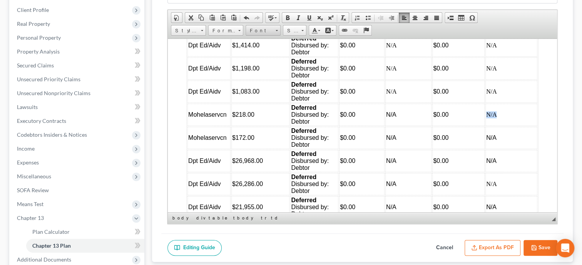
click at [255, 32] on span "Font" at bounding box center [259, 31] width 27 height 10
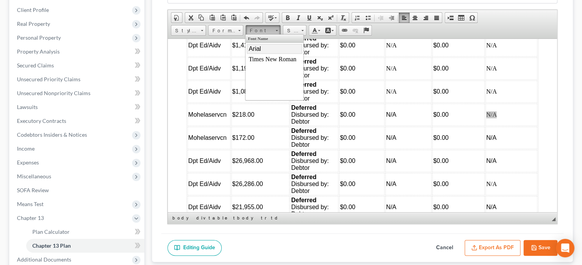
click at [260, 49] on span "Arial" at bounding box center [255, 48] width 12 height 7
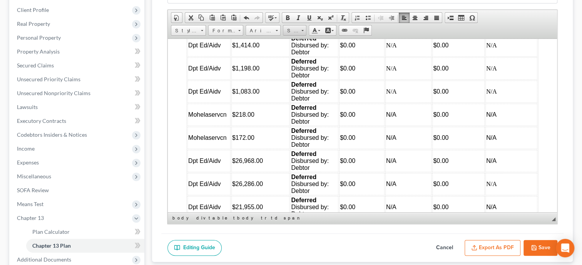
click at [293, 30] on span "Size" at bounding box center [290, 31] width 15 height 10
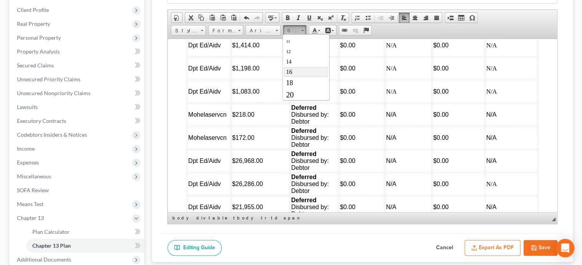
click at [304, 71] on link "16" at bounding box center [306, 72] width 44 height 10
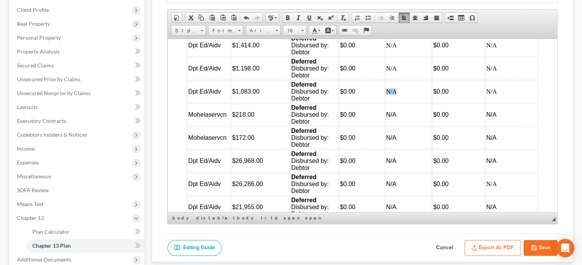
drag, startPoint x: 399, startPoint y: 117, endPoint x: 386, endPoint y: 117, distance: 12.7
click at [386, 102] on td "N/A" at bounding box center [408, 91] width 46 height 22
click at [263, 30] on span "Font" at bounding box center [259, 31] width 27 height 10
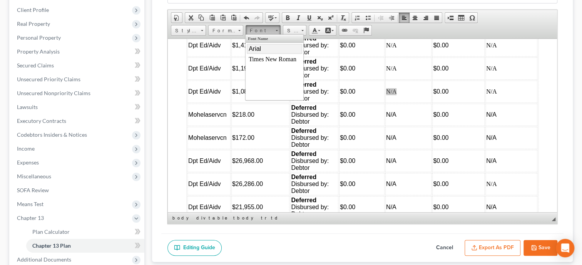
click at [263, 47] on link "Arial" at bounding box center [274, 49] width 55 height 10
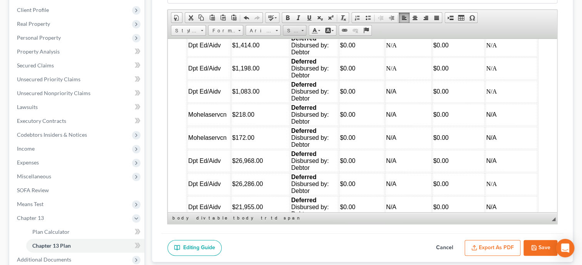
click at [291, 28] on span "Size" at bounding box center [290, 31] width 15 height 10
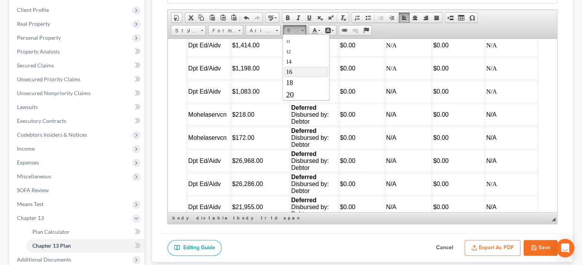
click at [300, 68] on link "16" at bounding box center [306, 72] width 44 height 10
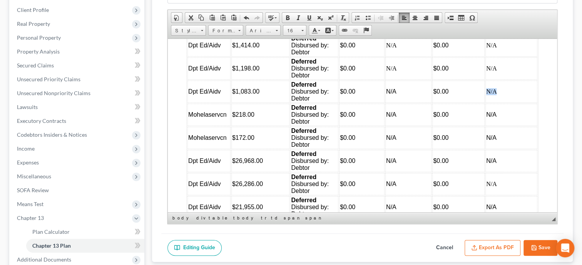
drag, startPoint x: 499, startPoint y: 118, endPoint x: 487, endPoint y: 120, distance: 12.4
click at [487, 102] on td "N/A" at bounding box center [512, 91] width 52 height 22
click at [265, 29] on span "Font" at bounding box center [259, 31] width 27 height 10
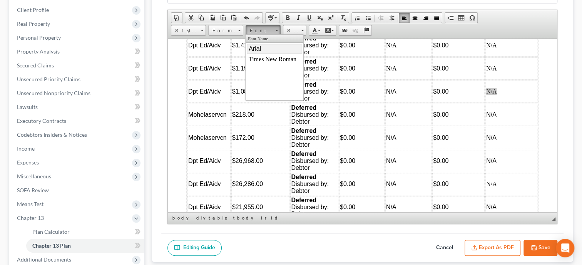
click at [265, 50] on link "Arial" at bounding box center [274, 49] width 55 height 10
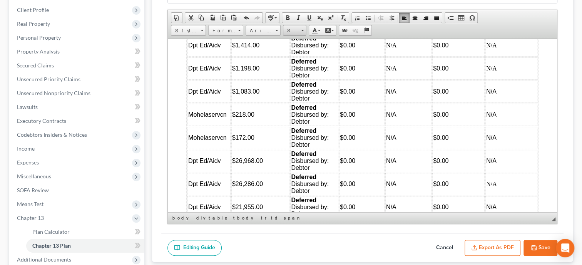
click at [293, 28] on span "Size" at bounding box center [290, 31] width 15 height 10
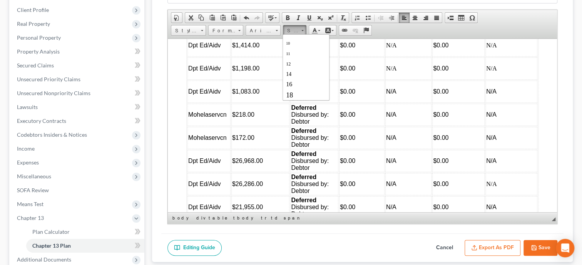
scroll to position [39, 0]
click at [297, 67] on link "16" at bounding box center [306, 72] width 44 height 10
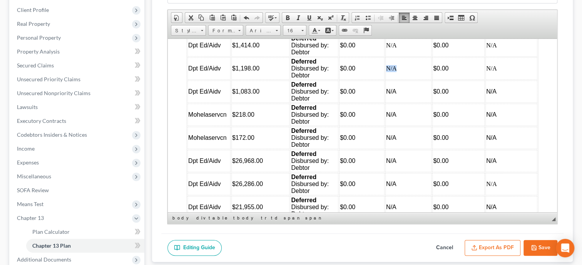
drag, startPoint x: 401, startPoint y: 95, endPoint x: 388, endPoint y: 96, distance: 13.1
click at [388, 79] on td "N/A" at bounding box center [408, 68] width 46 height 22
click at [250, 30] on span "Font" at bounding box center [259, 31] width 27 height 10
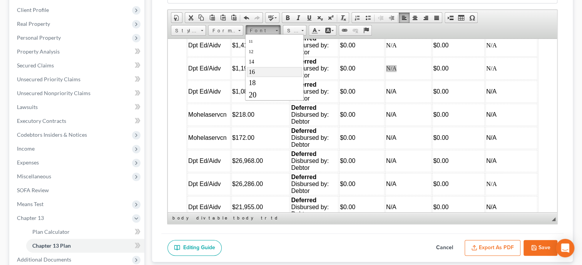
scroll to position [0, 0]
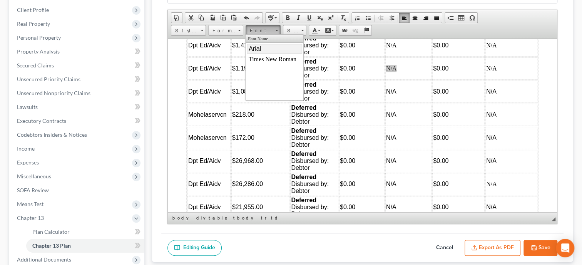
click at [259, 48] on span "Arial" at bounding box center [255, 48] width 12 height 7
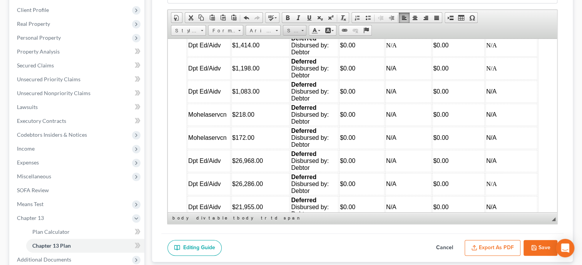
click at [298, 30] on span "Size" at bounding box center [290, 31] width 15 height 10
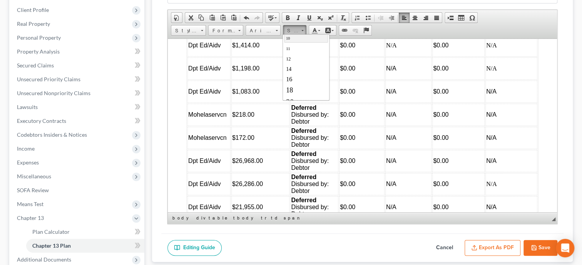
scroll to position [39, 0]
click at [298, 69] on link "16" at bounding box center [306, 72] width 44 height 10
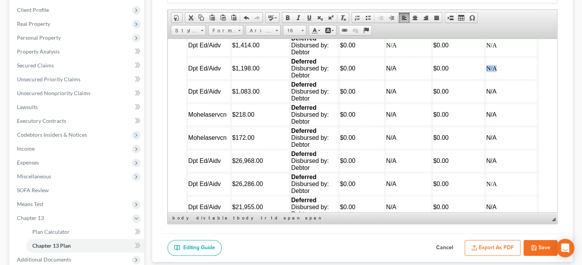
drag, startPoint x: 497, startPoint y: 95, endPoint x: 488, endPoint y: 96, distance: 9.3
click at [488, 79] on td "N/A" at bounding box center [512, 68] width 52 height 22
click at [263, 27] on span "Font" at bounding box center [259, 31] width 27 height 10
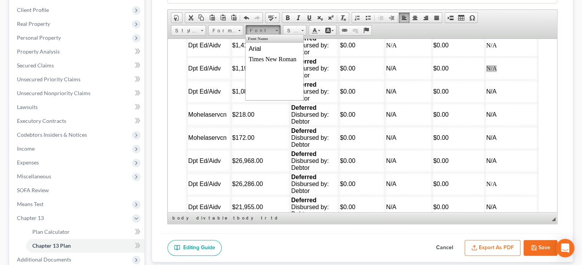
scroll to position [0, 0]
click at [262, 50] on link "Arial" at bounding box center [274, 49] width 55 height 10
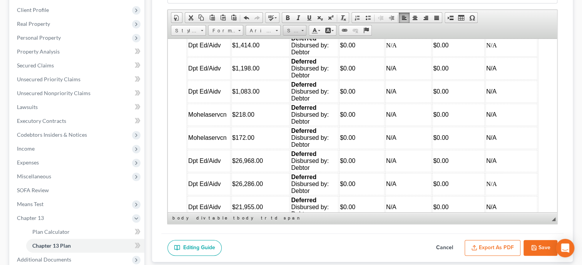
click at [291, 30] on span "Size" at bounding box center [290, 31] width 15 height 10
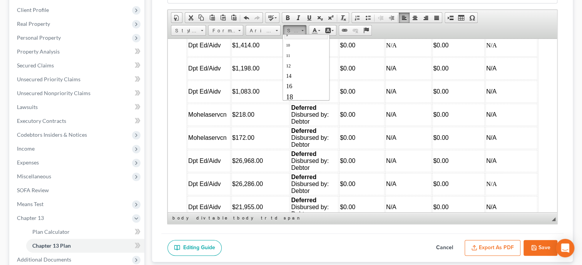
scroll to position [39, 0]
click at [298, 69] on link "16" at bounding box center [306, 72] width 44 height 10
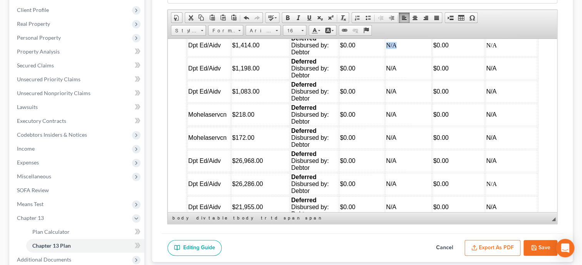
drag, startPoint x: 399, startPoint y: 71, endPoint x: 388, endPoint y: 72, distance: 11.2
click at [388, 56] on td "N/A" at bounding box center [408, 45] width 46 height 22
click at [264, 30] on span "Font" at bounding box center [259, 31] width 27 height 10
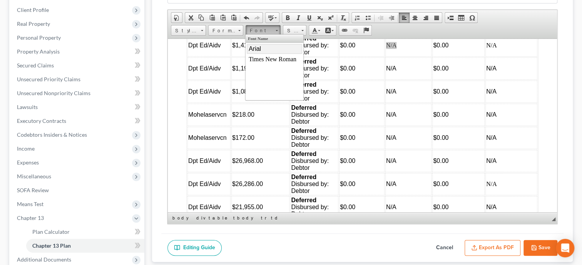
scroll to position [0, 0]
click at [262, 48] on link "Arial" at bounding box center [274, 49] width 55 height 10
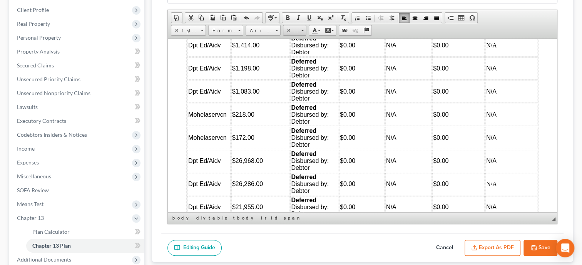
click at [289, 30] on span "Size" at bounding box center [290, 31] width 15 height 10
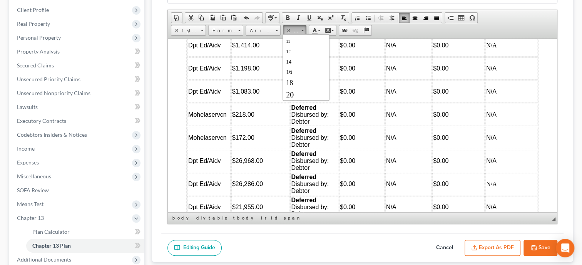
scroll to position [39, 0]
click at [303, 70] on link "16" at bounding box center [306, 72] width 44 height 10
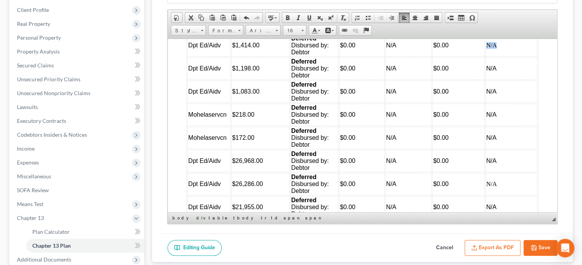
drag, startPoint x: 498, startPoint y: 69, endPoint x: 486, endPoint y: 69, distance: 12.0
click at [486, 56] on td "N/A" at bounding box center [512, 45] width 52 height 22
click at [265, 28] on span "Font" at bounding box center [259, 31] width 27 height 10
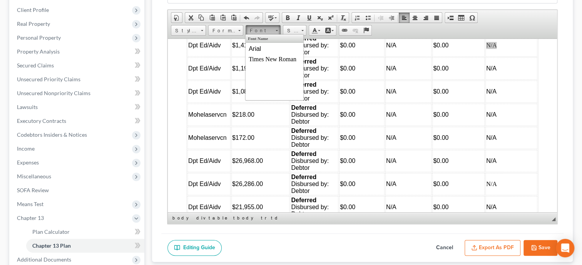
scroll to position [0, 0]
click at [262, 45] on link "Arial" at bounding box center [274, 49] width 55 height 10
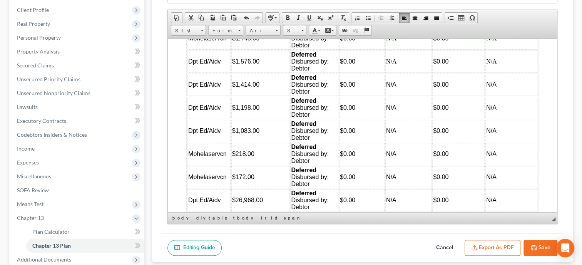
scroll to position [2525, 0]
drag, startPoint x: 399, startPoint y: 86, endPoint x: 388, endPoint y: 86, distance: 10.8
click at [388, 73] on td "N/A" at bounding box center [408, 61] width 46 height 22
click at [262, 30] on span "Font" at bounding box center [259, 31] width 27 height 10
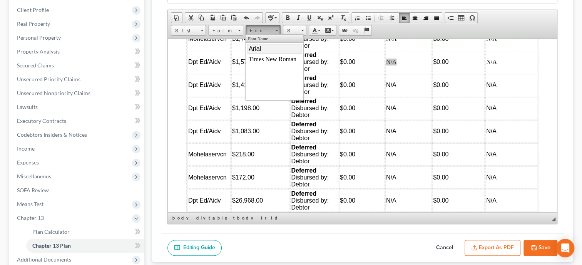
drag, startPoint x: 261, startPoint y: 47, endPoint x: 379, endPoint y: 54, distance: 118.4
click at [261, 47] on link "Arial" at bounding box center [274, 49] width 55 height 10
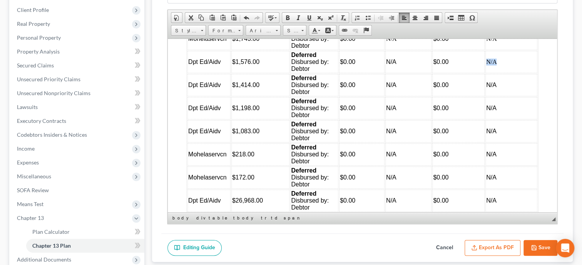
drag, startPoint x: 498, startPoint y: 89, endPoint x: 487, endPoint y: 89, distance: 11.2
click at [487, 73] on td "N/A" at bounding box center [512, 61] width 52 height 22
click at [251, 30] on span "Font" at bounding box center [259, 31] width 27 height 10
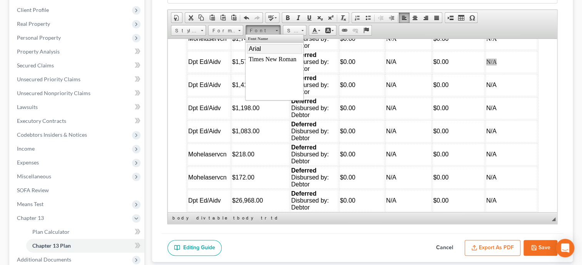
click at [253, 47] on span "Arial" at bounding box center [255, 48] width 12 height 7
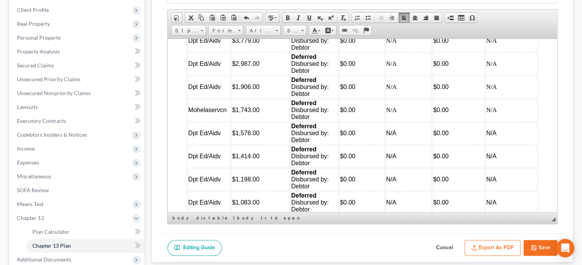
scroll to position [2445, 0]
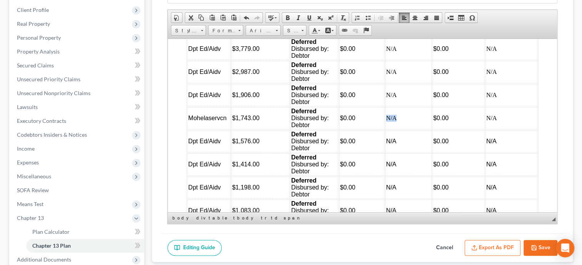
drag, startPoint x: 401, startPoint y: 143, endPoint x: 386, endPoint y: 143, distance: 14.6
click at [386, 129] on td "N/A" at bounding box center [408, 118] width 46 height 22
click at [255, 32] on span "Font" at bounding box center [259, 31] width 27 height 10
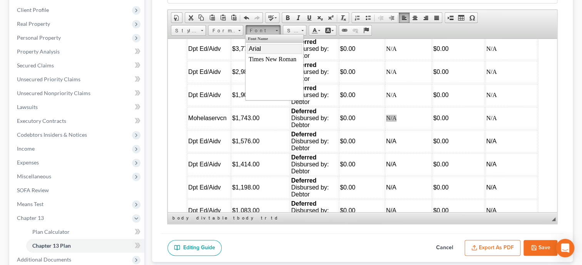
click at [256, 50] on span "Arial" at bounding box center [255, 48] width 12 height 7
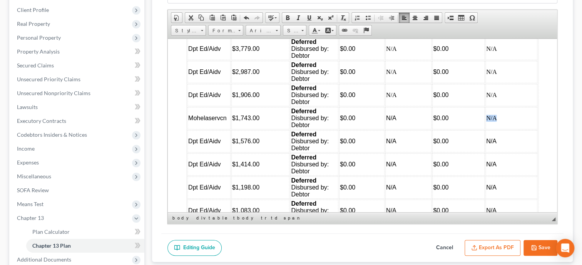
drag, startPoint x: 498, startPoint y: 139, endPoint x: 487, endPoint y: 139, distance: 10.8
click at [487, 129] on td "N/A" at bounding box center [512, 118] width 52 height 22
click at [258, 30] on span "Font" at bounding box center [259, 31] width 27 height 10
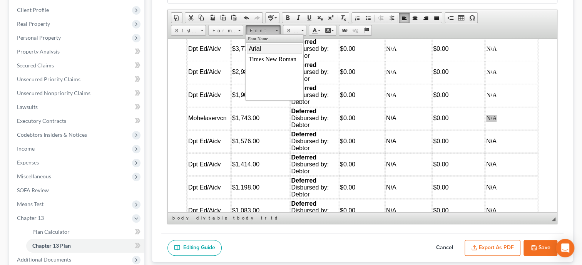
click at [262, 48] on link "Arial" at bounding box center [274, 49] width 55 height 10
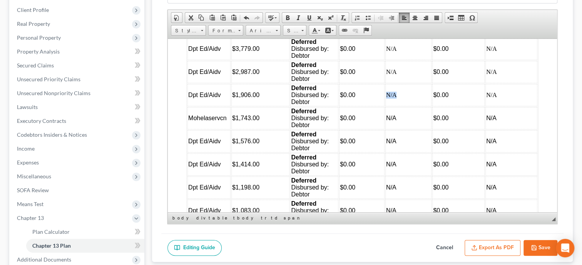
drag, startPoint x: 400, startPoint y: 117, endPoint x: 387, endPoint y: 118, distance: 12.8
click at [387, 106] on td "N/A" at bounding box center [408, 95] width 46 height 22
click at [263, 32] on span "Font" at bounding box center [259, 31] width 27 height 10
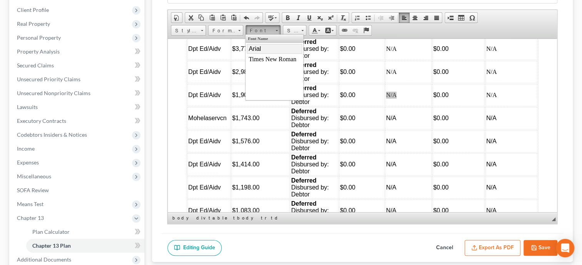
click at [263, 50] on link "Arial" at bounding box center [274, 49] width 55 height 10
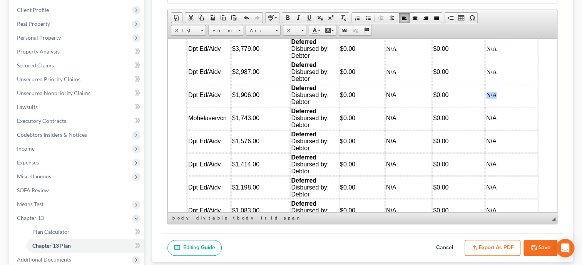
drag, startPoint x: 499, startPoint y: 118, endPoint x: 488, endPoint y: 119, distance: 10.8
click at [488, 106] on td "N/A" at bounding box center [512, 95] width 52 height 22
click at [264, 28] on span "Font" at bounding box center [259, 31] width 27 height 10
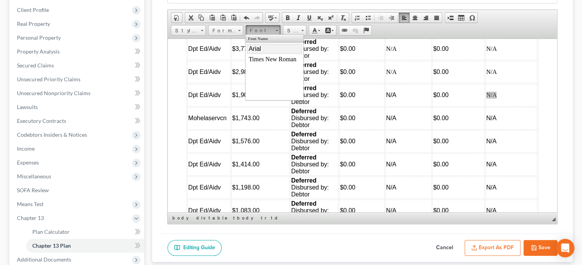
click at [264, 51] on link "Arial" at bounding box center [274, 49] width 55 height 10
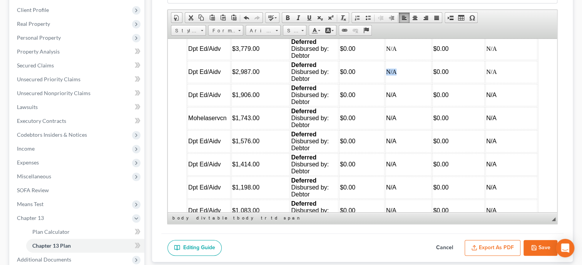
drag, startPoint x: 401, startPoint y: 95, endPoint x: 387, endPoint y: 95, distance: 13.5
click at [387, 83] on td "N/A" at bounding box center [408, 71] width 46 height 22
click at [261, 32] on span "Font" at bounding box center [259, 31] width 27 height 10
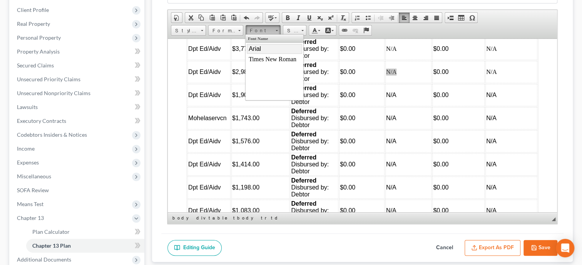
click at [259, 48] on span "Arial" at bounding box center [255, 48] width 12 height 7
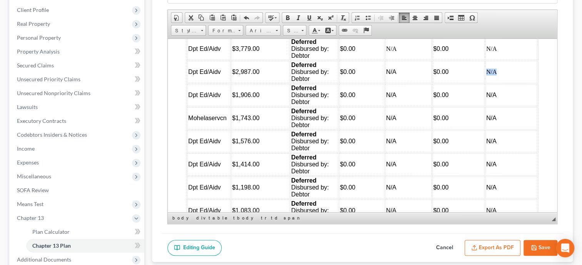
drag, startPoint x: 500, startPoint y: 95, endPoint x: 487, endPoint y: 96, distance: 12.7
click at [487, 83] on td "N/A" at bounding box center [512, 71] width 52 height 22
click at [263, 32] on span "Font" at bounding box center [259, 31] width 27 height 10
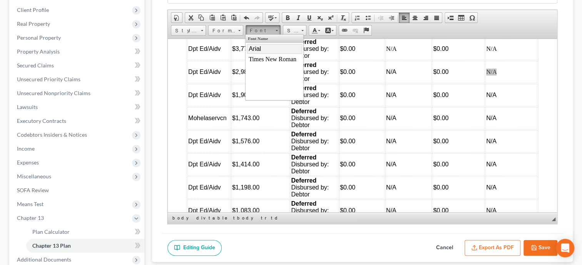
click at [264, 48] on link "Arial" at bounding box center [274, 49] width 55 height 10
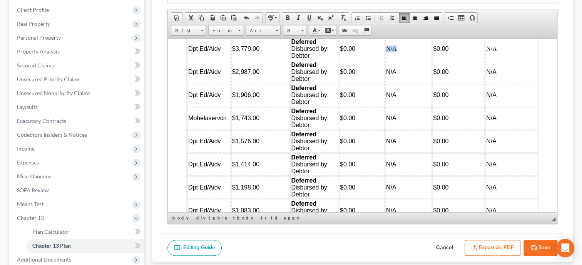
drag, startPoint x: 398, startPoint y: 70, endPoint x: 387, endPoint y: 69, distance: 11.2
click at [387, 60] on td "N/A" at bounding box center [408, 48] width 46 height 22
click at [265, 31] on span "Font" at bounding box center [259, 31] width 27 height 10
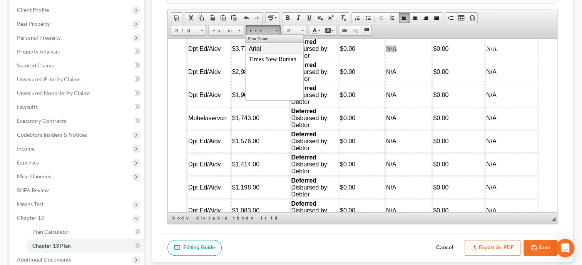
click at [265, 46] on link "Arial" at bounding box center [274, 49] width 55 height 10
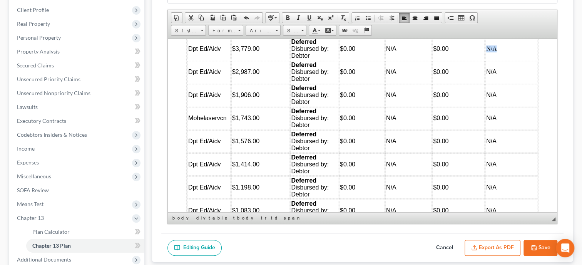
drag, startPoint x: 496, startPoint y: 69, endPoint x: 489, endPoint y: 70, distance: 7.4
click at [489, 60] on td "N/A" at bounding box center [512, 48] width 52 height 22
click at [263, 27] on span "Font" at bounding box center [259, 31] width 27 height 10
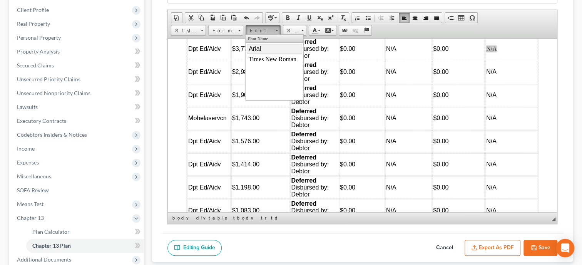
drag, startPoint x: 260, startPoint y: 45, endPoint x: 396, endPoint y: 82, distance: 141.0
click at [260, 45] on link "Arial" at bounding box center [274, 49] width 55 height 10
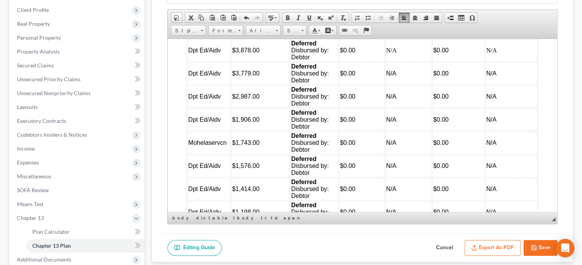
scroll to position [2406, 0]
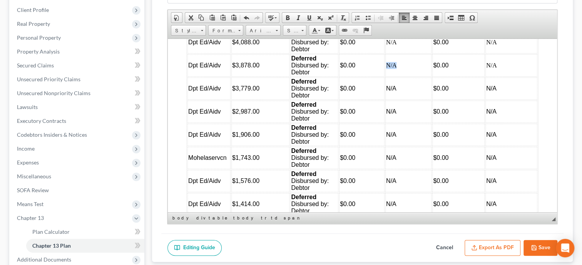
drag, startPoint x: 397, startPoint y: 85, endPoint x: 386, endPoint y: 85, distance: 11.6
click at [386, 76] on td "N/A" at bounding box center [408, 65] width 46 height 22
click at [261, 32] on span "Font" at bounding box center [259, 31] width 27 height 10
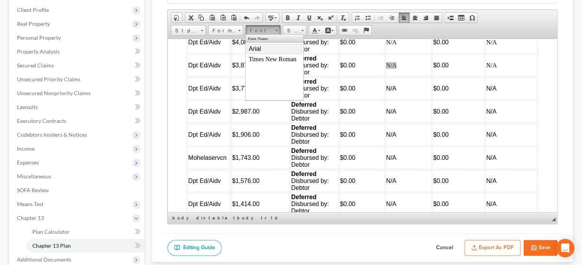
click at [260, 50] on span "Arial" at bounding box center [255, 48] width 12 height 7
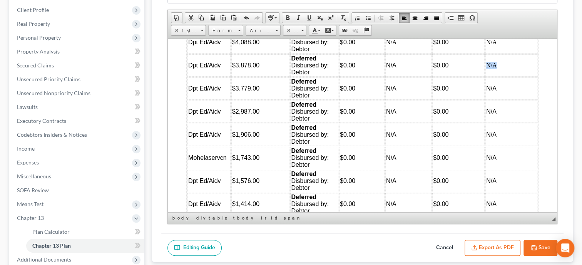
drag, startPoint x: 499, startPoint y: 86, endPoint x: 488, endPoint y: 89, distance: 12.2
click at [488, 76] on td "N/A" at bounding box center [512, 65] width 52 height 22
click at [259, 32] on span "Font" at bounding box center [259, 31] width 27 height 10
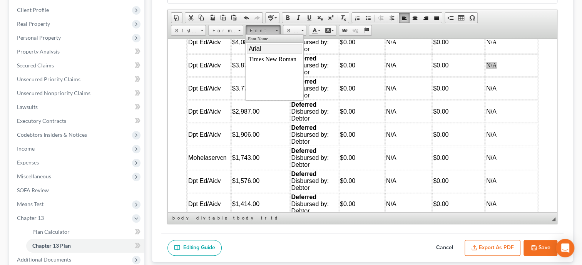
click at [258, 47] on span "Arial" at bounding box center [255, 48] width 12 height 7
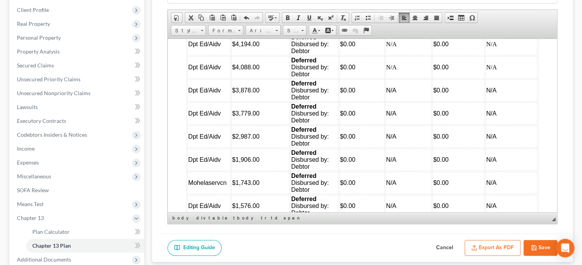
scroll to position [2366, 0]
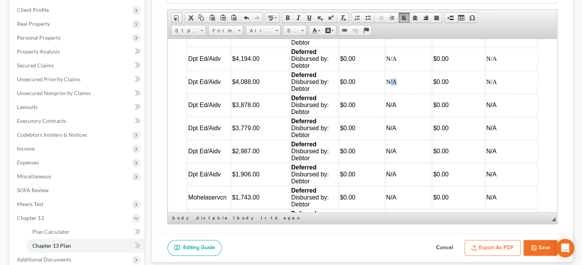
drag, startPoint x: 396, startPoint y: 102, endPoint x: 389, endPoint y: 102, distance: 6.9
click at [389, 93] on td "N/A" at bounding box center [408, 81] width 46 height 22
drag, startPoint x: 397, startPoint y: 102, endPoint x: 385, endPoint y: 102, distance: 11.9
click at [385, 102] on table "Name of Creditor Estimated amount of Creditor’s Total Claim Current Installment…" at bounding box center [362, 173] width 352 height 625
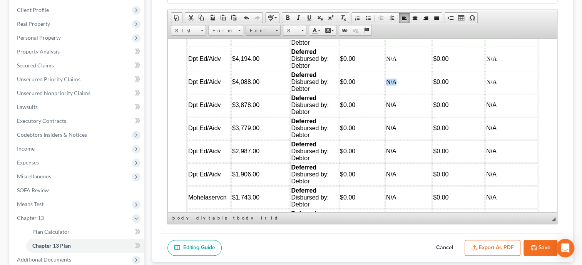
click at [260, 30] on span "Font" at bounding box center [259, 31] width 27 height 10
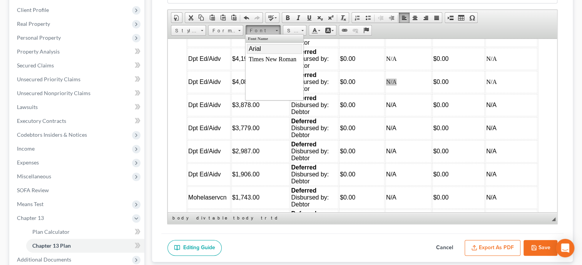
click at [258, 49] on span "Arial" at bounding box center [255, 48] width 12 height 7
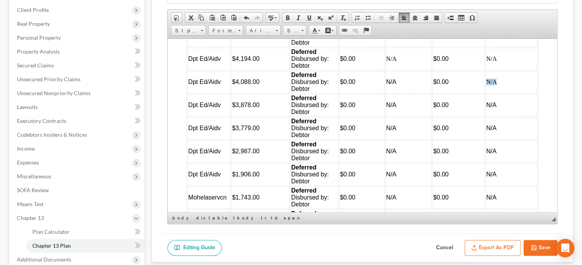
drag, startPoint x: 501, startPoint y: 104, endPoint x: 488, endPoint y: 105, distance: 12.4
click at [488, 93] on td "N/A" at bounding box center [512, 81] width 52 height 22
click at [261, 31] on span "Font" at bounding box center [259, 31] width 27 height 10
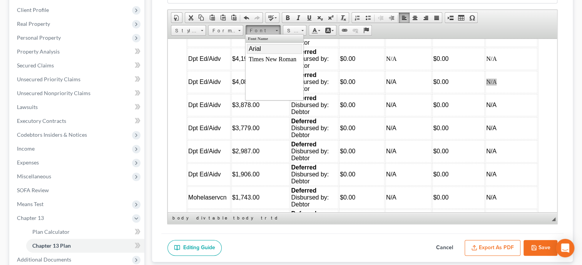
click at [263, 48] on link "Arial" at bounding box center [274, 49] width 55 height 10
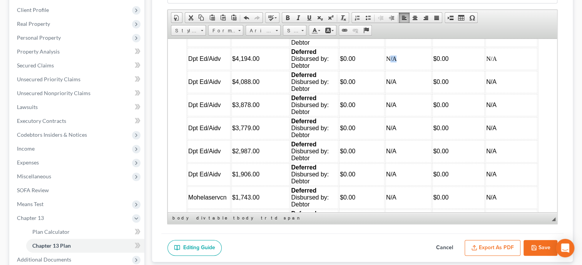
drag, startPoint x: 401, startPoint y: 79, endPoint x: 389, endPoint y: 79, distance: 11.9
click at [389, 70] on td "N/A" at bounding box center [408, 58] width 46 height 22
click at [396, 70] on td "N/A" at bounding box center [408, 58] width 46 height 22
drag, startPoint x: 399, startPoint y: 79, endPoint x: 388, endPoint y: 79, distance: 11.2
click at [388, 70] on td "N/A" at bounding box center [408, 58] width 46 height 22
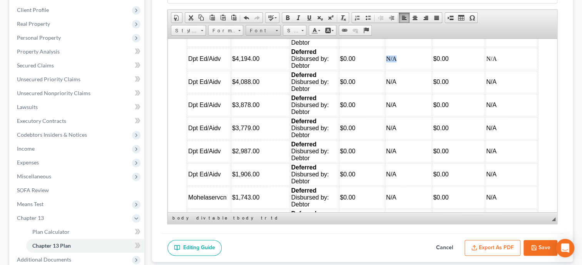
click at [259, 29] on span "Font" at bounding box center [259, 31] width 27 height 10
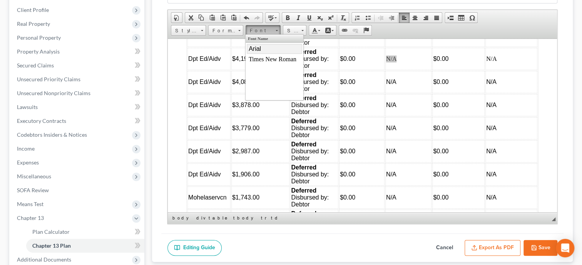
click at [261, 46] on span "Arial" at bounding box center [255, 48] width 12 height 7
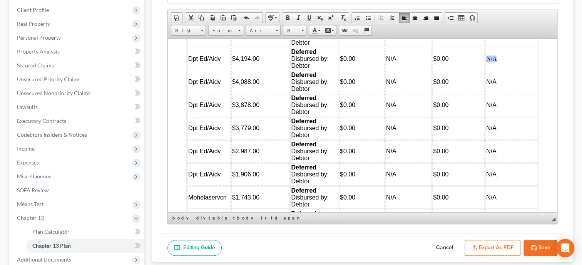
drag, startPoint x: 501, startPoint y: 78, endPoint x: 489, endPoint y: 78, distance: 12.7
click at [489, 70] on td "N/A" at bounding box center [512, 58] width 52 height 22
click at [264, 32] on span "Font" at bounding box center [259, 31] width 27 height 10
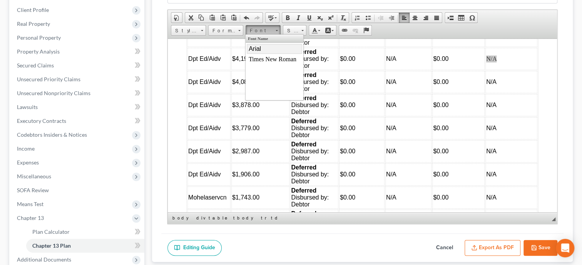
click at [265, 49] on link "Arial" at bounding box center [274, 49] width 55 height 10
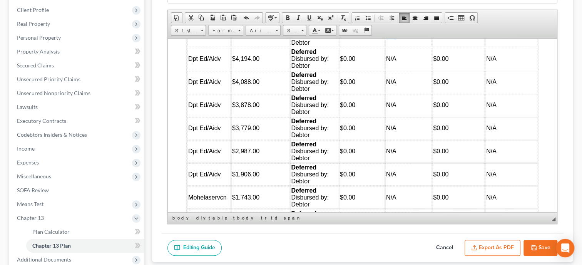
drag, startPoint x: 398, startPoint y: 54, endPoint x: 387, endPoint y: 54, distance: 10.4
click at [387, 47] on td "N/A" at bounding box center [408, 35] width 46 height 22
click at [258, 27] on span "Font" at bounding box center [259, 31] width 27 height 10
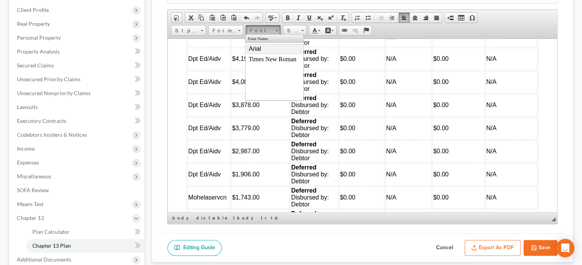
click at [255, 48] on span "Arial" at bounding box center [255, 48] width 12 height 7
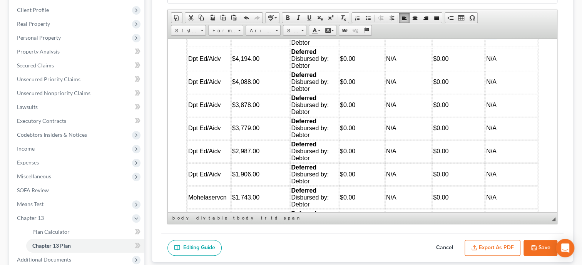
drag, startPoint x: 498, startPoint y: 56, endPoint x: 487, endPoint y: 56, distance: 10.8
click at [487, 47] on td "N/A" at bounding box center [512, 35] width 52 height 22
click at [263, 28] on span "Font" at bounding box center [259, 31] width 27 height 10
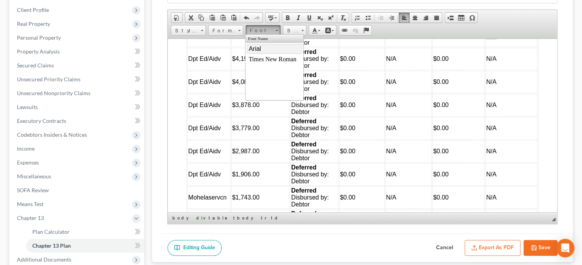
click at [261, 46] on span "Arial" at bounding box center [255, 48] width 12 height 7
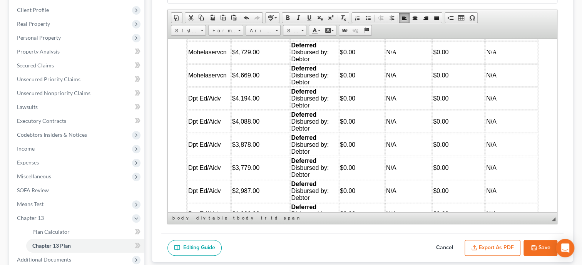
scroll to position [2287, 0]
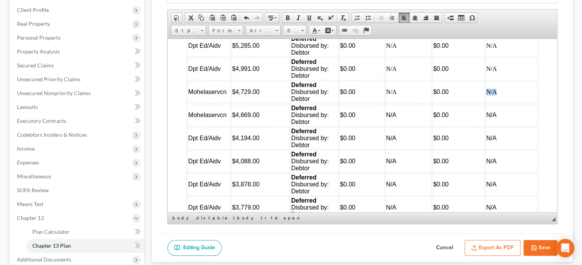
drag, startPoint x: 497, startPoint y: 111, endPoint x: 486, endPoint y: 111, distance: 11.2
click at [486, 103] on td "N/A" at bounding box center [512, 91] width 52 height 22
click at [263, 30] on span "Font" at bounding box center [259, 31] width 27 height 10
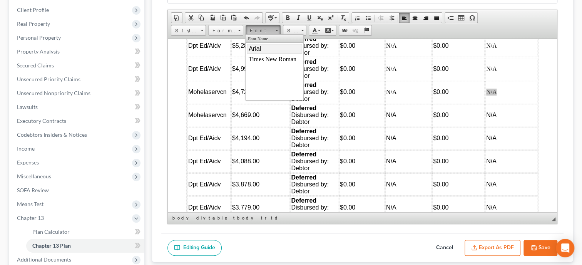
click at [260, 51] on span "Arial" at bounding box center [255, 48] width 12 height 7
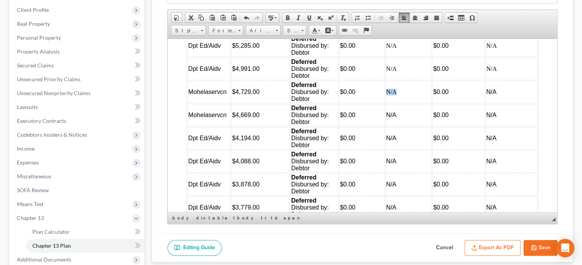
drag, startPoint x: 397, startPoint y: 107, endPoint x: 387, endPoint y: 107, distance: 10.0
click at [387, 103] on td "N/A" at bounding box center [408, 91] width 46 height 22
click at [263, 30] on span "Font" at bounding box center [259, 31] width 27 height 10
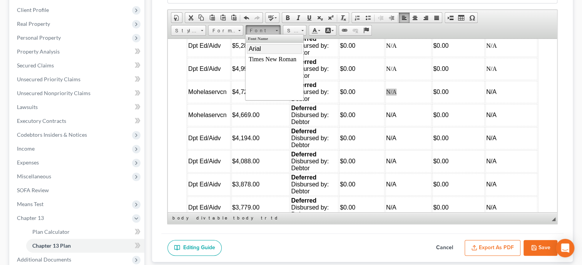
drag, startPoint x: 262, startPoint y: 47, endPoint x: 352, endPoint y: 48, distance: 89.7
click at [262, 47] on link "Arial" at bounding box center [274, 49] width 55 height 10
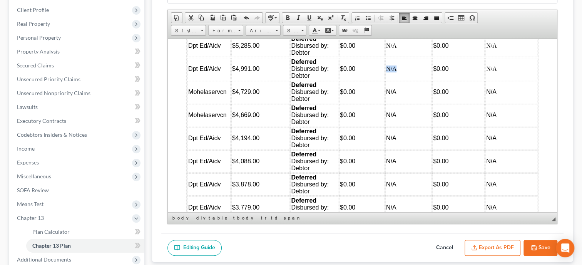
drag, startPoint x: 398, startPoint y: 83, endPoint x: 386, endPoint y: 83, distance: 11.9
click at [386, 80] on td "N/A" at bounding box center [408, 68] width 46 height 22
click at [272, 31] on span "Font" at bounding box center [259, 31] width 27 height 10
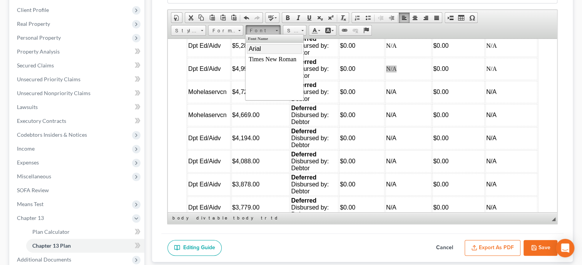
drag, startPoint x: 269, startPoint y: 47, endPoint x: 404, endPoint y: 60, distance: 135.1
click at [269, 47] on link "Arial" at bounding box center [274, 49] width 55 height 10
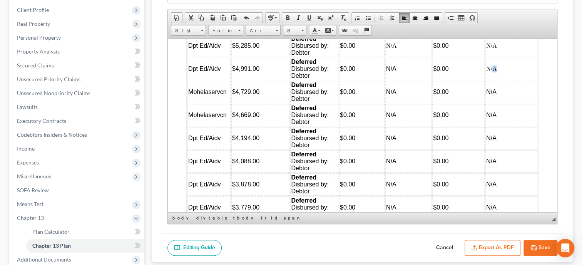
drag, startPoint x: 496, startPoint y: 84, endPoint x: 490, endPoint y: 84, distance: 6.2
click at [491, 80] on td "N/A" at bounding box center [512, 68] width 52 height 22
click at [487, 80] on td "N/A" at bounding box center [512, 68] width 52 height 22
click at [501, 80] on td "N/A" at bounding box center [512, 68] width 52 height 22
drag, startPoint x: 501, startPoint y: 85, endPoint x: 491, endPoint y: 85, distance: 10.8
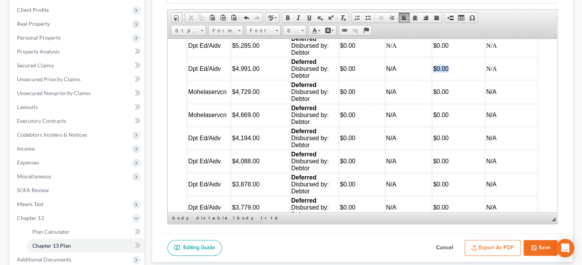
click at [491, 80] on td "N/A" at bounding box center [512, 68] width 52 height 22
click at [500, 80] on td "N/A" at bounding box center [512, 68] width 52 height 22
drag, startPoint x: 499, startPoint y: 85, endPoint x: 487, endPoint y: 85, distance: 12.3
click at [487, 80] on td "N/A" at bounding box center [512, 68] width 52 height 22
drag, startPoint x: 256, startPoint y: 30, endPoint x: 10, endPoint y: 5, distance: 247.7
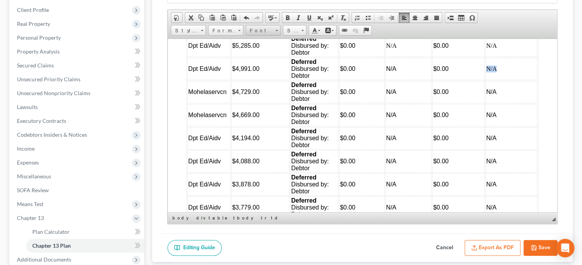
click at [256, 30] on span "Font" at bounding box center [259, 31] width 27 height 10
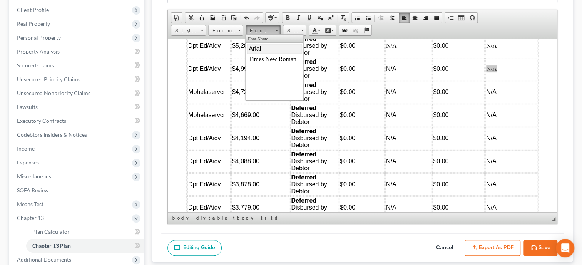
click at [255, 49] on span "Arial" at bounding box center [255, 48] width 12 height 7
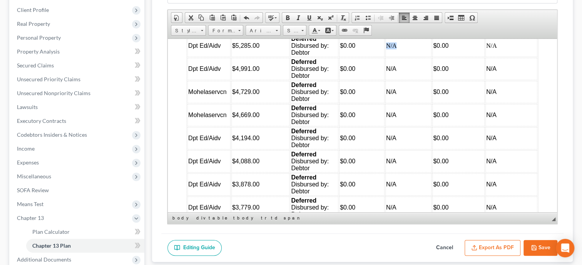
drag, startPoint x: 396, startPoint y: 60, endPoint x: 385, endPoint y: 60, distance: 11.2
click at [385, 60] on table "Name of Creditor Estimated amount of Creditor’s Total Claim Current Installment…" at bounding box center [362, 253] width 352 height 625
click at [261, 30] on span "Font" at bounding box center [259, 31] width 27 height 10
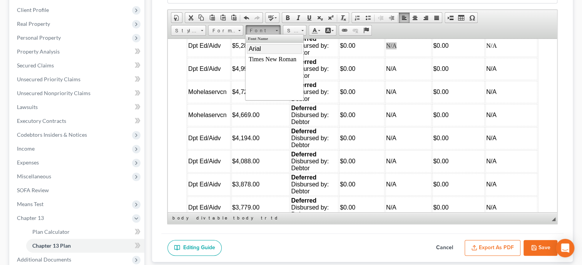
drag, startPoint x: 260, startPoint y: 47, endPoint x: 359, endPoint y: 47, distance: 98.6
click at [260, 47] on span "Arial" at bounding box center [255, 48] width 12 height 7
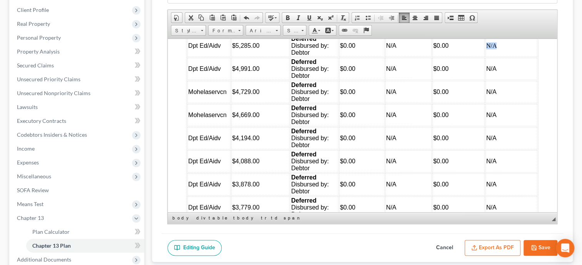
drag, startPoint x: 501, startPoint y: 61, endPoint x: 487, endPoint y: 63, distance: 14.1
click at [487, 49] on p "N/A" at bounding box center [511, 45] width 50 height 7
click at [266, 32] on span "Font" at bounding box center [259, 31] width 27 height 10
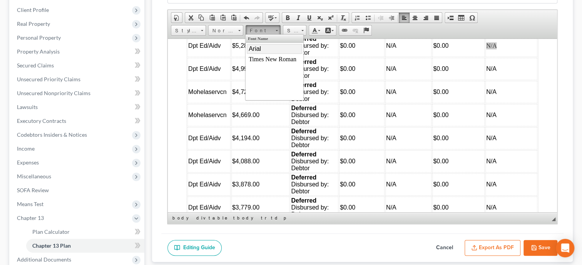
click at [264, 45] on link "Arial" at bounding box center [274, 49] width 55 height 10
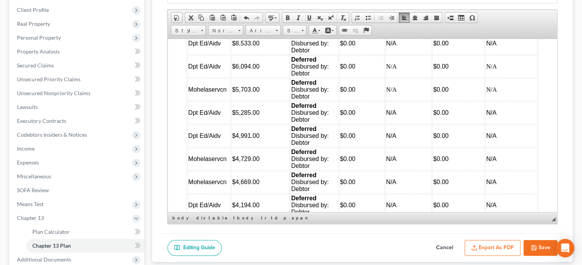
scroll to position [2208, 0]
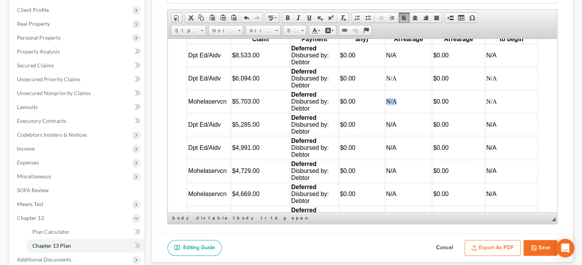
drag, startPoint x: 402, startPoint y: 120, endPoint x: 388, endPoint y: 120, distance: 13.9
click at [388, 112] on td "N/A" at bounding box center [408, 101] width 46 height 22
click at [261, 27] on span "Font" at bounding box center [259, 31] width 27 height 10
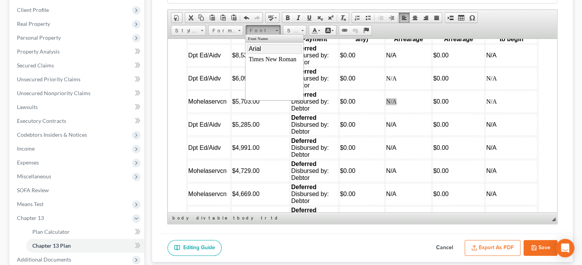
click at [259, 49] on span "Arial" at bounding box center [255, 48] width 12 height 7
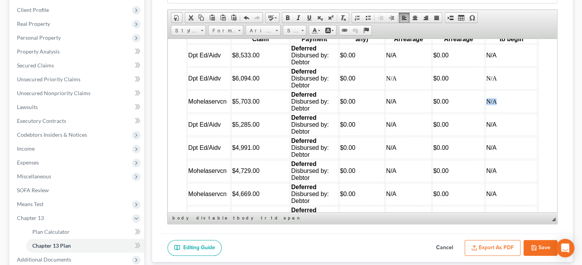
drag, startPoint x: 501, startPoint y: 117, endPoint x: 487, endPoint y: 117, distance: 13.5
click at [487, 112] on td "N/A" at bounding box center [512, 101] width 52 height 22
click at [269, 29] on span "Font" at bounding box center [259, 31] width 27 height 10
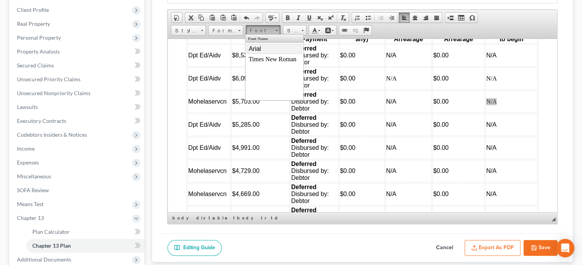
click at [261, 47] on span "Arial" at bounding box center [255, 48] width 12 height 7
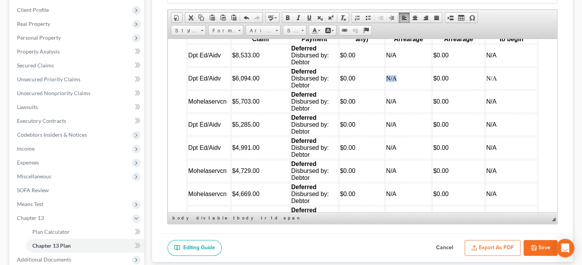
drag, startPoint x: 398, startPoint y: 94, endPoint x: 387, endPoint y: 94, distance: 10.8
click at [387, 89] on td "N/A" at bounding box center [408, 78] width 46 height 22
click at [258, 29] on span "Font" at bounding box center [259, 31] width 27 height 10
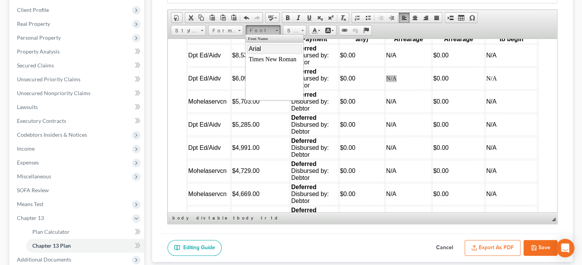
drag, startPoint x: 256, startPoint y: 49, endPoint x: 349, endPoint y: 49, distance: 92.8
click at [256, 49] on span "Arial" at bounding box center [255, 48] width 12 height 7
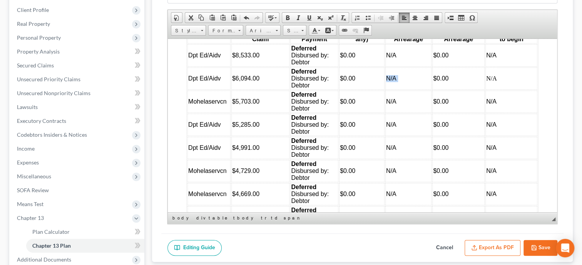
drag, startPoint x: 499, startPoint y: 94, endPoint x: 485, endPoint y: 95, distance: 14.3
click at [485, 89] on tr "Dpt Ed/Aidv $6,094.00 Deferred Disbursed by: Debtor $0.00 N/A $0.00 N/A" at bounding box center [363, 78] width 350 height 22
click at [506, 89] on td "N/A" at bounding box center [512, 78] width 52 height 22
drag, startPoint x: 500, startPoint y: 94, endPoint x: 488, endPoint y: 94, distance: 12.3
click at [488, 89] on td "N/A" at bounding box center [512, 78] width 52 height 22
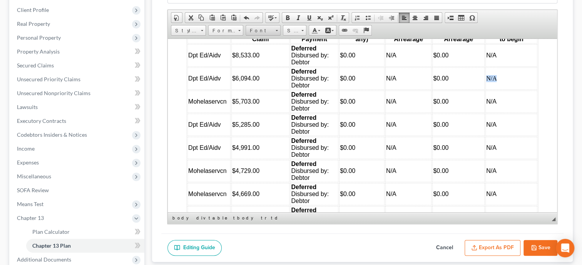
click at [255, 28] on span "Font" at bounding box center [259, 31] width 27 height 10
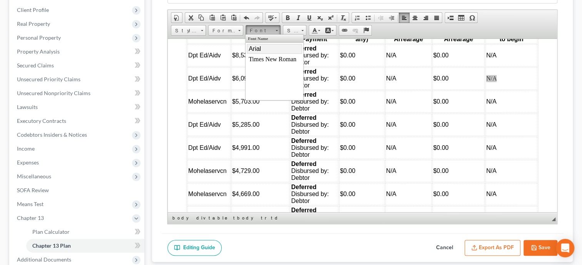
click at [258, 49] on span "Arial" at bounding box center [255, 48] width 12 height 7
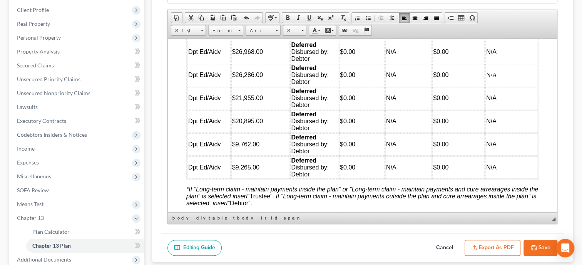
scroll to position [2723, 0]
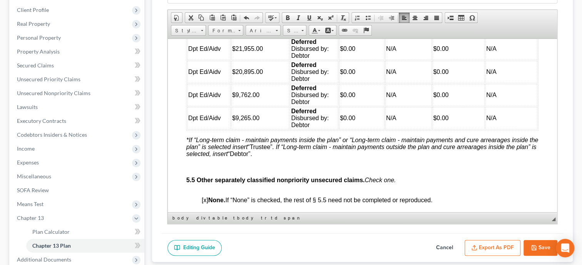
click at [542, 244] on button "Save" at bounding box center [541, 248] width 34 height 16
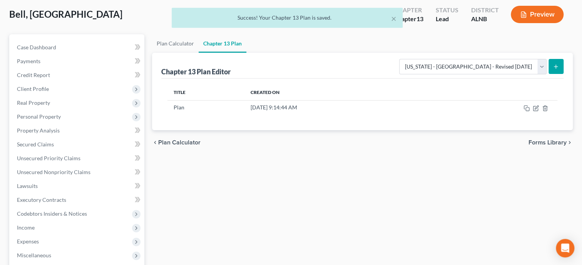
scroll to position [39, 0]
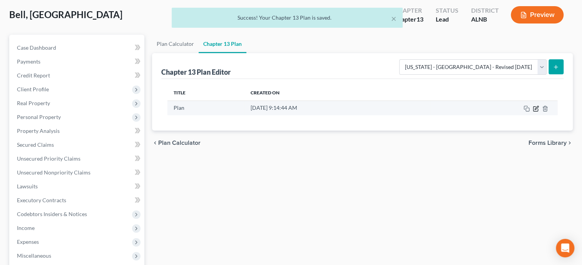
click at [537, 111] on icon "button" at bounding box center [536, 109] width 6 height 6
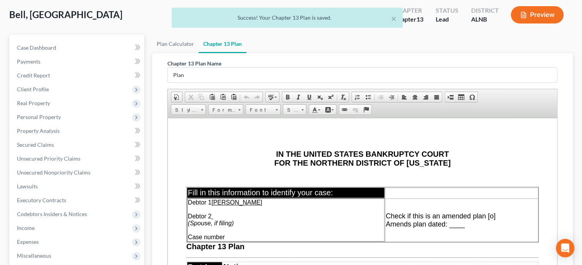
scroll to position [198, 0]
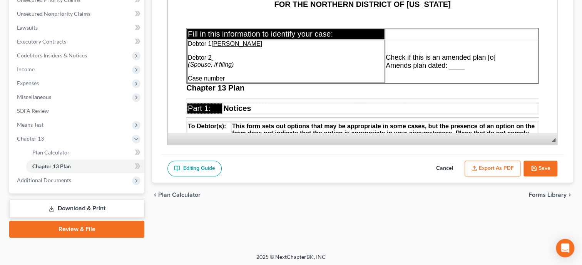
click at [491, 167] on button "Export as PDF" at bounding box center [493, 169] width 56 height 16
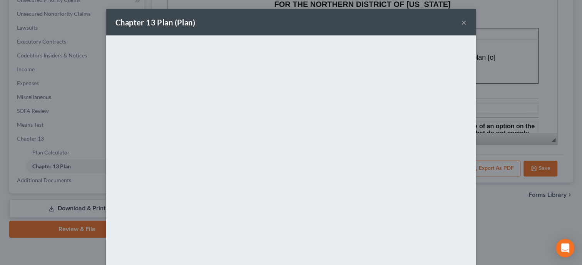
scroll to position [57, 0]
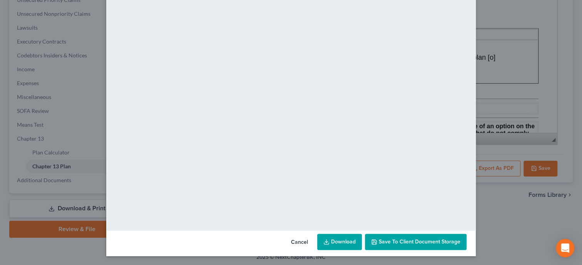
click at [382, 241] on span "Save to Client Document Storage" at bounding box center [420, 241] width 82 height 7
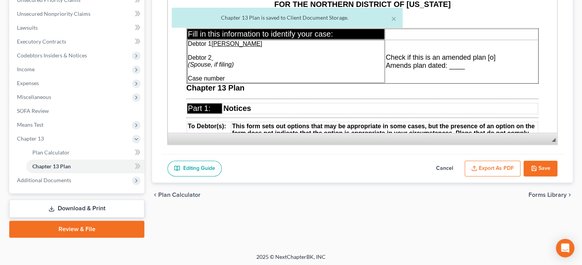
click at [490, 168] on button "Export as PDF" at bounding box center [493, 169] width 56 height 16
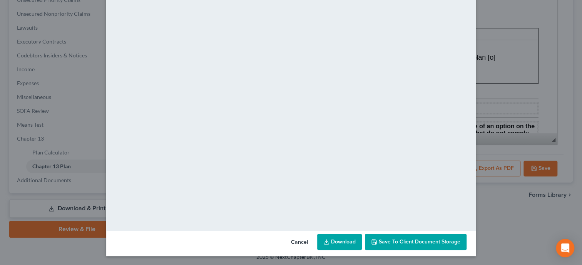
click at [347, 241] on link "Download" at bounding box center [339, 242] width 45 height 16
click at [300, 241] on button "Cancel" at bounding box center [299, 242] width 29 height 15
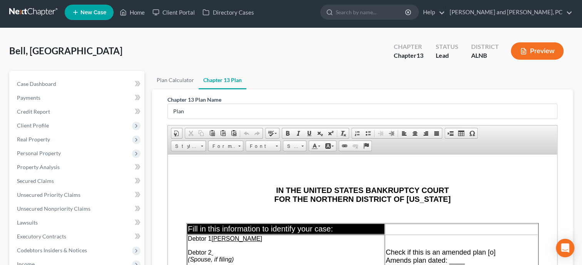
scroll to position [0, 0]
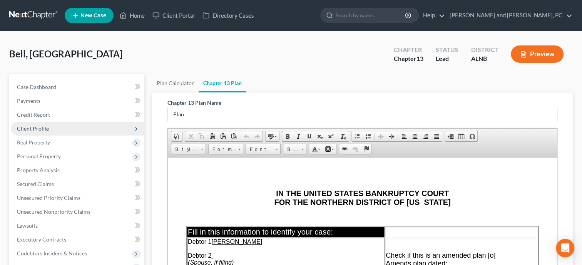
click at [35, 132] on span "Client Profile" at bounding box center [78, 129] width 134 height 14
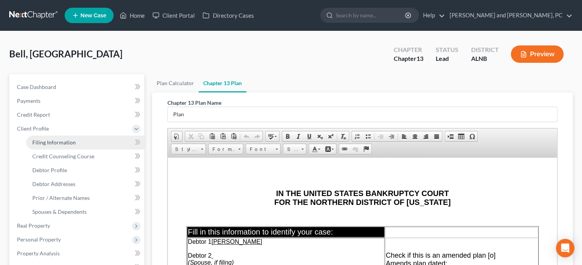
click at [40, 142] on span "Filing Information" at bounding box center [54, 142] width 44 height 7
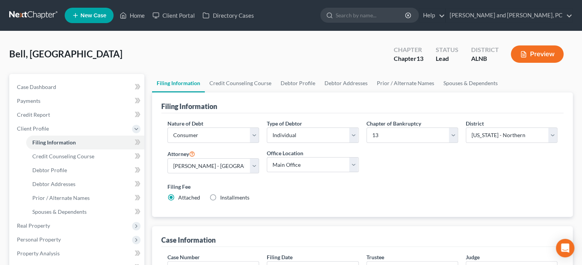
click at [224, 197] on span "Installments" at bounding box center [234, 197] width 29 height 7
click at [224, 197] on input "Installments Installments" at bounding box center [225, 196] width 5 height 5
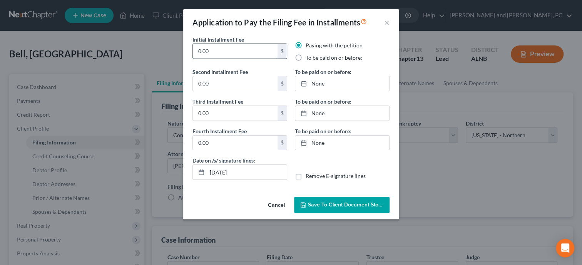
drag, startPoint x: 214, startPoint y: 54, endPoint x: 196, endPoint y: 54, distance: 18.1
click at [196, 54] on input "0.00" at bounding box center [235, 51] width 85 height 15
drag, startPoint x: 213, startPoint y: 86, endPoint x: 199, endPoint y: 83, distance: 14.2
click at [199, 83] on input "0.00" at bounding box center [235, 83] width 85 height 15
click at [206, 83] on input "0.00" at bounding box center [235, 83] width 85 height 15
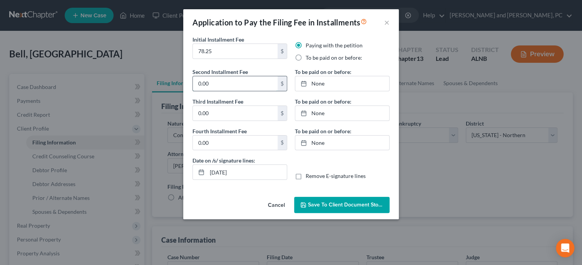
drag, startPoint x: 212, startPoint y: 85, endPoint x: 195, endPoint y: 85, distance: 16.9
click at [195, 85] on input "0.00" at bounding box center [235, 83] width 85 height 15
click at [214, 115] on input "0.00" at bounding box center [235, 113] width 85 height 15
click at [215, 142] on input "0.00" at bounding box center [235, 143] width 85 height 15
click at [306, 59] on label "To be paid on or before:" at bounding box center [334, 58] width 57 height 8
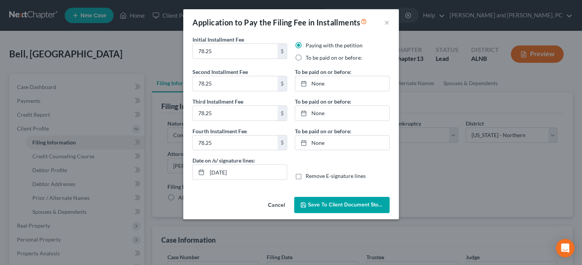
click at [309, 59] on input "To be paid on or before:" at bounding box center [311, 56] width 5 height 5
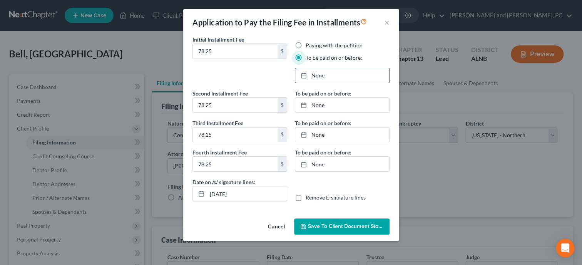
click at [323, 76] on link "None" at bounding box center [342, 75] width 94 height 15
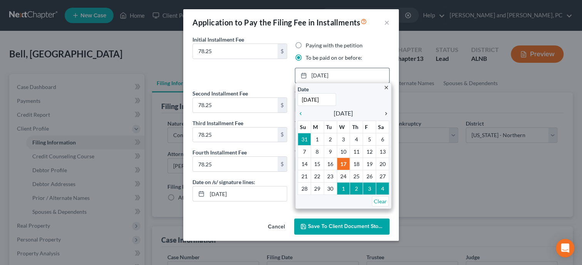
click at [388, 114] on icon "chevron_right" at bounding box center [384, 114] width 10 height 6
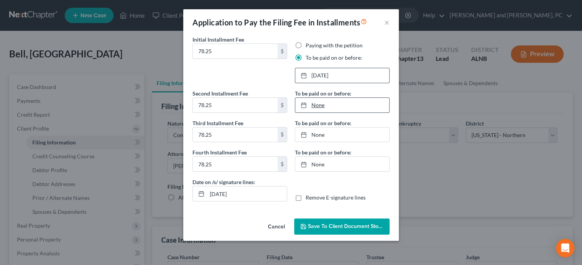
click at [316, 109] on link "None" at bounding box center [342, 105] width 94 height 15
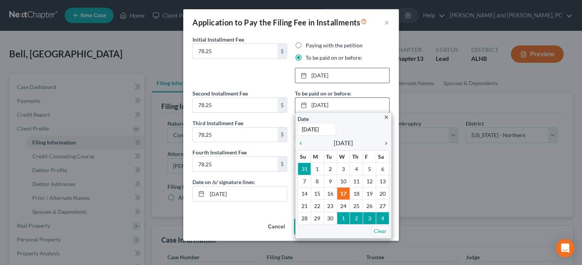
click at [386, 142] on icon "chevron_right" at bounding box center [384, 143] width 10 height 6
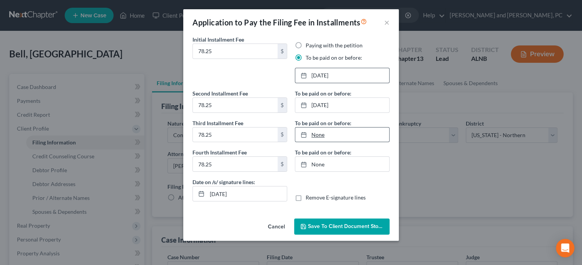
click at [318, 132] on link "None" at bounding box center [342, 134] width 94 height 15
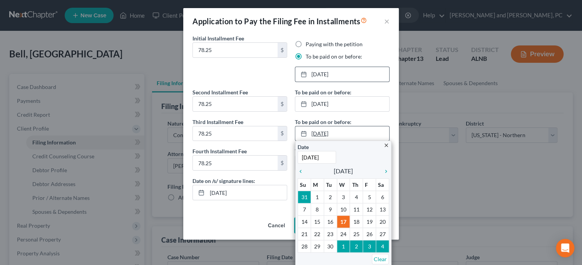
scroll to position [2, 0]
click at [385, 169] on icon "chevron_right" at bounding box center [384, 171] width 10 height 6
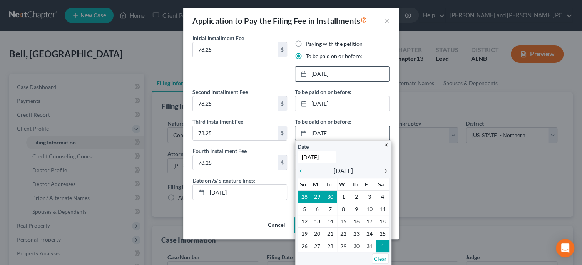
click at [385, 169] on icon "chevron_right" at bounding box center [384, 171] width 10 height 6
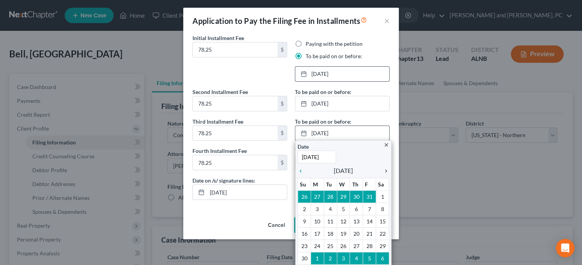
click at [385, 169] on icon "chevron_right" at bounding box center [384, 171] width 10 height 6
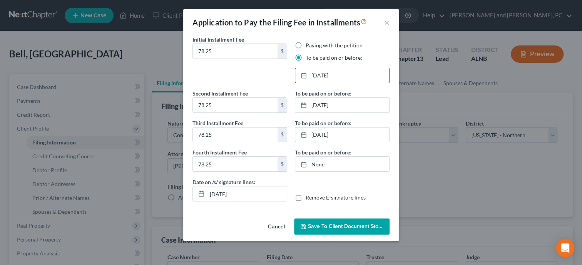
scroll to position [0, 0]
click at [317, 166] on link "9/17/2025" at bounding box center [342, 164] width 94 height 15
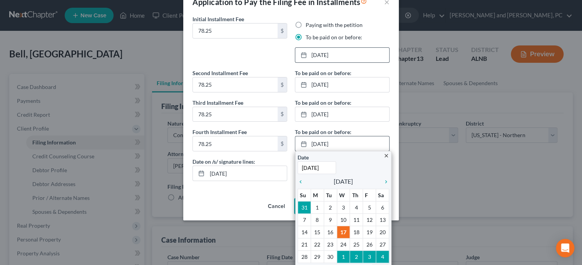
scroll to position [31, 0]
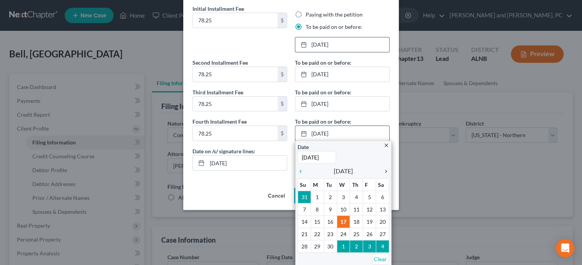
click at [387, 170] on icon "chevron_right" at bounding box center [384, 171] width 10 height 6
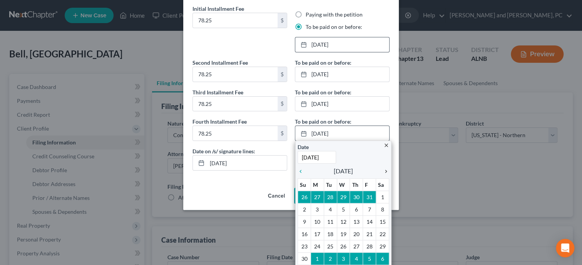
click at [387, 170] on icon "chevron_right" at bounding box center [384, 171] width 10 height 6
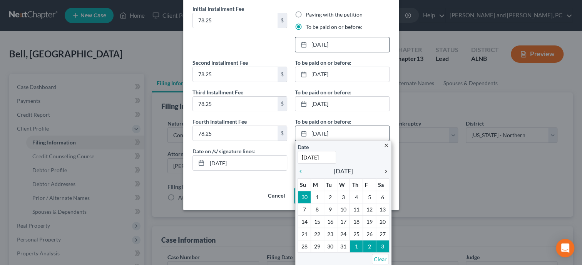
click at [387, 170] on icon "chevron_right" at bounding box center [384, 171] width 10 height 6
click at [301, 171] on icon "chevron_left" at bounding box center [303, 171] width 10 height 6
click at [385, 173] on icon "chevron_right" at bounding box center [384, 171] width 10 height 6
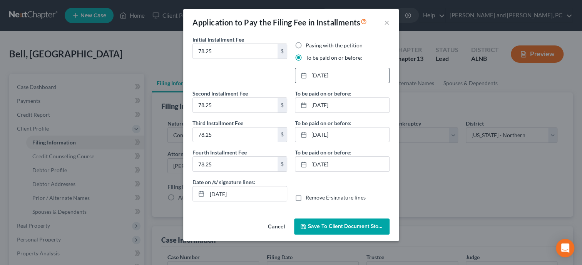
scroll to position [0, 0]
click at [340, 228] on span "Save to Client Document Storage" at bounding box center [349, 226] width 82 height 7
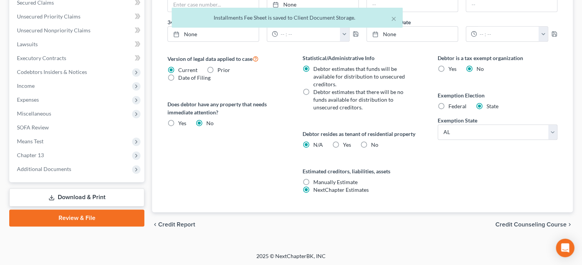
scroll to position [265, 0]
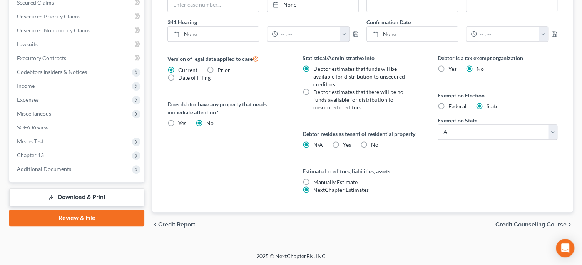
click at [80, 197] on link "Download & Print" at bounding box center [76, 197] width 135 height 18
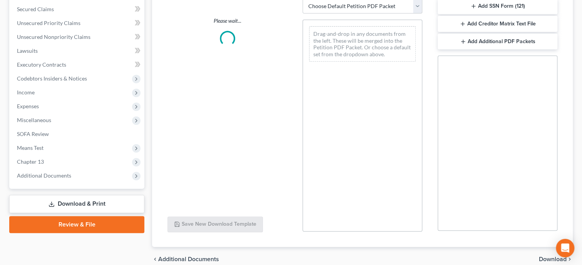
scroll to position [171, 0]
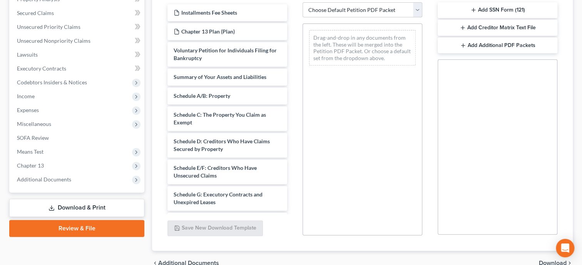
click at [303, 2] on select "Choose Default Petition PDF Packet Complete Bankruptcy Petition (all forms and …" at bounding box center [363, 9] width 120 height 15
click option "Complete Bankruptcy Petition (all forms and schedules)" at bounding box center [0, 0] width 0 height 0
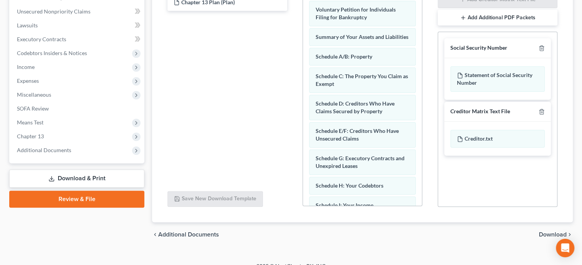
scroll to position [211, 0]
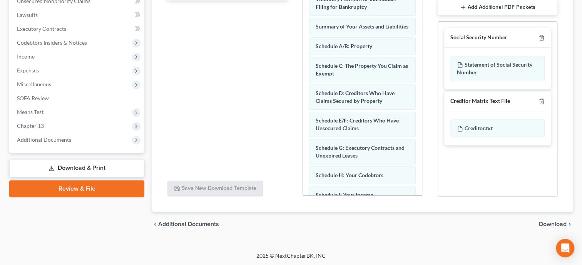
click at [550, 223] on span "Download" at bounding box center [553, 224] width 28 height 6
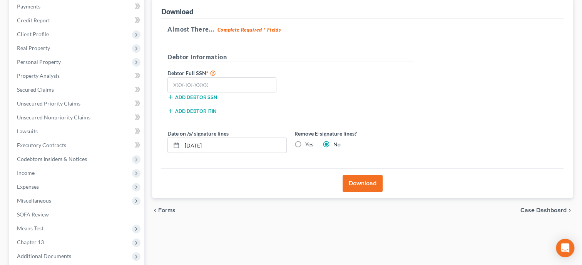
scroll to position [12, 0]
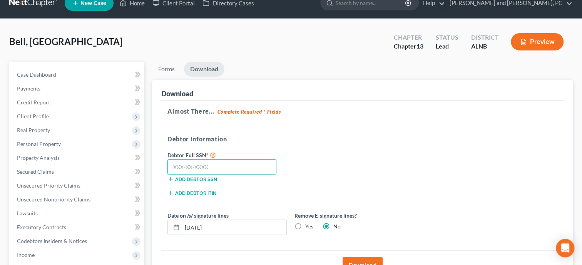
click at [212, 165] on input "text" at bounding box center [222, 166] width 109 height 15
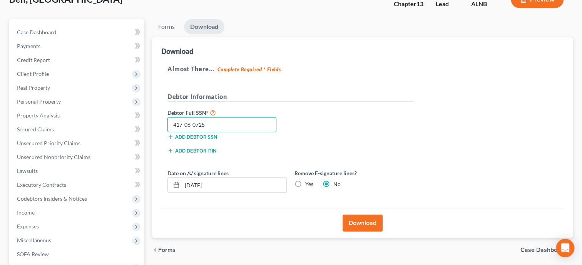
scroll to position [92, 0]
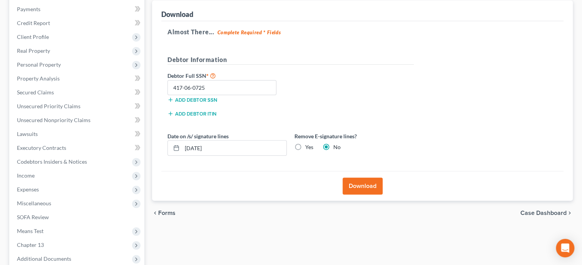
click at [363, 179] on button "Download" at bounding box center [363, 186] width 40 height 17
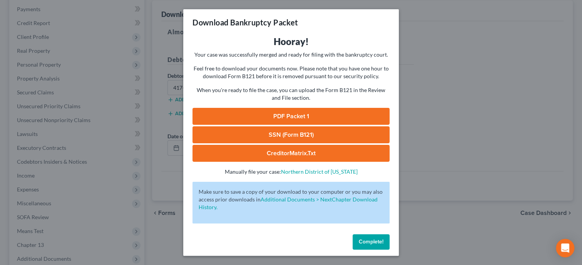
click at [311, 137] on link "SSN (Form B121)" at bounding box center [291, 134] width 197 height 17
click at [303, 112] on link "PDF Packet 1" at bounding box center [291, 116] width 197 height 17
click at [357, 246] on button "Complete!" at bounding box center [371, 241] width 37 height 15
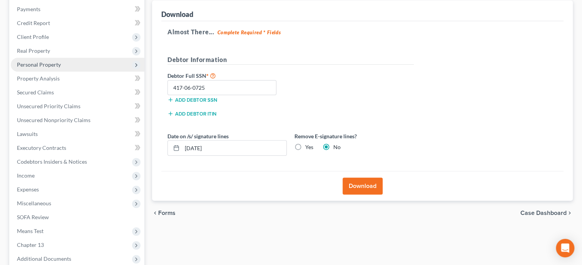
click at [35, 62] on span "Personal Property" at bounding box center [39, 64] width 44 height 7
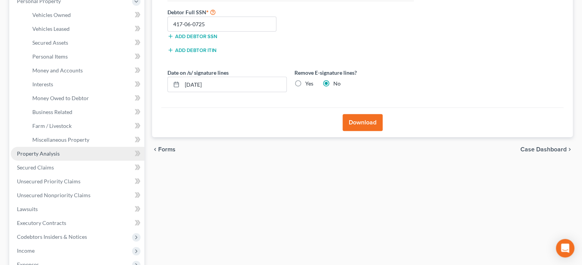
scroll to position [211, 0]
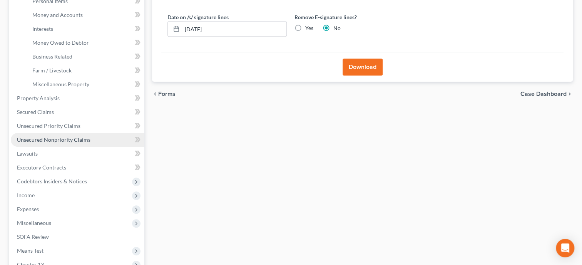
click at [50, 142] on span "Unsecured Nonpriority Claims" at bounding box center [54, 139] width 74 height 7
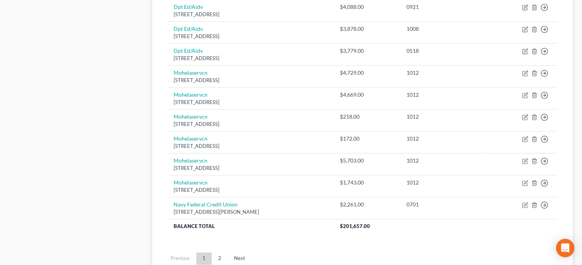
scroll to position [594, 0]
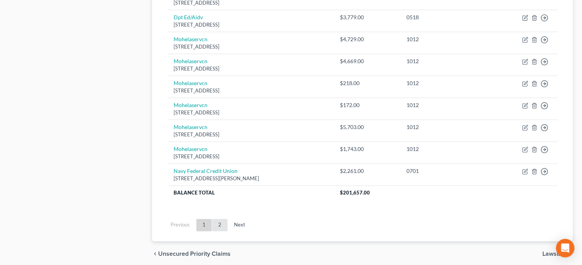
click at [219, 226] on link "2" at bounding box center [219, 225] width 15 height 12
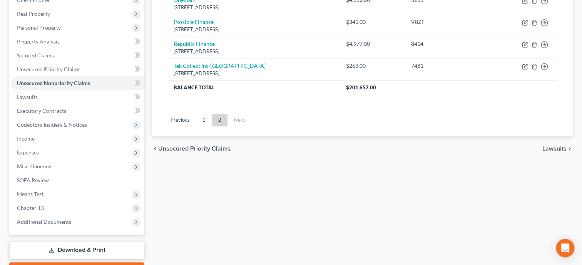
scroll to position [92, 0]
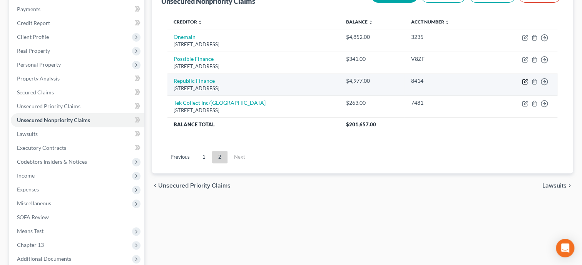
click at [523, 84] on icon "button" at bounding box center [525, 82] width 6 height 6
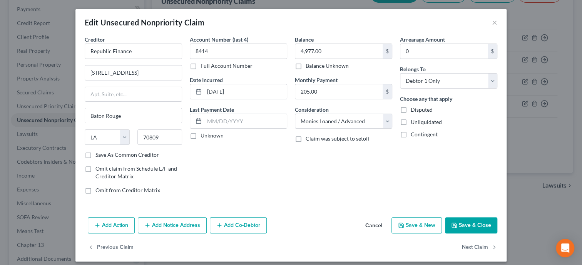
click at [121, 226] on button "Add Action" at bounding box center [111, 225] width 47 height 16
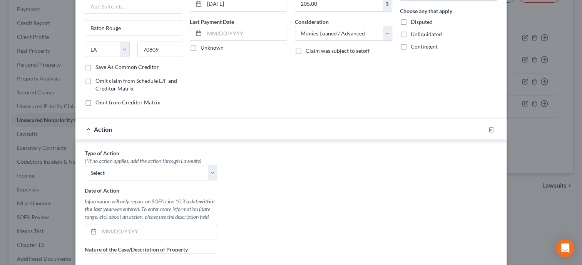
scroll to position [119, 0]
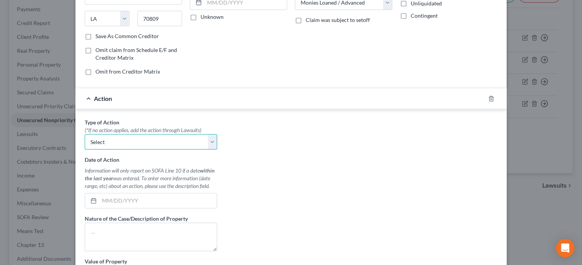
click at [85, 134] on select "Select Repossession Garnishment Foreclosure Personal Injury Attached, Seized, O…" at bounding box center [151, 141] width 132 height 15
click option "Garnishment" at bounding box center [0, 0] width 0 height 0
click at [490, 96] on icon "button" at bounding box center [490, 98] width 3 height 5
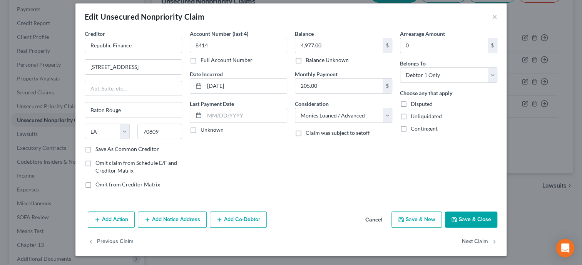
scroll to position [5, 0]
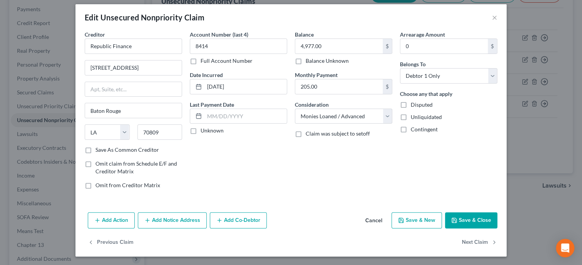
click at [458, 215] on button "Save & Close" at bounding box center [471, 220] width 52 height 16
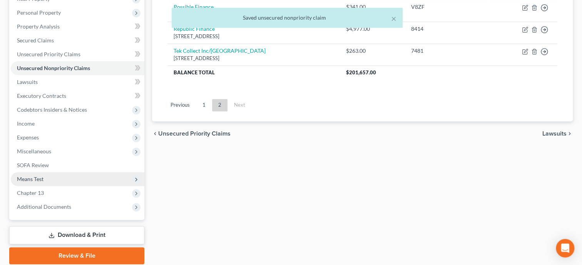
scroll to position [171, 0]
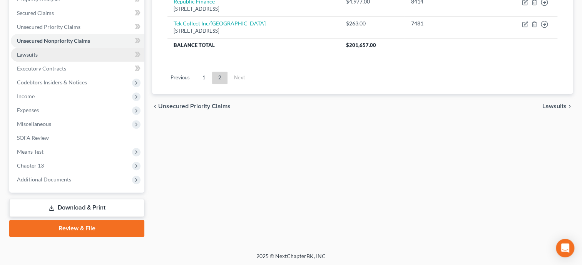
click at [42, 56] on link "Lawsuits" at bounding box center [78, 55] width 134 height 14
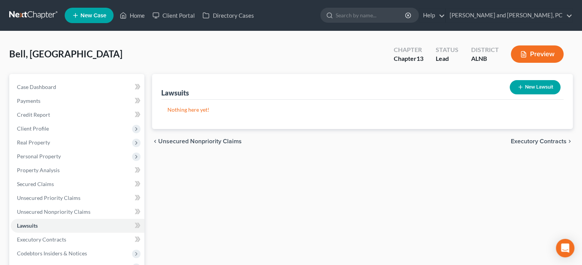
click at [533, 81] on button "New Lawsuit" at bounding box center [535, 87] width 51 height 14
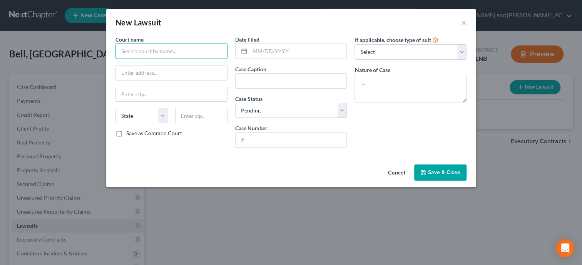
click at [203, 54] on input "text" at bounding box center [172, 51] width 112 height 15
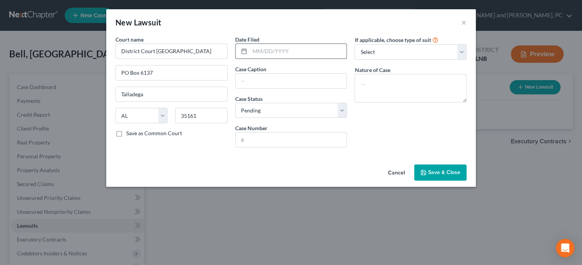
click at [289, 49] on input "text" at bounding box center [298, 51] width 97 height 15
click at [295, 79] on input "text" at bounding box center [291, 81] width 111 height 15
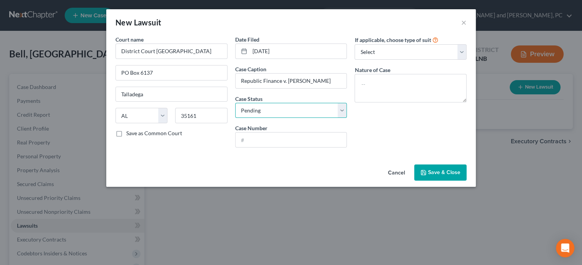
click at [235, 103] on select "Select Pending On Appeal Concluded" at bounding box center [291, 110] width 112 height 15
click option "Concluded" at bounding box center [0, 0] width 0 height 0
click at [287, 135] on input "text" at bounding box center [291, 139] width 111 height 15
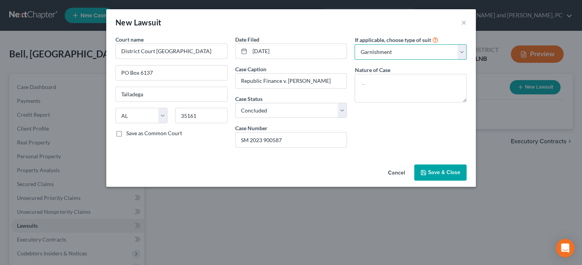
click option "Garnishment" at bounding box center [0, 0] width 0 height 0
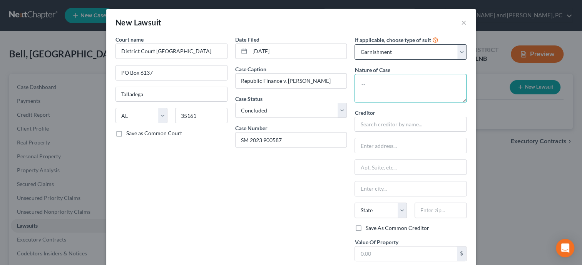
click at [395, 84] on textarea at bounding box center [411, 88] width 112 height 28
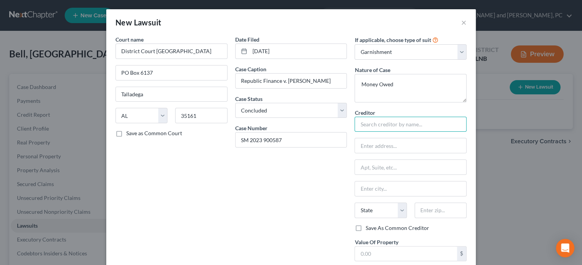
click at [419, 128] on input "text" at bounding box center [411, 124] width 112 height 15
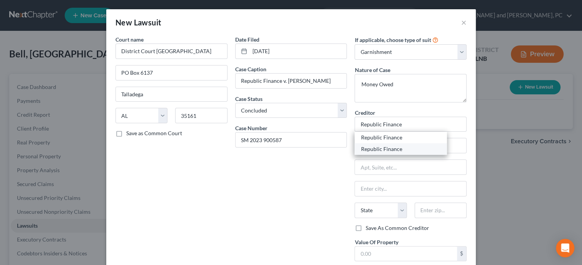
click at [402, 152] on div "Republic Finance" at bounding box center [401, 149] width 80 height 8
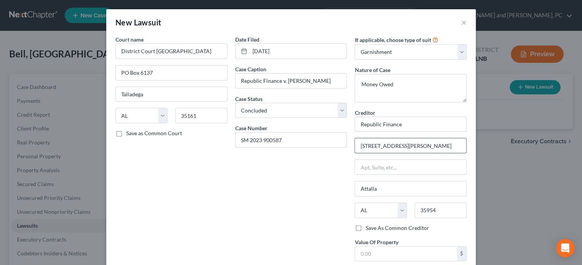
drag, startPoint x: 432, startPoint y: 143, endPoint x: 354, endPoint y: 154, distance: 78.3
click at [355, 153] on input "946 Gilbert Ferry Road SE" at bounding box center [410, 145] width 111 height 15
drag, startPoint x: 460, startPoint y: 210, endPoint x: 422, endPoint y: 208, distance: 38.2
click at [422, 208] on input "35954" at bounding box center [441, 210] width 52 height 15
drag, startPoint x: 374, startPoint y: 189, endPoint x: 352, endPoint y: 189, distance: 22.3
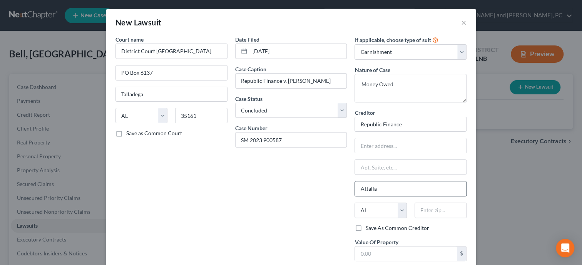
click at [355, 189] on input "Attalla" at bounding box center [410, 188] width 111 height 15
click at [295, 210] on div "Date Filed 07/22/2025 Case Caption Republic Finance v. Sedekia C Bell Case Stat…" at bounding box center [291, 171] width 120 height 272
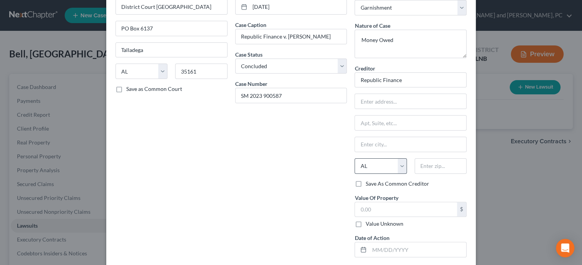
scroll to position [79, 0]
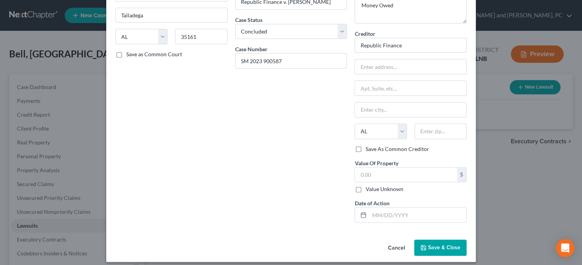
click at [365, 191] on label "Value Unknown" at bounding box center [384, 189] width 38 height 8
click at [369, 190] on input "Value Unknown" at bounding box center [371, 187] width 5 height 5
click at [378, 215] on input "text" at bounding box center [417, 215] width 97 height 15
click at [430, 246] on span "Save & Close" at bounding box center [444, 247] width 32 height 7
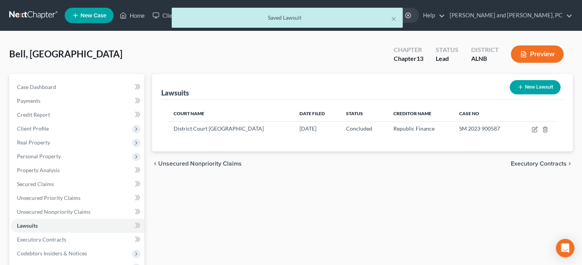
click at [389, 223] on div "Lawsuits New Lawsuit Court Name Date Filed Status Creditor Name Case No Distric…" at bounding box center [362, 241] width 429 height 334
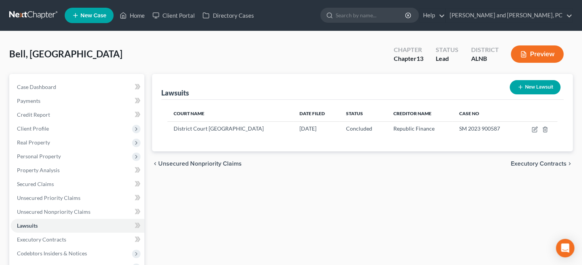
scroll to position [171, 0]
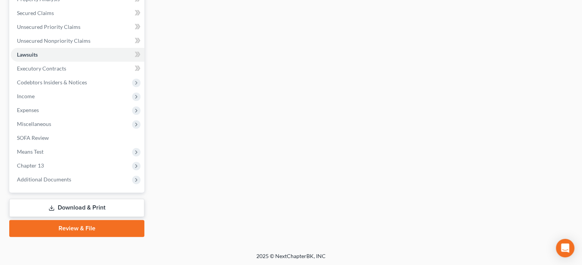
click at [59, 208] on link "Download & Print" at bounding box center [76, 208] width 135 height 18
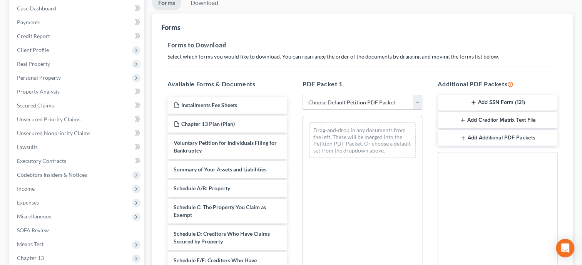
scroll to position [79, 0]
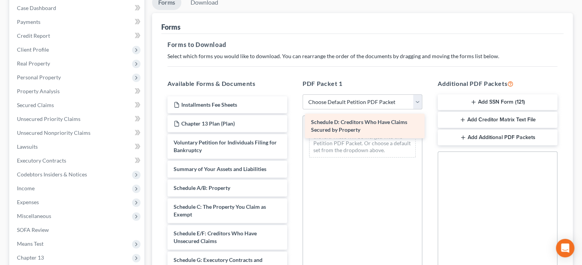
drag, startPoint x: 223, startPoint y: 229, endPoint x: 360, endPoint y: 119, distance: 176.2
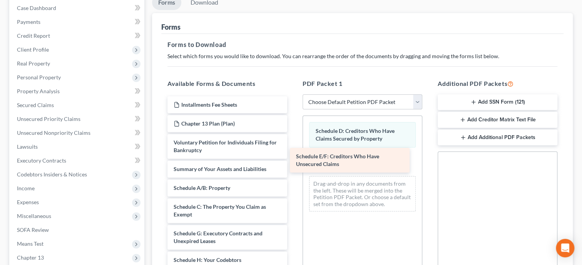
drag, startPoint x: 237, startPoint y: 235, endPoint x: 360, endPoint y: 155, distance: 147.3
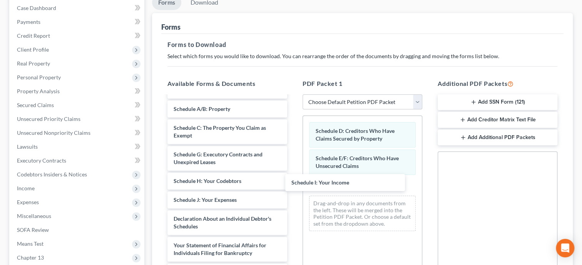
drag, startPoint x: 221, startPoint y: 193, endPoint x: 297, endPoint y: 196, distance: 76.3
click at [293, 176] on div "Schedule I: Your Income Installments Fee Sheets Chapter 13 Plan (Plan) Voluntar…" at bounding box center [227, 194] width 132 height 354
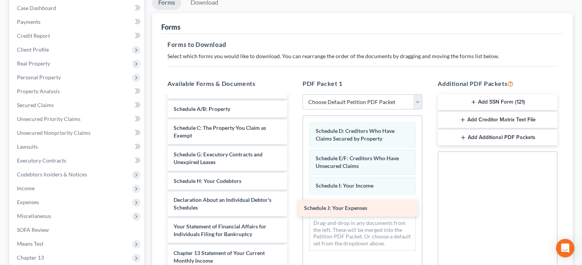
drag, startPoint x: 238, startPoint y: 198, endPoint x: 374, endPoint y: 206, distance: 135.8
click at [293, 206] on div "Schedule J: Your Expenses Installments Fee Sheets Chapter 13 Plan (Plan) Volunt…" at bounding box center [227, 184] width 132 height 335
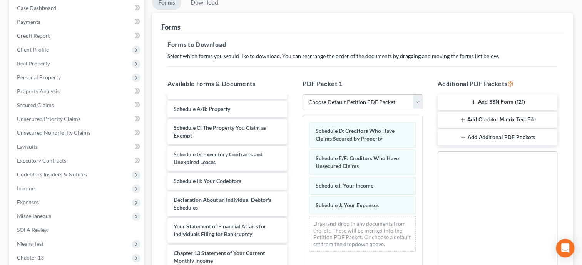
scroll to position [210, 0]
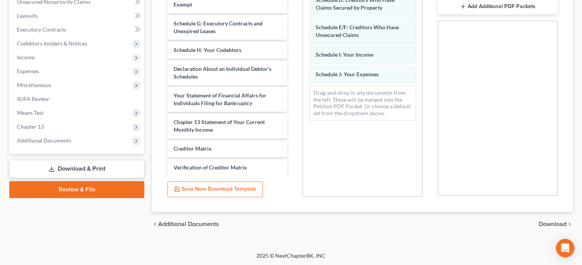
click at [547, 223] on span "Download" at bounding box center [553, 224] width 28 height 6
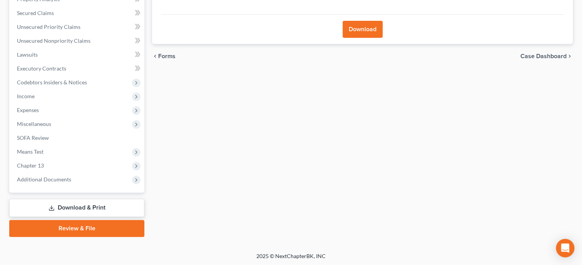
scroll to position [12, 0]
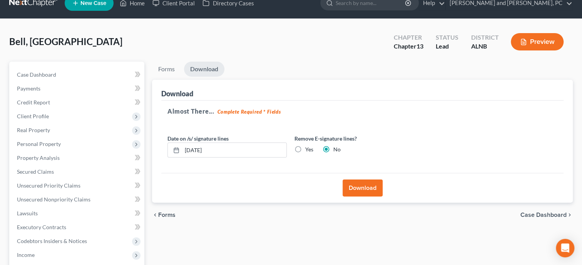
click at [350, 184] on button "Download" at bounding box center [363, 187] width 40 height 17
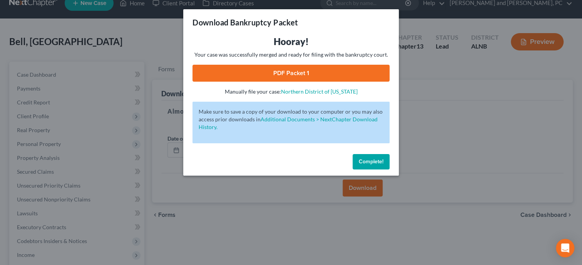
click at [260, 75] on link "PDF Packet 1" at bounding box center [291, 73] width 197 height 17
click at [365, 168] on button "Complete!" at bounding box center [371, 161] width 37 height 15
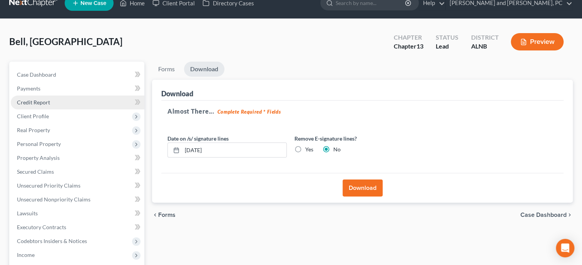
scroll to position [171, 0]
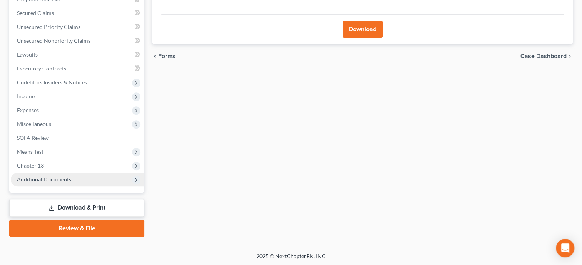
click at [65, 178] on span "Additional Documents" at bounding box center [44, 179] width 54 height 7
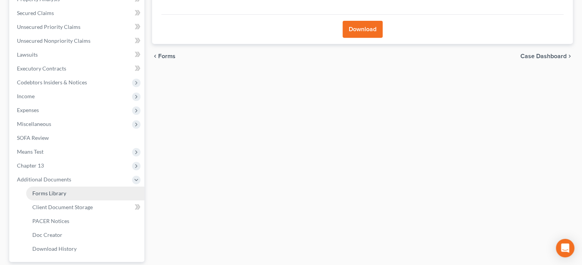
click at [74, 196] on link "Forms Library" at bounding box center [85, 193] width 118 height 14
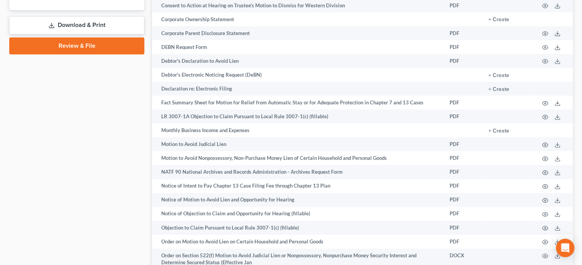
scroll to position [436, 0]
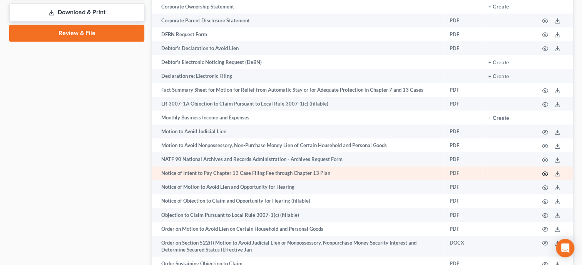
click at [546, 177] on icon "button" at bounding box center [545, 174] width 6 height 6
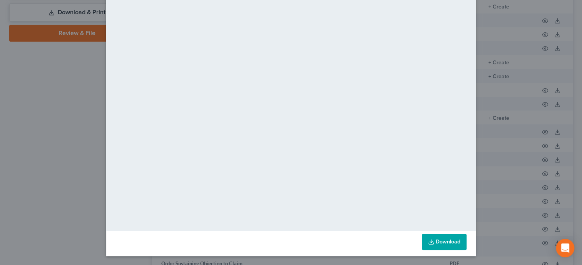
scroll to position [0, 0]
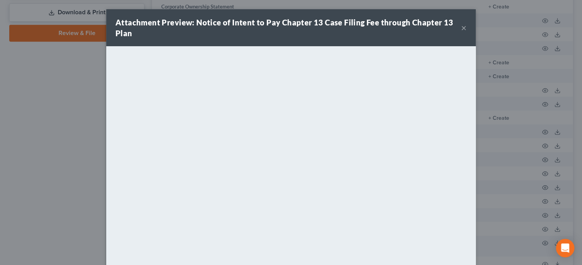
click at [463, 26] on button "×" at bounding box center [463, 27] width 5 height 9
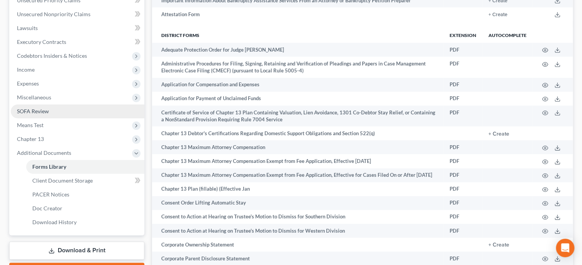
scroll to position [158, 0]
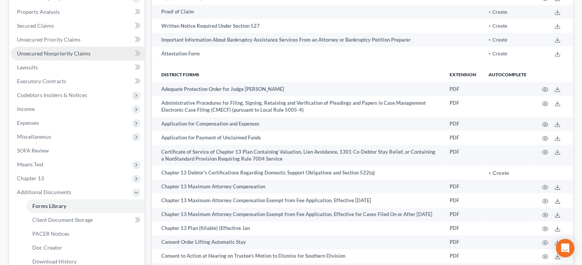
click at [50, 55] on span "Unsecured Nonpriority Claims" at bounding box center [54, 53] width 74 height 7
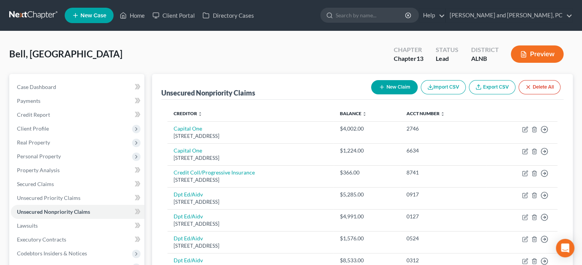
click at [387, 88] on button "New Claim" at bounding box center [394, 87] width 47 height 14
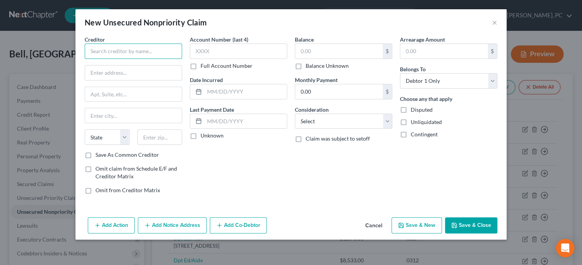
click at [172, 54] on input "text" at bounding box center [133, 51] width 97 height 15
click at [124, 68] on input "text" at bounding box center [133, 72] width 97 height 15
paste input "2013bk40681"
drag, startPoint x: 129, startPoint y: 71, endPoint x: 77, endPoint y: 71, distance: 52.8
click at [85, 71] on input "2013bk40681" at bounding box center [133, 72] width 97 height 15
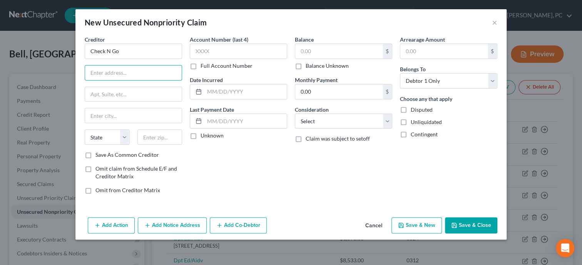
paste input "929 Martin St S"
click at [174, 136] on input "text" at bounding box center [159, 136] width 45 height 15
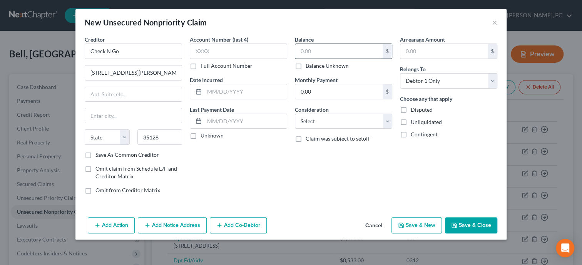
click at [365, 56] on input "text" at bounding box center [338, 51] width 87 height 15
click at [216, 47] on input "text" at bounding box center [238, 51] width 97 height 15
click at [214, 95] on input "text" at bounding box center [245, 91] width 82 height 15
click at [206, 91] on input "4/2024" at bounding box center [245, 91] width 82 height 15
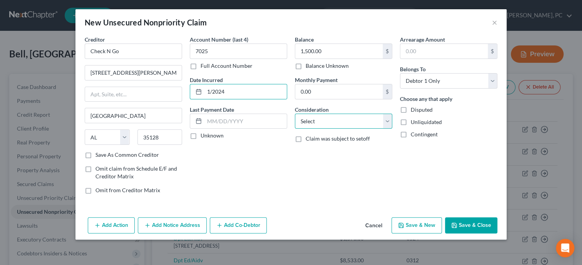
click at [295, 114] on select "Select Cable / Satellite Services Collection Agency Credit Card Debt Debt Couns…" at bounding box center [343, 121] width 97 height 15
click option "Monies Loaned / Advanced" at bounding box center [0, 0] width 0 height 0
click at [347, 156] on div "Balance 1,500.00 $ Balance Unknown Balance Undetermined 1,500.00 $ Balance Unkn…" at bounding box center [343, 117] width 105 height 165
click at [162, 228] on button "Add Notice Address" at bounding box center [172, 225] width 69 height 16
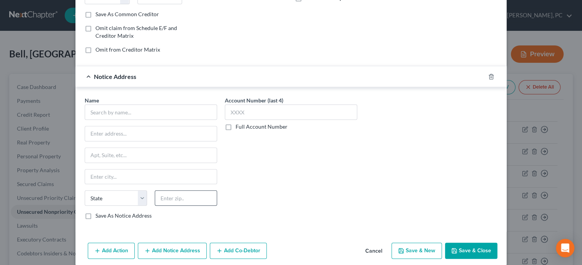
scroll to position [148, 0]
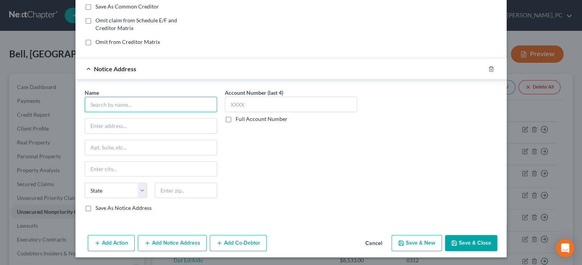
click at [112, 100] on input "text" at bounding box center [151, 104] width 132 height 15
drag, startPoint x: 143, startPoint y: 104, endPoint x: 76, endPoint y: 102, distance: 67.4
click at [85, 104] on input "Forest Management" at bounding box center [151, 104] width 132 height 15
click at [126, 127] on input "text" at bounding box center [151, 126] width 132 height 15
paste input "401 E Las Olas Blvd #1400"
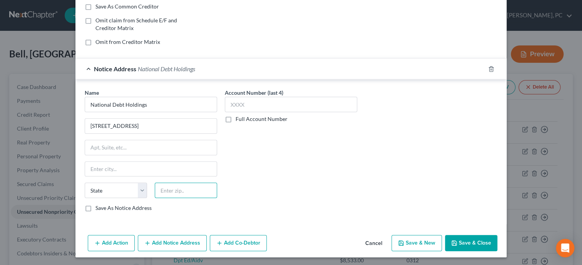
click at [189, 193] on input "text" at bounding box center [186, 190] width 62 height 15
click at [474, 241] on button "Save & Close" at bounding box center [471, 243] width 52 height 16
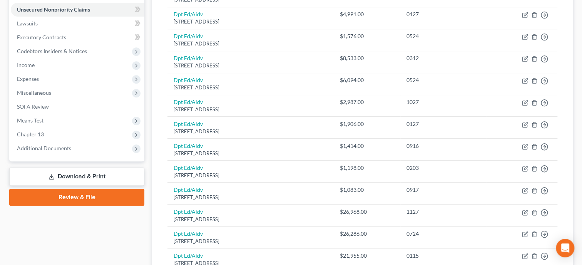
scroll to position [277, 0]
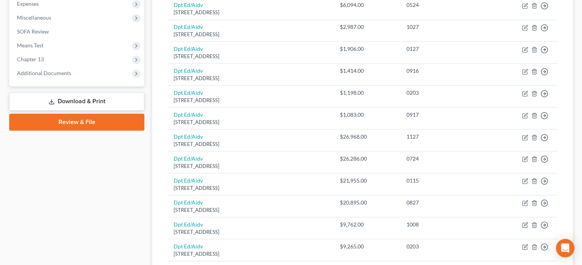
click at [68, 117] on link "Review & File" at bounding box center [76, 122] width 135 height 17
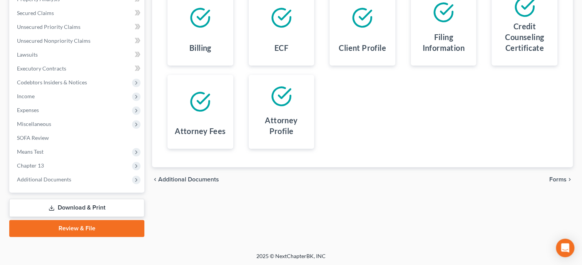
scroll to position [52, 0]
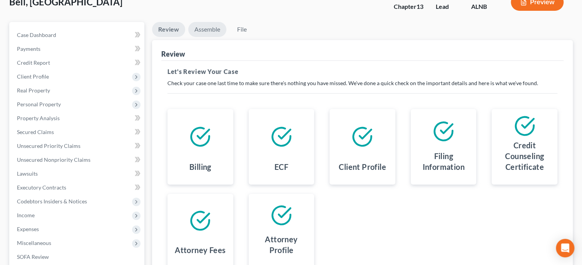
click at [209, 29] on link "Assemble" at bounding box center [207, 29] width 38 height 15
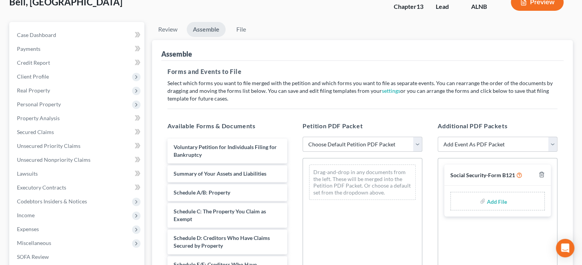
click at [303, 137] on select "Choose Default Petition PDF Packet Complete Bankruptcy Petition (all forms and …" at bounding box center [363, 144] width 120 height 15
click option "Complete Bankruptcy Petition (all forms and schedules)" at bounding box center [0, 0] width 0 height 0
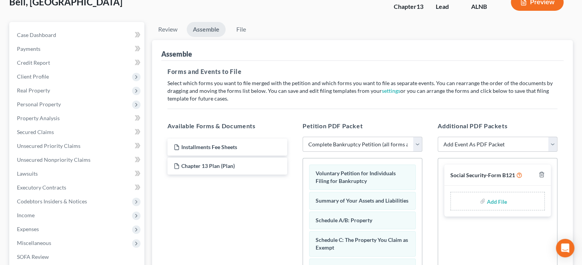
click at [502, 200] on input "file" at bounding box center [496, 201] width 18 height 14
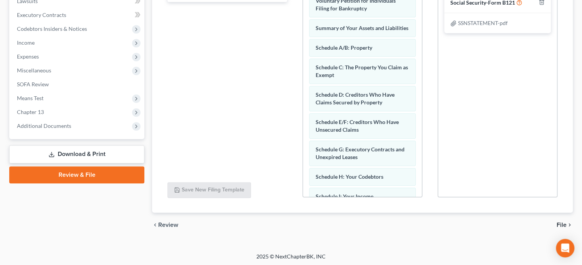
scroll to position [225, 0]
click at [562, 222] on span "File" at bounding box center [562, 224] width 10 height 6
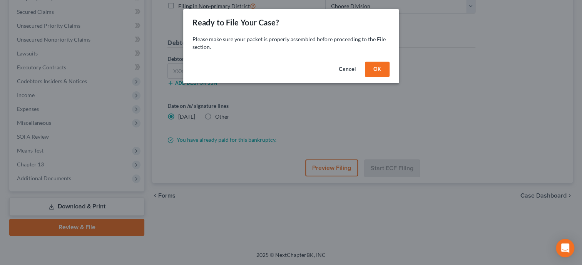
scroll to position [171, 0]
click at [376, 69] on button "OK" at bounding box center [377, 69] width 25 height 15
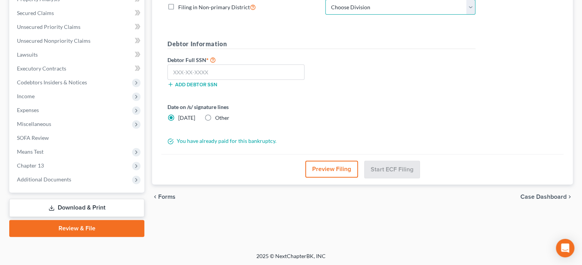
click at [325, 0] on select "Choose Division Anniston Birmingham Hunstville Tuscaloosa" at bounding box center [400, 7] width 150 height 15
click option "Anniston" at bounding box center [0, 0] width 0 height 0
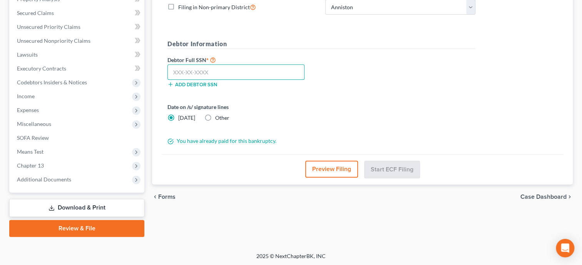
click at [282, 75] on input "text" at bounding box center [236, 71] width 137 height 15
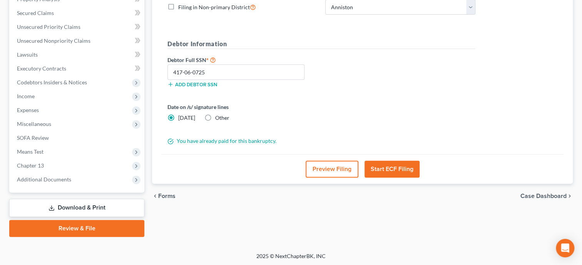
click at [406, 164] on button "Start ECF Filing" at bounding box center [392, 169] width 55 height 17
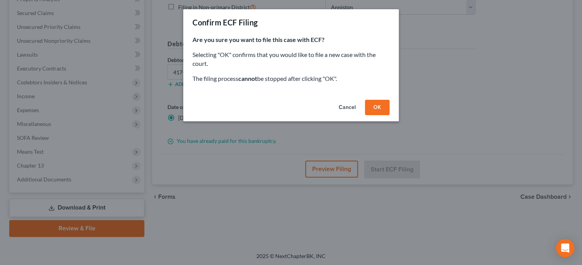
click at [377, 105] on button "OK" at bounding box center [377, 107] width 25 height 15
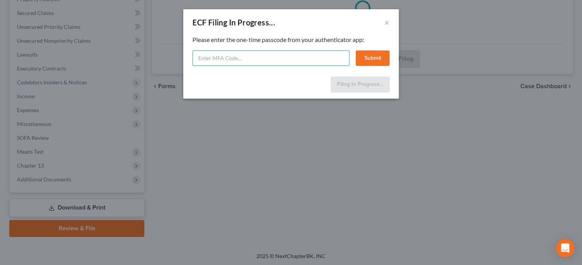
click at [251, 64] on input "text" at bounding box center [271, 57] width 157 height 15
click at [362, 52] on button "Submit" at bounding box center [373, 57] width 34 height 15
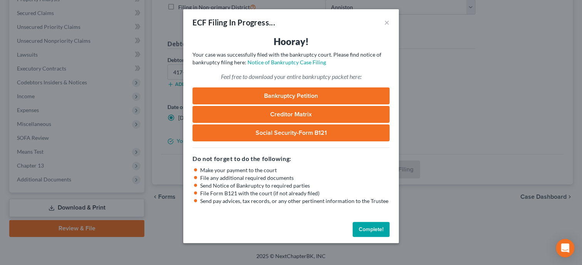
click at [369, 225] on button "Complete!" at bounding box center [371, 229] width 37 height 15
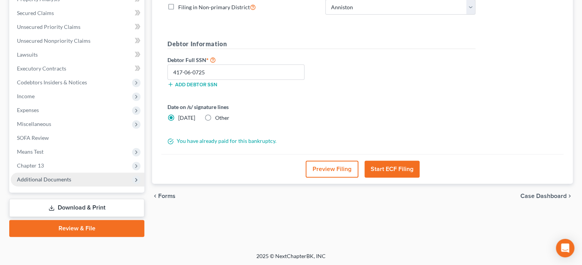
click at [45, 183] on span "Additional Documents" at bounding box center [78, 180] width 134 height 14
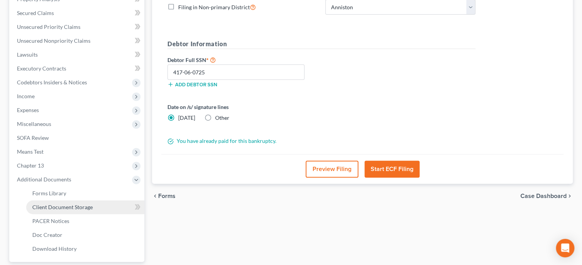
click at [51, 207] on span "Client Document Storage" at bounding box center [62, 207] width 60 height 7
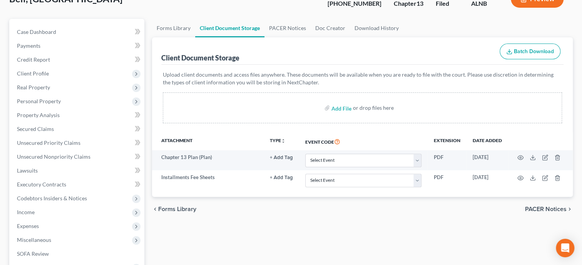
scroll to position [79, 0]
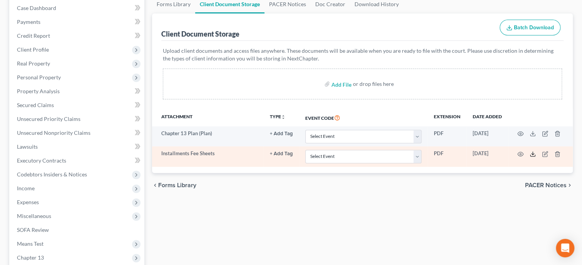
click at [533, 153] on polyline at bounding box center [533, 153] width 3 height 1
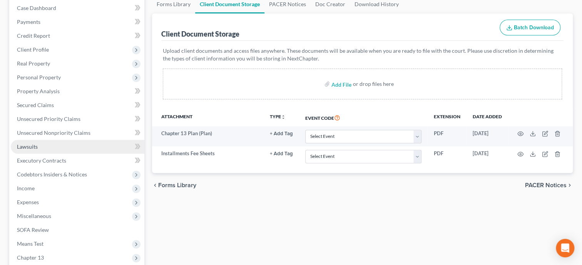
click at [46, 144] on link "Lawsuits" at bounding box center [78, 147] width 134 height 14
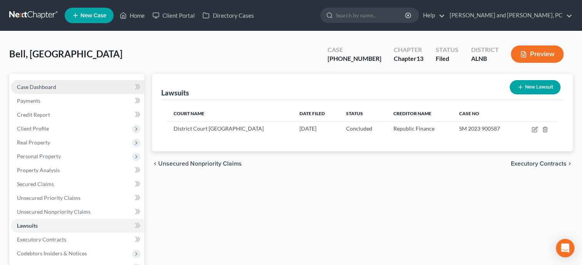
click at [59, 90] on link "Case Dashboard" at bounding box center [78, 87] width 134 height 14
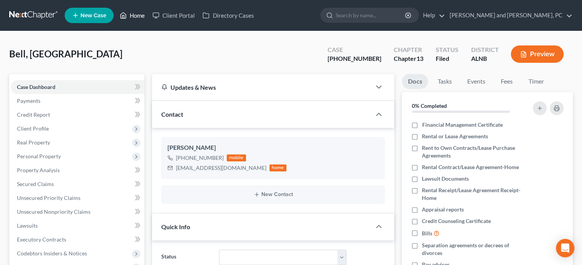
click at [137, 13] on link "Home" at bounding box center [132, 15] width 33 height 14
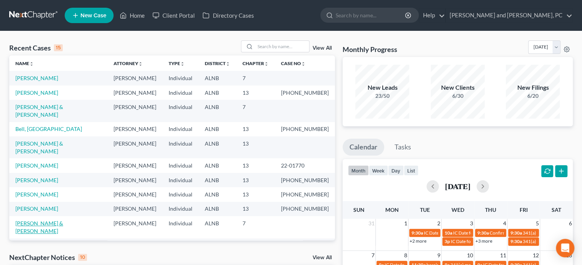
click at [49, 220] on link "Perez, Jonathan & Lorri" at bounding box center [39, 227] width 48 height 14
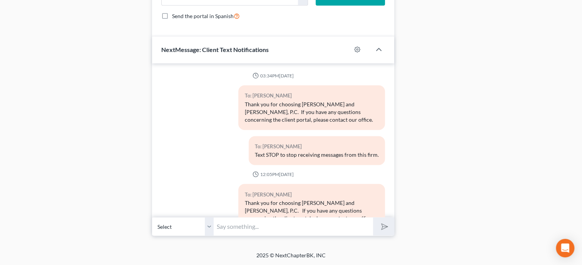
scroll to position [525, 0]
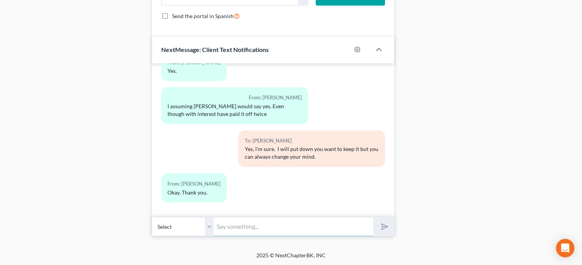
click at [224, 222] on input "text" at bounding box center [293, 226] width 159 height 19
click at [373, 217] on button "submit" at bounding box center [383, 226] width 21 height 18
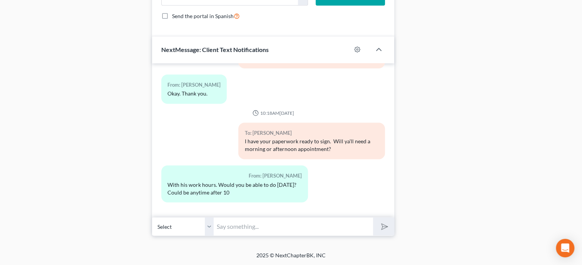
scroll to position [654, 0]
click at [283, 226] on input "text" at bounding box center [293, 226] width 159 height 19
click at [269, 230] on input "text" at bounding box center [293, 226] width 159 height 19
click at [373, 217] on button "submit" at bounding box center [383, 226] width 21 height 18
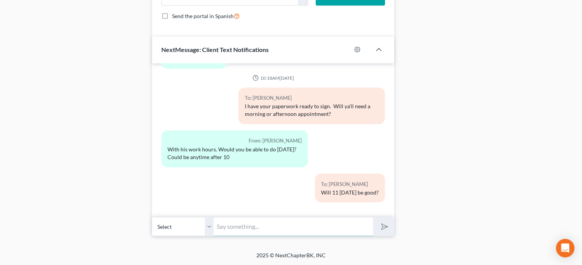
click at [249, 227] on input "text" at bounding box center [293, 226] width 159 height 19
click at [373, 217] on button "submit" at bounding box center [383, 226] width 21 height 18
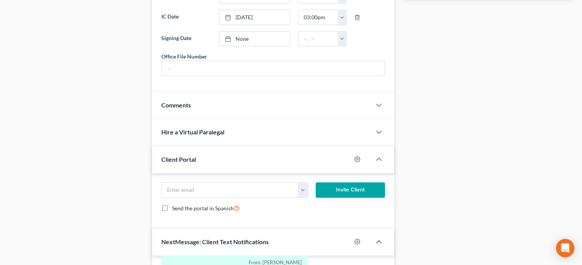
scroll to position [258, 0]
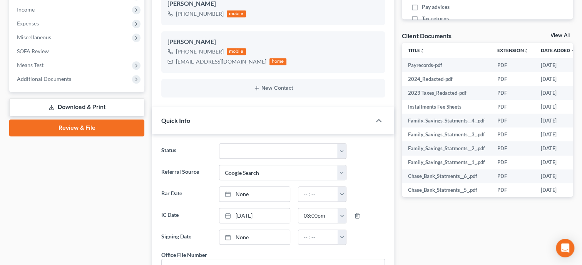
click at [56, 102] on link "Download & Print" at bounding box center [76, 107] width 135 height 18
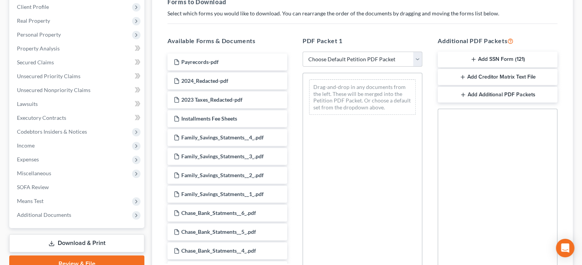
scroll to position [51, 0]
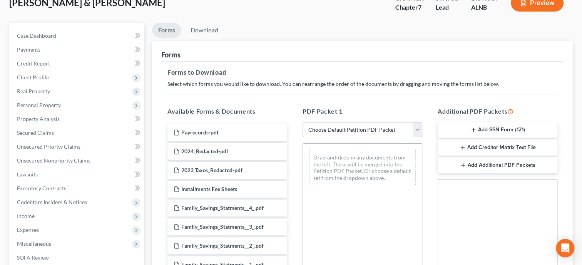
click at [303, 122] on select "Choose Default Petition PDF Packet Complete Bankruptcy Petition (all forms and …" at bounding box center [363, 129] width 120 height 15
click option "Complete Bankruptcy Petition (all forms and schedules)" at bounding box center [0, 0] width 0 height 0
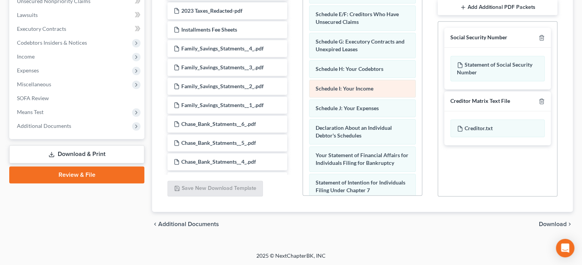
scroll to position [119, 0]
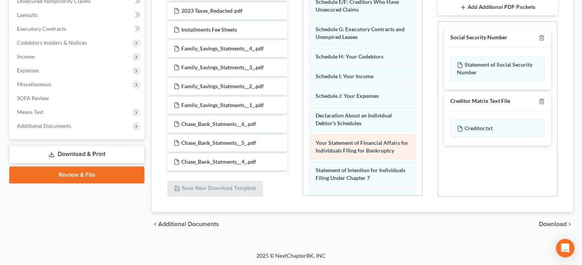
click at [363, 147] on span "Your Statement of Financial Affairs for Individuals Filing for Bankruptcy" at bounding box center [362, 146] width 93 height 14
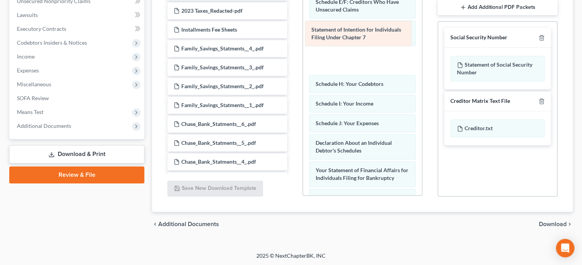
drag, startPoint x: 355, startPoint y: 176, endPoint x: 351, endPoint y: 38, distance: 137.9
click at [351, 38] on div "Statement of Intention for Individuals Filing Under Chapter 7 Voluntary Petitio…" at bounding box center [362, 119] width 119 height 506
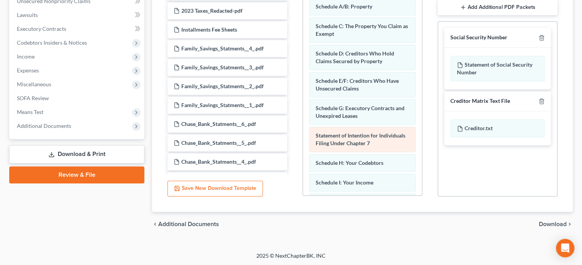
scroll to position [39, 0]
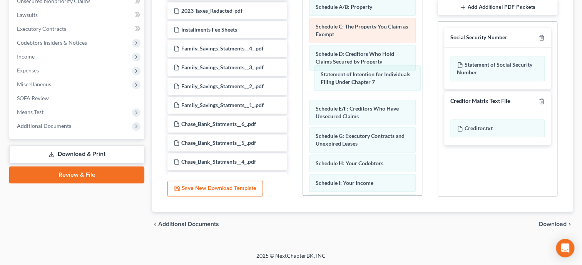
drag, startPoint x: 360, startPoint y: 140, endPoint x: 360, endPoint y: 37, distance: 102.8
click at [365, 60] on div "Statement of Intention for Individuals Filing Under Chapter 7 Voluntary Petitio…" at bounding box center [362, 198] width 119 height 506
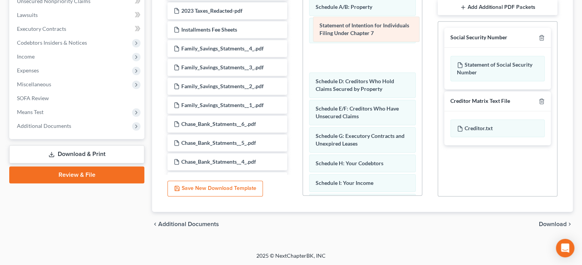
drag, startPoint x: 355, startPoint y: 91, endPoint x: 359, endPoint y: 35, distance: 56.4
click at [359, 35] on div "Statement of Intention for Individuals Filing Under Chapter 7 Voluntary Petitio…" at bounding box center [362, 198] width 119 height 506
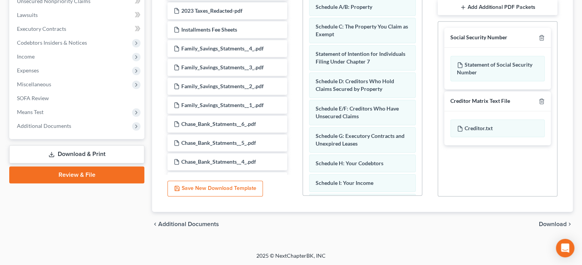
click at [433, 122] on div "Additional PDF Packets Add SSN Form (121) Add Creditor Matrix Text File Add Add…" at bounding box center [497, 72] width 135 height 262
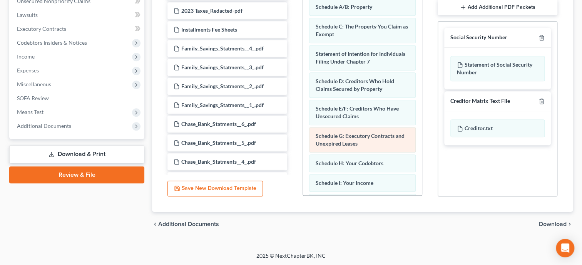
scroll to position [0, 0]
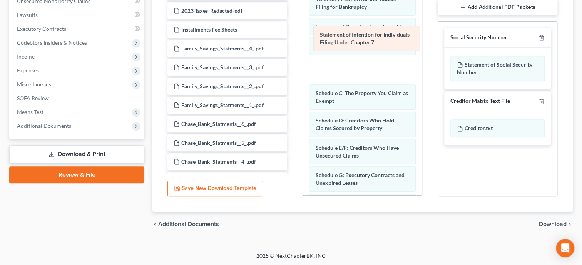
drag, startPoint x: 349, startPoint y: 103, endPoint x: 353, endPoint y: 43, distance: 60.3
click at [353, 43] on div "Statement of Intention for Individuals Filing Under Chapter 7 Voluntary Petitio…" at bounding box center [362, 237] width 119 height 506
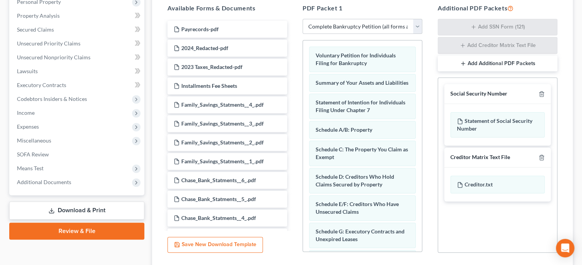
scroll to position [52, 0]
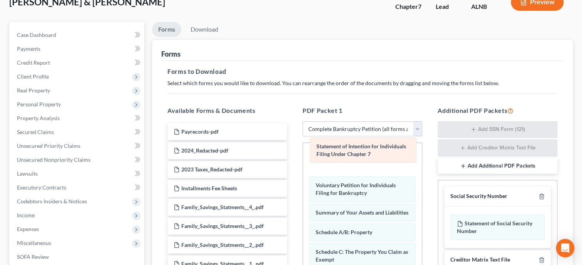
drag, startPoint x: 358, startPoint y: 209, endPoint x: 359, endPoint y: 152, distance: 57.4
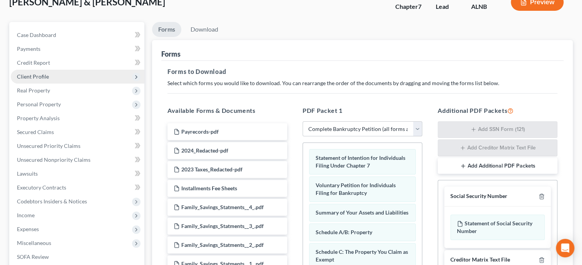
click at [37, 75] on span "Client Profile" at bounding box center [33, 76] width 32 height 7
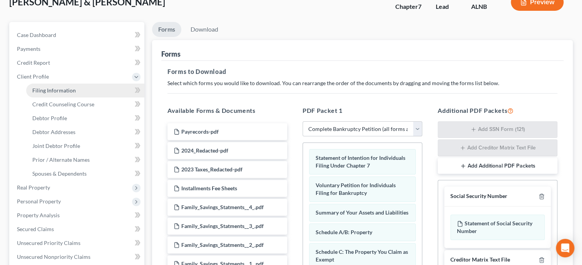
click at [46, 89] on span "Filing Information" at bounding box center [54, 90] width 44 height 7
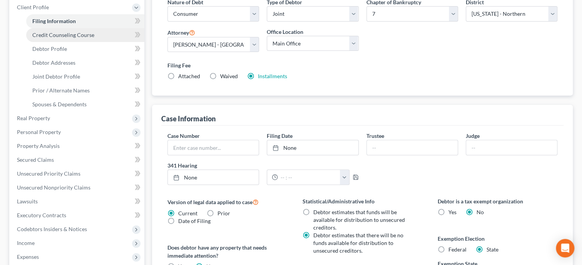
scroll to position [238, 0]
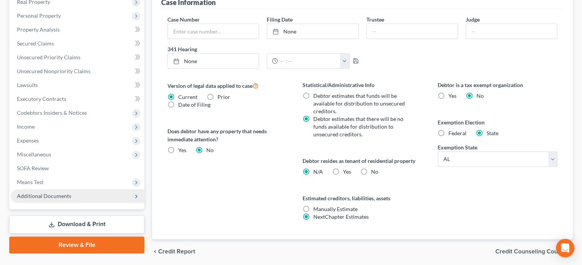
click at [56, 195] on span "Additional Documents" at bounding box center [44, 196] width 54 height 7
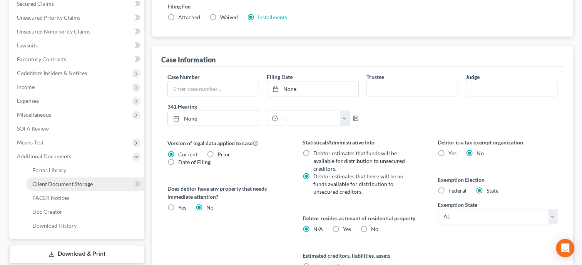
scroll to position [220, 0]
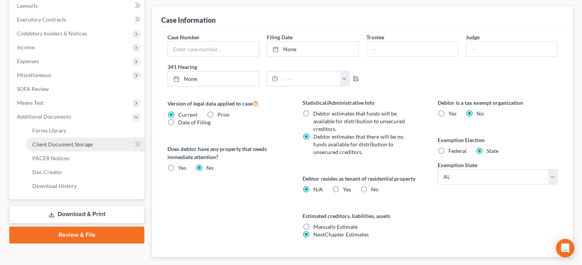
click at [81, 144] on span "Client Document Storage" at bounding box center [62, 144] width 60 height 7
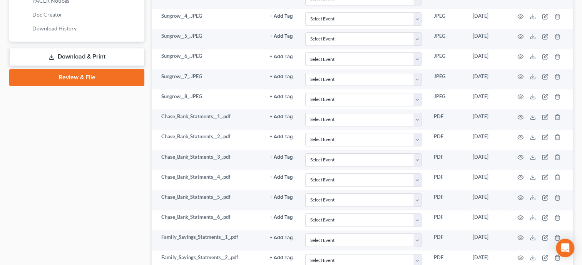
scroll to position [322, 0]
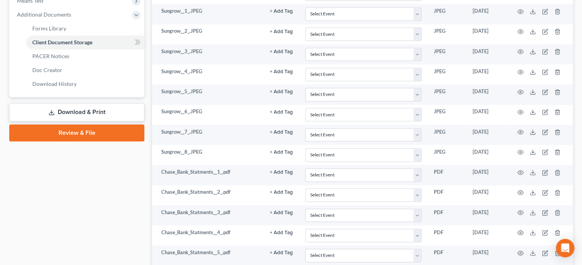
click at [74, 114] on link "Download & Print" at bounding box center [76, 112] width 135 height 18
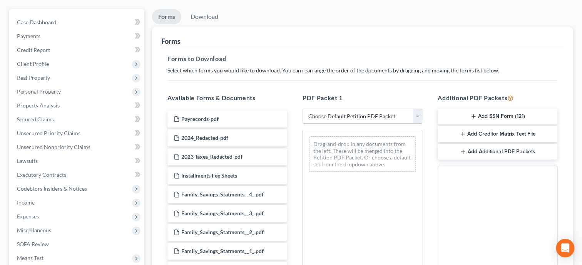
scroll to position [51, 0]
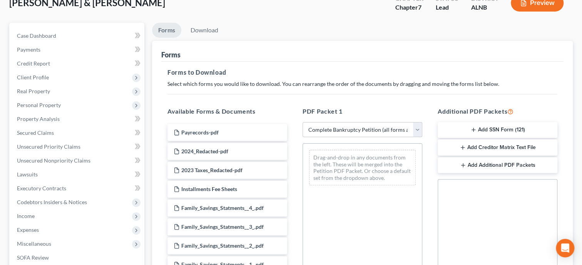
click option "Complete Bankruptcy Petition (all forms and schedules)" at bounding box center [0, 0] width 0 height 0
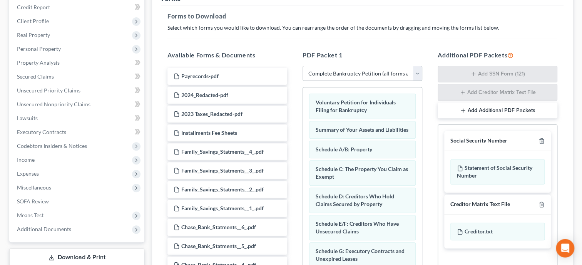
scroll to position [92, 0]
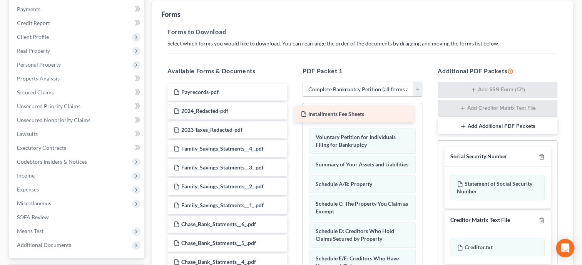
drag, startPoint x: 216, startPoint y: 146, endPoint x: 344, endPoint y: 112, distance: 131.5
click at [293, 112] on div "Installments Fee Sheets Payrecords-pdf 2024_Redacted-pdf 2023 Taxes_Redacted-pd…" at bounding box center [227, 215] width 132 height 262
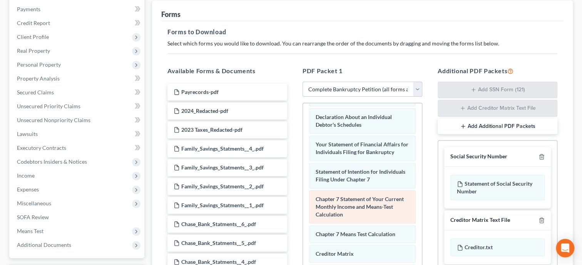
scroll to position [238, 0]
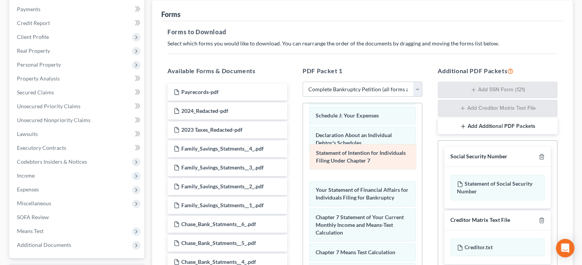
drag, startPoint x: 360, startPoint y: 196, endPoint x: 360, endPoint y: 131, distance: 65.1
click at [360, 139] on div "Statement of Intention for Individuals Filing Under Chapter 7 Installments Fee …" at bounding box center [362, 128] width 119 height 525
click at [360, 144] on div "Statement of Intention for Individuals Filing Under Chapter 7" at bounding box center [363, 156] width 107 height 25
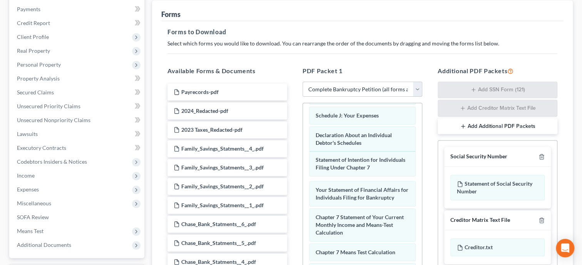
click at [360, 127] on div "Statement of Intention for Individuals Filing Under Chapter 7 Installments Fee …" at bounding box center [362, 128] width 119 height 525
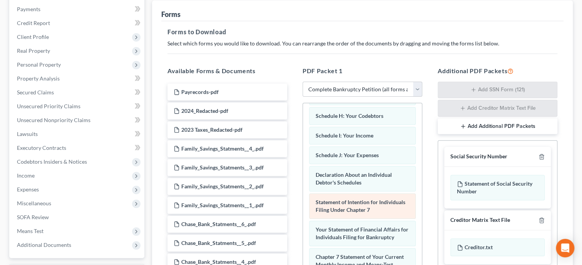
scroll to position [158, 0]
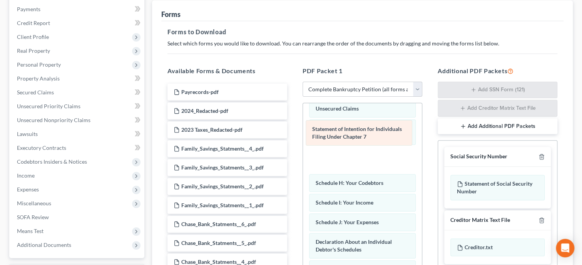
drag, startPoint x: 346, startPoint y: 244, endPoint x: 342, endPoint y: 134, distance: 110.2
click at [342, 134] on div "Statement of Intention for Individuals Filing Under Chapter 7 Installments Fee …" at bounding box center [362, 207] width 119 height 525
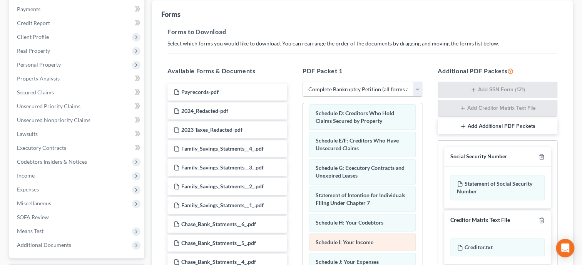
scroll to position [79, 0]
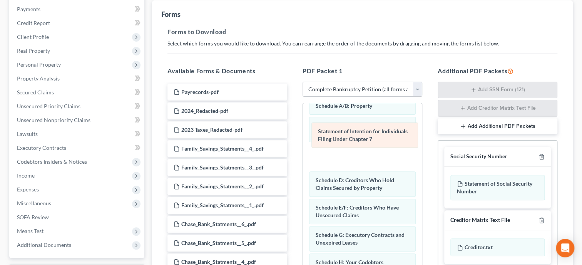
drag, startPoint x: 346, startPoint y: 246, endPoint x: 347, endPoint y: 139, distance: 106.7
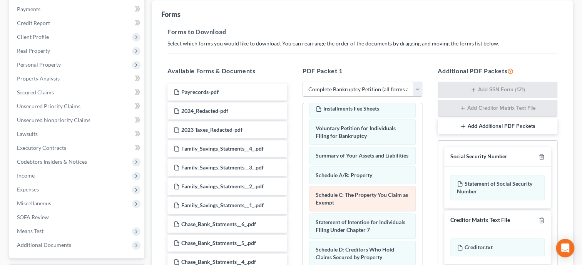
scroll to position [0, 0]
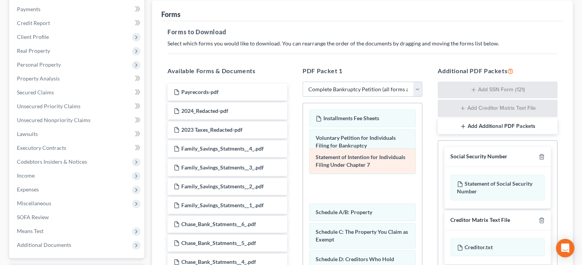
drag, startPoint x: 350, startPoint y: 241, endPoint x: 347, endPoint y: 161, distance: 80.1
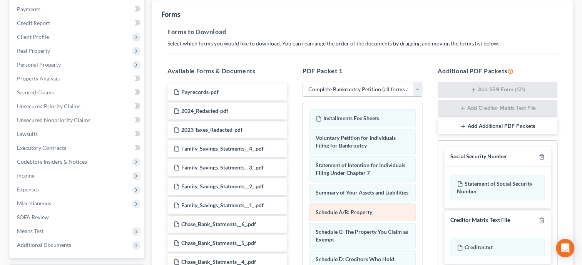
scroll to position [52, 0]
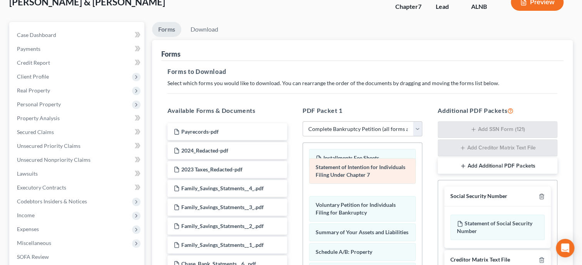
drag, startPoint x: 357, startPoint y: 209, endPoint x: 356, endPoint y: 151, distance: 58.5
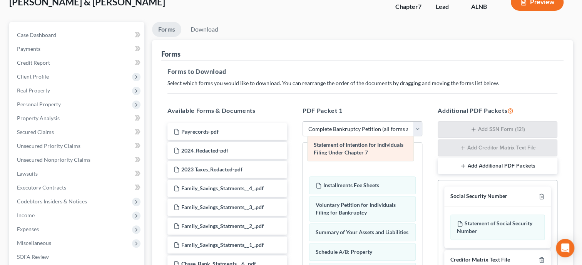
drag, startPoint x: 352, startPoint y: 185, endPoint x: 350, endPoint y: 153, distance: 31.6
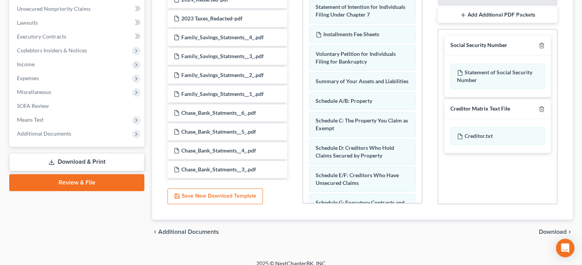
scroll to position [211, 0]
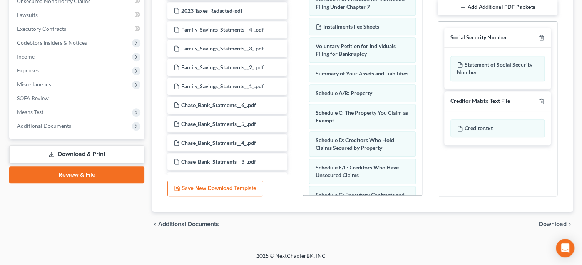
click at [548, 224] on span "Download" at bounding box center [553, 224] width 28 height 6
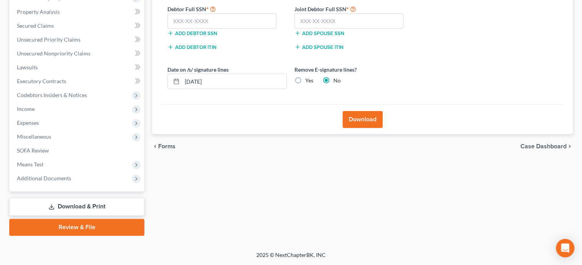
scroll to position [157, 0]
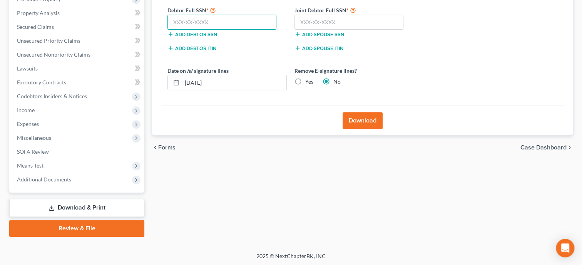
click at [221, 26] on input "text" at bounding box center [222, 22] width 109 height 15
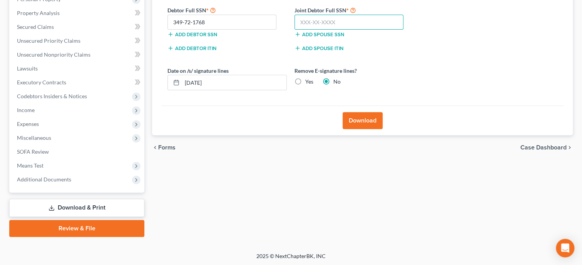
click at [353, 18] on input "text" at bounding box center [349, 22] width 109 height 15
click at [374, 120] on button "Download" at bounding box center [363, 120] width 40 height 17
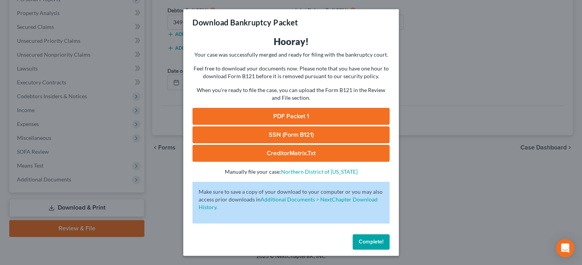
click at [325, 137] on link "SSN (Form B121)" at bounding box center [291, 134] width 197 height 17
click at [268, 114] on link "PDF Packet 1" at bounding box center [291, 116] width 197 height 17
click at [380, 242] on span "Complete!" at bounding box center [371, 241] width 25 height 7
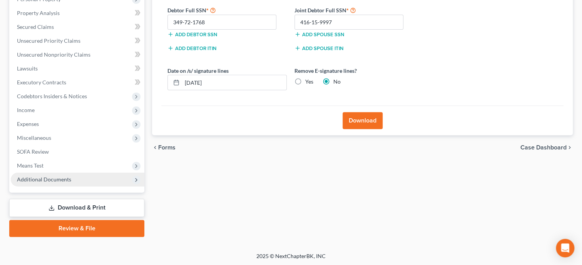
click at [42, 178] on span "Additional Documents" at bounding box center [44, 179] width 54 height 7
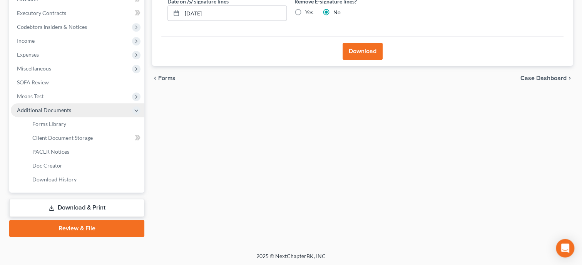
scroll to position [226, 0]
click at [42, 178] on span "Download History" at bounding box center [54, 179] width 44 height 7
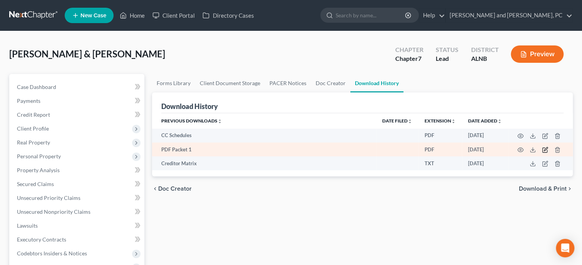
click at [546, 149] on icon "button" at bounding box center [545, 150] width 6 height 6
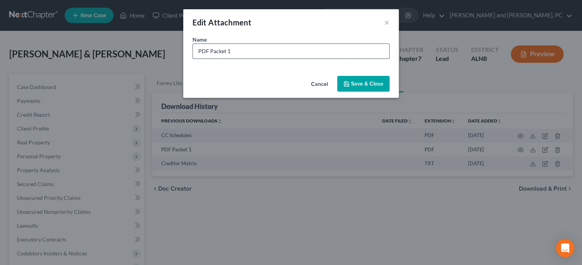
drag, startPoint x: 227, startPoint y: 53, endPoint x: 194, endPoint y: 54, distance: 33.1
click at [194, 54] on input "PDF Packet 1" at bounding box center [291, 51] width 196 height 15
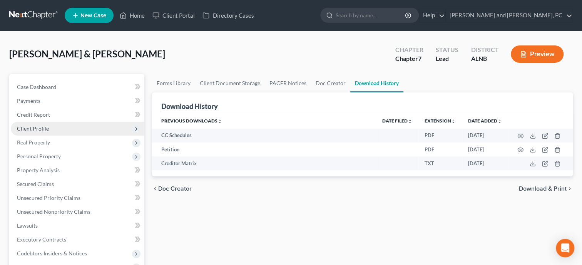
click at [71, 128] on span "Client Profile" at bounding box center [78, 129] width 134 height 14
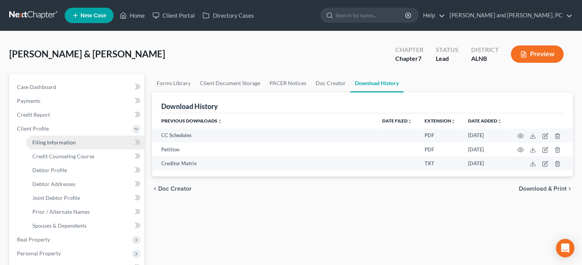
click at [66, 147] on link "Filing Information" at bounding box center [85, 143] width 118 height 14
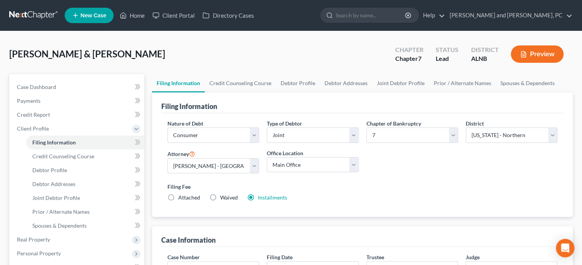
click at [268, 201] on div "Filing Fee Attached Waived Waived Installments Installments" at bounding box center [363, 193] width 398 height 28
click at [270, 198] on link "Installments" at bounding box center [272, 197] width 29 height 7
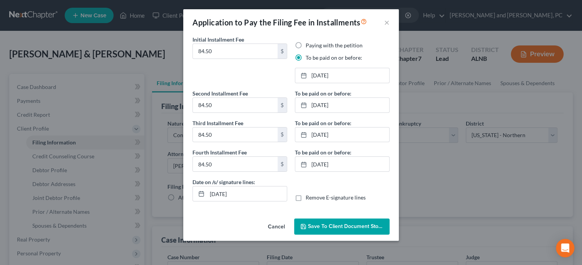
click at [384, 22] on div "Application to Pay the Filing Fee in Installments ×" at bounding box center [291, 22] width 216 height 26
click at [388, 22] on button "×" at bounding box center [386, 22] width 5 height 9
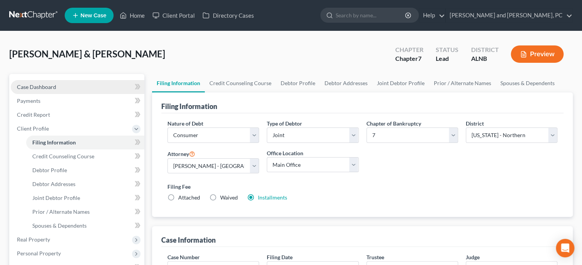
click at [58, 91] on link "Case Dashboard" at bounding box center [78, 87] width 134 height 14
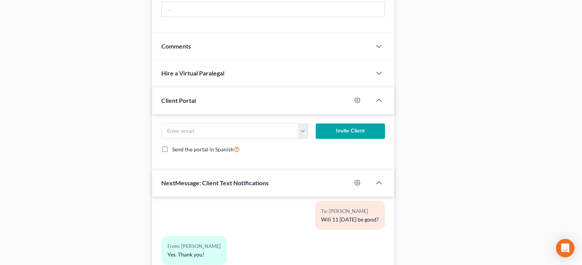
scroll to position [654, 0]
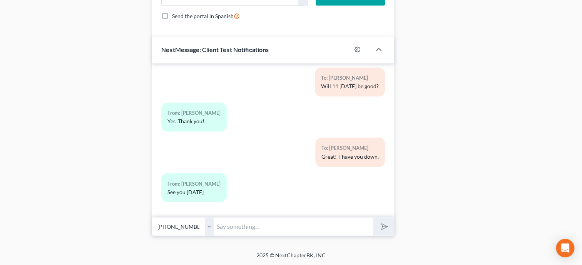
click at [227, 222] on input "text" at bounding box center [293, 226] width 159 height 19
click at [373, 217] on button "submit" at bounding box center [383, 226] width 21 height 18
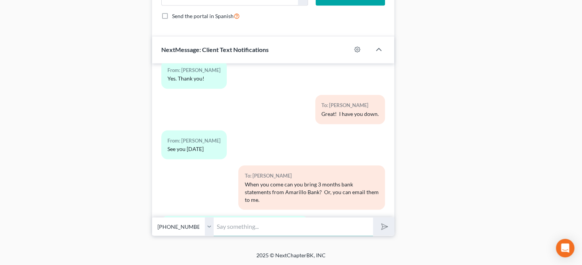
scroll to position [851, 0]
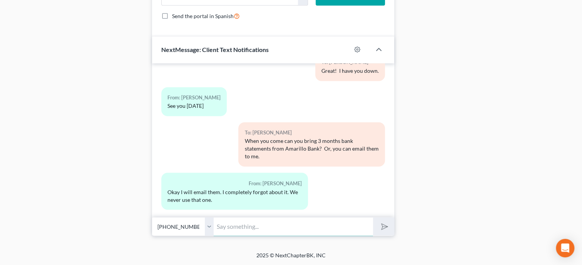
click at [225, 231] on input "text" at bounding box center [293, 226] width 159 height 19
click at [373, 217] on button "submit" at bounding box center [383, 226] width 21 height 18
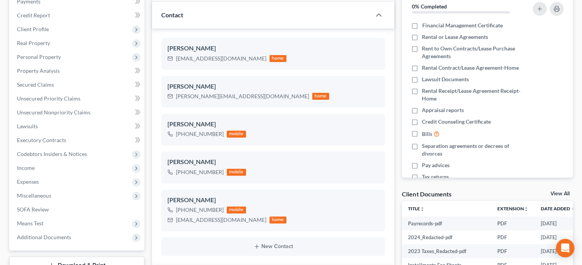
scroll to position [0, 0]
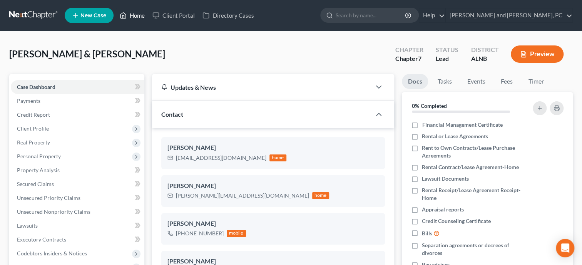
click at [132, 12] on link "Home" at bounding box center [132, 15] width 33 height 14
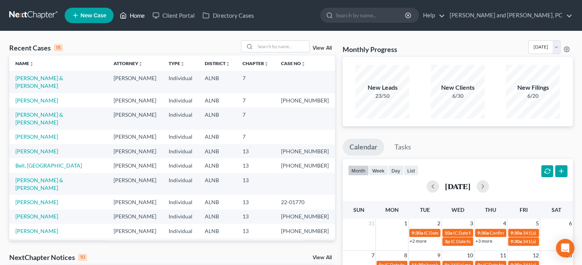
scroll to position [158, 0]
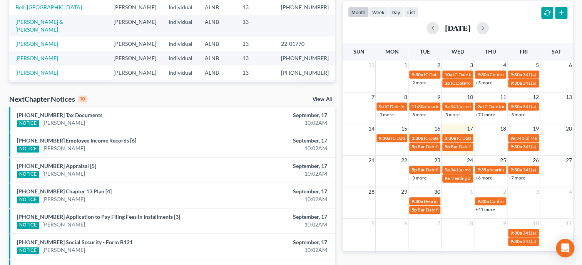
click at [326, 99] on link "View All" at bounding box center [322, 99] width 19 height 5
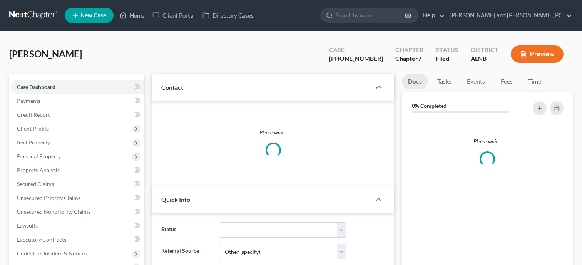
select select "6"
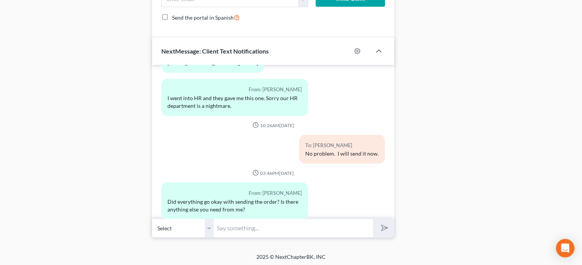
scroll to position [798, 0]
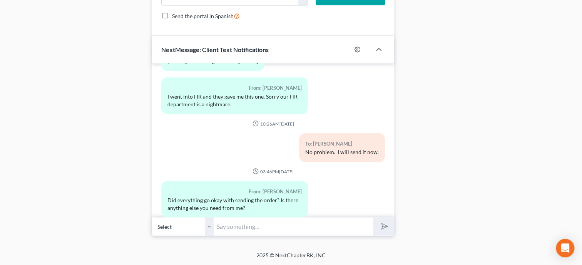
click at [261, 231] on input "text" at bounding box center [293, 226] width 159 height 19
type input "Yes, it has been sent. You may want to speak with your payroll and make sure th…"
click at [373, 217] on button "submit" at bounding box center [383, 226] width 21 height 18
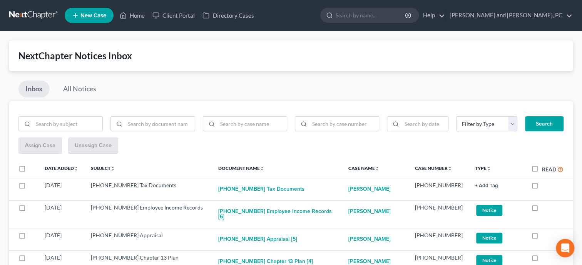
click at [542, 168] on label "Read" at bounding box center [553, 169] width 22 height 9
click at [545, 168] on input "Read" at bounding box center [547, 167] width 5 height 5
checkbox input "true"
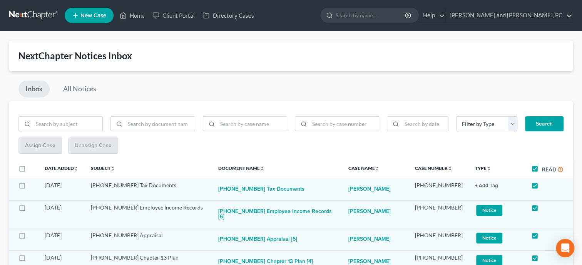
checkbox input "true"
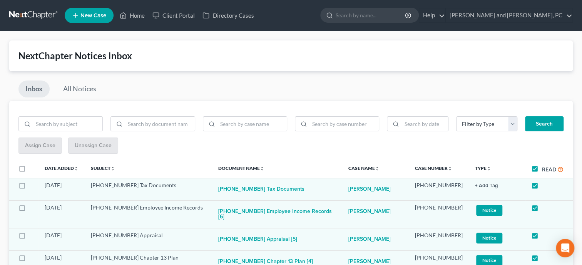
checkbox input "true"
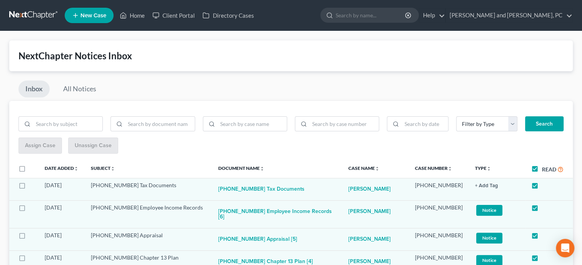
checkbox input "true"
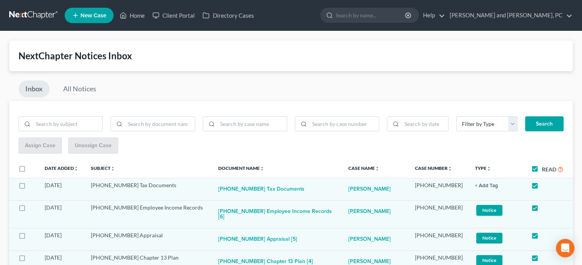
checkbox input "true"
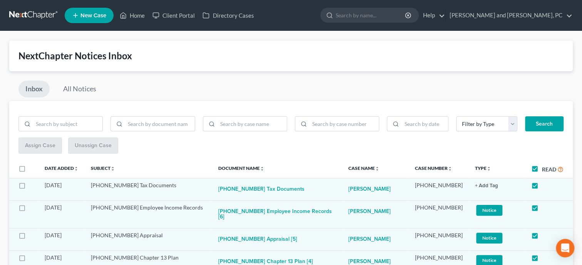
checkbox input "true"
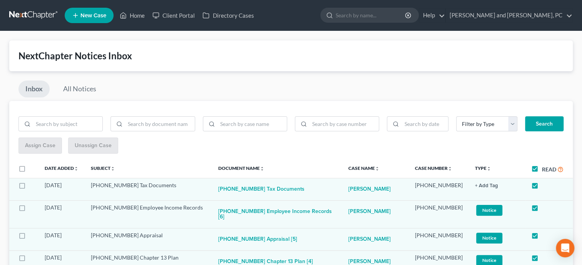
checkbox input "true"
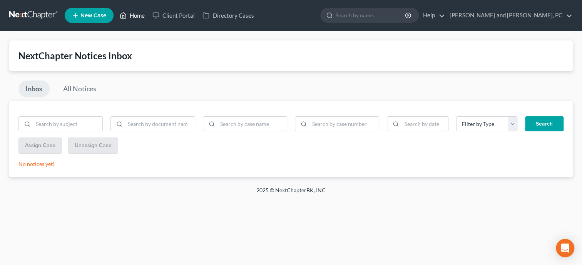
click at [128, 15] on link "Home" at bounding box center [132, 15] width 33 height 14
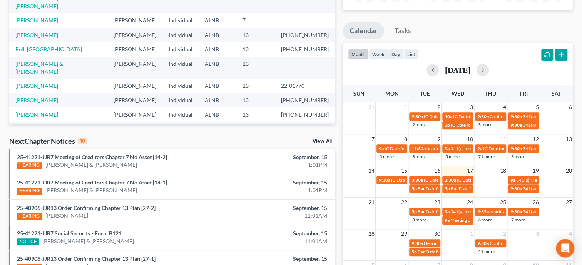
scroll to position [119, 0]
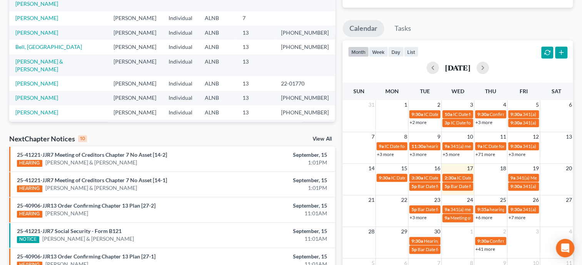
click at [324, 138] on link "View All" at bounding box center [322, 138] width 19 height 5
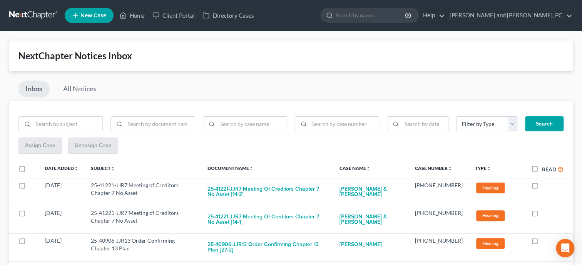
click at [542, 166] on label "Read" at bounding box center [553, 169] width 22 height 9
click at [545, 166] on input "Read" at bounding box center [547, 167] width 5 height 5
checkbox input "true"
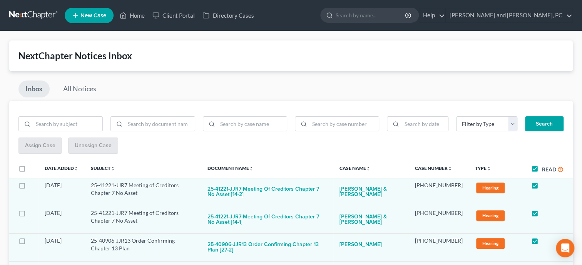
checkbox input "true"
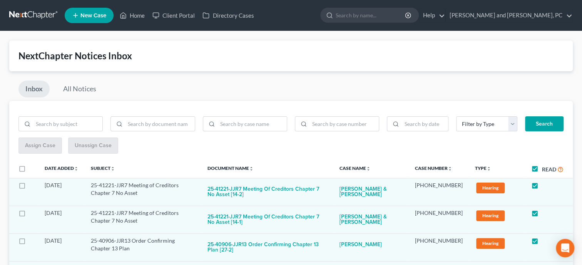
checkbox input "true"
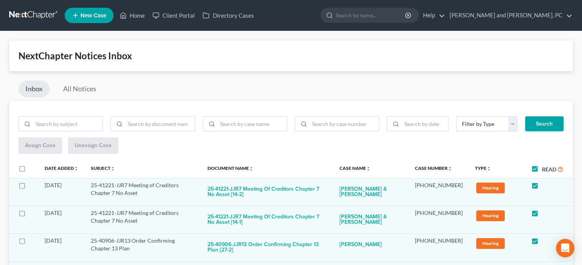
checkbox input "true"
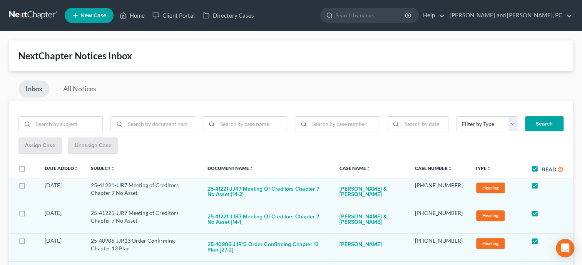
checkbox input "true"
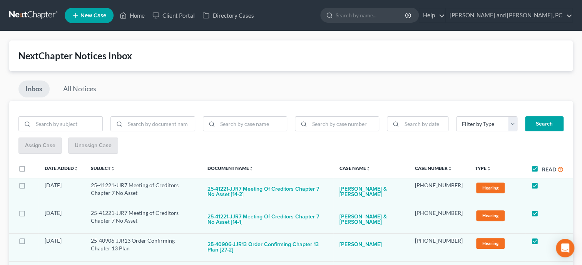
checkbox input "true"
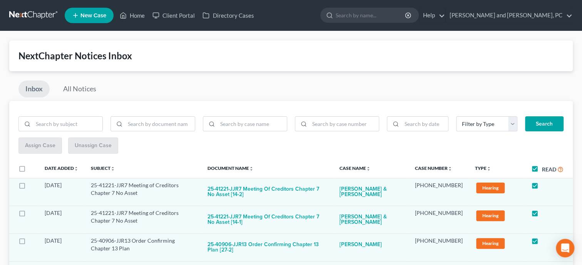
checkbox input "true"
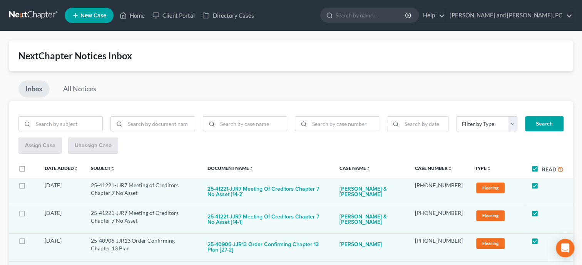
checkbox input "true"
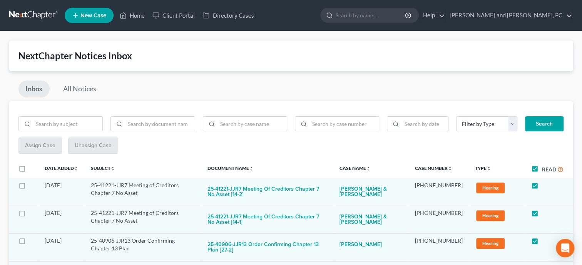
checkbox input "true"
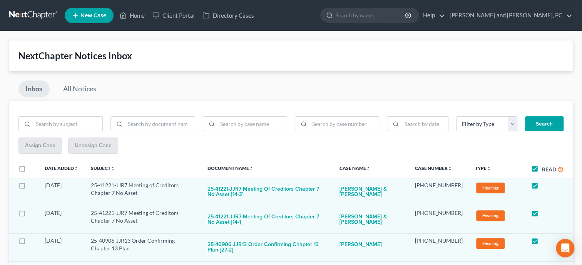
checkbox input "true"
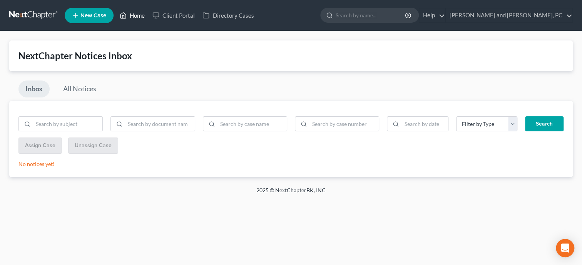
click at [135, 17] on link "Home" at bounding box center [132, 15] width 33 height 14
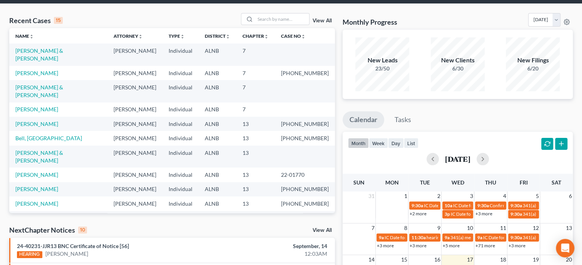
scroll to position [79, 0]
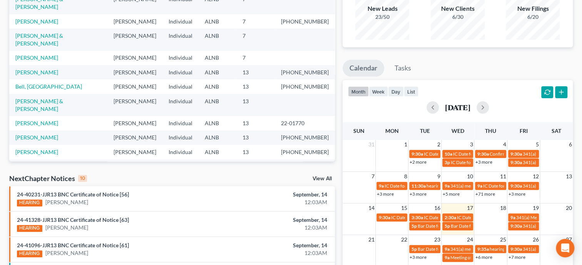
click at [318, 178] on link "View All" at bounding box center [322, 178] width 19 height 5
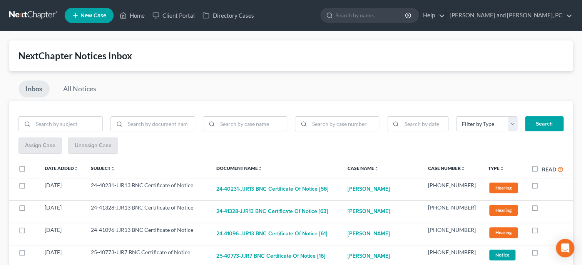
click at [542, 169] on label "Read" at bounding box center [553, 169] width 22 height 9
click at [545, 169] on input "Read" at bounding box center [547, 167] width 5 height 5
checkbox input "true"
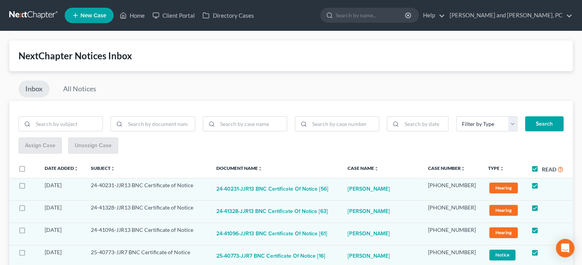
checkbox input "true"
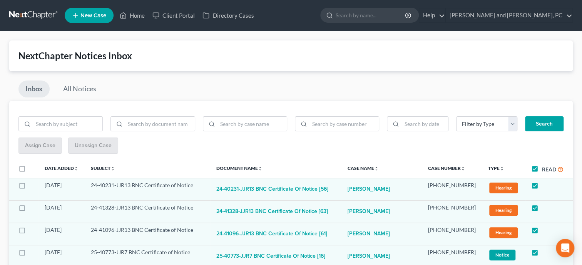
checkbox input "true"
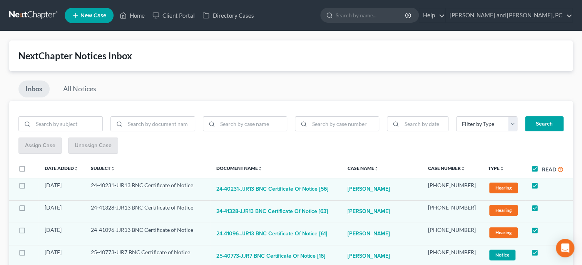
checkbox input "true"
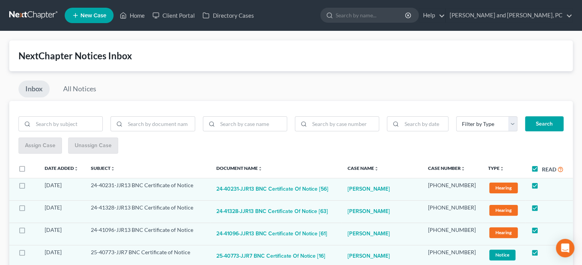
checkbox input "true"
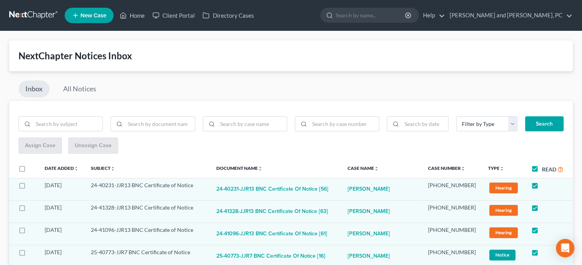
checkbox input "true"
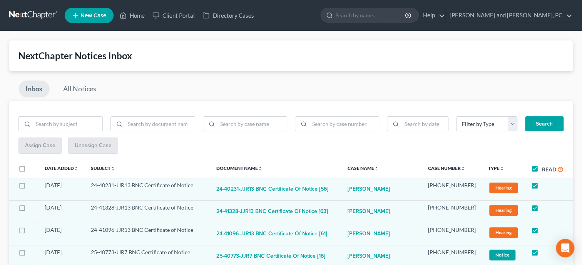
checkbox input "true"
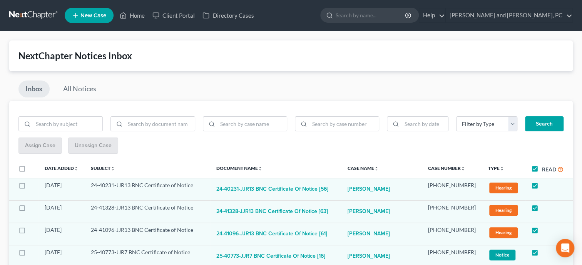
checkbox input "true"
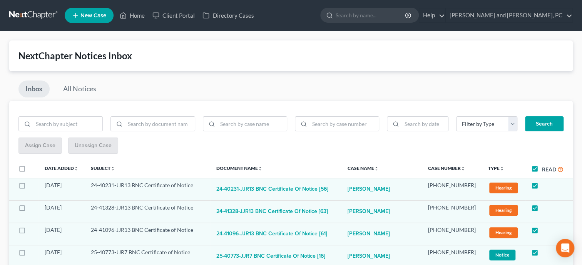
checkbox input "true"
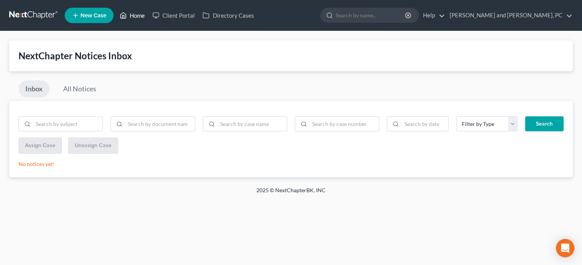
click at [139, 13] on link "Home" at bounding box center [132, 15] width 33 height 14
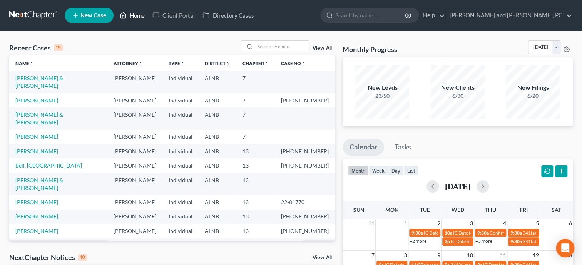
scroll to position [158, 0]
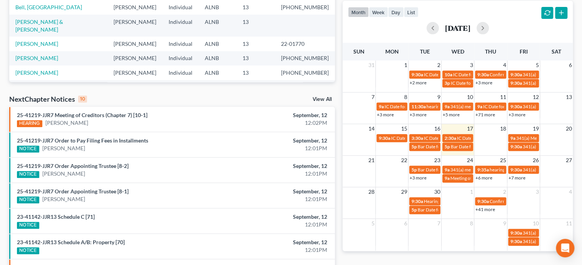
click at [322, 97] on link "View All" at bounding box center [322, 99] width 19 height 5
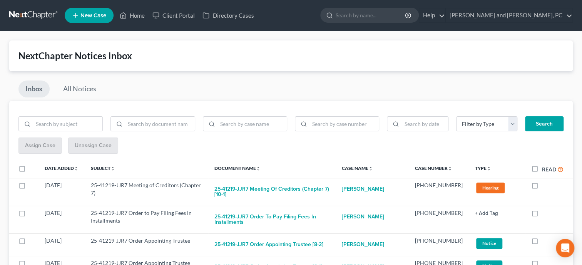
click at [542, 169] on label "Read" at bounding box center [553, 169] width 22 height 9
click at [545, 169] on input "Read" at bounding box center [547, 167] width 5 height 5
checkbox input "true"
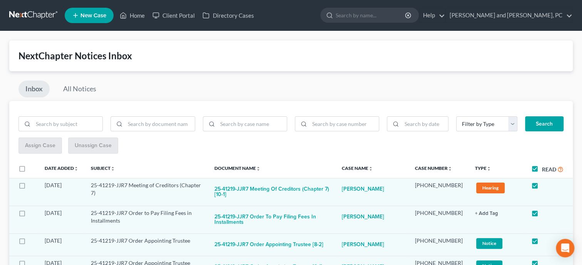
checkbox input "true"
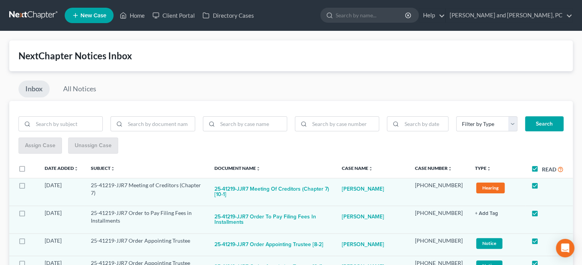
checkbox input "true"
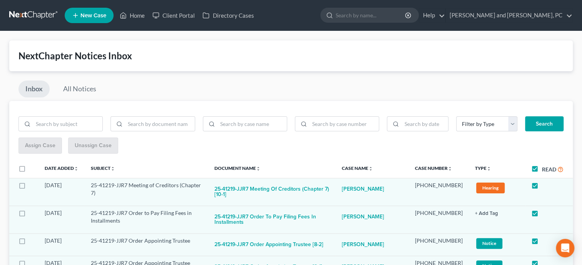
checkbox input "true"
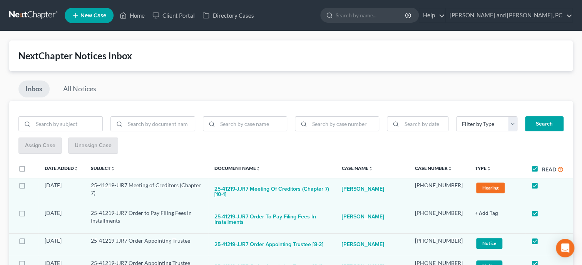
checkbox input "true"
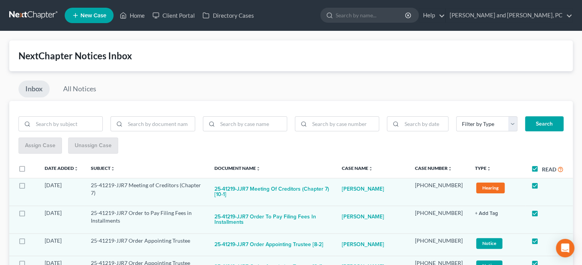
checkbox input "true"
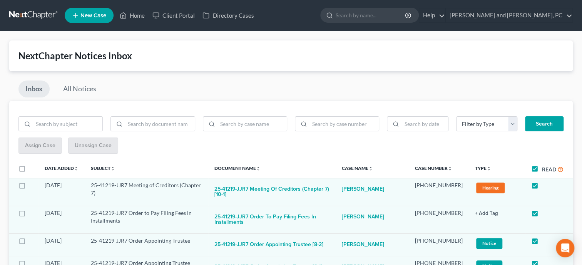
checkbox input "true"
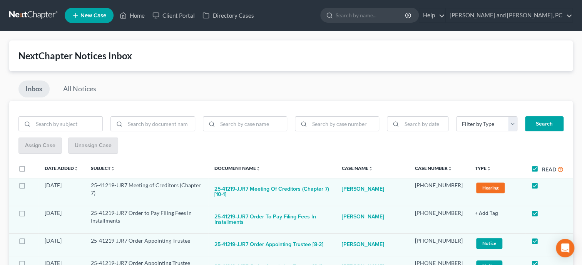
checkbox input "true"
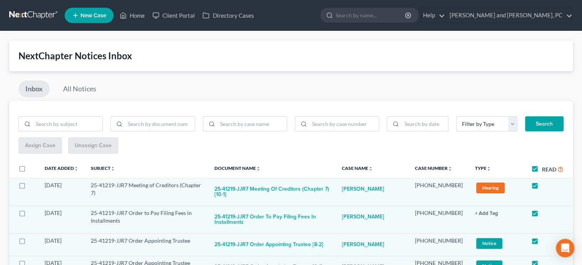
checkbox input "true"
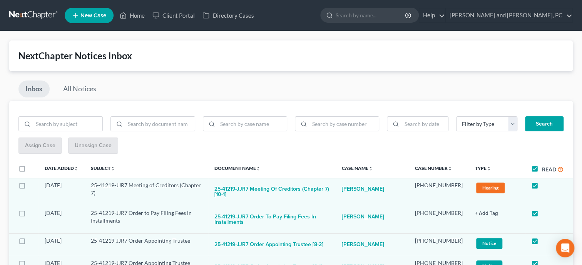
checkbox input "true"
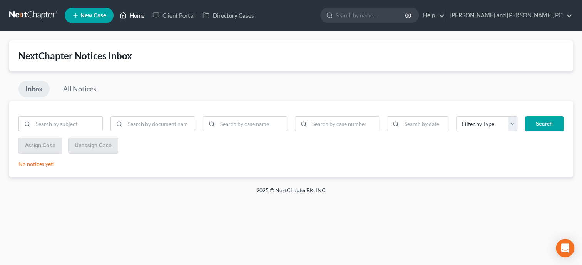
click at [135, 14] on link "Home" at bounding box center [132, 15] width 33 height 14
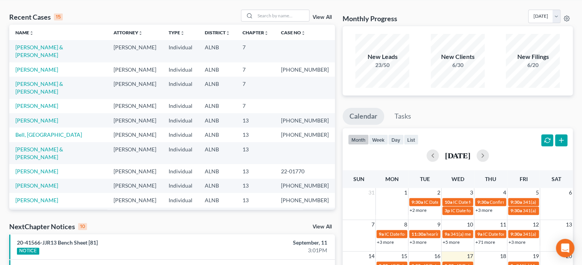
scroll to position [39, 0]
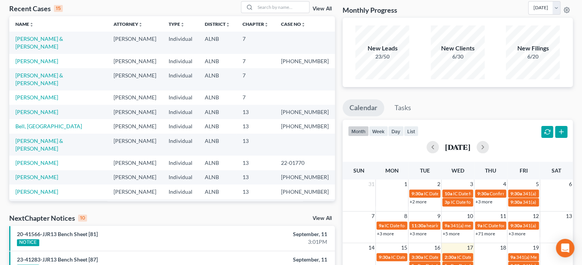
click at [318, 220] on link "View All" at bounding box center [322, 218] width 19 height 5
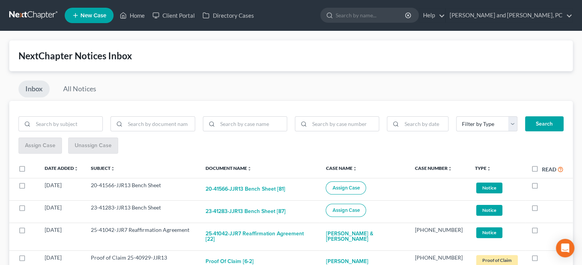
click at [542, 169] on label "Read" at bounding box center [553, 169] width 22 height 9
click at [545, 169] on input "Read" at bounding box center [547, 167] width 5 height 5
checkbox input "true"
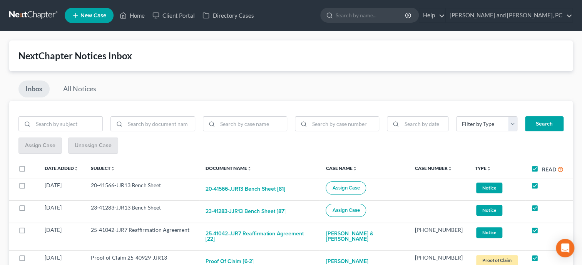
checkbox input "true"
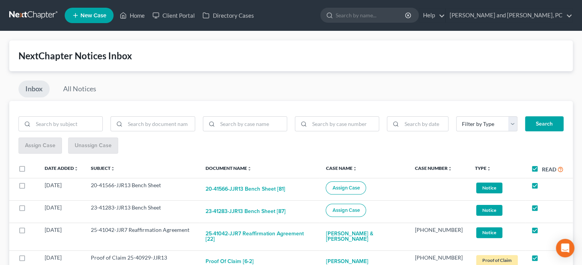
checkbox input "true"
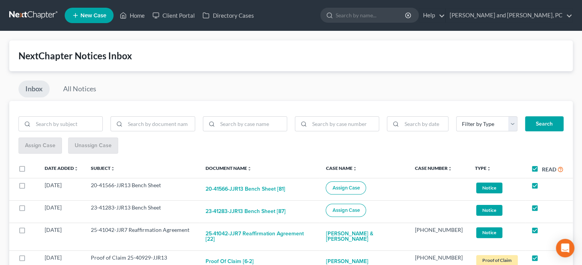
checkbox input "true"
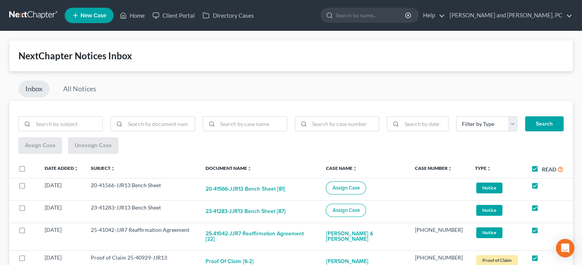
checkbox input "true"
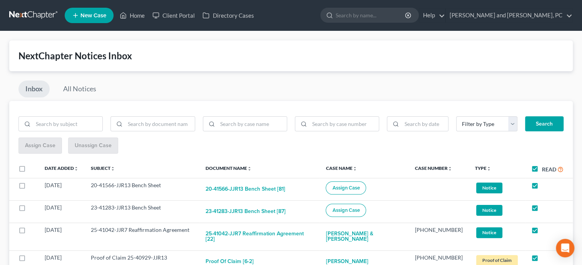
checkbox input "true"
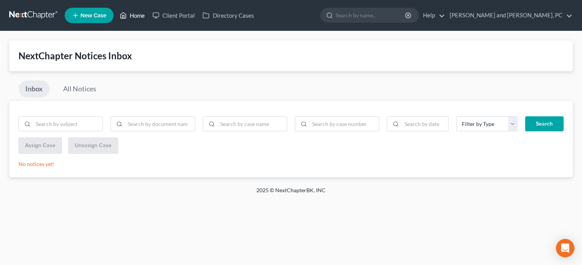
click at [136, 16] on link "Home" at bounding box center [132, 15] width 33 height 14
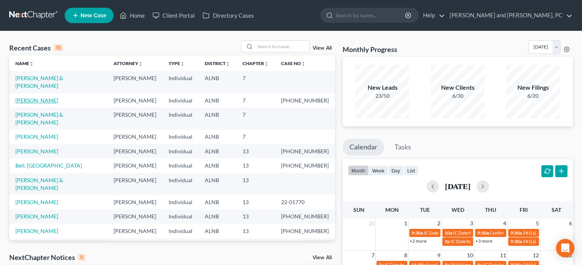
click at [42, 97] on link "Turner, Nathan" at bounding box center [36, 100] width 43 height 7
select select "6"
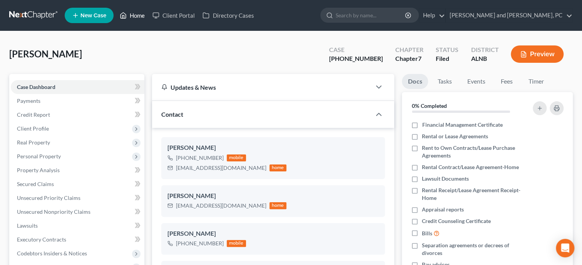
scroll to position [60, 0]
click at [136, 15] on link "Home" at bounding box center [132, 15] width 33 height 14
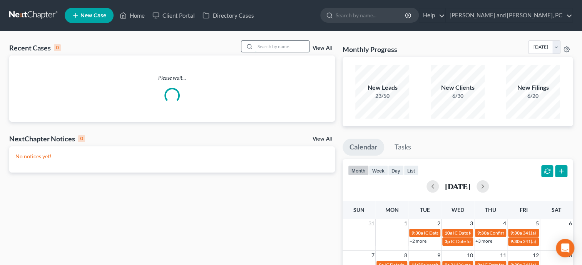
click at [267, 52] on input "search" at bounding box center [282, 46] width 54 height 11
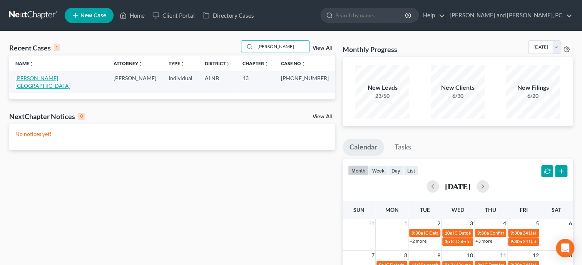
type input "cannon"
click at [45, 80] on link "Cannon, Devon" at bounding box center [42, 82] width 55 height 14
select select "1"
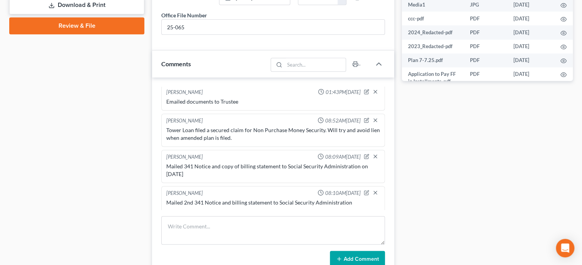
scroll to position [396, 0]
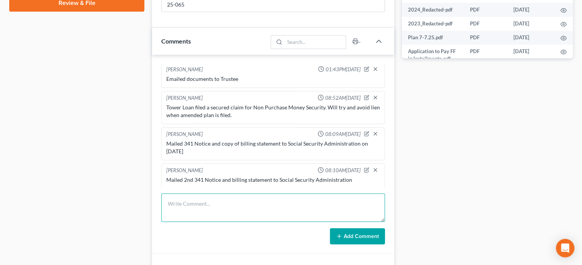
click at [270, 209] on textarea at bounding box center [273, 207] width 224 height 28
type textarea "Filed Objection to Claim Tower Loan"
click at [362, 244] on button "Add Comment" at bounding box center [357, 236] width 55 height 16
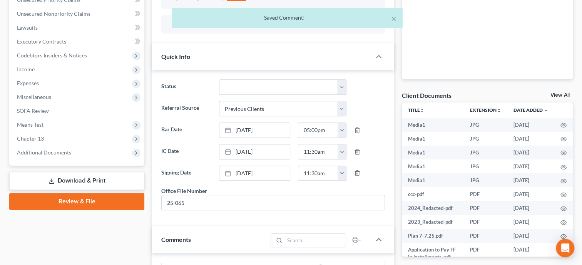
scroll to position [0, 0]
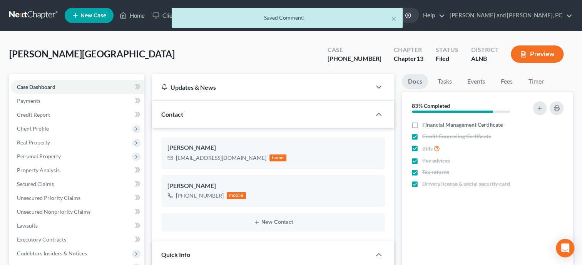
click at [138, 15] on div "× Saved Comment!" at bounding box center [287, 20] width 582 height 24
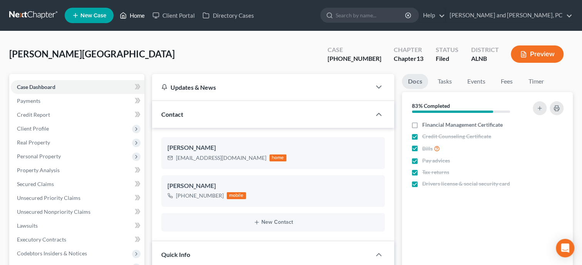
drag, startPoint x: 138, startPoint y: 15, endPoint x: 237, endPoint y: 59, distance: 108.4
click at [137, 16] on link "Home" at bounding box center [132, 15] width 33 height 14
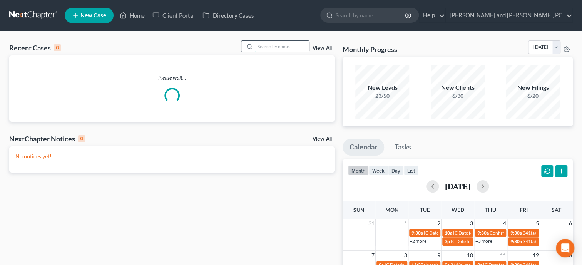
click at [258, 49] on input "search" at bounding box center [282, 46] width 54 height 11
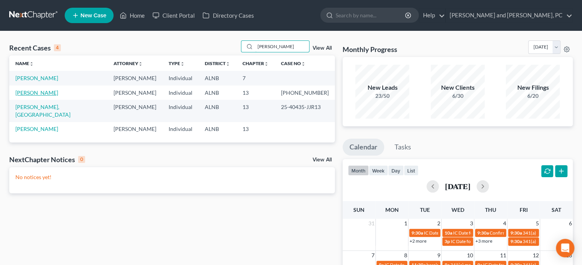
type input "morgan"
click at [44, 92] on link "[PERSON_NAME]" at bounding box center [36, 92] width 43 height 7
select select "6"
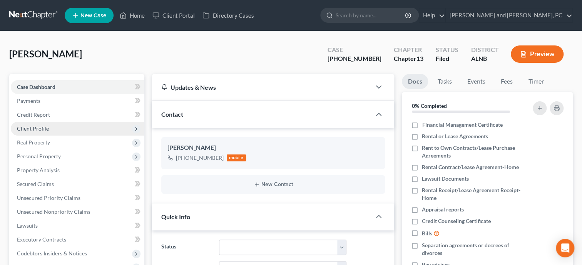
click at [39, 124] on span "Client Profile" at bounding box center [78, 129] width 134 height 14
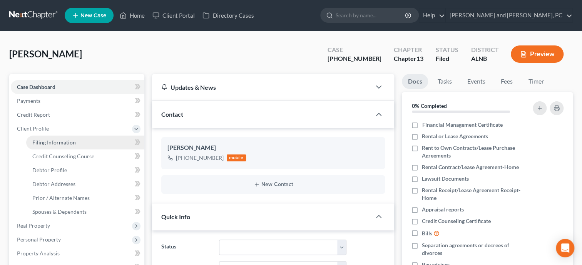
click at [52, 143] on span "Filing Information" at bounding box center [54, 142] width 44 height 7
select select "1"
select select "0"
select select "3"
select select "1"
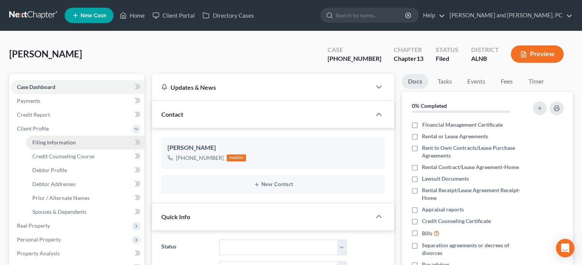
select select "0"
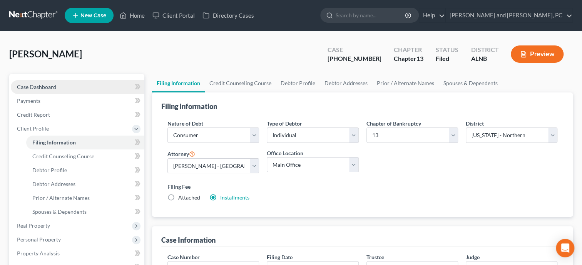
click at [38, 88] on span "Case Dashboard" at bounding box center [36, 87] width 39 height 7
select select "6"
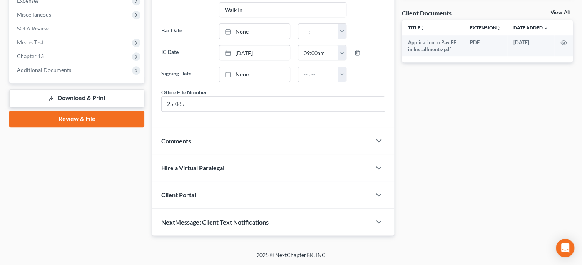
scroll to position [286, 0]
click at [279, 223] on div "NextMessage: Client Text Notifications" at bounding box center [261, 222] width 219 height 27
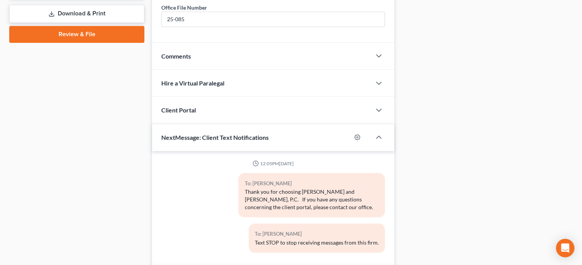
scroll to position [422, 0]
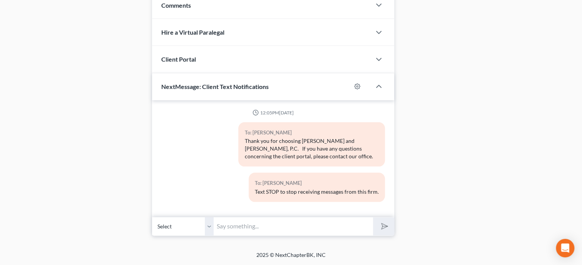
click at [279, 223] on input "text" at bounding box center [293, 226] width 159 height 19
click at [370, 225] on input "This is Stacy @ Jennings & Messer. Please remember to get all the documents I s…" at bounding box center [293, 226] width 159 height 19
type input "This is [PERSON_NAME] @ [PERSON_NAME] & [PERSON_NAME]. Please remember to get a…"
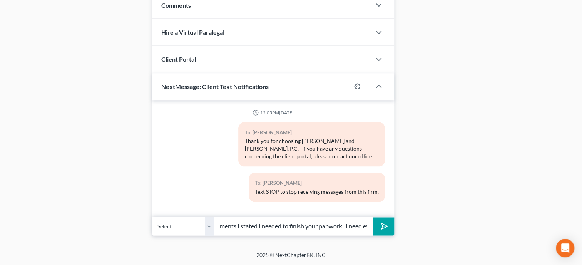
click at [384, 230] on icon "submit" at bounding box center [383, 226] width 11 height 11
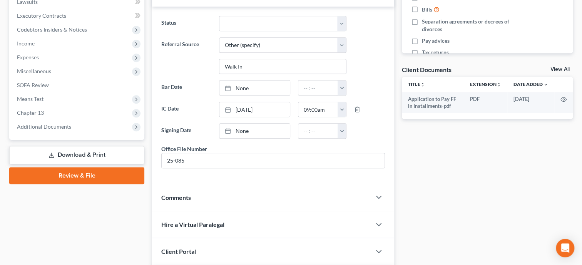
scroll to position [0, 0]
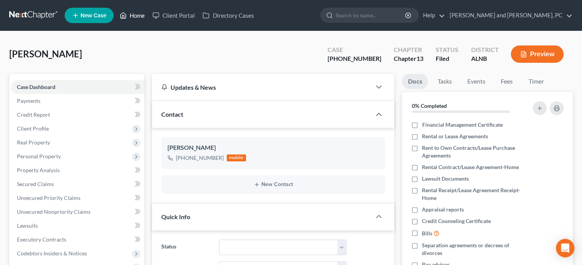
click at [144, 17] on link "Home" at bounding box center [132, 15] width 33 height 14
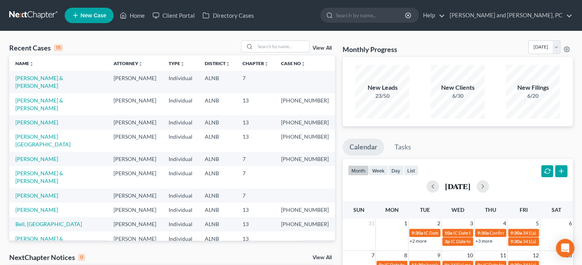
click at [100, 18] on span "New Case" at bounding box center [93, 16] width 26 height 6
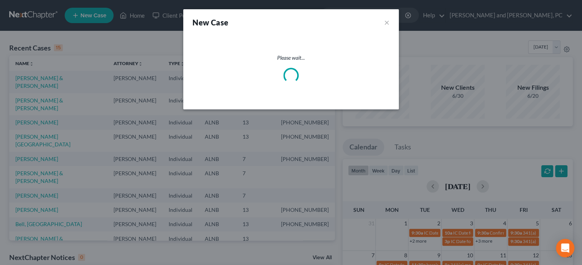
select select "1"
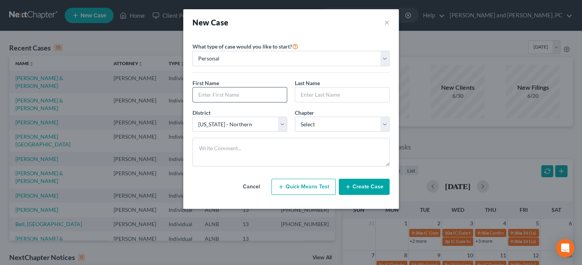
click at [204, 90] on input "text" at bounding box center [240, 94] width 94 height 15
type input "Jaleah"
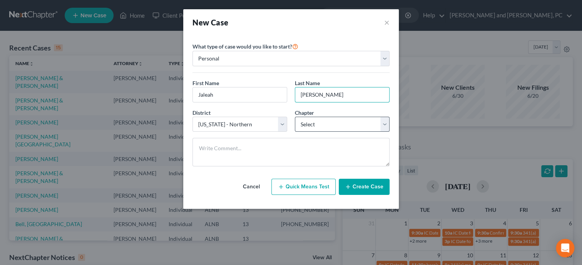
type input "Powell"
click at [295, 117] on select "Select 7 11 12 13" at bounding box center [342, 124] width 95 height 15
select select "0"
click option "7" at bounding box center [0, 0] width 0 height 0
click at [346, 186] on icon "button" at bounding box center [348, 187] width 6 height 6
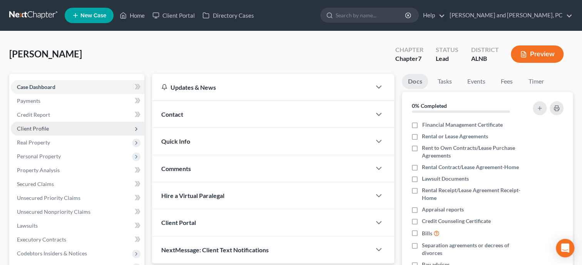
click at [39, 127] on span "Client Profile" at bounding box center [33, 128] width 32 height 7
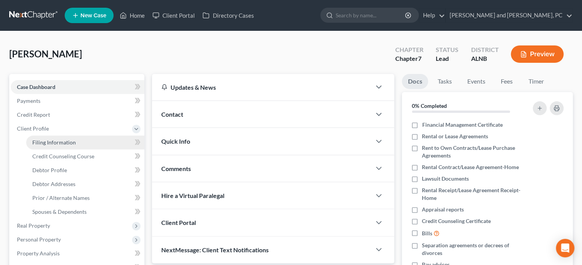
click at [47, 142] on span "Filing Information" at bounding box center [54, 142] width 44 height 7
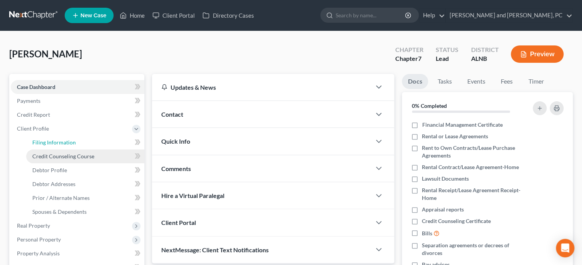
select select "1"
select select "0"
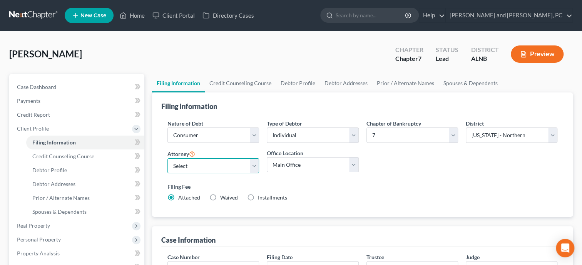
click at [168, 158] on select "Select John W. Jennings, Jr. - ALNB Christopher Messer - ALNB Christopher Messe…" at bounding box center [214, 165] width 92 height 15
click option "John W. Jennings, Jr. - ALNB" at bounding box center [0, 0] width 0 height 0
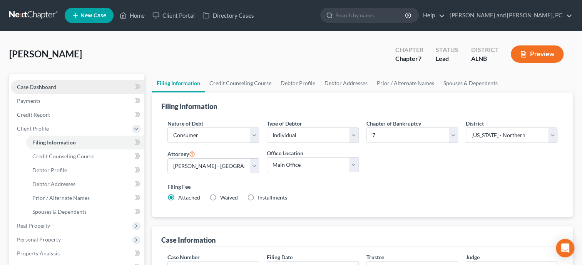
click at [44, 87] on span "Case Dashboard" at bounding box center [36, 87] width 39 height 7
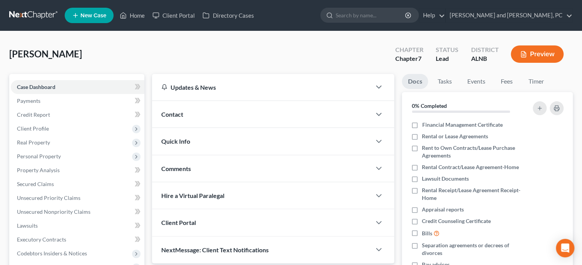
click at [249, 106] on div "Contact" at bounding box center [261, 114] width 219 height 27
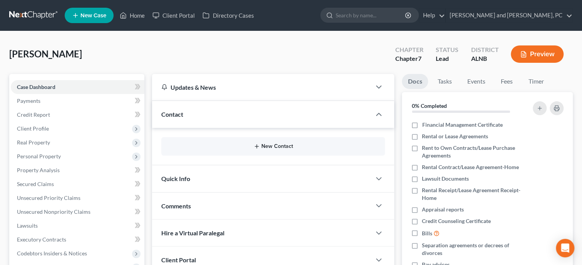
click at [267, 147] on button "New Contact" at bounding box center [273, 146] width 211 height 6
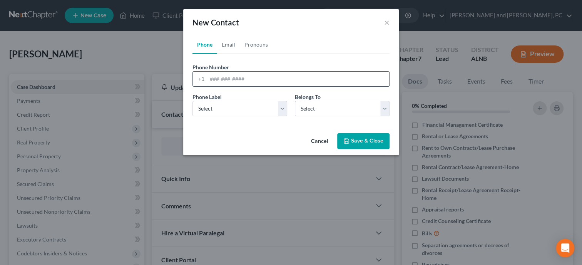
click at [239, 80] on input "tel" at bounding box center [298, 79] width 182 height 15
click at [193, 101] on select "Select Mobile Home Work Other" at bounding box center [240, 108] width 95 height 15
click option "Mobile" at bounding box center [0, 0] width 0 height 0
click at [323, 116] on select "Select Client Other" at bounding box center [342, 108] width 95 height 15
click option "Client" at bounding box center [0, 0] width 0 height 0
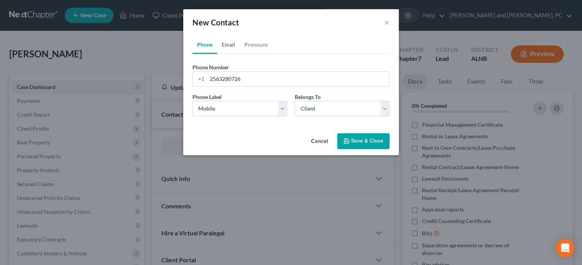
click at [229, 47] on link "Email" at bounding box center [228, 44] width 23 height 18
click at [234, 76] on input "email" at bounding box center [298, 79] width 182 height 15
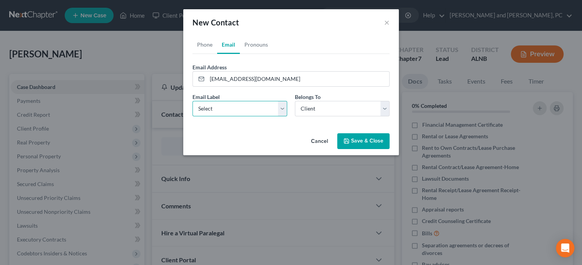
click at [193, 101] on select "Select Home Work Other" at bounding box center [240, 108] width 95 height 15
click option "Home" at bounding box center [0, 0] width 0 height 0
click at [357, 139] on button "Save & Close" at bounding box center [363, 141] width 52 height 16
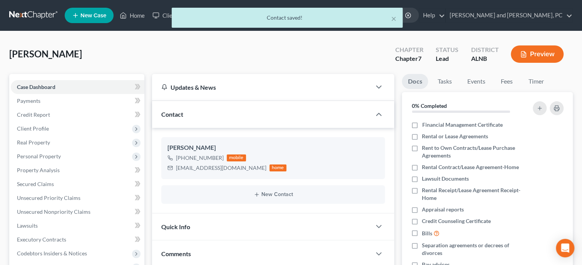
click at [286, 225] on div "Quick Info" at bounding box center [261, 226] width 219 height 27
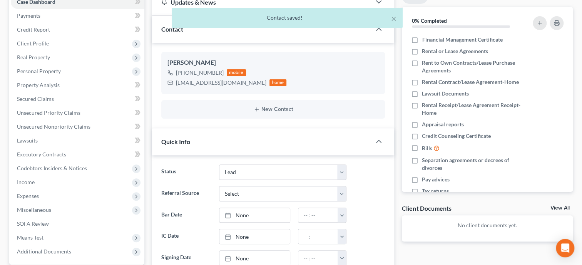
scroll to position [119, 0]
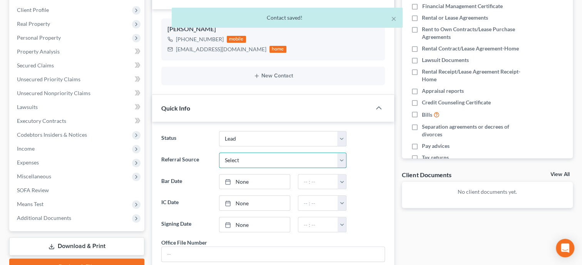
click at [219, 152] on select "Select Word Of Mouth Previous Clients Direct Mail Website Google Search Modern …" at bounding box center [282, 159] width 127 height 15
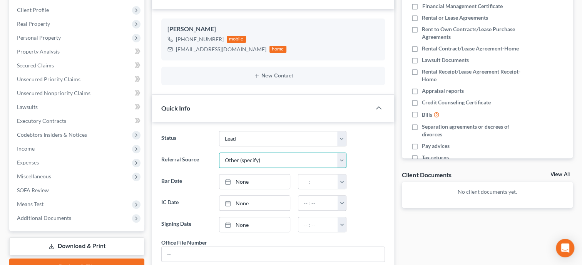
click option "Other (specify)" at bounding box center [0, 0] width 0 height 0
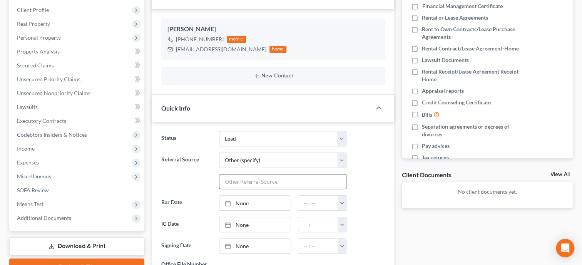
click at [245, 184] on input "text" at bounding box center [283, 181] width 127 height 15
click at [243, 223] on link "None" at bounding box center [255, 224] width 70 height 15
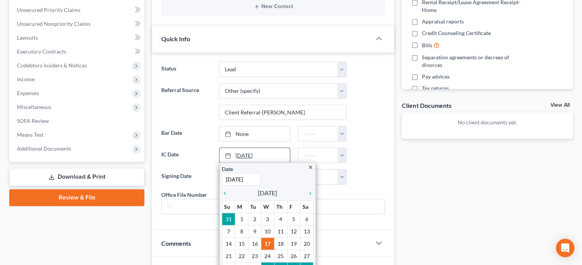
scroll to position [198, 0]
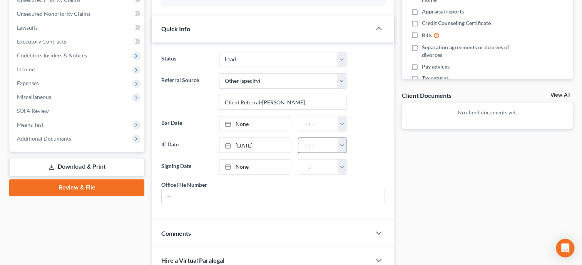
click at [344, 143] on button "button" at bounding box center [342, 145] width 8 height 15
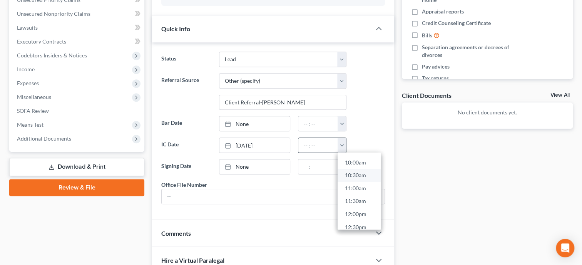
scroll to position [260, 0]
click at [359, 158] on link "10:00am" at bounding box center [359, 160] width 43 height 13
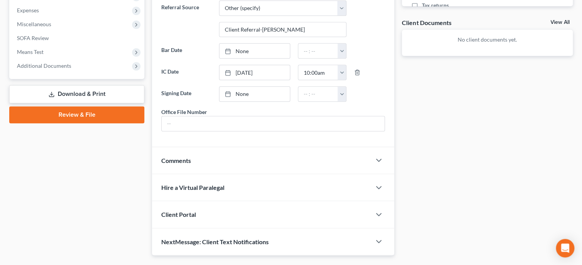
scroll to position [277, 0]
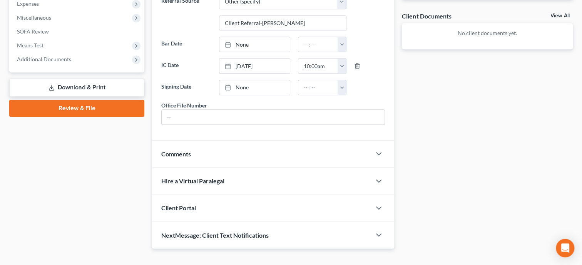
click at [286, 213] on div "Client Portal" at bounding box center [261, 207] width 219 height 27
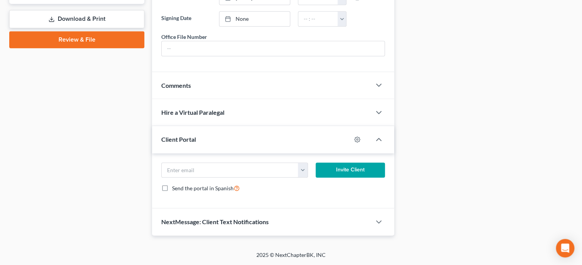
scroll to position [352, 0]
click at [252, 168] on input "email" at bounding box center [230, 170] width 137 height 15
click at [338, 171] on button "Invite Client" at bounding box center [350, 170] width 69 height 15
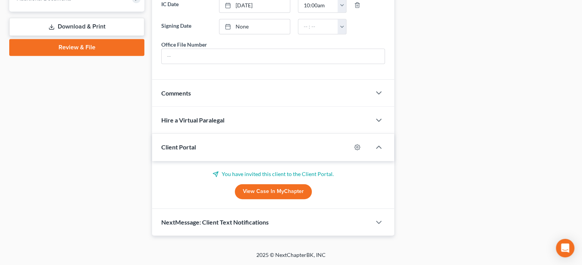
scroll to position [344, 0]
click at [253, 223] on span "NextMessage: Client Text Notifications" at bounding box center [214, 221] width 107 height 7
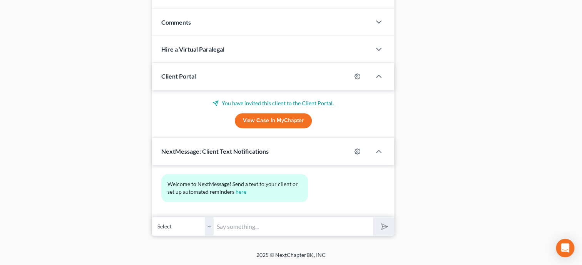
scroll to position [415, 0]
click at [253, 223] on input "text" at bounding box center [293, 226] width 159 height 19
click at [384, 227] on icon "submit" at bounding box center [383, 226] width 11 height 11
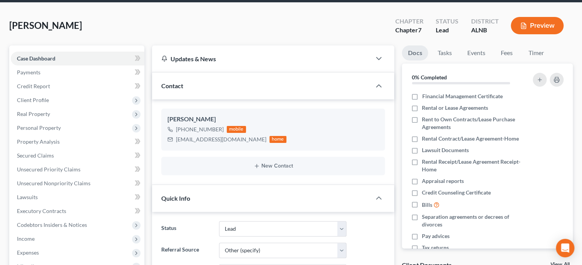
scroll to position [0, 0]
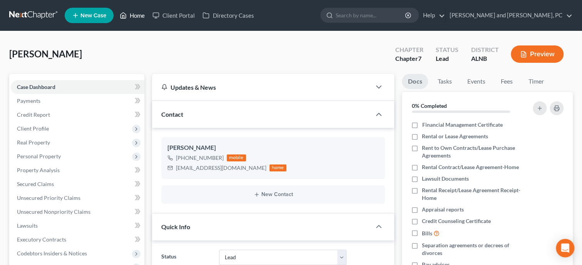
click at [138, 13] on link "Home" at bounding box center [132, 15] width 33 height 14
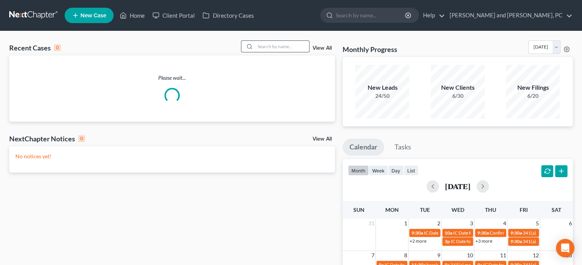
click at [286, 44] on input "search" at bounding box center [282, 46] width 54 height 11
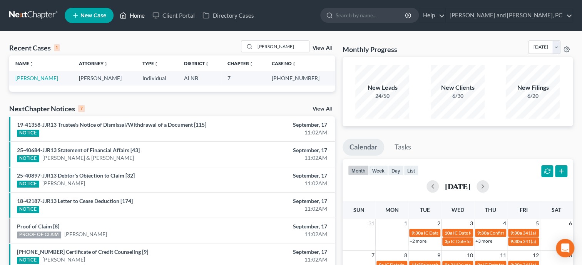
click at [134, 15] on link "Home" at bounding box center [132, 15] width 33 height 14
click at [140, 16] on link "Home" at bounding box center [132, 15] width 33 height 14
click at [131, 13] on link "Home" at bounding box center [132, 15] width 33 height 14
click at [317, 108] on link "View All" at bounding box center [322, 108] width 19 height 5
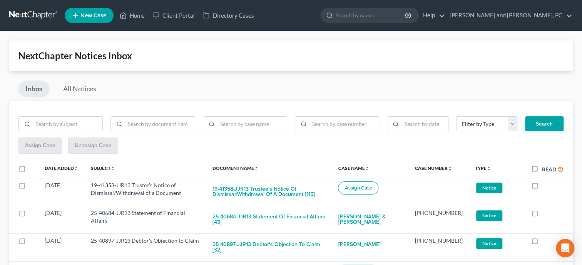
click at [542, 169] on label "Read" at bounding box center [553, 169] width 22 height 9
click at [545, 169] on input "Read" at bounding box center [547, 167] width 5 height 5
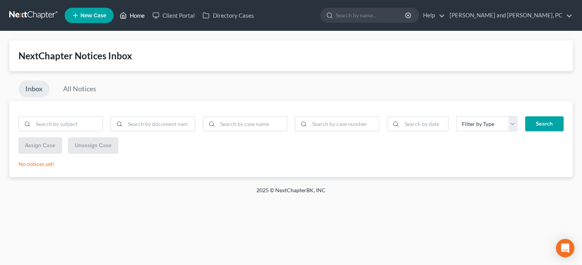
click at [138, 17] on link "Home" at bounding box center [132, 15] width 33 height 14
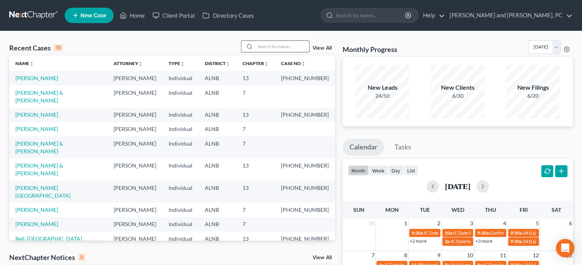
click at [256, 44] on input "search" at bounding box center [282, 46] width 54 height 11
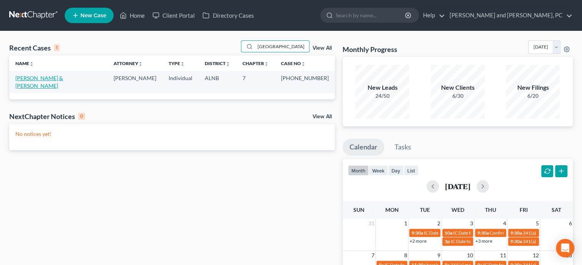
click at [59, 78] on link "Romano, Ronald & Sharon" at bounding box center [39, 82] width 48 height 14
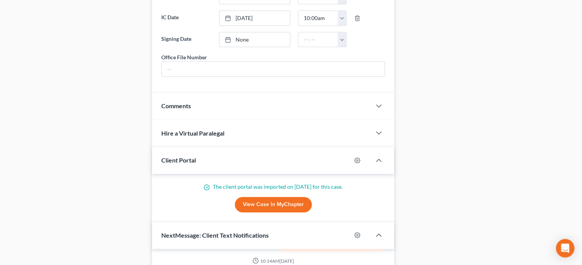
scroll to position [515, 0]
click at [208, 116] on div "Comments" at bounding box center [261, 105] width 219 height 27
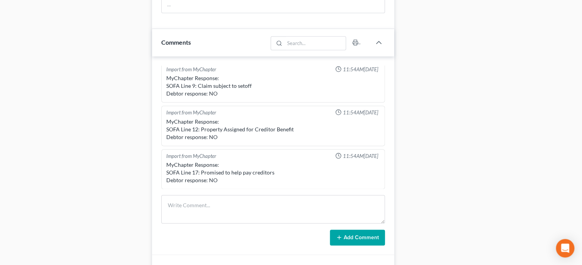
scroll to position [594, 0]
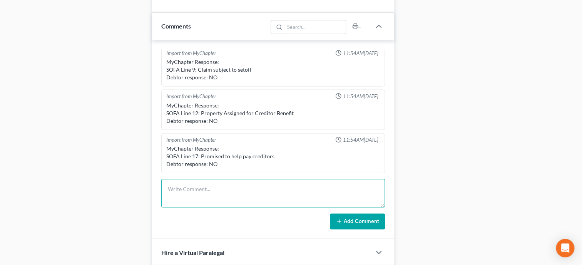
click at [215, 198] on textarea at bounding box center [273, 193] width 224 height 28
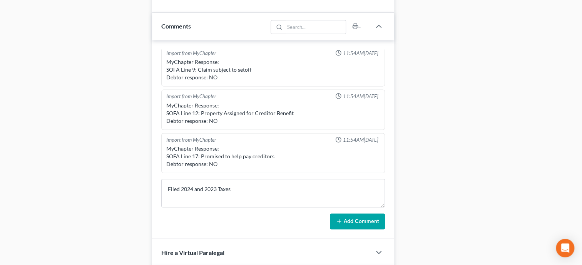
click at [352, 230] on button "Add Comment" at bounding box center [357, 221] width 55 height 16
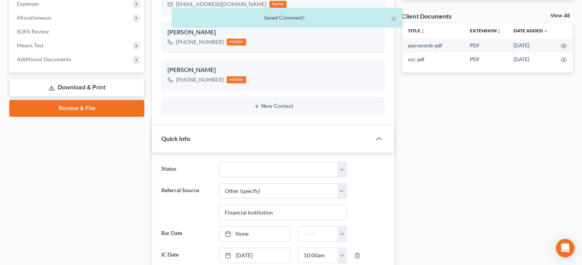
scroll to position [0, 0]
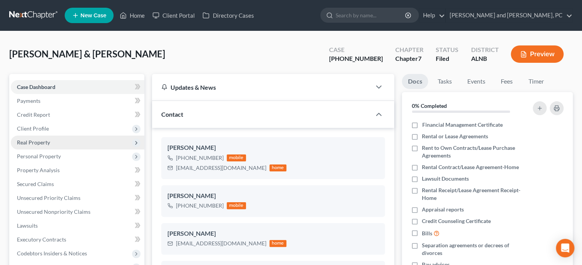
click at [68, 136] on span "Real Property" at bounding box center [78, 143] width 134 height 14
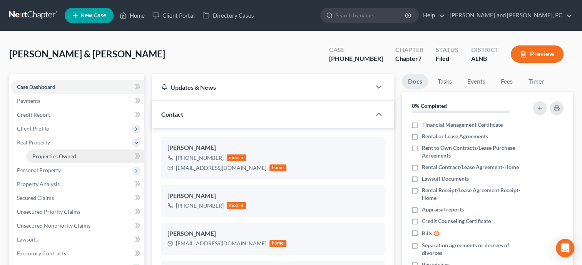
click at [51, 154] on span "Properties Owned" at bounding box center [54, 156] width 44 height 7
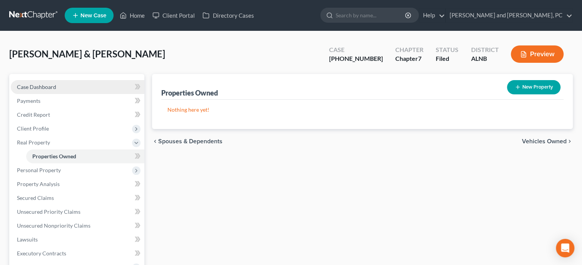
click at [35, 89] on span "Case Dashboard" at bounding box center [36, 87] width 39 height 7
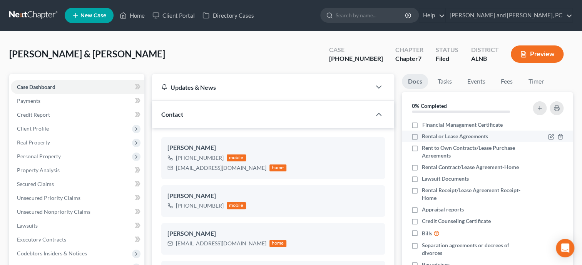
scroll to position [1555, 0]
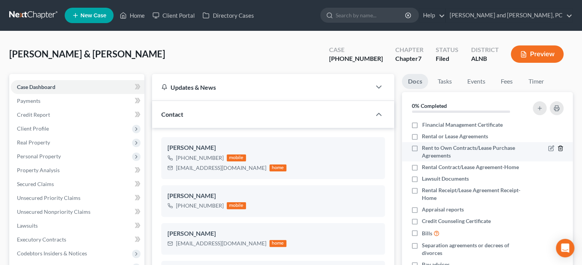
click at [560, 147] on icon "button" at bounding box center [561, 148] width 6 height 6
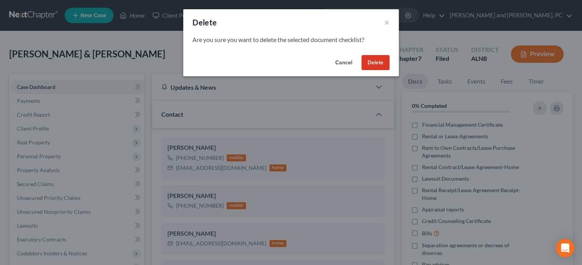
click at [385, 61] on button "Delete" at bounding box center [376, 62] width 28 height 15
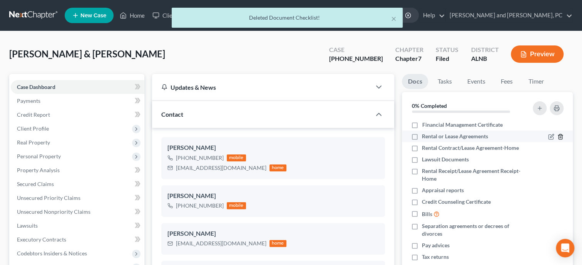
click at [560, 136] on icon "button" at bounding box center [561, 137] width 6 height 6
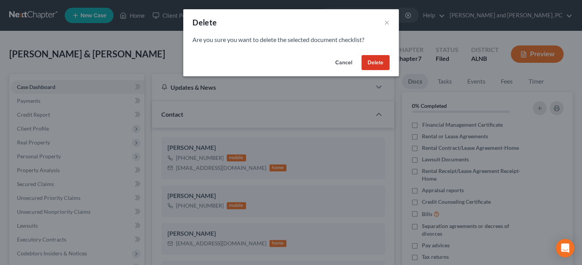
click at [370, 63] on button "Delete" at bounding box center [376, 62] width 28 height 15
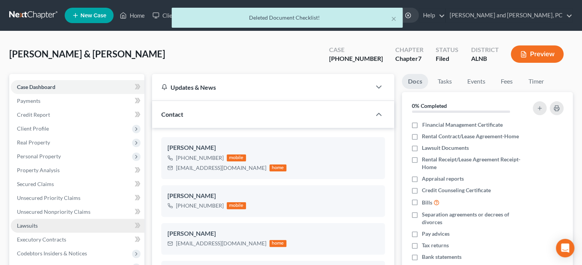
click at [40, 225] on link "Lawsuits" at bounding box center [78, 226] width 134 height 14
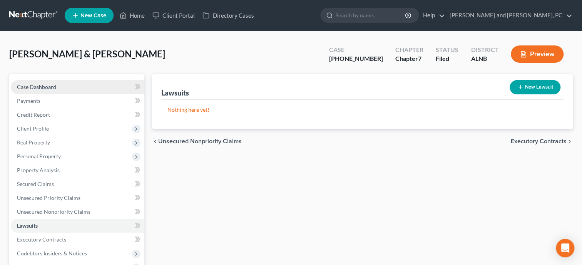
click at [28, 85] on span "Case Dashboard" at bounding box center [36, 87] width 39 height 7
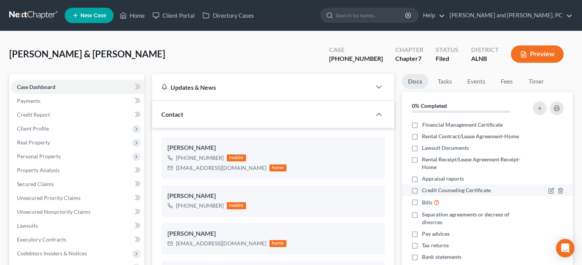
scroll to position [1555, 0]
click at [560, 146] on icon "button" at bounding box center [560, 148] width 3 height 5
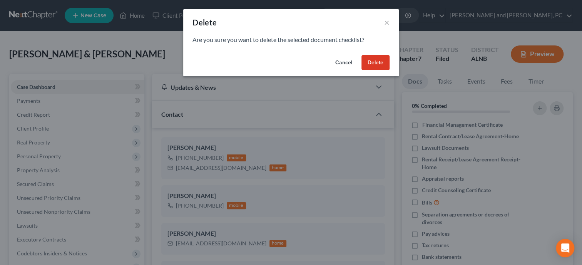
click at [373, 65] on button "Delete" at bounding box center [376, 62] width 28 height 15
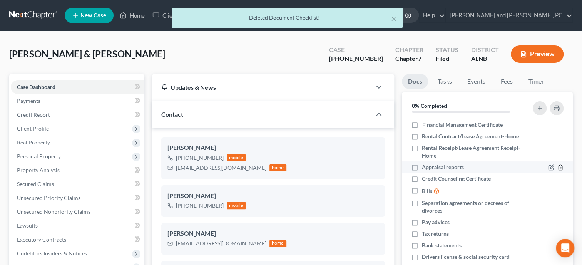
click at [562, 167] on icon "button" at bounding box center [561, 167] width 6 height 6
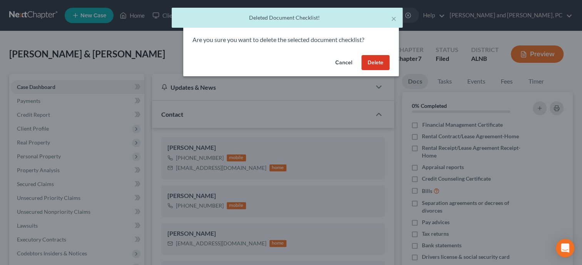
click at [380, 64] on button "Delete" at bounding box center [376, 62] width 28 height 15
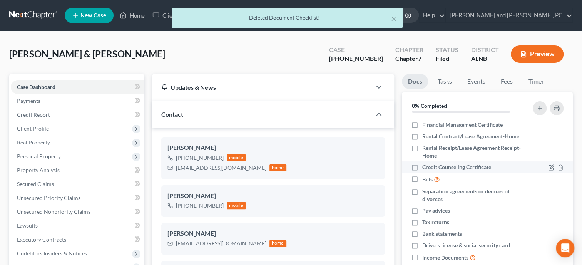
click at [422, 169] on label "Credit Counseling Certificate" at bounding box center [456, 167] width 69 height 8
click at [425, 168] on input "Credit Counseling Certificate" at bounding box center [427, 165] width 5 height 5
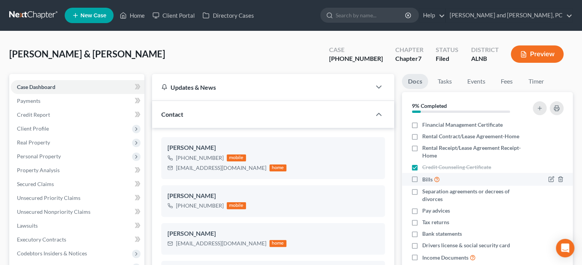
click at [422, 180] on label "Bills" at bounding box center [431, 179] width 18 height 9
click at [425, 180] on input "Bills" at bounding box center [427, 177] width 5 height 5
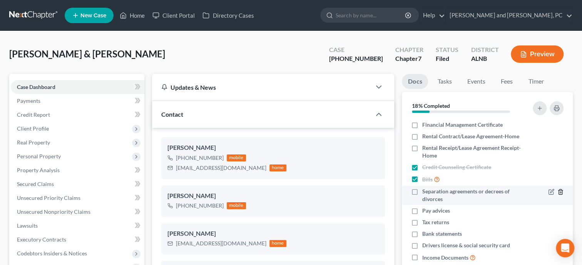
click at [561, 192] on icon "button" at bounding box center [561, 192] width 6 height 6
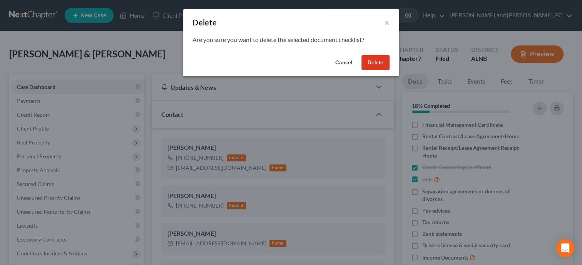
click at [381, 63] on button "Delete" at bounding box center [376, 62] width 28 height 15
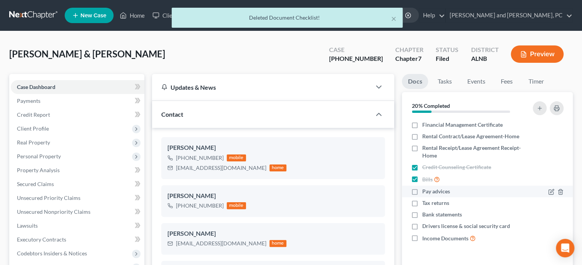
click at [422, 191] on label "Pay advices" at bounding box center [436, 192] width 28 height 8
click at [425, 191] on input "Pay advices" at bounding box center [427, 190] width 5 height 5
click at [422, 201] on label "Tax returns" at bounding box center [435, 203] width 27 height 8
click at [425, 201] on input "Tax returns" at bounding box center [427, 201] width 5 height 5
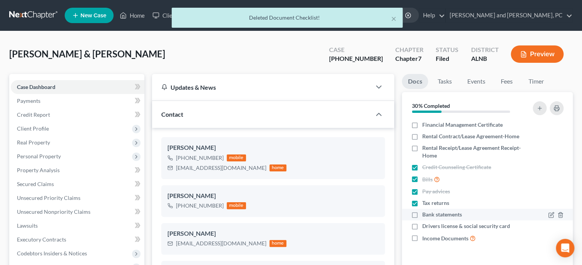
click at [422, 214] on label "Bank statements" at bounding box center [442, 215] width 40 height 8
click at [425, 214] on input "Bank statements" at bounding box center [427, 213] width 5 height 5
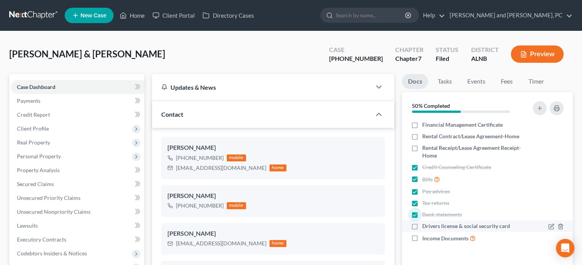
click at [422, 226] on label "Drivers license & social security card" at bounding box center [466, 226] width 88 height 8
click at [425, 226] on input "Drivers license & social security card" at bounding box center [427, 224] width 5 height 5
click at [422, 236] on label "Income Documents" at bounding box center [449, 238] width 54 height 9
click at [425, 236] on input "Income Documents" at bounding box center [427, 236] width 5 height 5
click at [444, 79] on link "Tasks" at bounding box center [444, 81] width 27 height 15
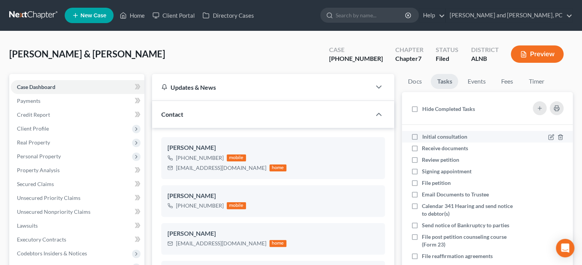
click at [422, 135] on label "Initial consultation" at bounding box center [447, 137] width 51 height 8
click at [425, 135] on input "Initial consultation" at bounding box center [427, 135] width 5 height 5
click at [422, 148] on label "Receive documents" at bounding box center [448, 148] width 52 height 8
click at [425, 148] on input "Receive documents" at bounding box center [427, 146] width 5 height 5
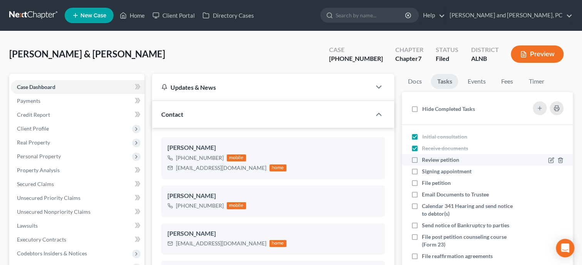
click at [422, 161] on label "Review petition" at bounding box center [444, 160] width 44 height 8
click at [425, 161] on input "Review petition" at bounding box center [427, 158] width 5 height 5
click at [422, 169] on label "Signing appointment" at bounding box center [450, 172] width 56 height 8
click at [425, 169] on input "Signing appointment" at bounding box center [427, 170] width 5 height 5
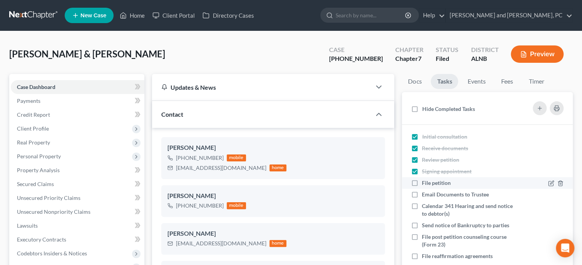
click at [422, 181] on label "File petition" at bounding box center [439, 183] width 35 height 8
click at [425, 181] on input "File petition" at bounding box center [427, 181] width 5 height 5
click at [129, 16] on link "Home" at bounding box center [132, 15] width 33 height 14
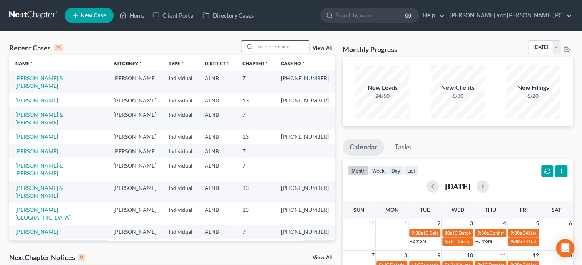
click at [267, 45] on input "search" at bounding box center [282, 46] width 54 height 11
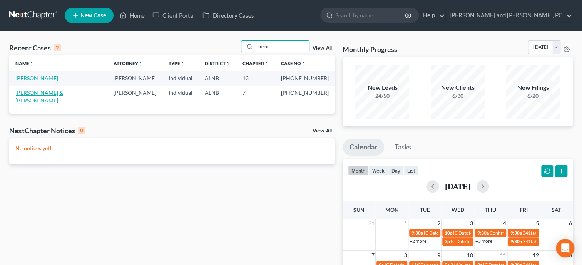
click at [44, 90] on link "Corne, Forrest & Joan" at bounding box center [39, 96] width 48 height 14
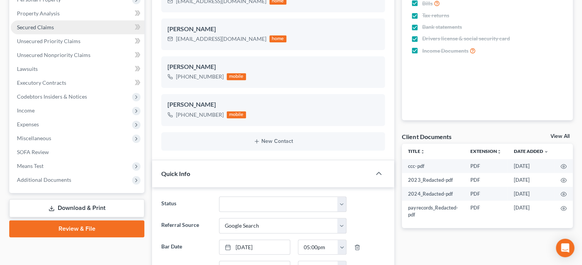
scroll to position [158, 0]
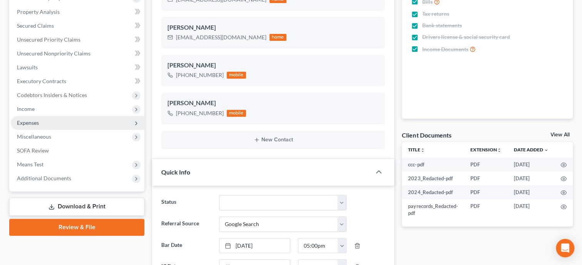
click at [15, 124] on span "Expenses" at bounding box center [78, 123] width 134 height 14
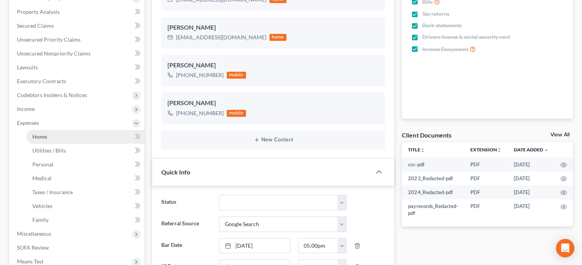
click at [34, 135] on span "Home" at bounding box center [39, 136] width 15 height 7
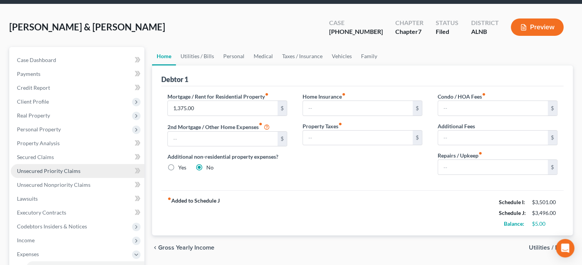
scroll to position [39, 0]
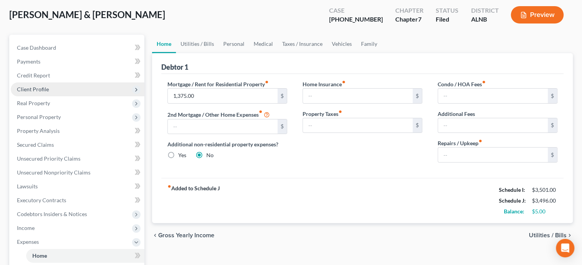
click at [50, 84] on span "Client Profile" at bounding box center [78, 89] width 134 height 14
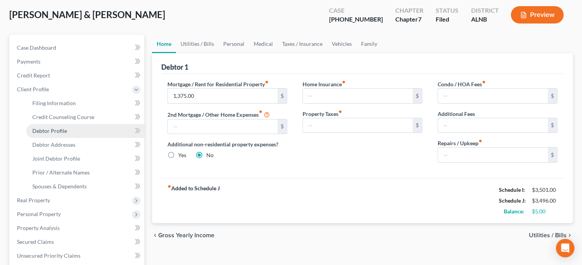
click at [57, 129] on span "Debtor Profile" at bounding box center [49, 130] width 35 height 7
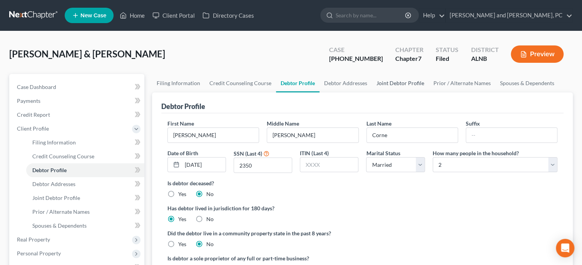
click at [402, 84] on link "Joint Debtor Profile" at bounding box center [400, 83] width 57 height 18
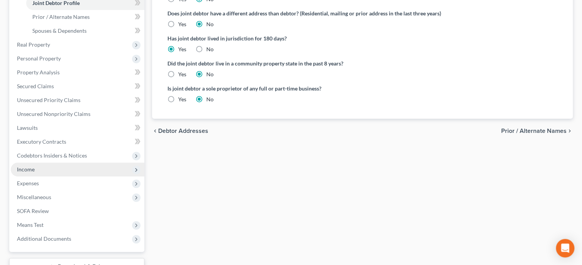
scroll to position [198, 0]
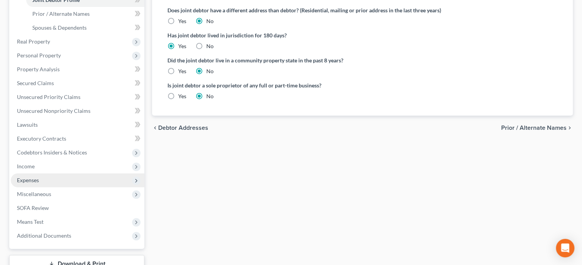
click at [40, 179] on span "Expenses" at bounding box center [78, 180] width 134 height 14
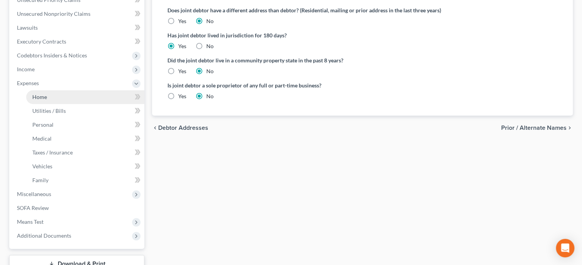
click at [49, 100] on link "Home" at bounding box center [85, 97] width 118 height 14
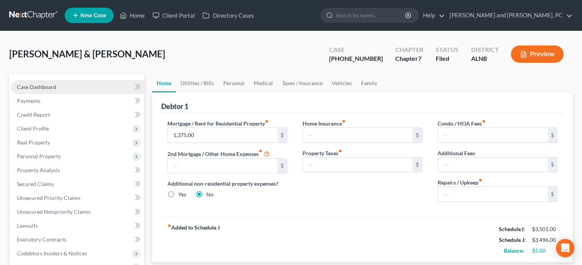
click at [45, 88] on span "Case Dashboard" at bounding box center [36, 87] width 39 height 7
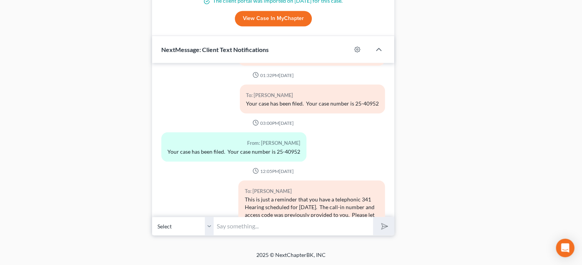
scroll to position [798, 0]
click at [228, 231] on input "text" at bounding box center [293, 226] width 159 height 19
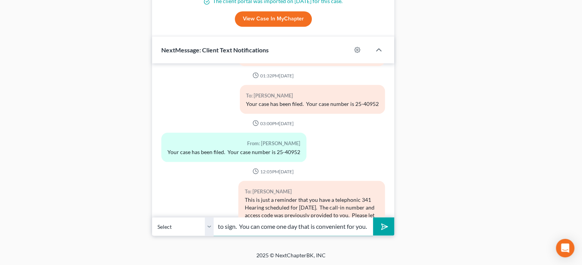
scroll to position [0, 181]
click at [373, 217] on button "submit" at bounding box center [383, 226] width 21 height 18
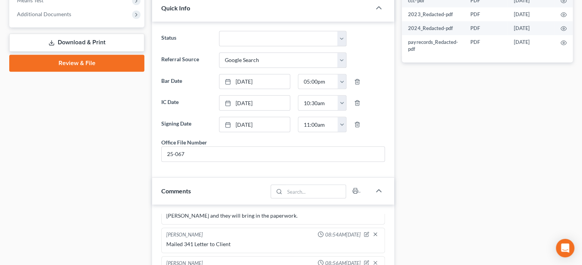
scroll to position [0, 0]
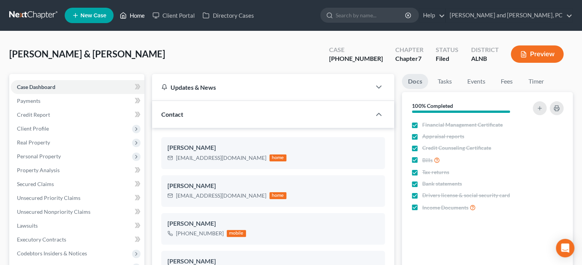
click at [136, 18] on link "Home" at bounding box center [132, 15] width 33 height 14
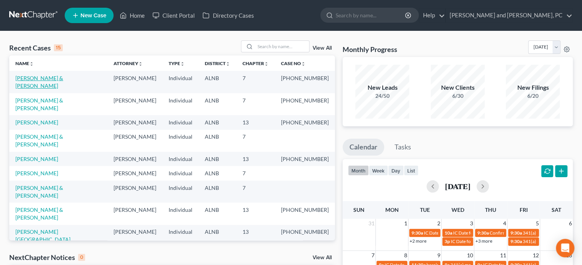
click at [45, 77] on link "Corne, Forrest & Joan" at bounding box center [39, 82] width 48 height 14
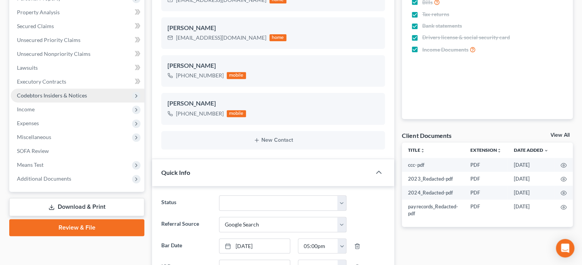
scroll to position [158, 0]
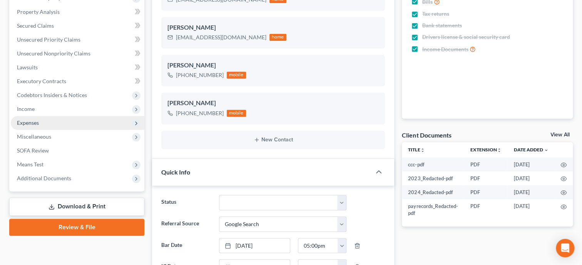
click at [39, 127] on span "Expenses" at bounding box center [78, 123] width 134 height 14
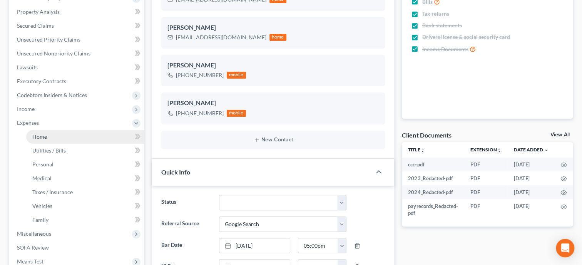
click at [37, 136] on span "Home" at bounding box center [39, 136] width 15 height 7
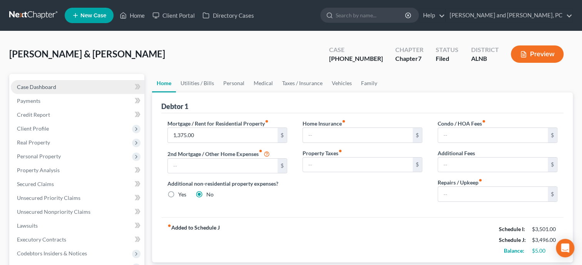
click at [45, 84] on span "Case Dashboard" at bounding box center [36, 87] width 39 height 7
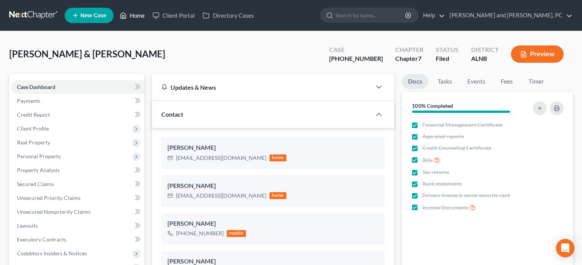
click at [141, 13] on link "Home" at bounding box center [132, 15] width 33 height 14
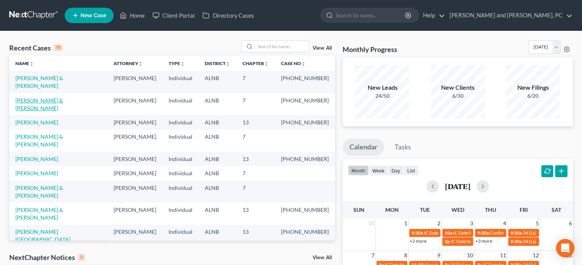
click at [63, 97] on link "Romano, Ronald & Sharon" at bounding box center [39, 104] width 48 height 14
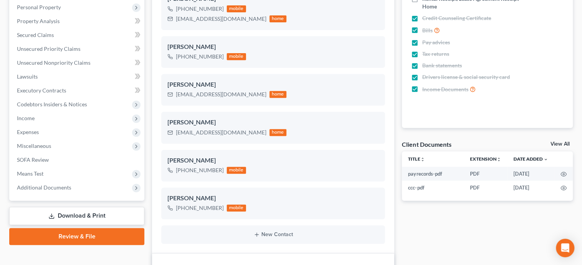
scroll to position [158, 0]
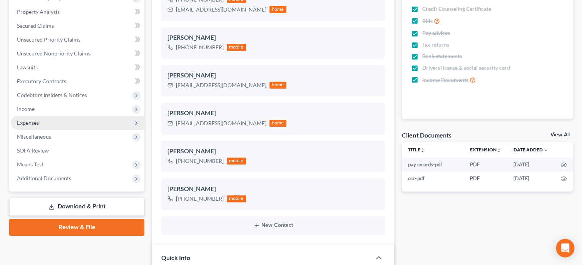
click at [37, 124] on span "Expenses" at bounding box center [28, 122] width 22 height 7
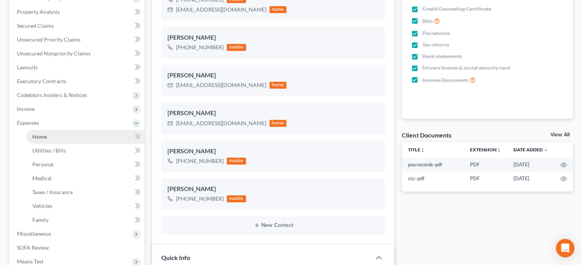
click at [38, 136] on span "Home" at bounding box center [39, 136] width 15 height 7
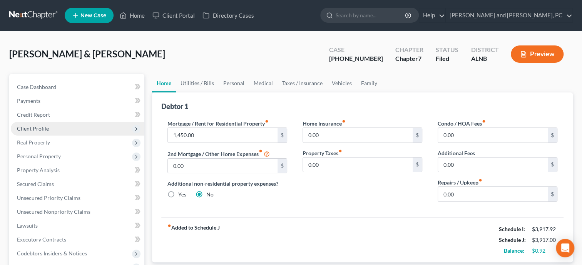
click at [33, 127] on span "Client Profile" at bounding box center [33, 128] width 32 height 7
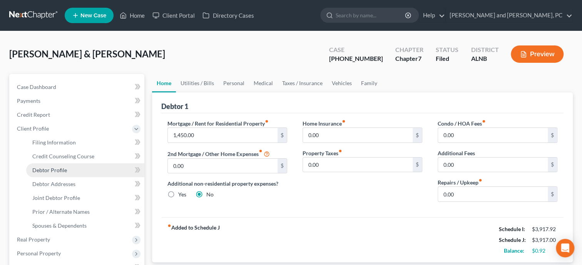
click at [50, 170] on span "Debtor Profile" at bounding box center [49, 170] width 35 height 7
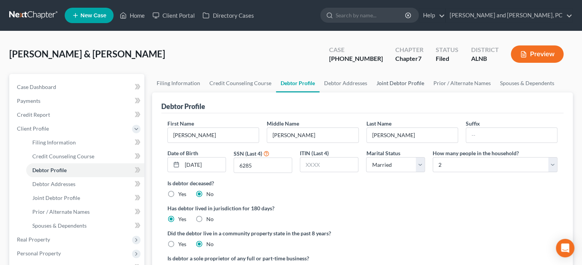
click at [402, 81] on link "Joint Debtor Profile" at bounding box center [400, 83] width 57 height 18
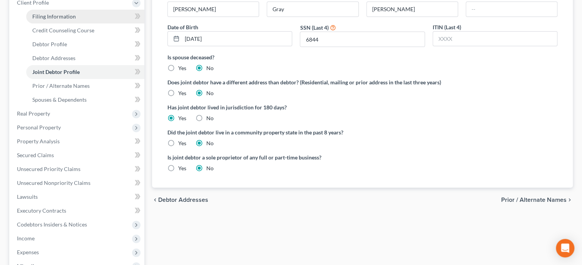
scroll to position [198, 0]
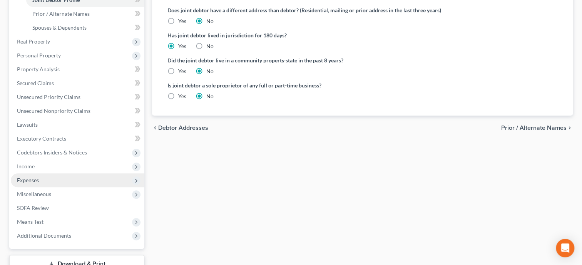
click at [37, 179] on span "Expenses" at bounding box center [28, 180] width 22 height 7
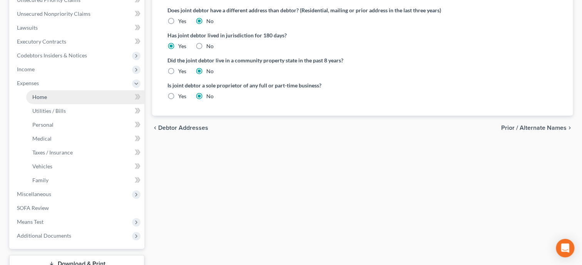
click at [32, 97] on span "Home" at bounding box center [39, 97] width 15 height 7
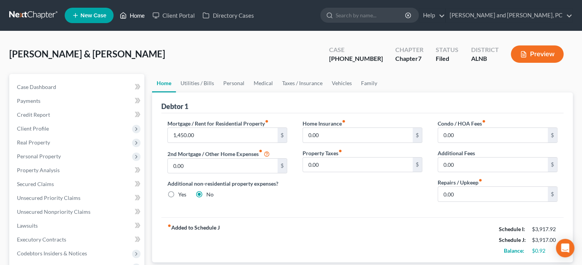
click at [127, 11] on link "Home" at bounding box center [132, 15] width 33 height 14
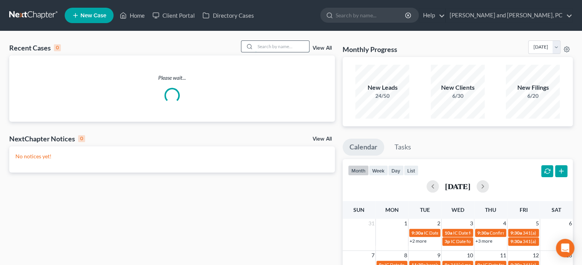
click at [262, 47] on input "search" at bounding box center [282, 46] width 54 height 11
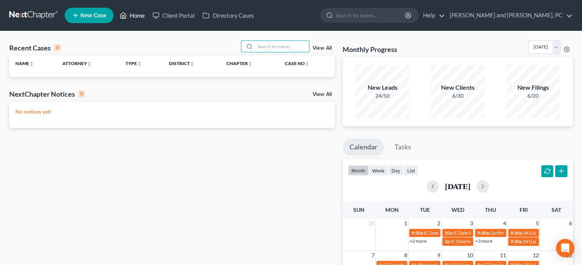
click at [141, 18] on link "Home" at bounding box center [132, 15] width 33 height 14
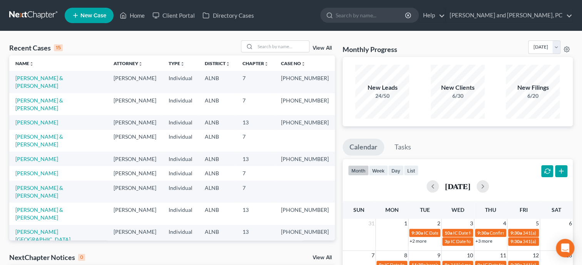
click at [94, 10] on link "New Case" at bounding box center [89, 15] width 49 height 15
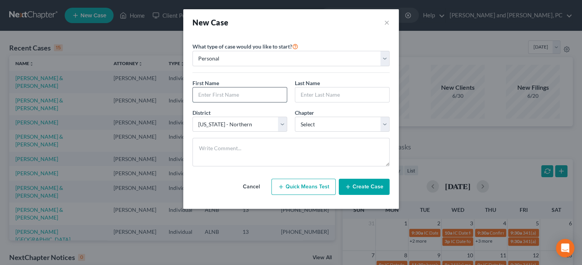
click at [208, 94] on input "text" at bounding box center [240, 94] width 94 height 15
click at [215, 92] on input "text" at bounding box center [240, 94] width 94 height 15
click option "13" at bounding box center [0, 0] width 0 height 0
click at [354, 186] on button "Create Case" at bounding box center [364, 187] width 51 height 16
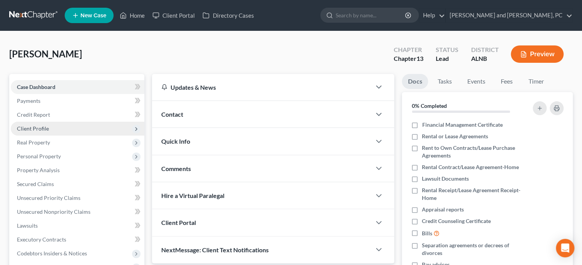
click at [35, 126] on span "Client Profile" at bounding box center [33, 128] width 32 height 7
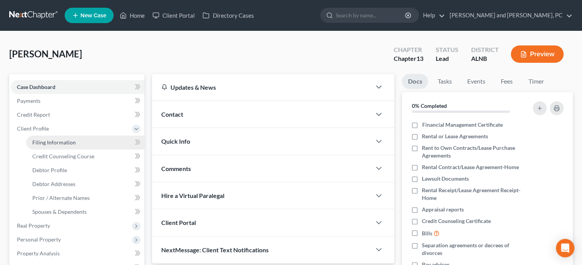
click at [39, 139] on span "Filing Information" at bounding box center [54, 142] width 44 height 7
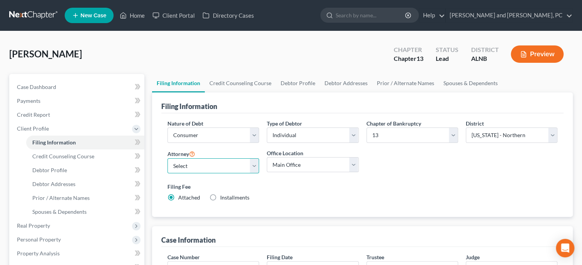
click at [168, 158] on select "Select John W. Jennings, Jr. - ALNB Christopher Messer - ALNB Christopher Messe…" at bounding box center [214, 165] width 92 height 15
click option "John W. Jennings, Jr. - ALNB" at bounding box center [0, 0] width 0 height 0
click at [267, 127] on select "Select Individual Joint" at bounding box center [313, 134] width 92 height 15
click option "Joint" at bounding box center [0, 0] width 0 height 0
click at [305, 82] on link "Debtor Profile" at bounding box center [298, 83] width 44 height 18
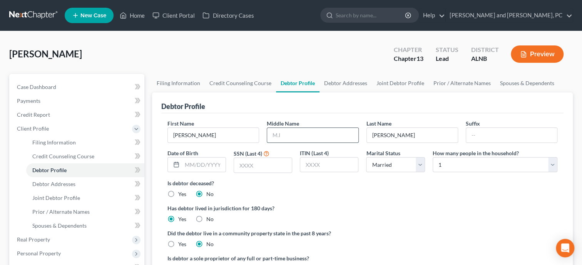
click at [294, 131] on input "text" at bounding box center [312, 135] width 91 height 15
click at [408, 85] on link "Joint Debtor Profile" at bounding box center [400, 83] width 57 height 18
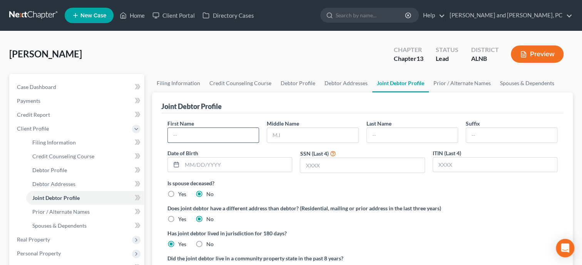
click at [210, 136] on input "text" at bounding box center [213, 135] width 91 height 15
click at [308, 132] on input "text" at bounding box center [312, 135] width 91 height 15
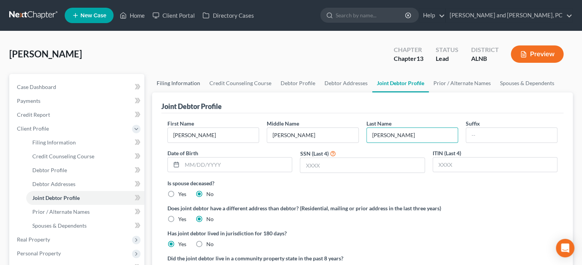
click at [183, 81] on link "Filing Information" at bounding box center [178, 83] width 53 height 18
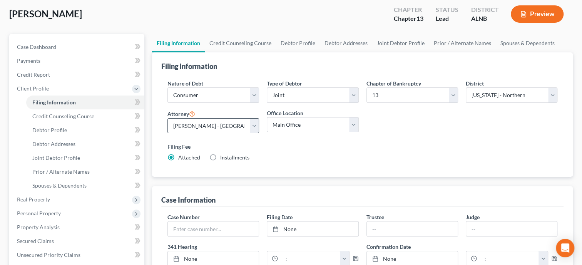
scroll to position [79, 0]
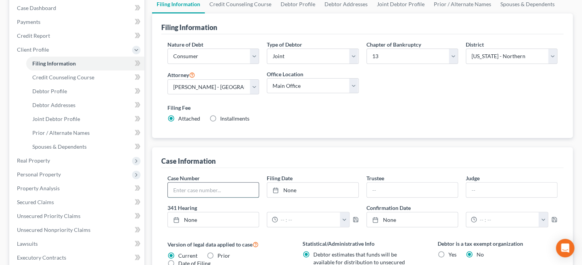
click at [243, 193] on input "text" at bounding box center [213, 190] width 91 height 15
click at [303, 189] on link "None" at bounding box center [312, 190] width 91 height 15
click at [406, 185] on input "text" at bounding box center [412, 190] width 91 height 15
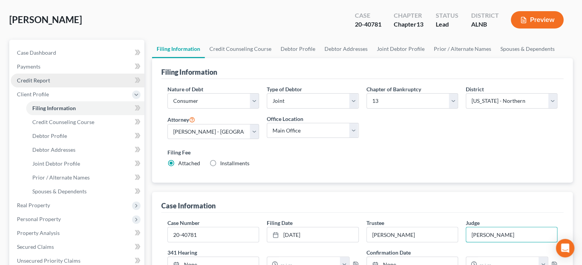
scroll to position [0, 0]
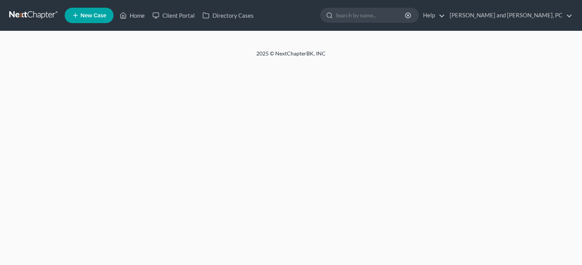
select select "4"
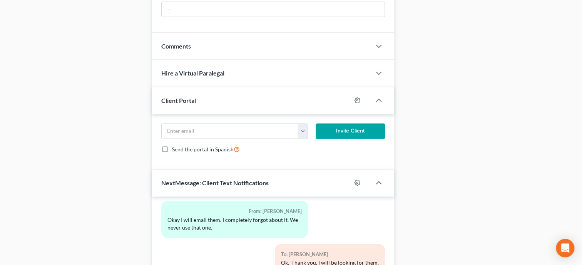
scroll to position [654, 0]
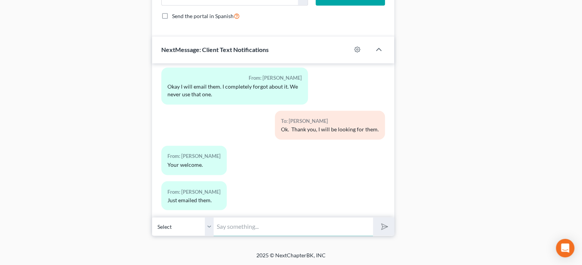
click at [275, 220] on input "text" at bounding box center [293, 226] width 159 height 19
type input "Got them. Thank you"
click at [373, 217] on button "submit" at bounding box center [383, 226] width 21 height 18
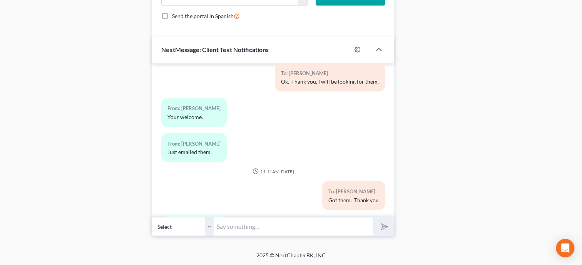
scroll to position [1039, 0]
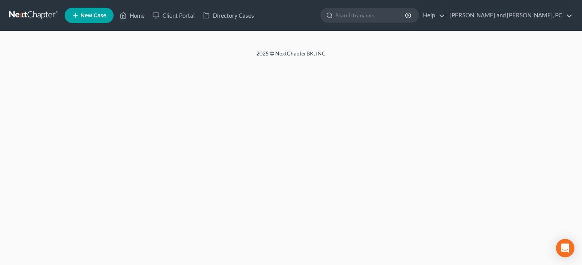
select select "6"
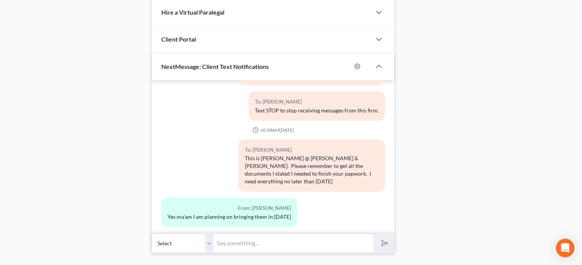
scroll to position [459, 0]
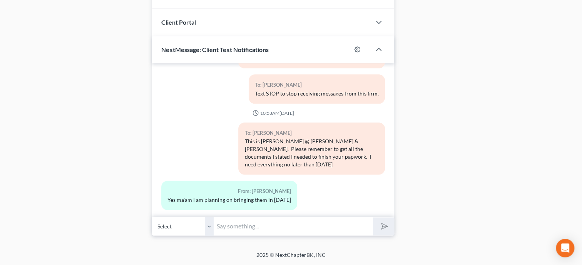
click at [287, 225] on input "text" at bounding box center [293, 226] width 159 height 19
type input "Great!! We close at 3 [DATE]."
click at [373, 217] on button "submit" at bounding box center [383, 226] width 21 height 18
